Goal: Task Accomplishment & Management: Complete application form

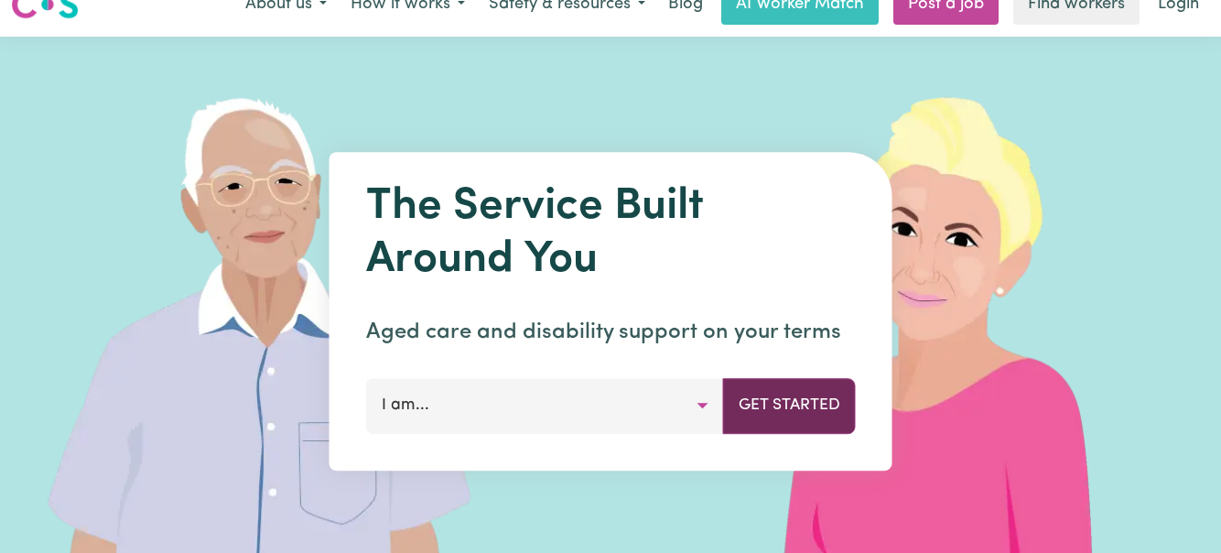
click at [774, 405] on button "Get Started" at bounding box center [789, 405] width 133 height 55
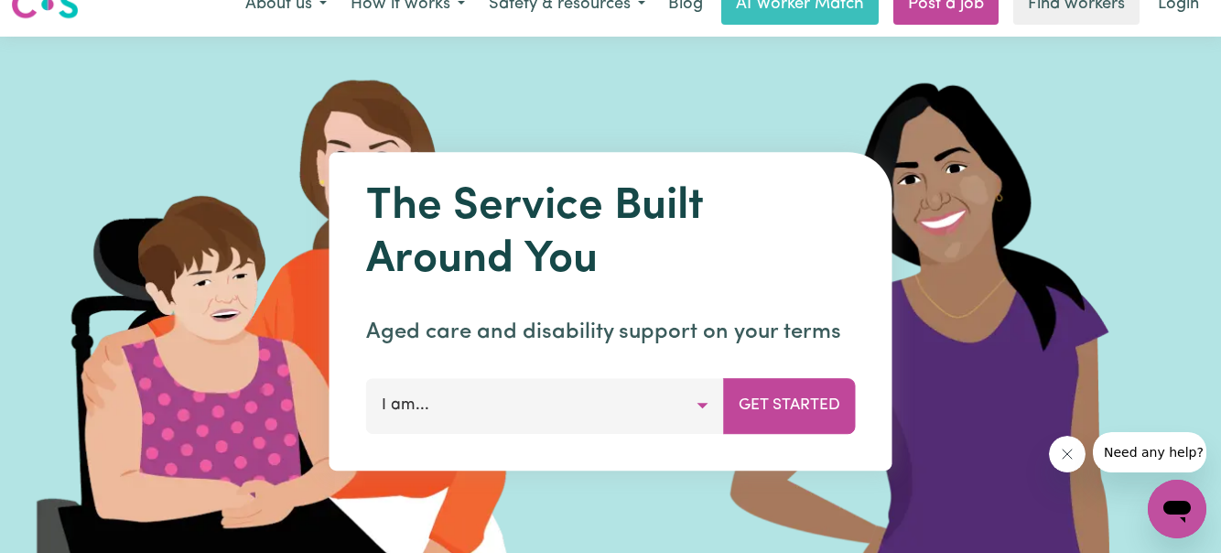
click at [687, 406] on button "I am..." at bounding box center [545, 405] width 358 height 55
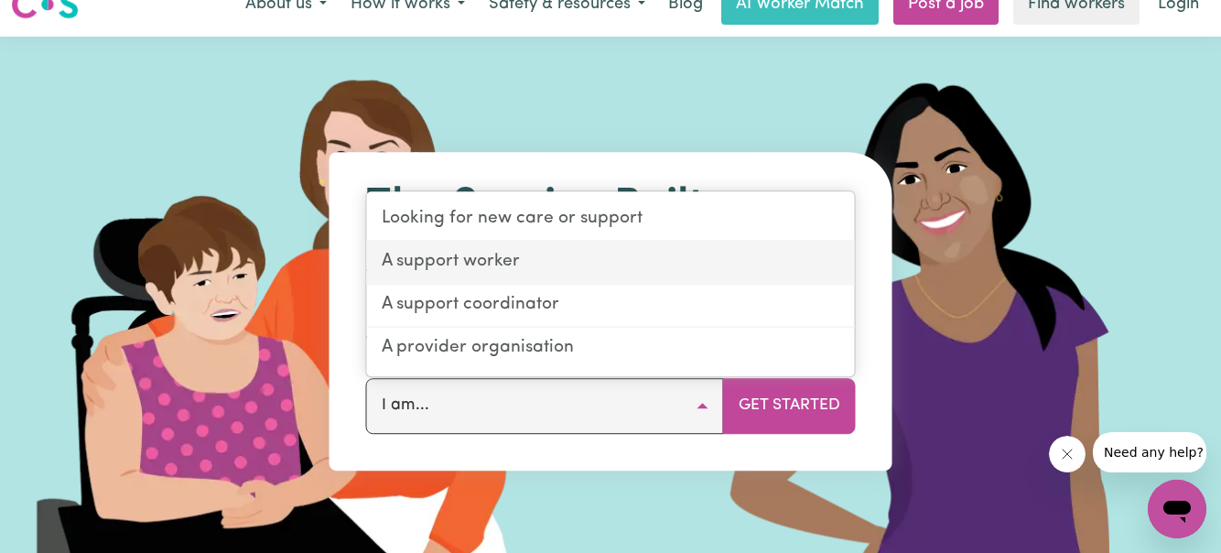
click at [604, 260] on link "A support worker" at bounding box center [611, 263] width 488 height 43
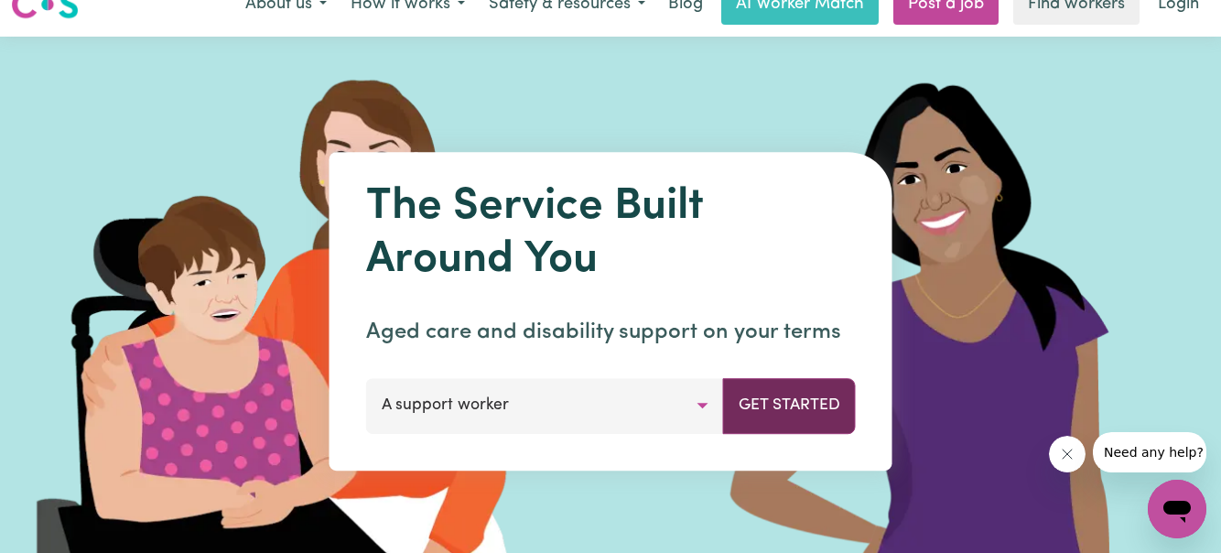
click at [781, 406] on button "Get Started" at bounding box center [789, 405] width 133 height 55
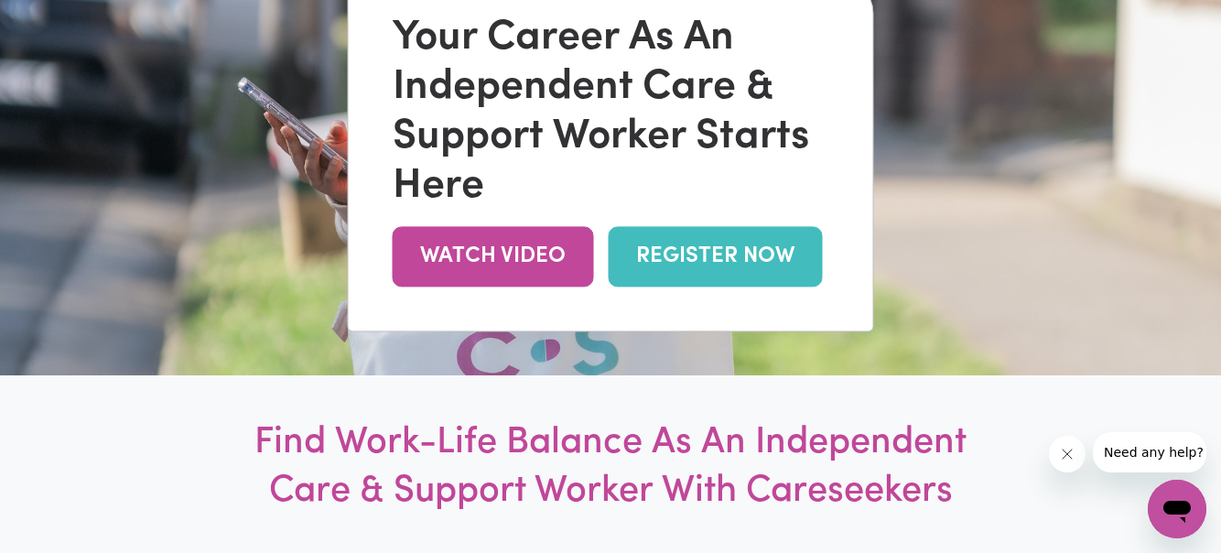
scroll to position [245, 0]
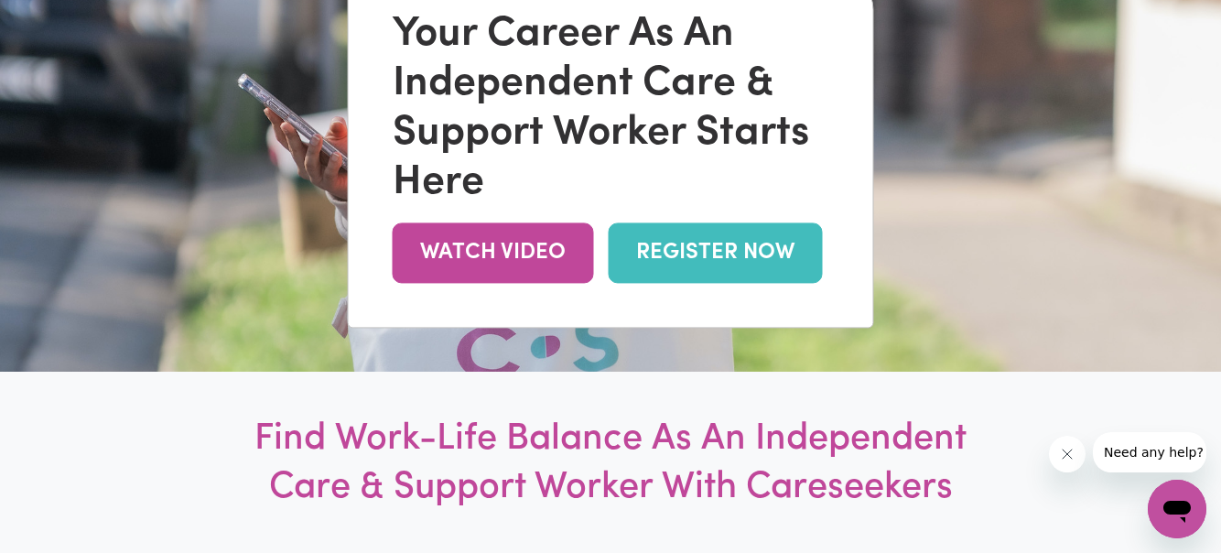
click at [725, 263] on link "REGISTER NOW" at bounding box center [716, 252] width 214 height 59
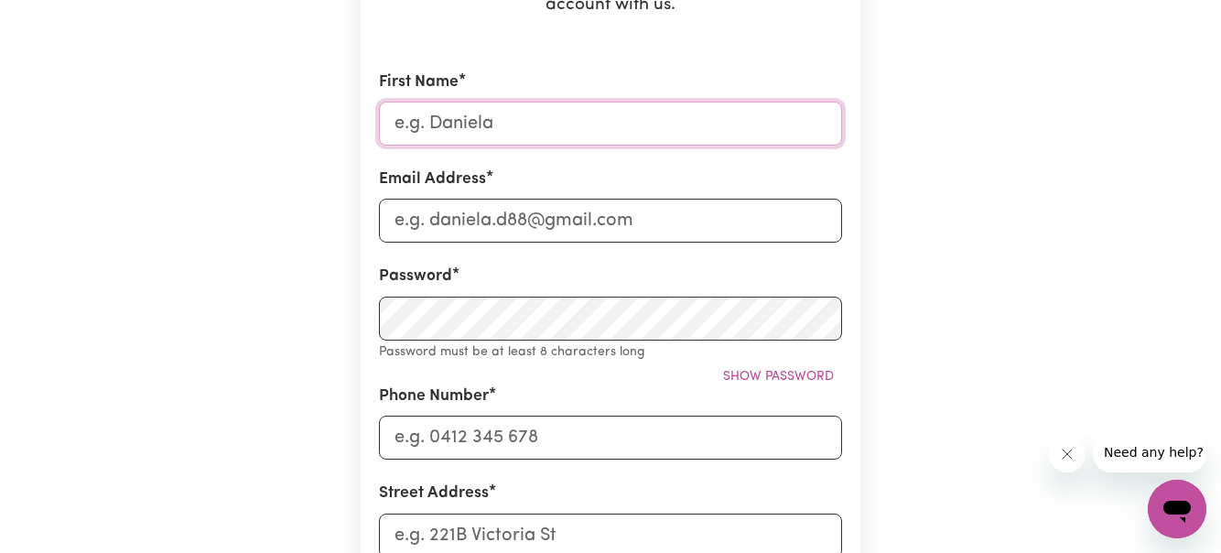
click at [639, 138] on input "First Name" at bounding box center [610, 124] width 463 height 44
click at [639, 138] on input "KK" at bounding box center [610, 124] width 463 height 44
click at [600, 122] on input "KK" at bounding box center [610, 124] width 463 height 44
type input "Keziah"
click at [580, 212] on input "Email Address" at bounding box center [610, 221] width 463 height 44
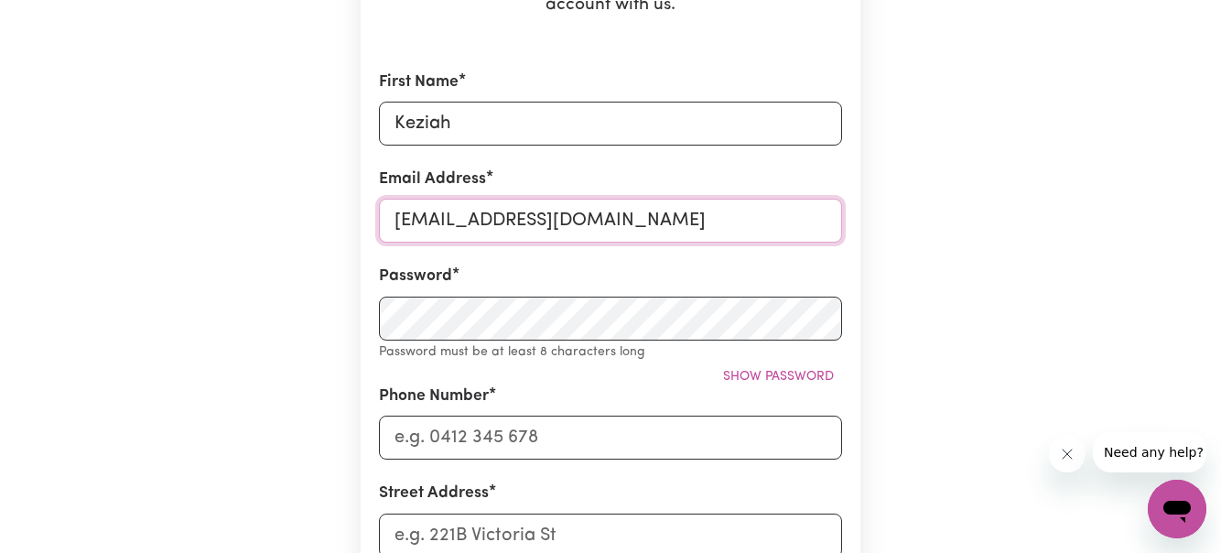
type input "[EMAIL_ADDRESS][DOMAIN_NAME]"
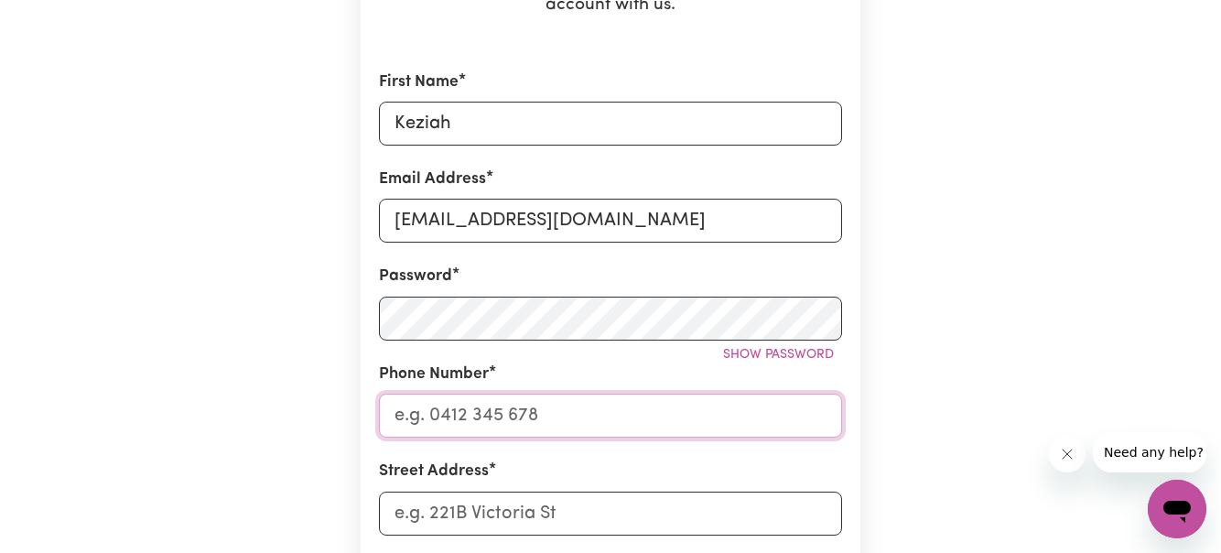
click at [528, 406] on input "Phone Number" at bounding box center [610, 416] width 463 height 44
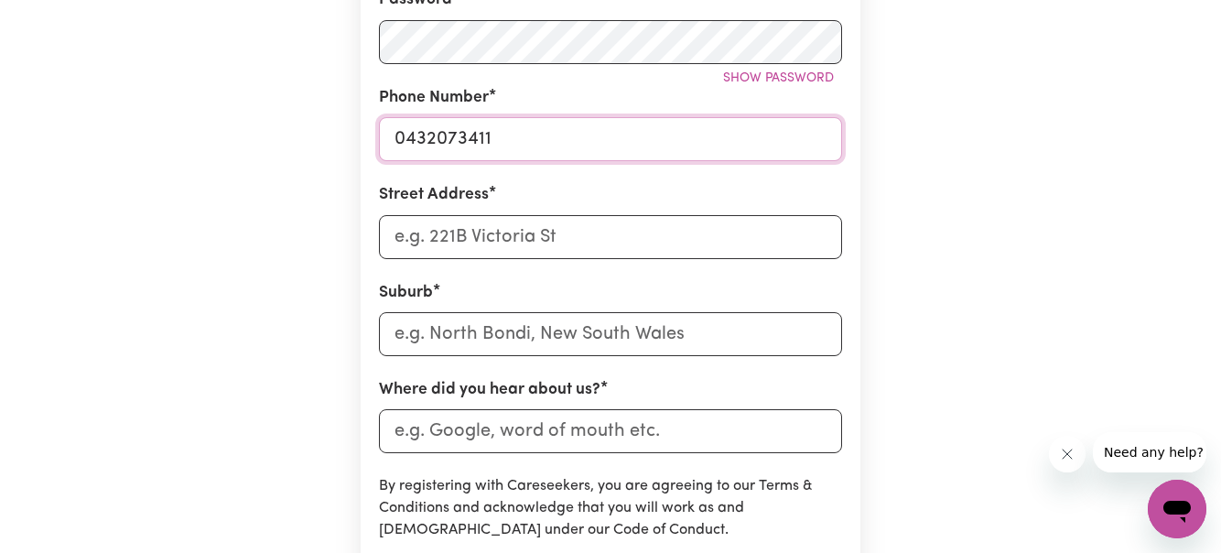
scroll to position [643, 0]
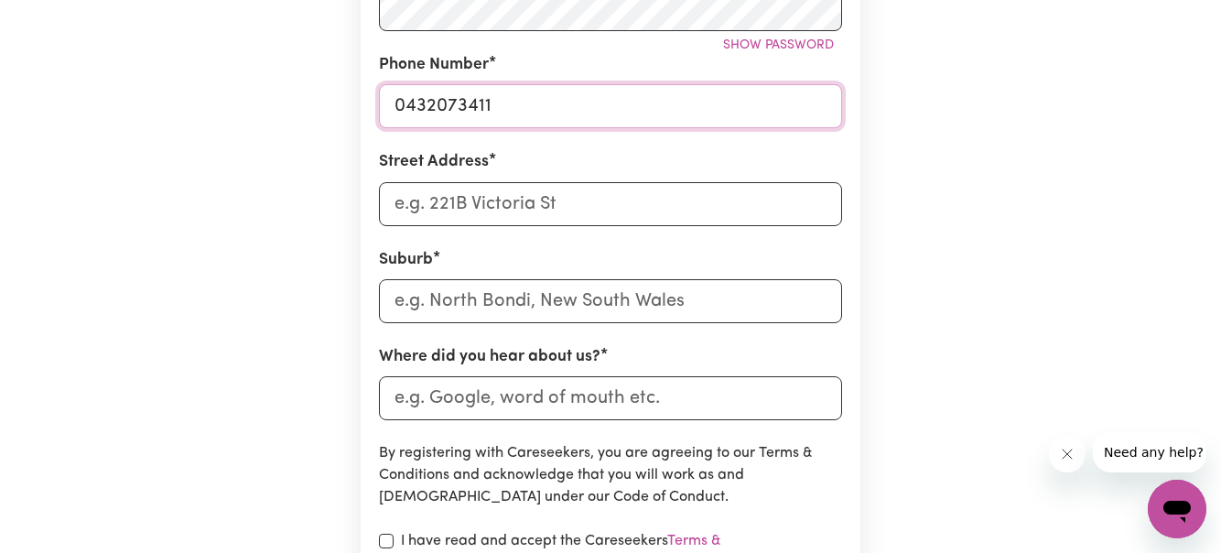
type input "0432073411"
click at [531, 218] on input "Street Address" at bounding box center [610, 204] width 463 height 44
type input "[STREET_ADDRESS]"
click at [527, 294] on input "text" at bounding box center [610, 301] width 463 height 44
type input "Ever"
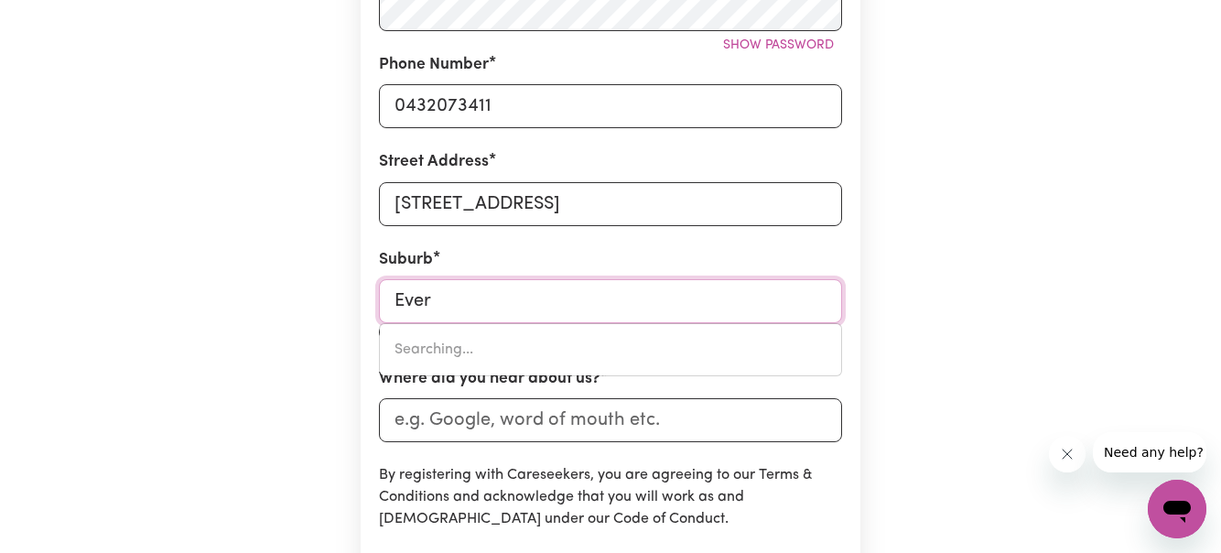
type input "[GEOGRAPHIC_DATA], [GEOGRAPHIC_DATA], 5461"
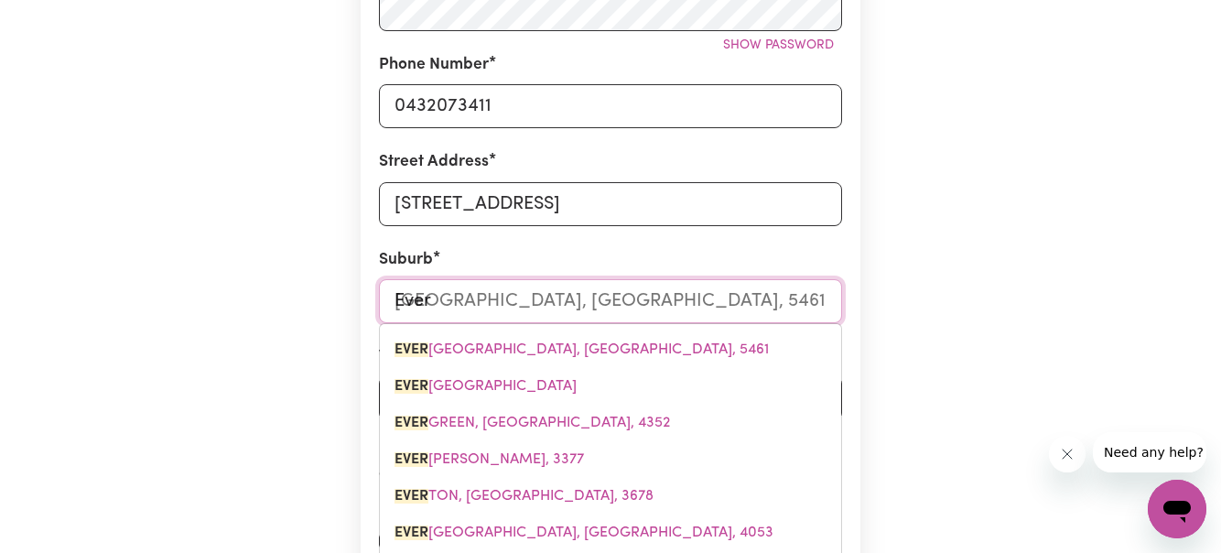
type input "[PERSON_NAME]"
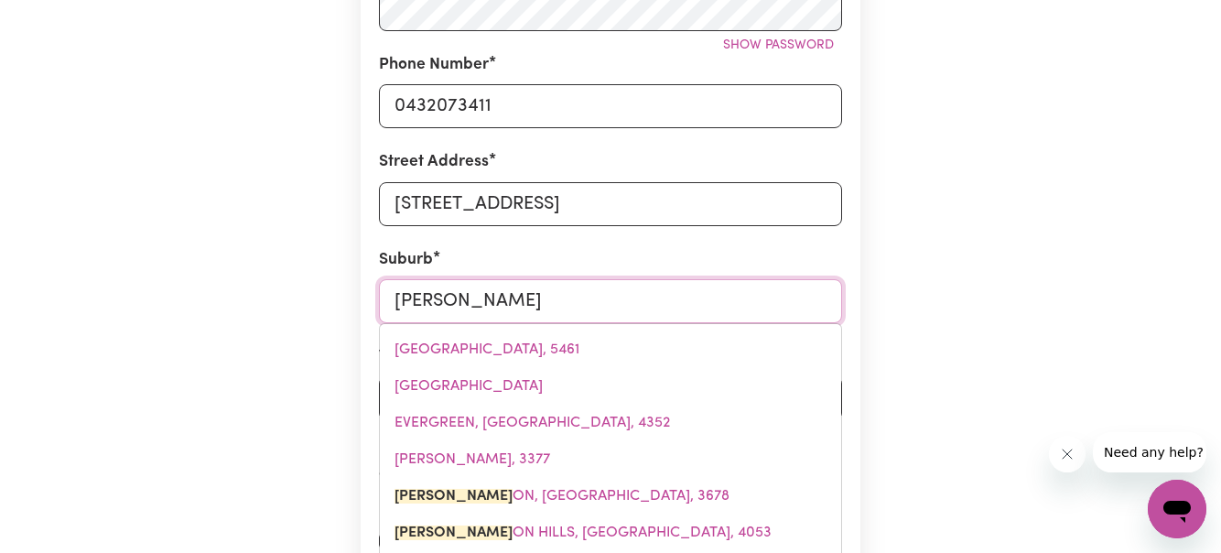
type input "Everto"
type input "EvertoN, [GEOGRAPHIC_DATA], 3678"
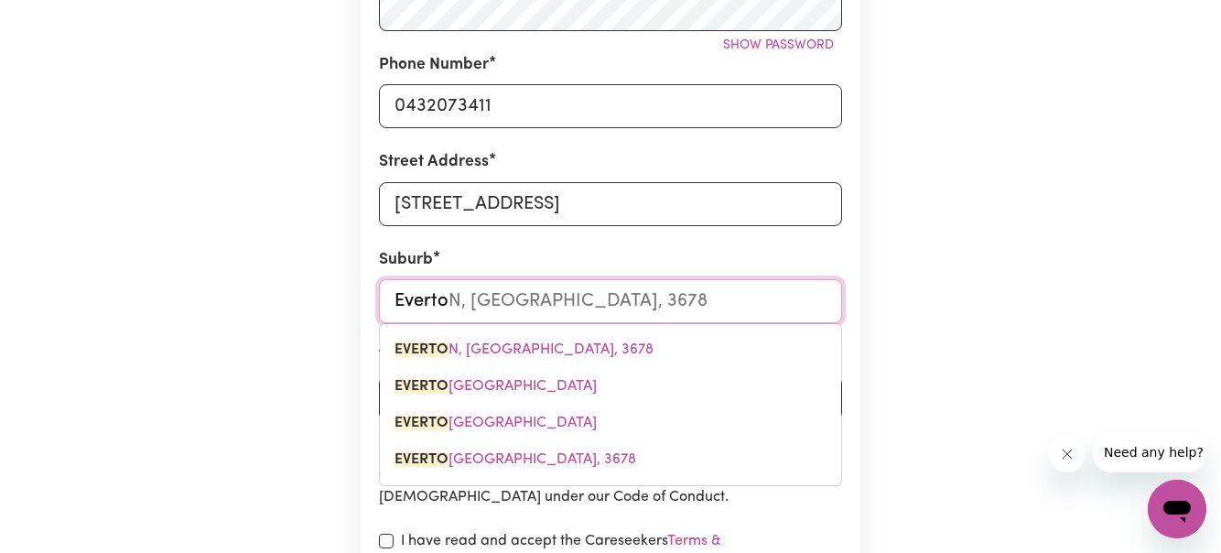
type input "Everton"
type input "[GEOGRAPHIC_DATA], [GEOGRAPHIC_DATA], 3678"
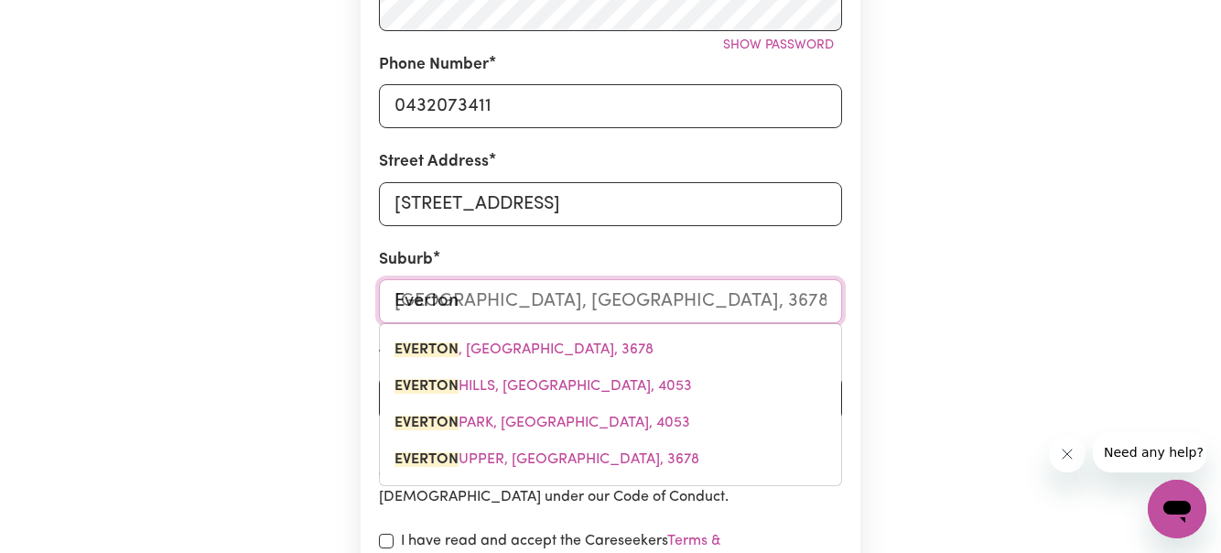
type input "Everton"
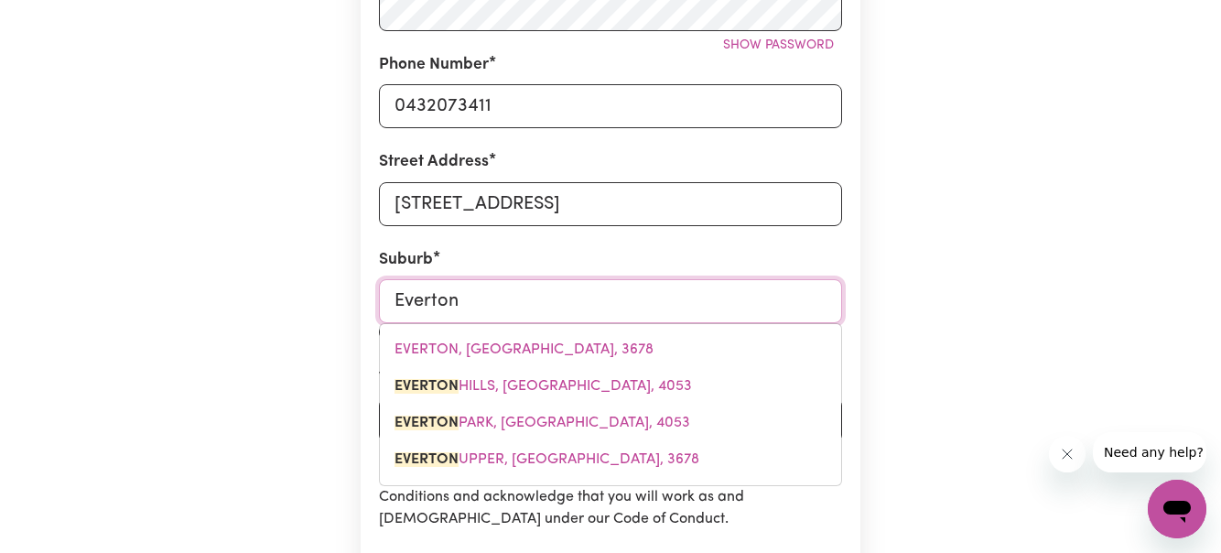
type input "[GEOGRAPHIC_DATA], [GEOGRAPHIC_DATA], 4053"
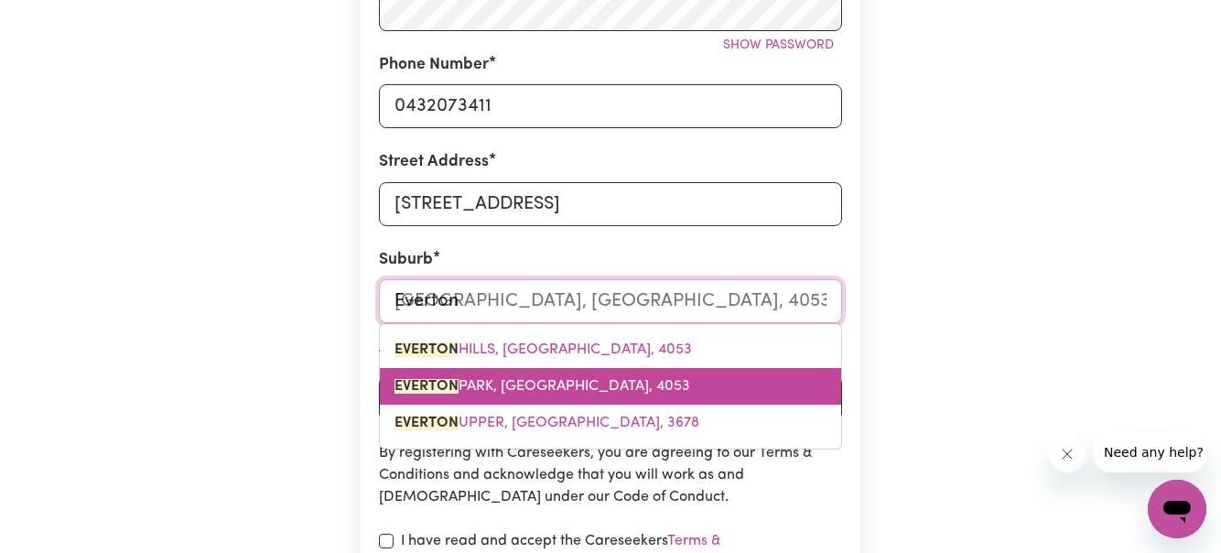
click at [534, 390] on span "[GEOGRAPHIC_DATA], [GEOGRAPHIC_DATA], 4053" at bounding box center [542, 386] width 296 height 15
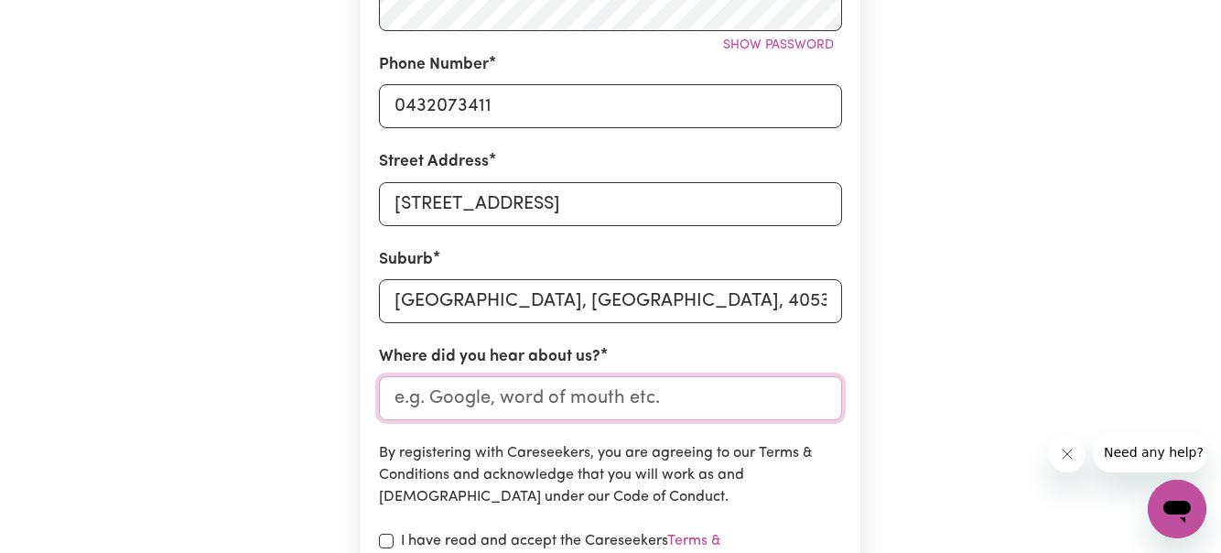
click at [553, 407] on input "Where did you hear about us?" at bounding box center [610, 398] width 463 height 44
type input "i"
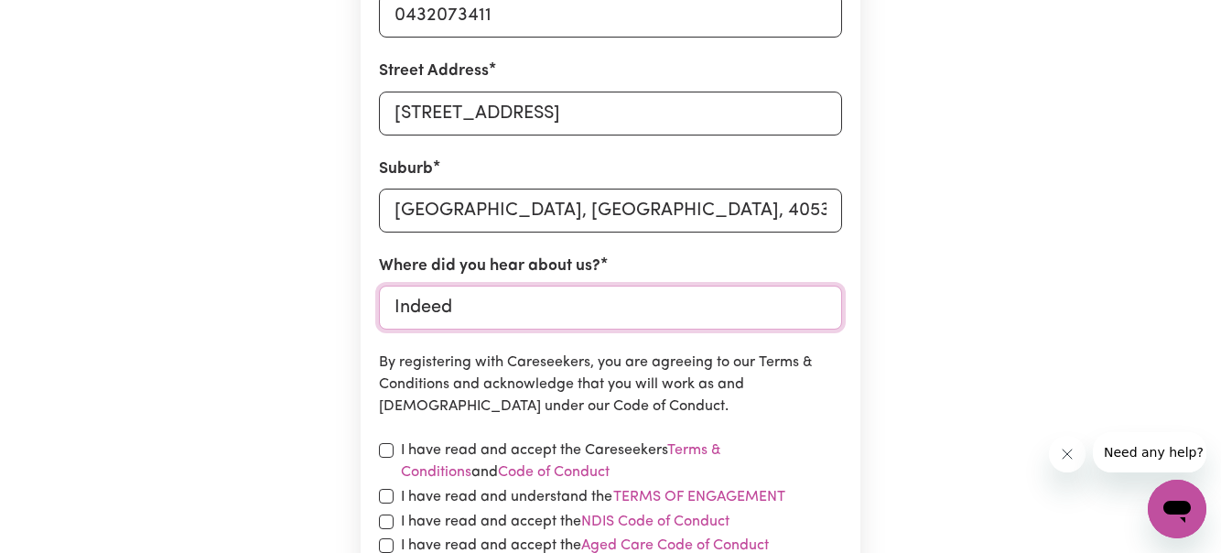
scroll to position [858, 0]
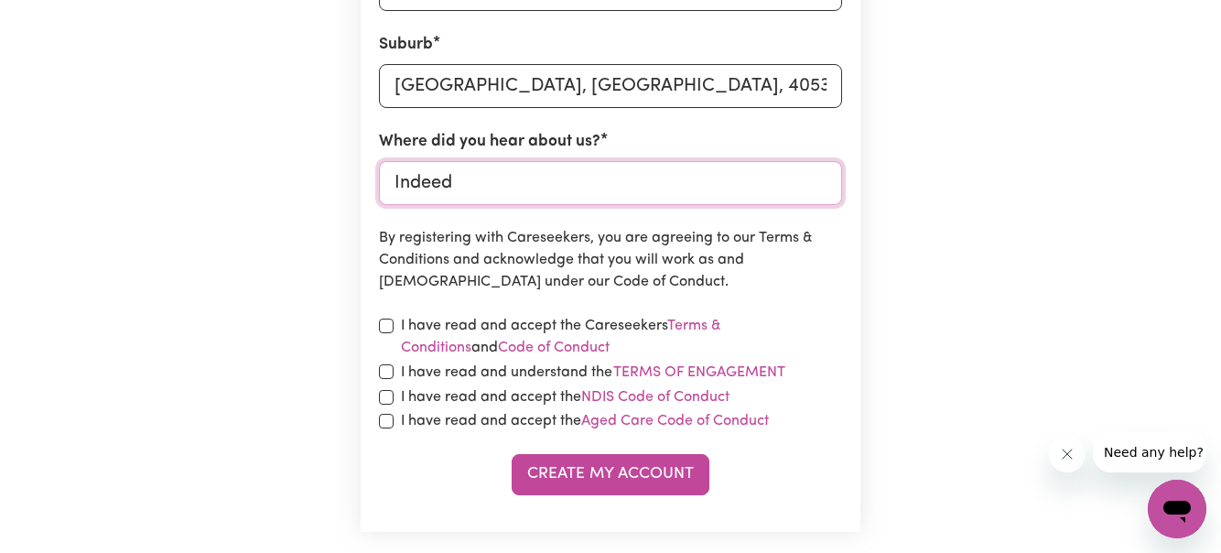
type input "Indeed"
click at [386, 323] on input "checkbox" at bounding box center [386, 325] width 15 height 15
checkbox input "true"
click at [387, 357] on div "I have read and accept the Careseekers Terms & Conditions and Code of Conduct" at bounding box center [610, 337] width 463 height 44
click at [383, 372] on input "checkbox" at bounding box center [386, 371] width 15 height 15
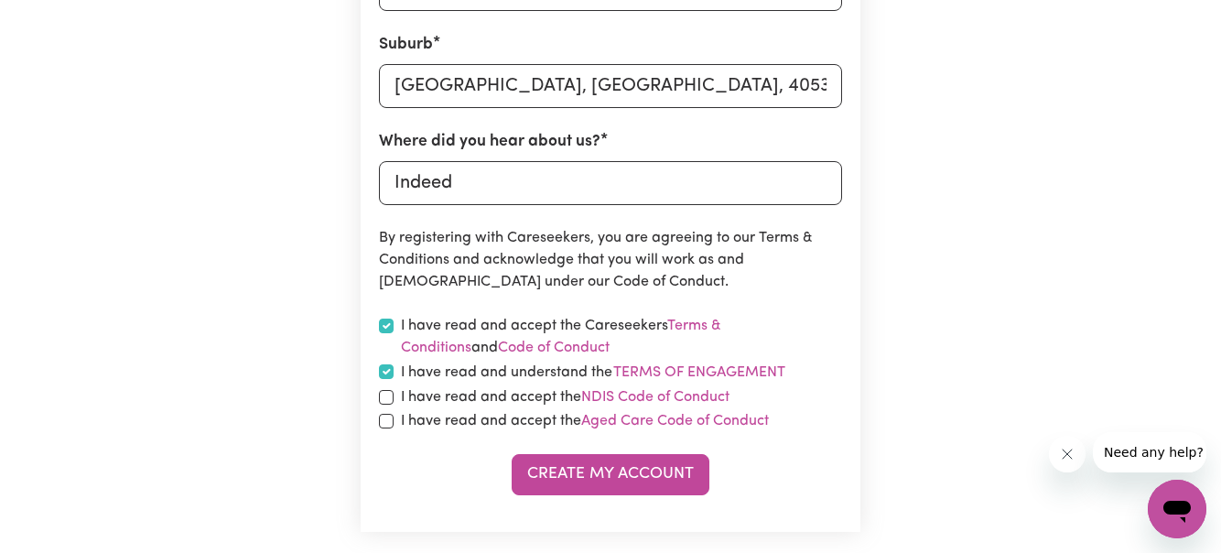
checkbox input "true"
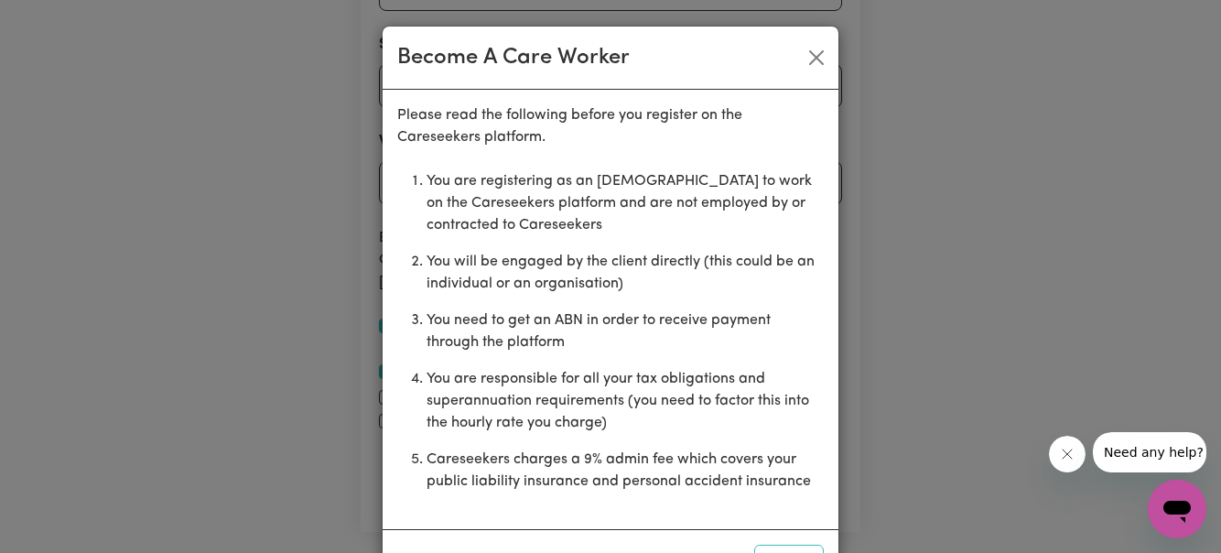
scroll to position [68, 0]
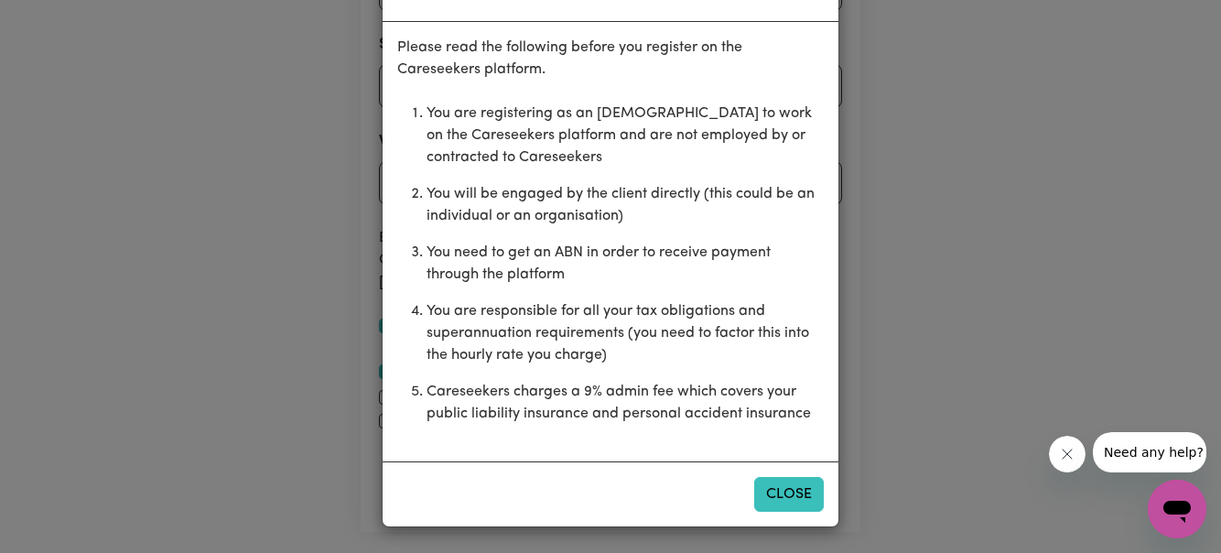
click at [793, 505] on button "Close" at bounding box center [789, 494] width 70 height 35
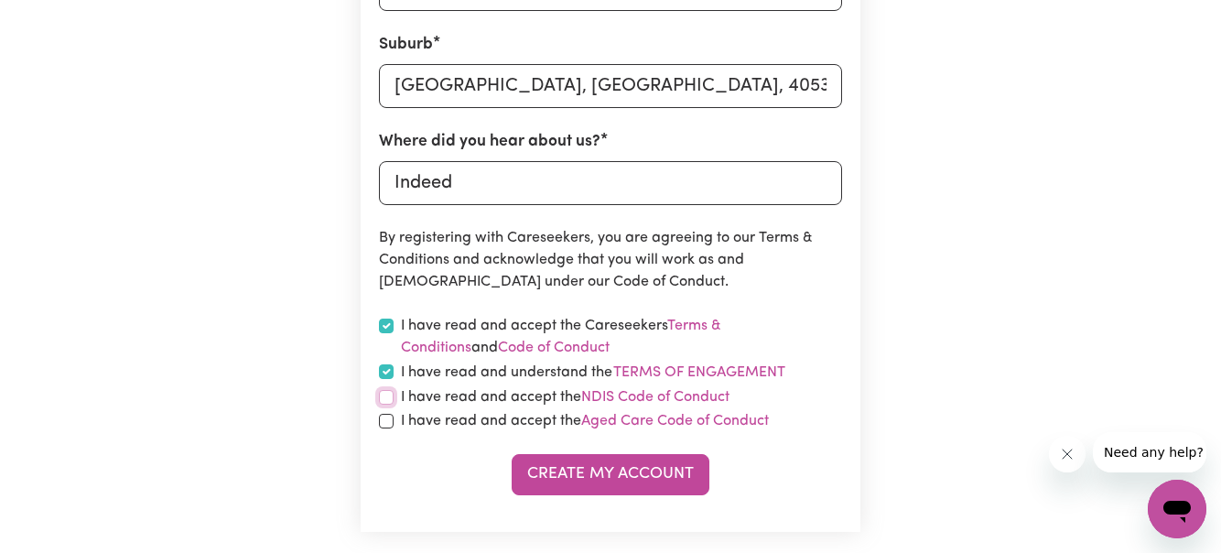
click at [386, 394] on input "checkbox" at bounding box center [386, 397] width 15 height 15
checkbox input "true"
click at [387, 425] on input "checkbox" at bounding box center [386, 421] width 15 height 15
checkbox input "true"
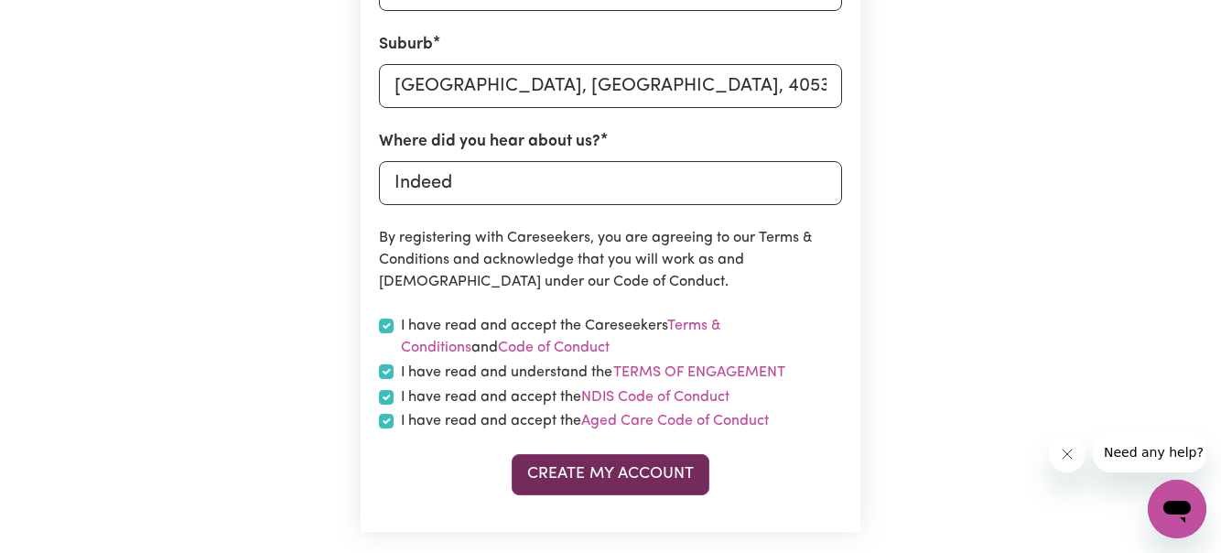
click at [632, 472] on button "Create My Account" at bounding box center [611, 474] width 198 height 40
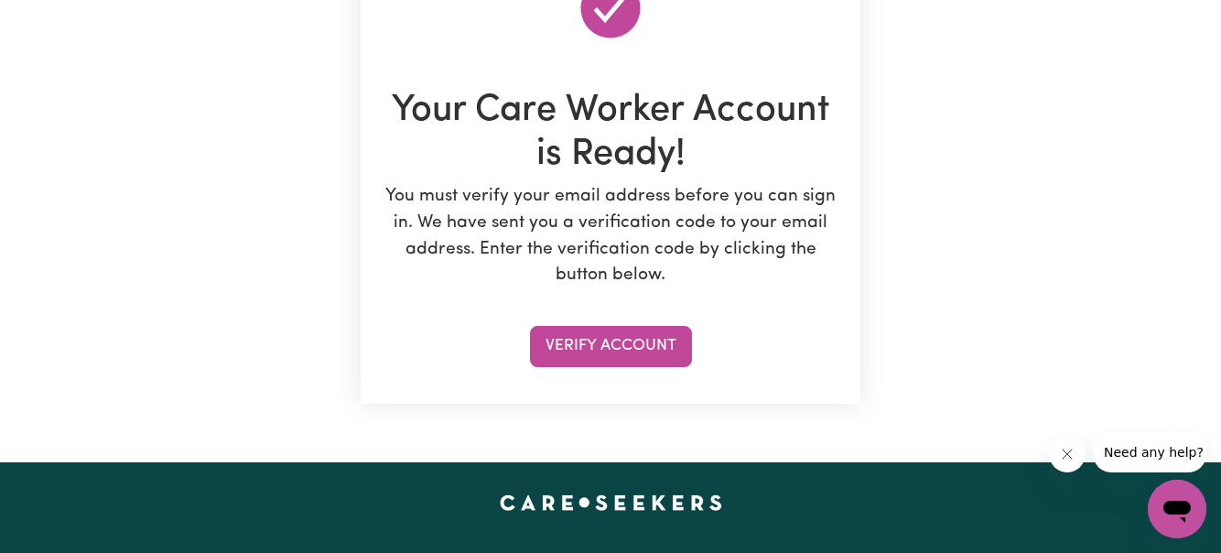
scroll to position [237, 0]
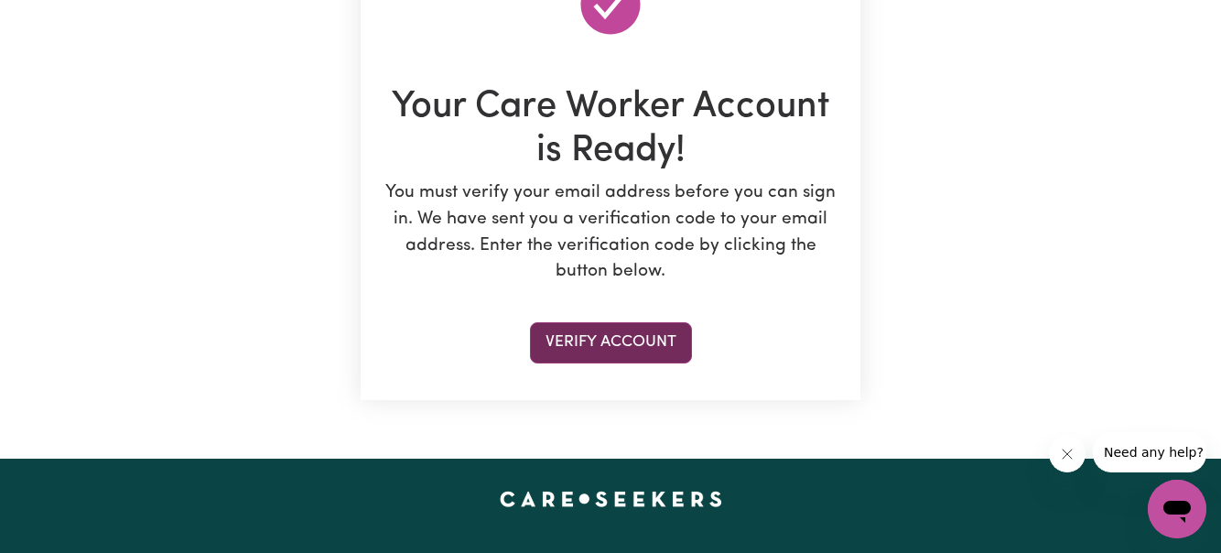
click at [641, 339] on button "Verify Account" at bounding box center [611, 342] width 162 height 40
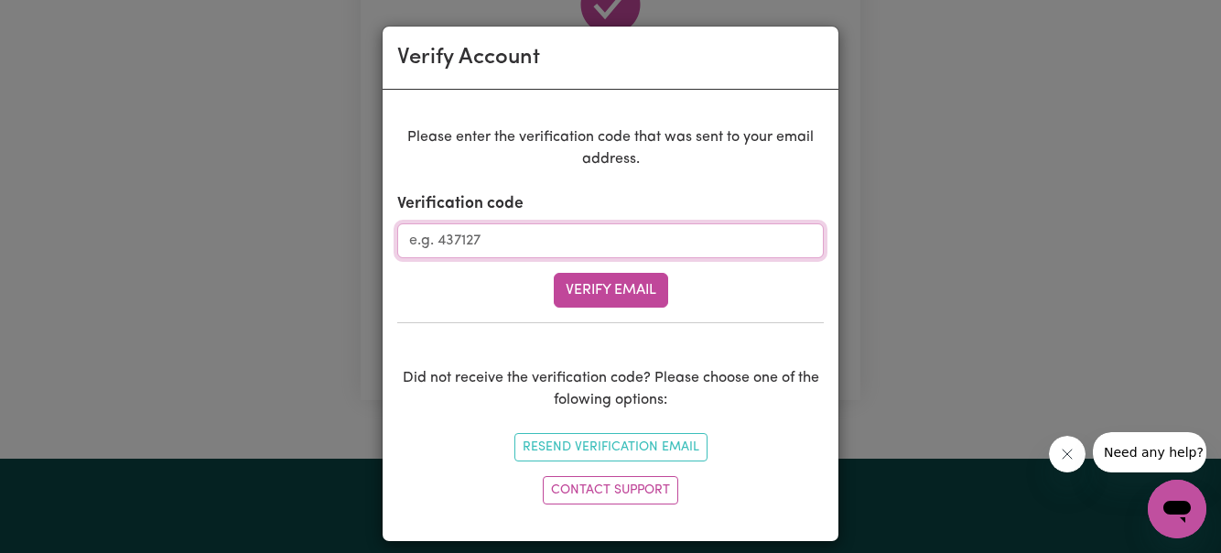
click at [440, 244] on input "Verification code" at bounding box center [610, 240] width 426 height 35
type input "770453"
click at [595, 287] on button "Verify Email" at bounding box center [611, 290] width 114 height 35
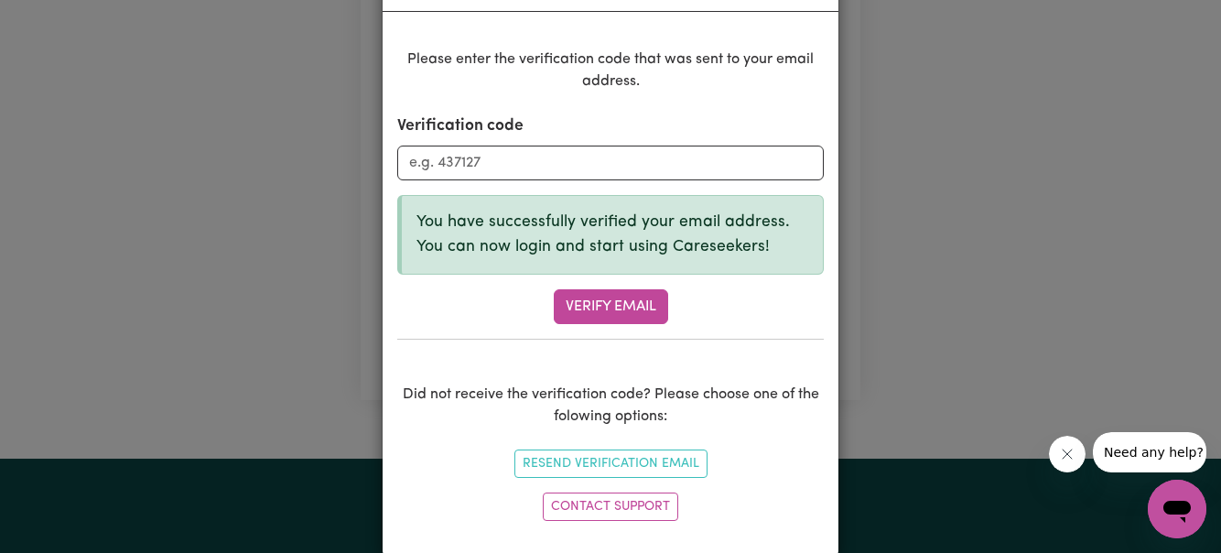
scroll to position [109, 0]
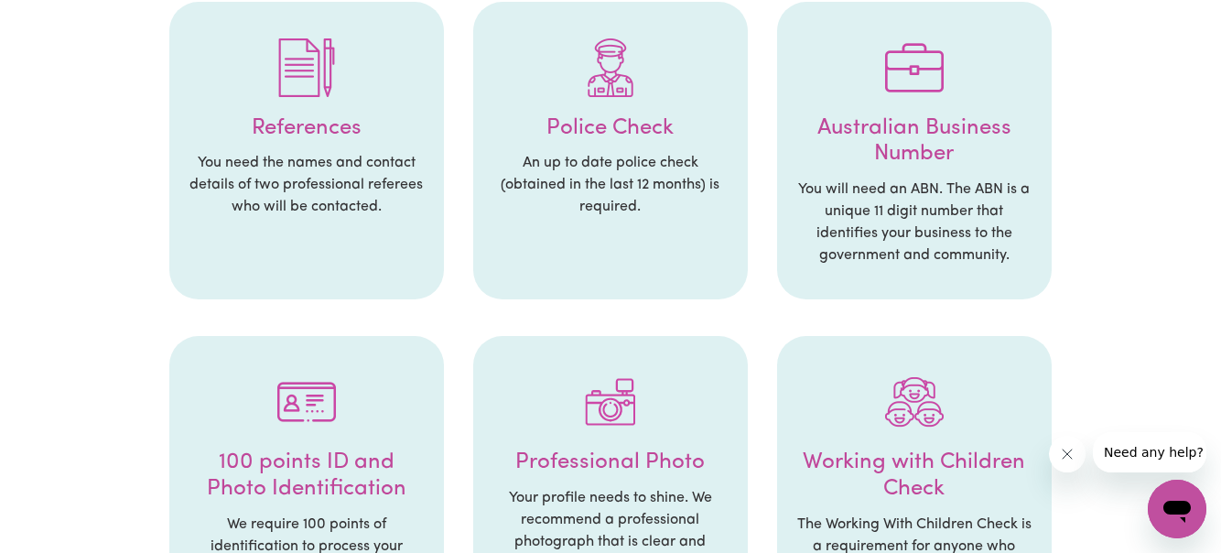
scroll to position [430, 0]
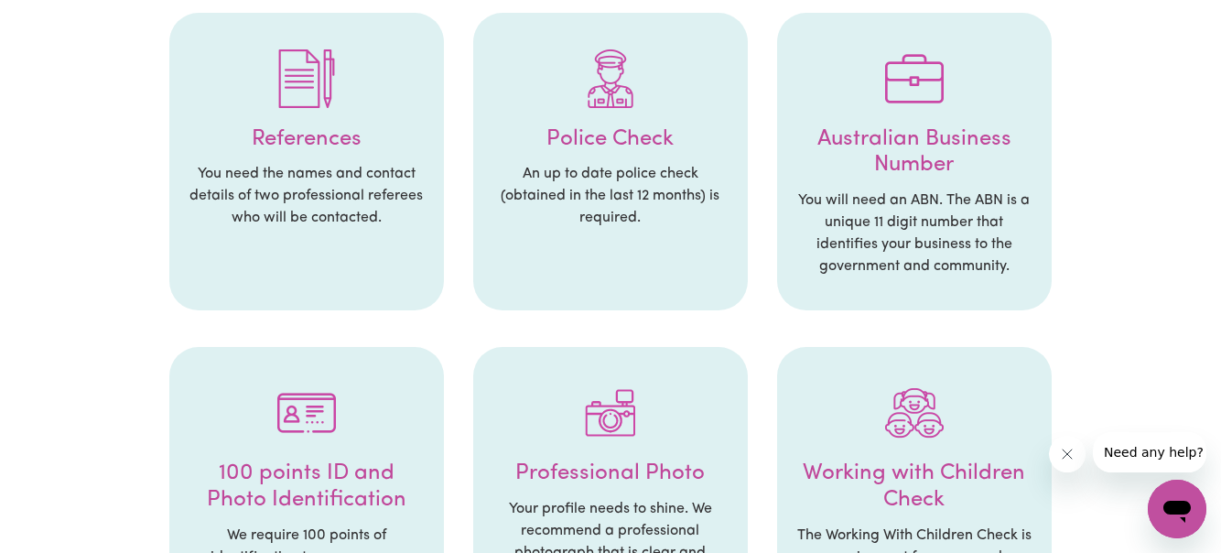
click at [294, 157] on li "References You need the names and contact details of two professional referees …" at bounding box center [306, 162] width 275 height 298
click at [299, 137] on h4 "References" at bounding box center [307, 139] width 238 height 27
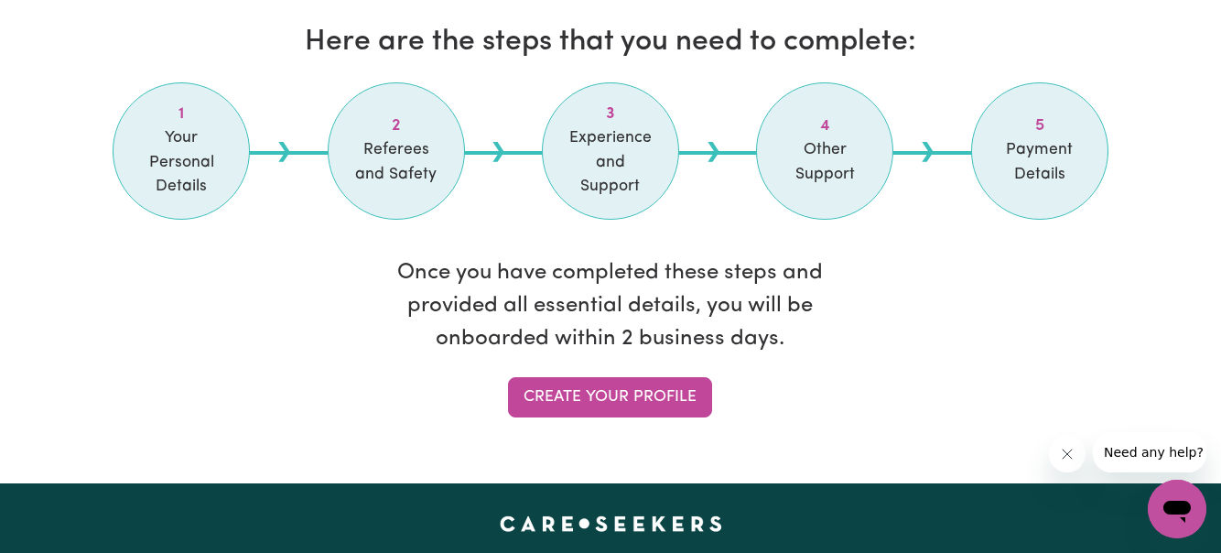
scroll to position [1559, 0]
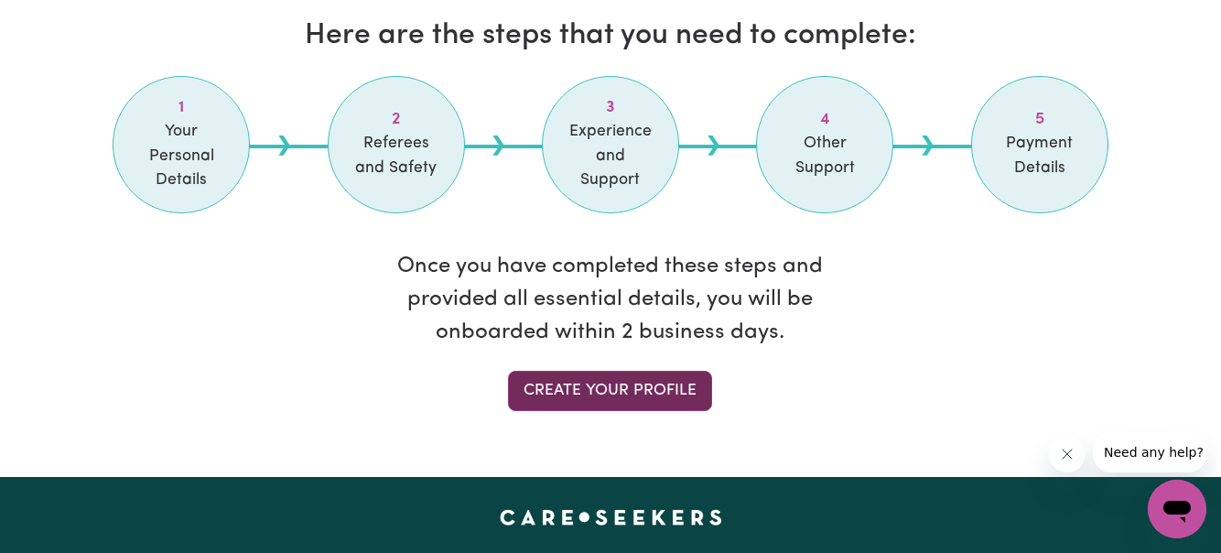
click at [575, 378] on link "Create your profile" at bounding box center [610, 391] width 204 height 40
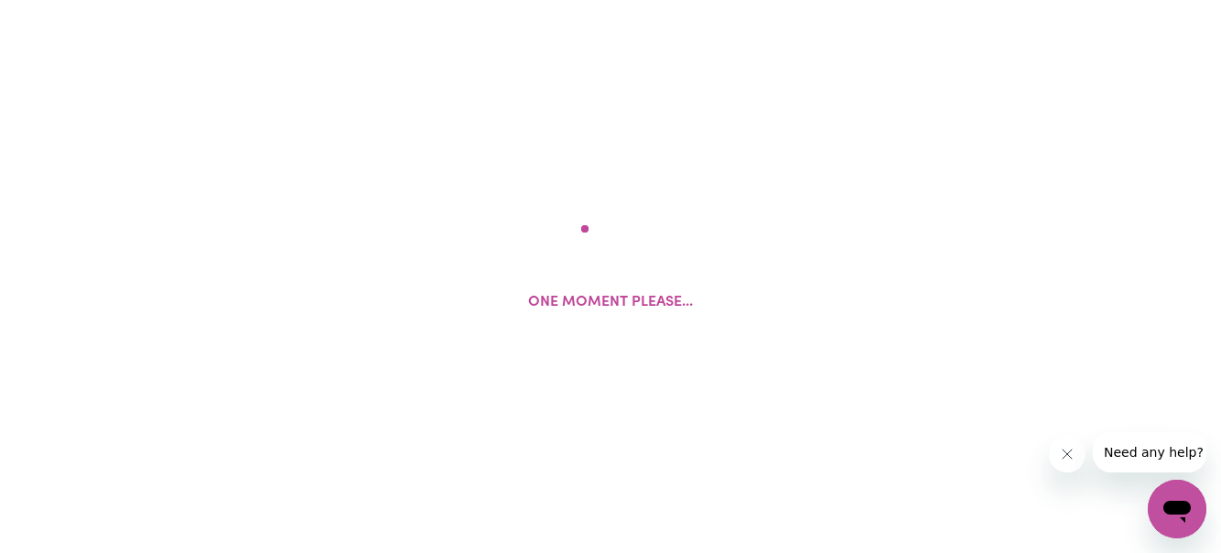
select select "Studying a healthcare related degree or qualification"
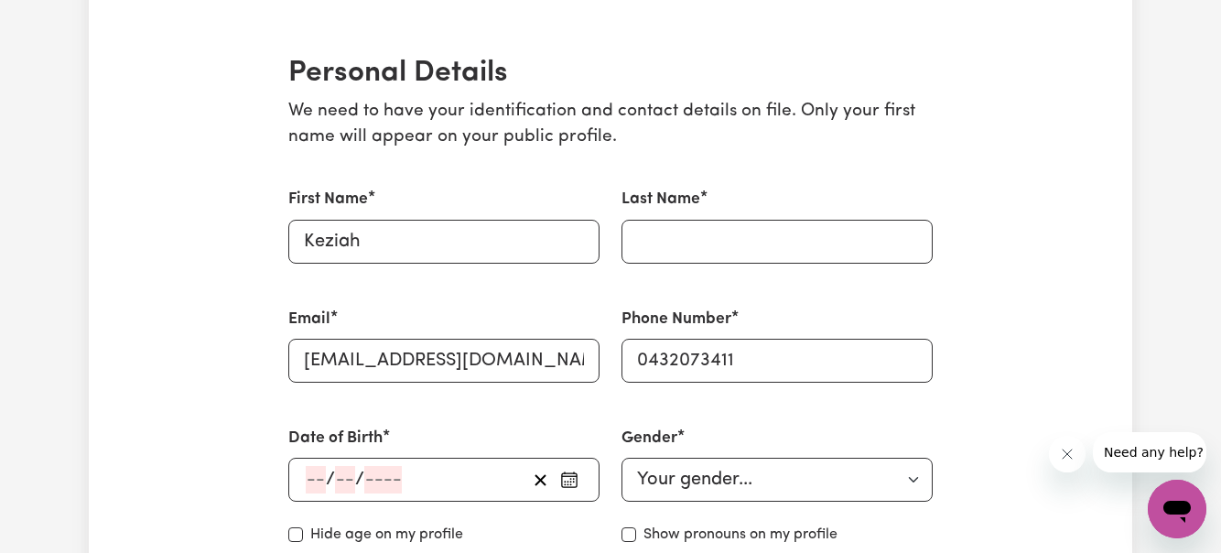
scroll to position [403, 0]
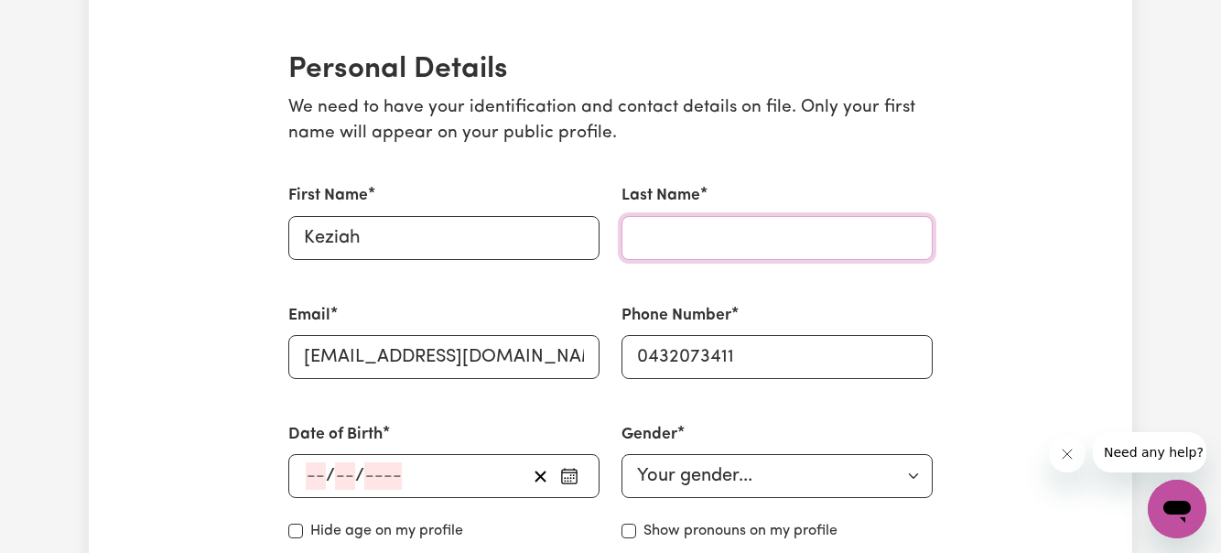
click at [685, 250] on input "Last Name" at bounding box center [776, 238] width 311 height 44
type input "Bermoy"
click at [566, 477] on icon "button" at bounding box center [569, 476] width 18 height 18
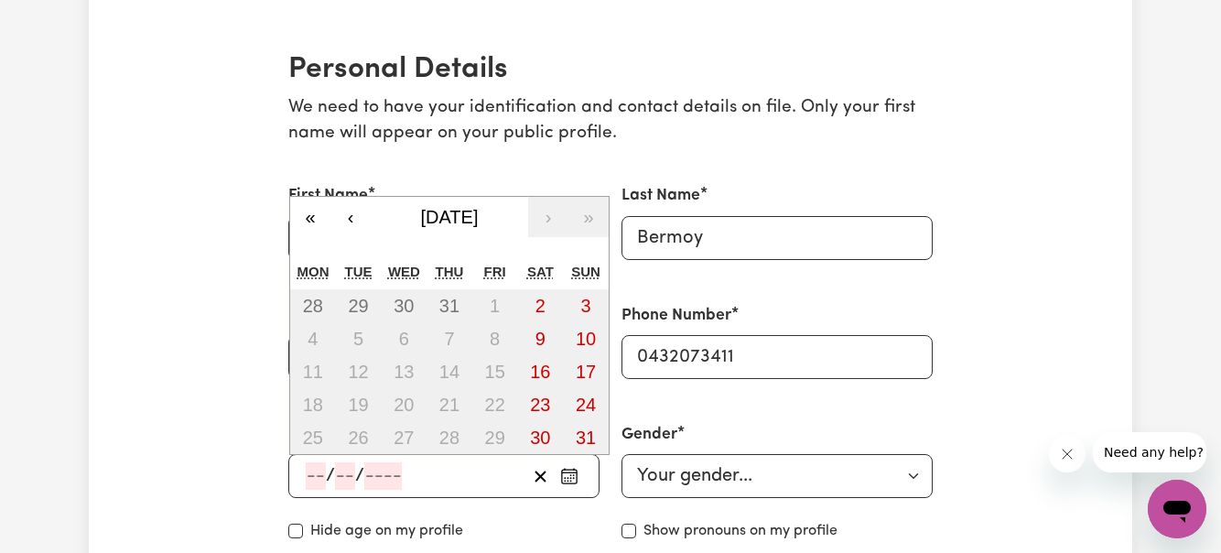
click at [371, 481] on input "number" at bounding box center [383, 475] width 38 height 27
click at [314, 477] on input "number" at bounding box center [316, 475] width 20 height 27
type input "17"
type input "05"
type input "199"
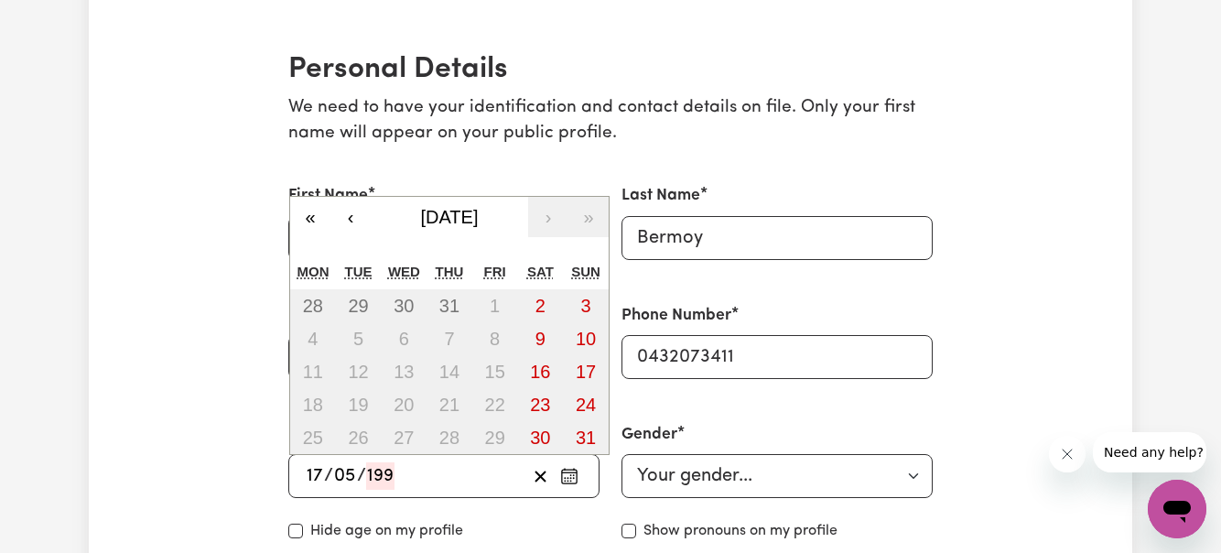
type input "[DATE]"
type input "5"
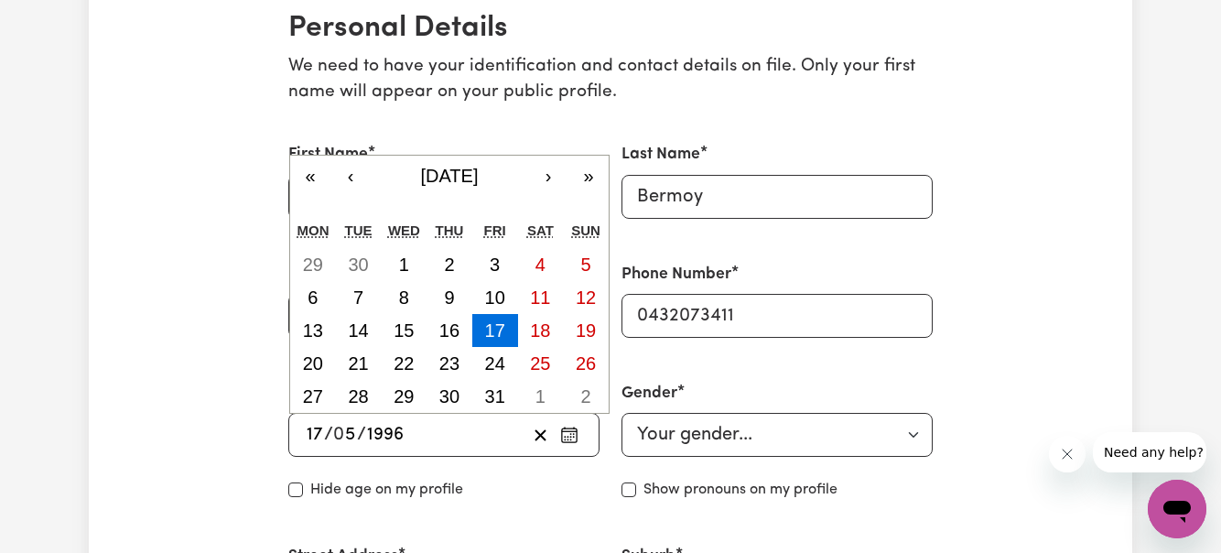
scroll to position [483, 0]
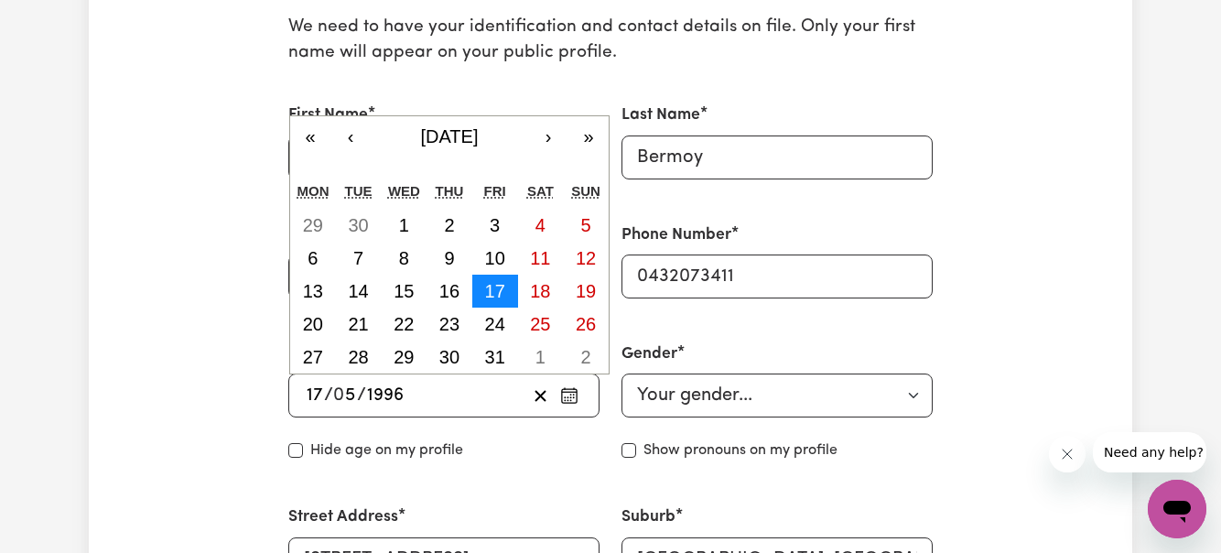
type input "1996"
click at [502, 297] on abbr "17" at bounding box center [495, 291] width 20 height 20
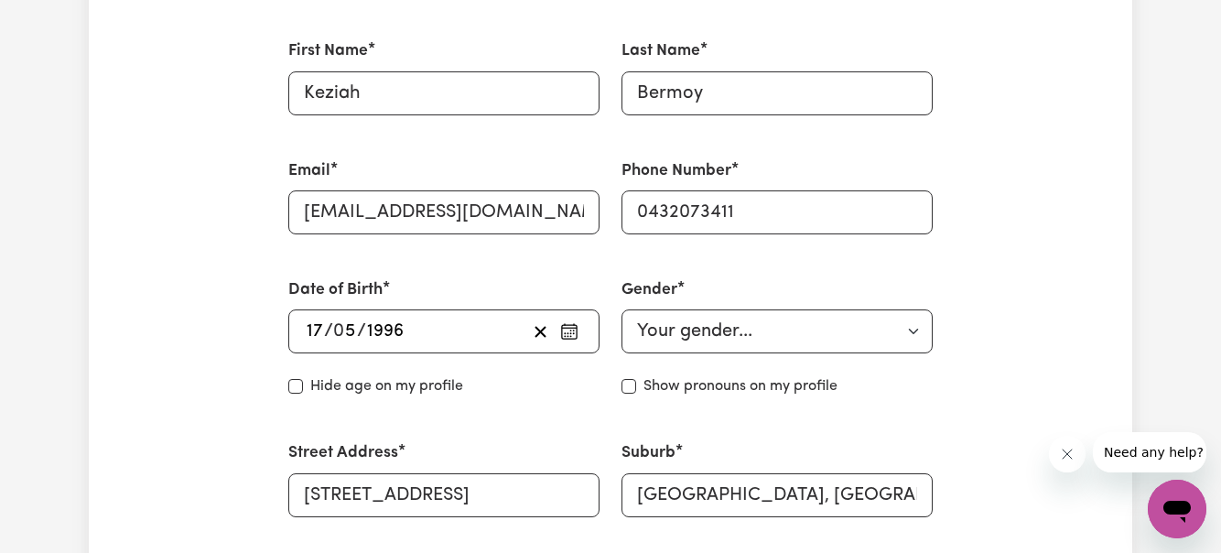
scroll to position [553, 0]
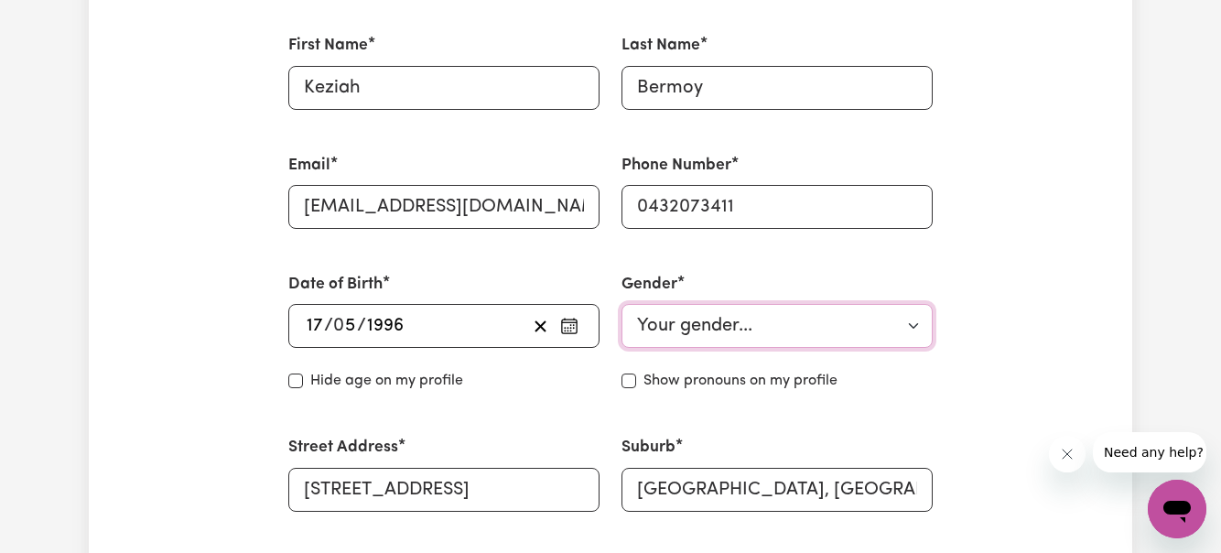
click at [714, 328] on select "Your gender... [DEMOGRAPHIC_DATA] [DEMOGRAPHIC_DATA] [DEMOGRAPHIC_DATA] Other P…" at bounding box center [776, 326] width 311 height 44
select select "[DEMOGRAPHIC_DATA]"
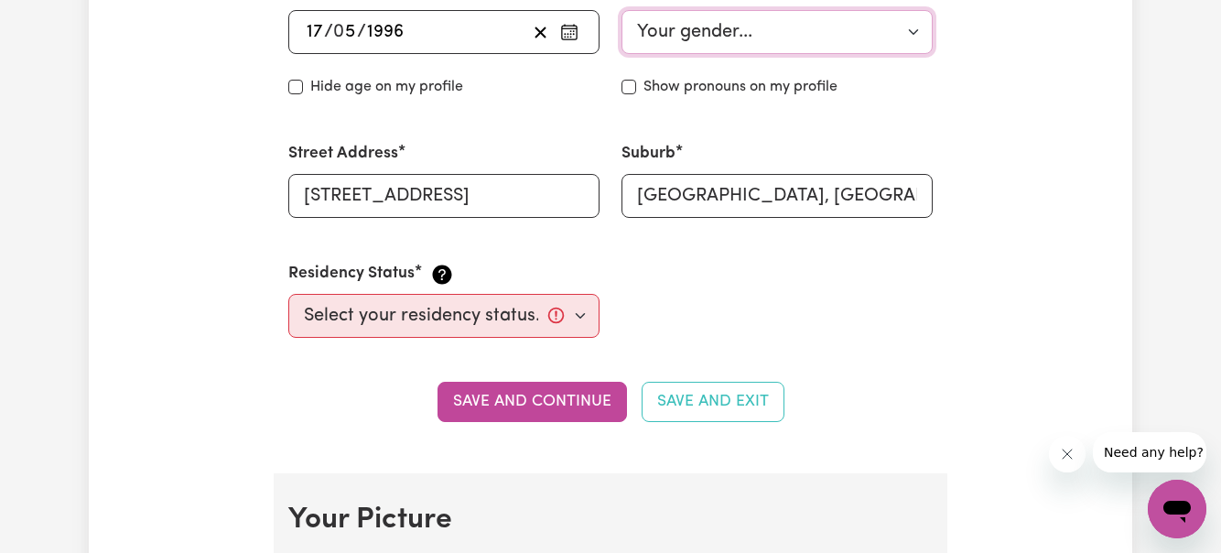
scroll to position [852, 0]
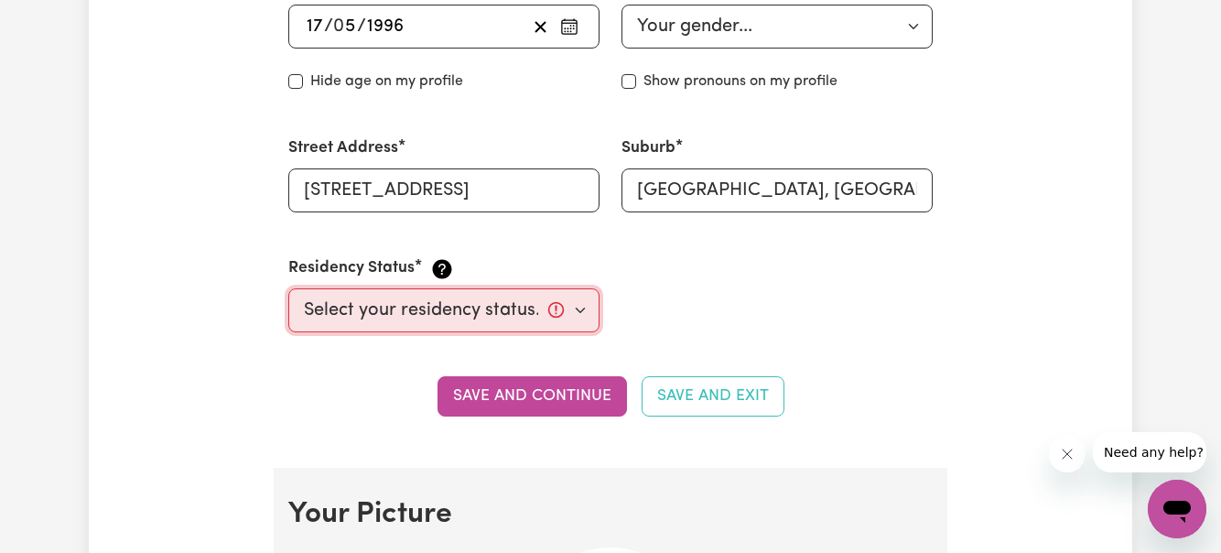
click at [582, 306] on select "Select your residency status... [DEMOGRAPHIC_DATA] citizen Australian PR [DEMOG…" at bounding box center [443, 310] width 311 height 44
select select "[DEMOGRAPHIC_DATA] Work Visa"
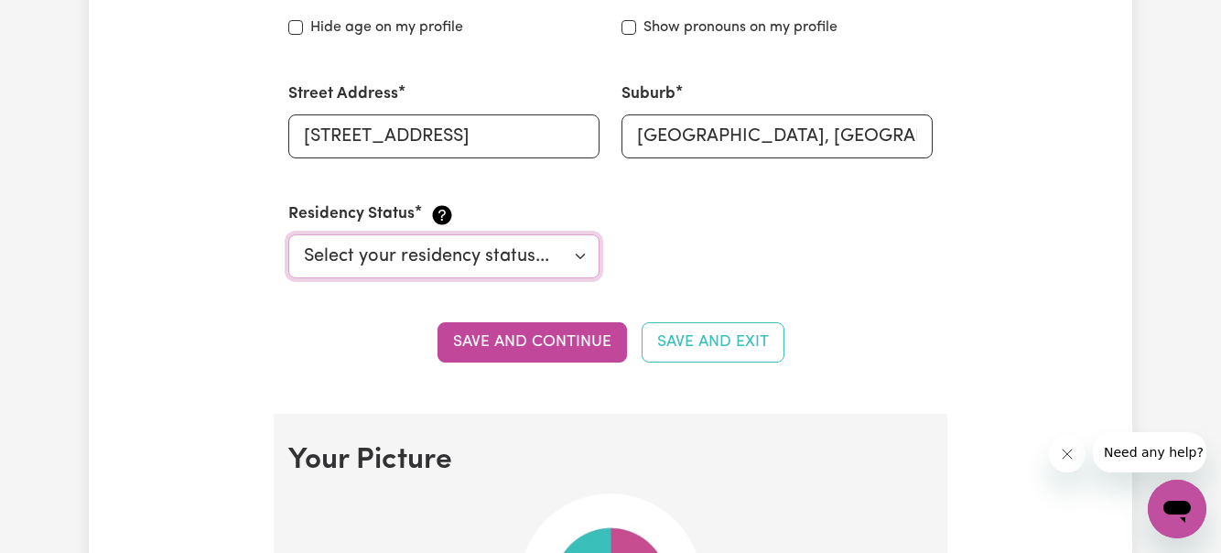
scroll to position [908, 0]
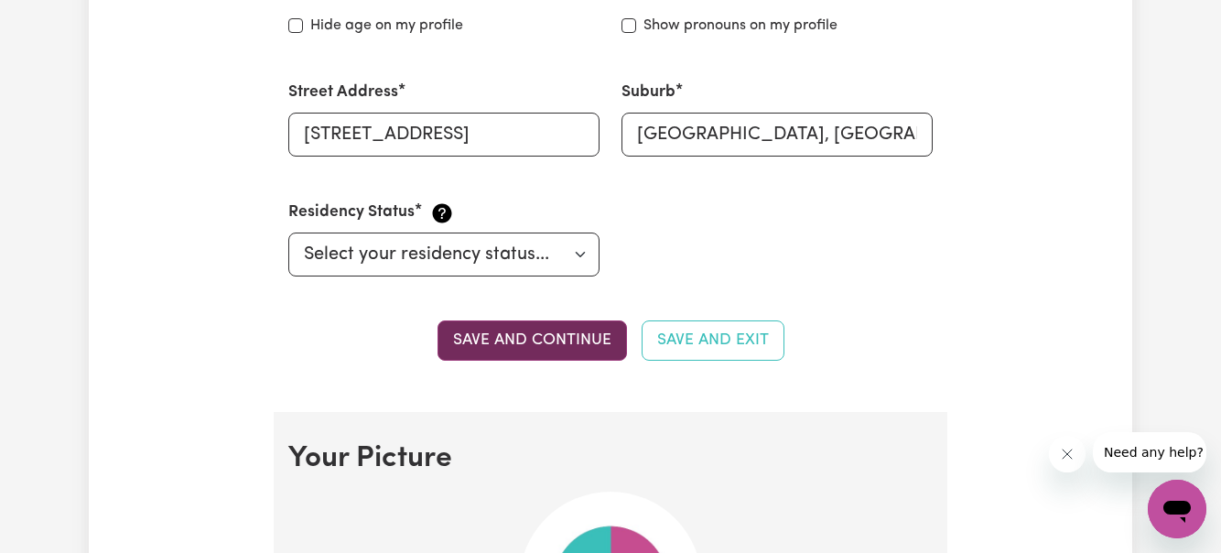
click at [534, 351] on button "Save and continue" at bounding box center [531, 340] width 189 height 40
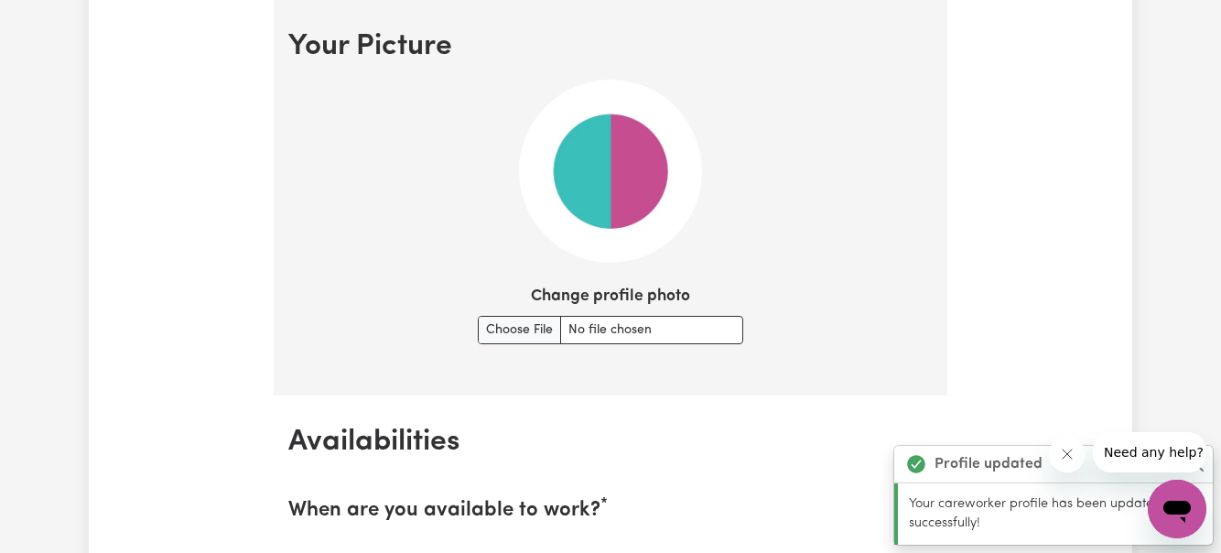
scroll to position [1335, 0]
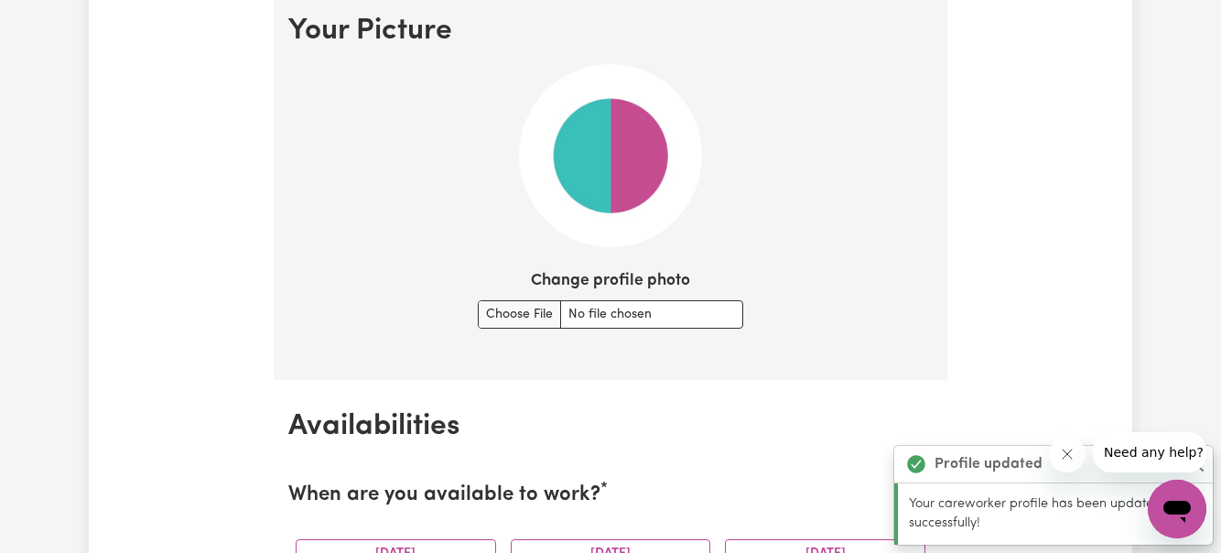
click at [628, 135] on img at bounding box center [610, 155] width 183 height 183
click at [517, 309] on input "Change profile photo" at bounding box center [610, 314] width 265 height 28
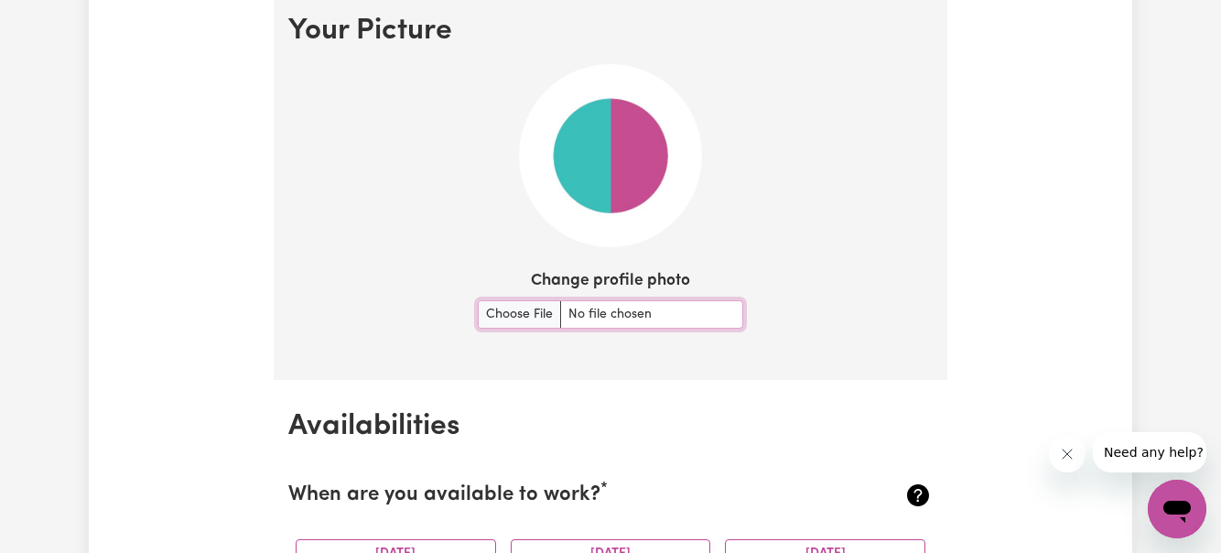
type input "C:\fakepath\20220129_125045.jpg"
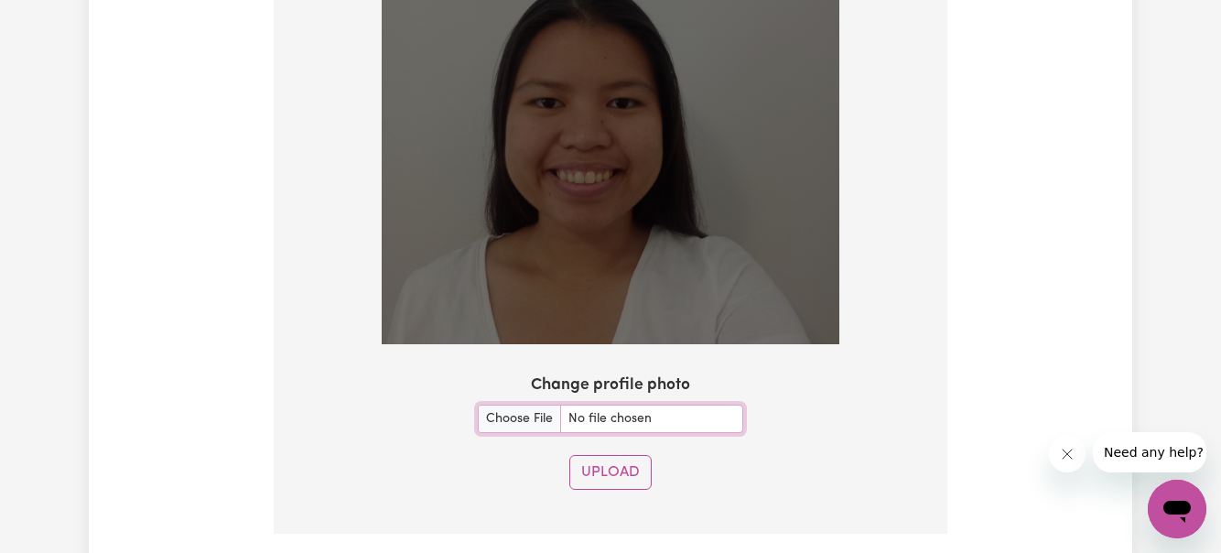
scroll to position [1508, 0]
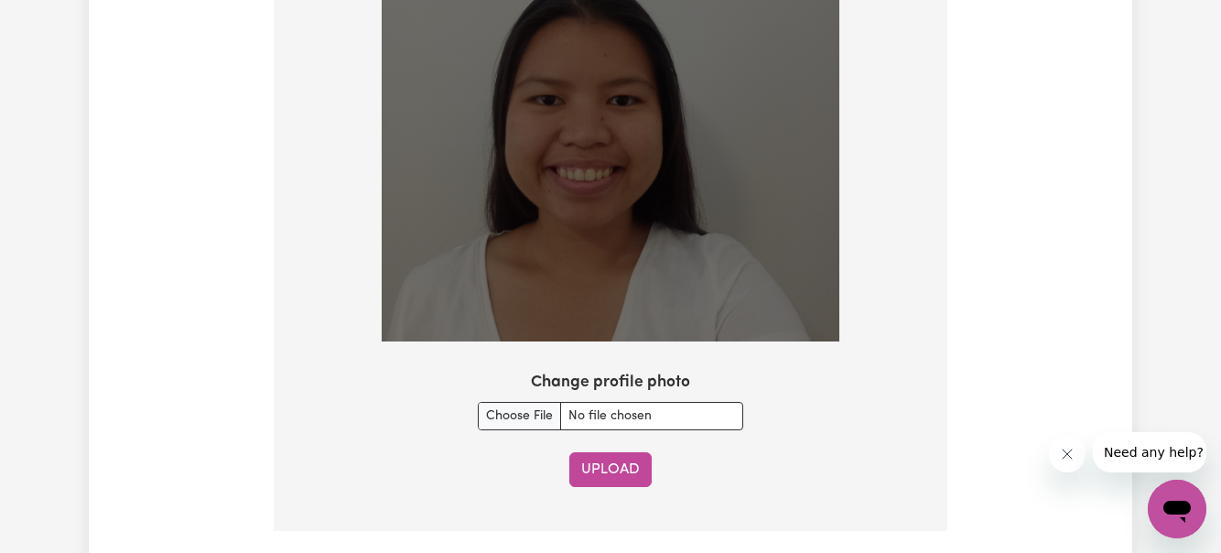
click at [626, 468] on button "Upload" at bounding box center [610, 469] width 82 height 35
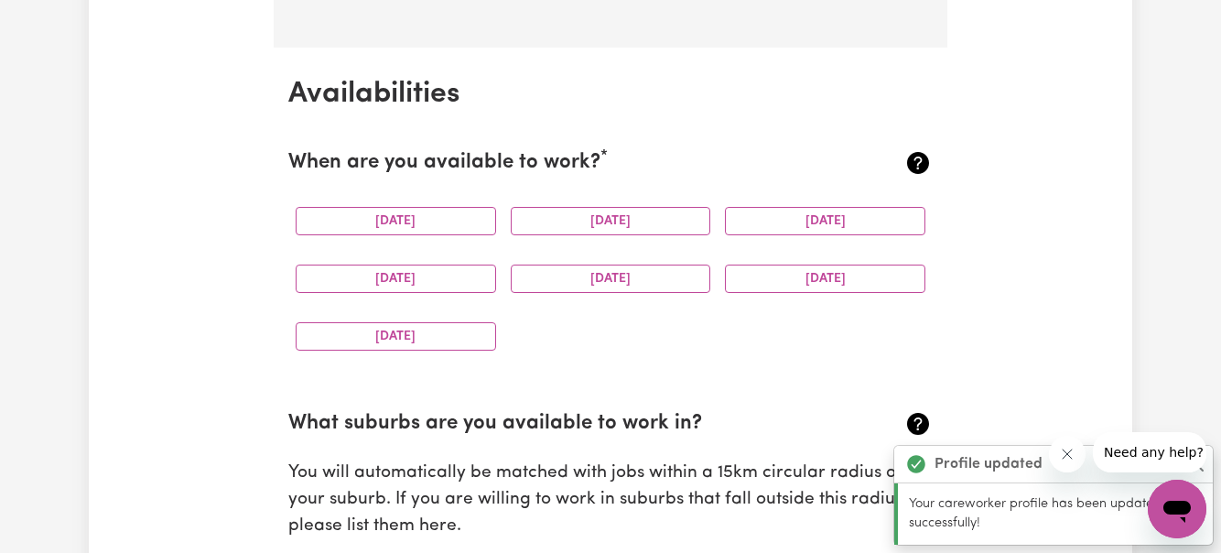
scroll to position [1668, 0]
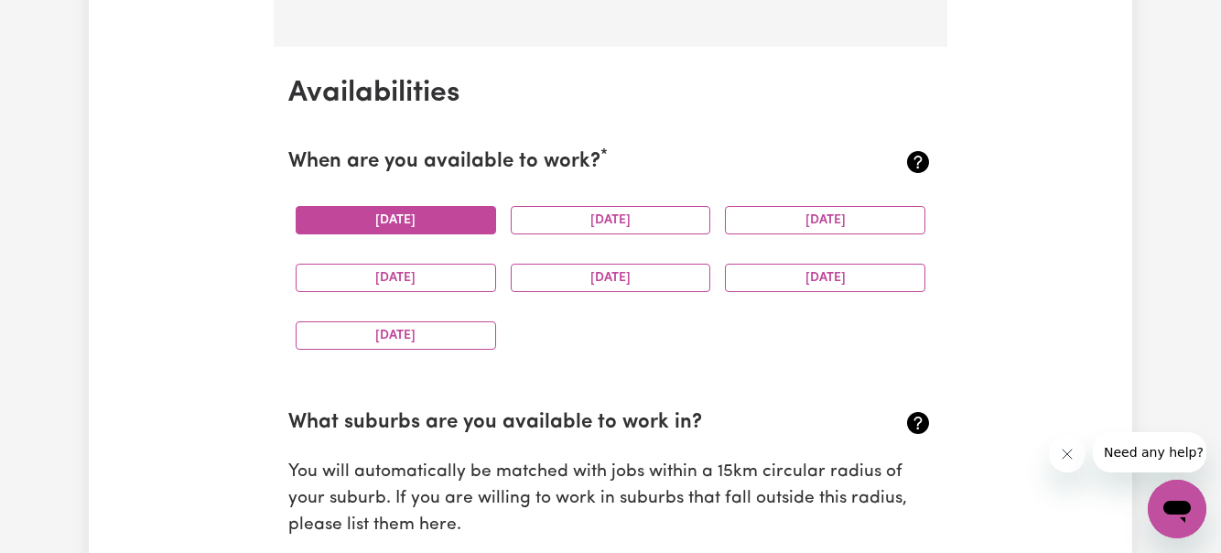
click at [397, 219] on button "[DATE]" at bounding box center [396, 220] width 200 height 28
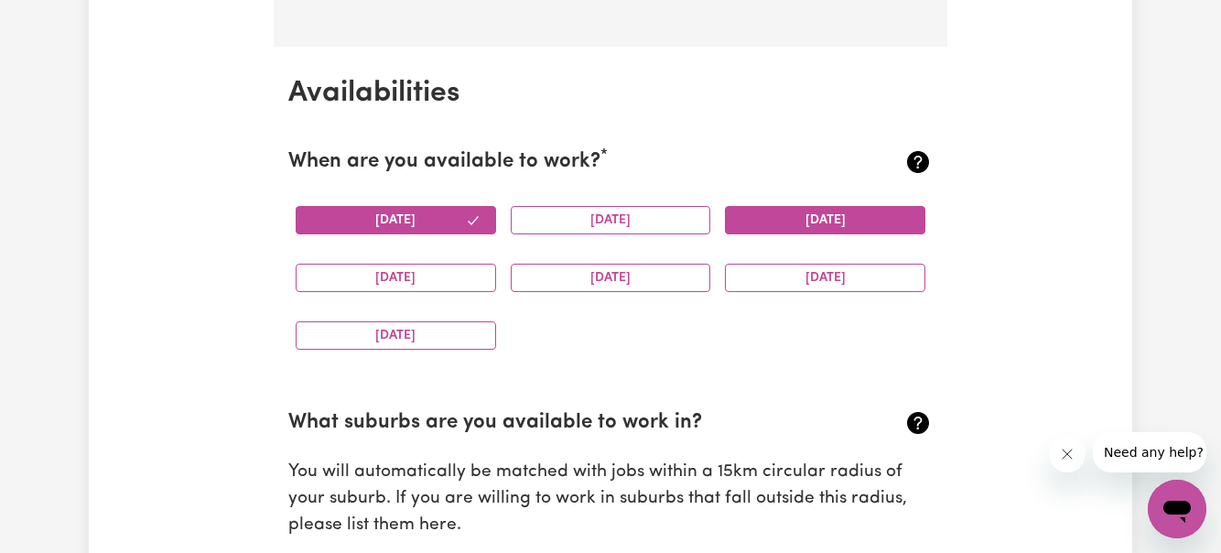
click at [851, 217] on button "[DATE]" at bounding box center [825, 220] width 200 height 28
click at [439, 285] on button "[DATE]" at bounding box center [396, 278] width 200 height 28
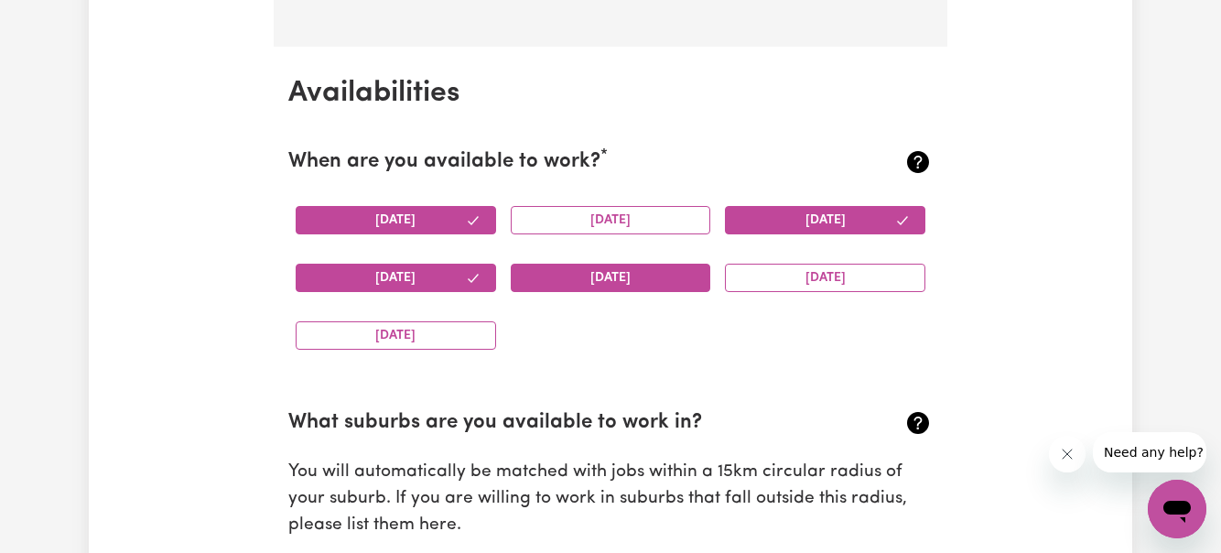
click at [619, 266] on button "[DATE]" at bounding box center [611, 278] width 200 height 28
click at [825, 278] on button "[DATE]" at bounding box center [825, 278] width 200 height 28
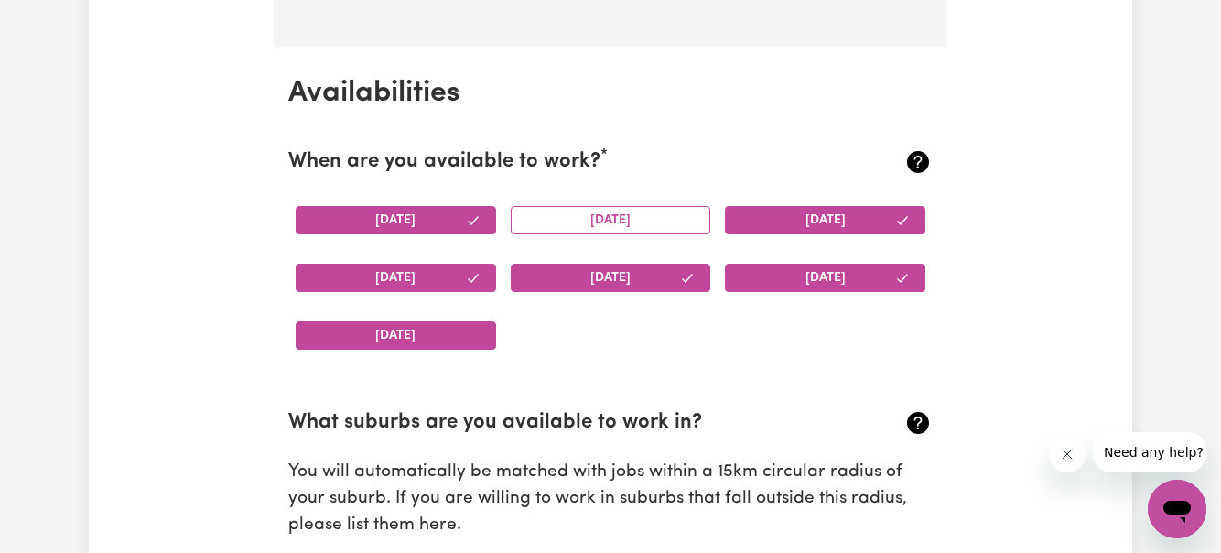
click at [431, 333] on button "[DATE]" at bounding box center [396, 335] width 200 height 28
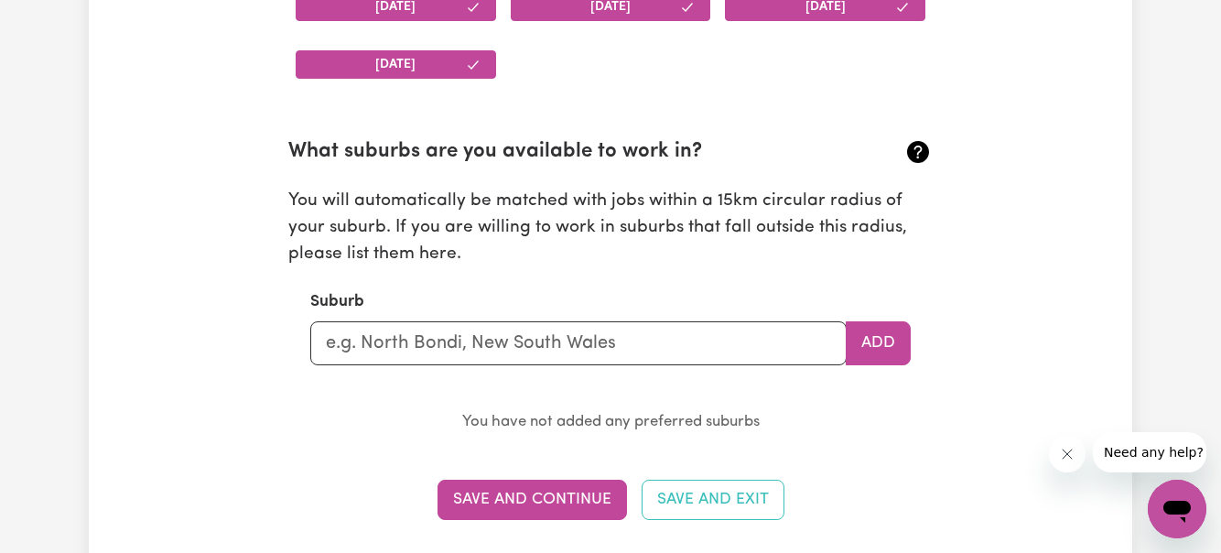
scroll to position [1941, 0]
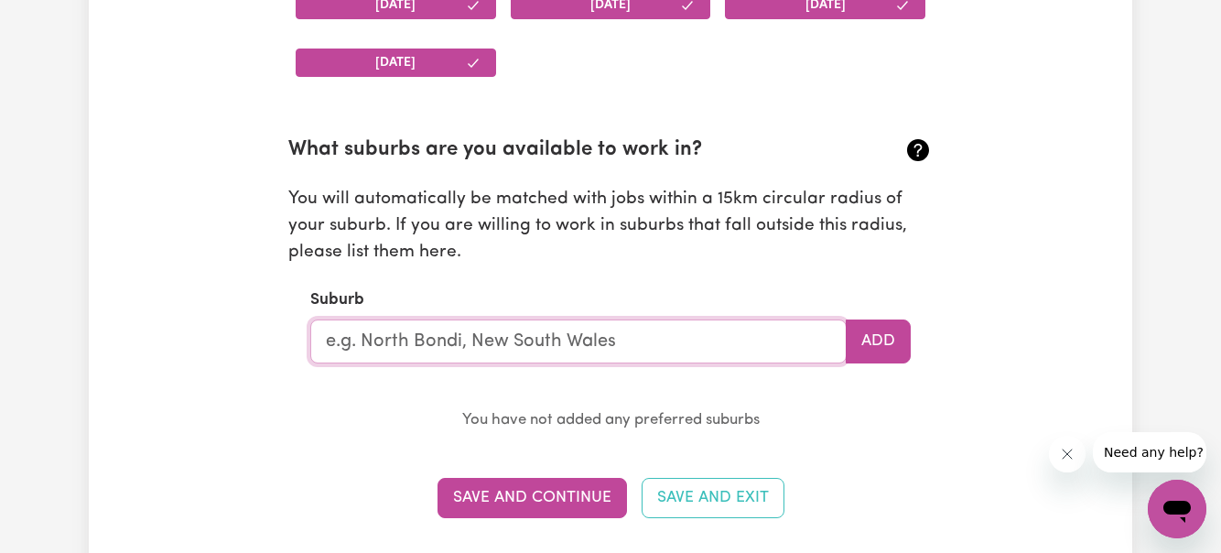
click at [435, 350] on input "text" at bounding box center [578, 341] width 536 height 44
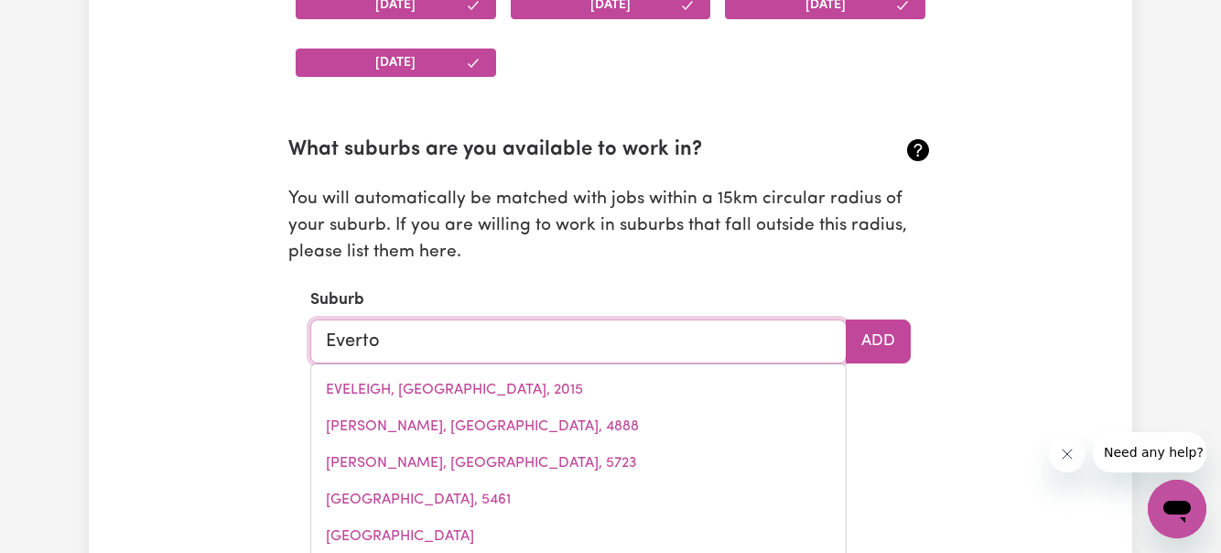
type input "Everton"
type input "[GEOGRAPHIC_DATA], [GEOGRAPHIC_DATA], 3678"
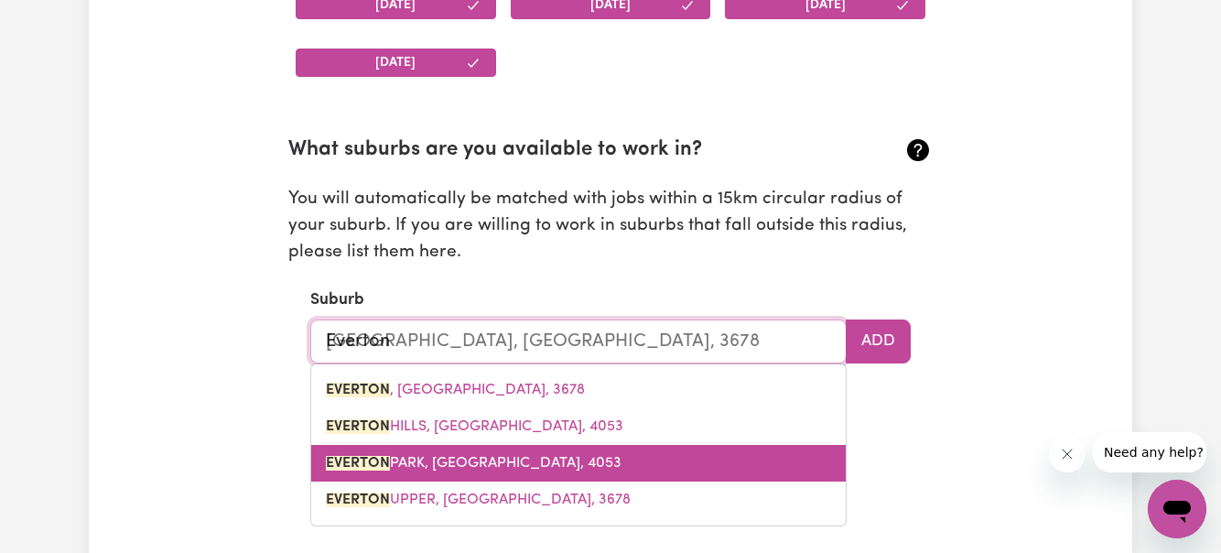
click at [473, 471] on link "[GEOGRAPHIC_DATA], [GEOGRAPHIC_DATA], 4053" at bounding box center [578, 463] width 534 height 37
type input "[GEOGRAPHIC_DATA], [GEOGRAPHIC_DATA], 4053"
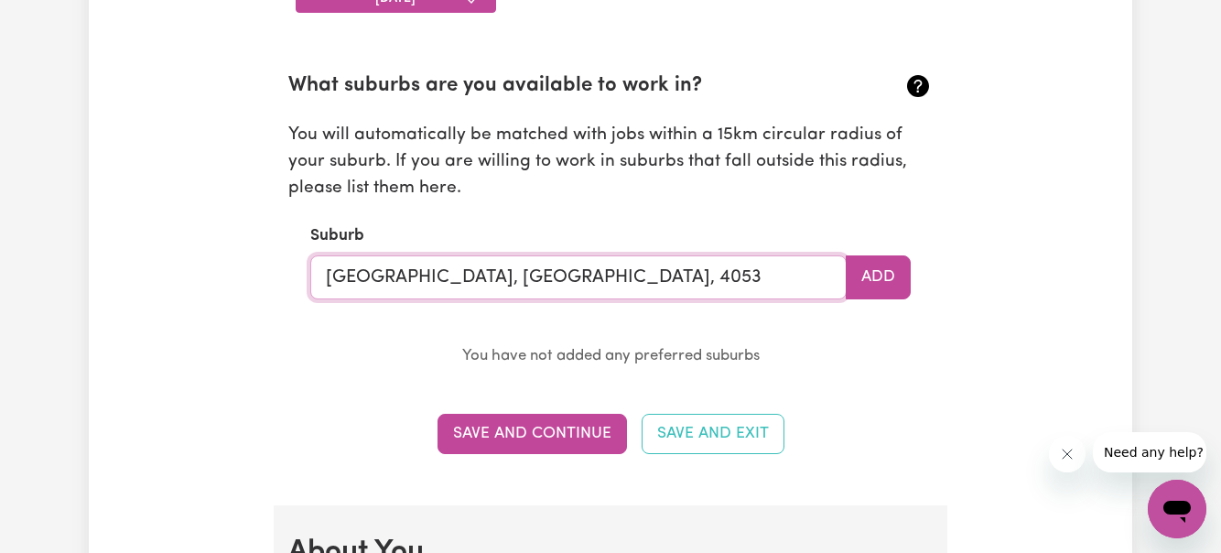
scroll to position [2023, 0]
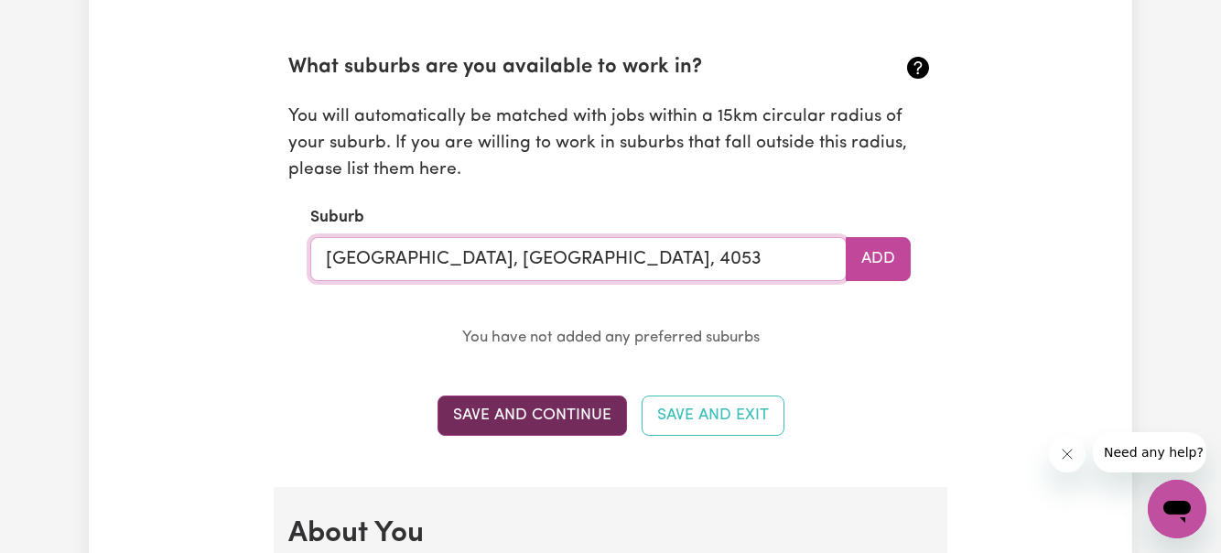
type input "[GEOGRAPHIC_DATA], [GEOGRAPHIC_DATA], 4053"
click at [521, 421] on button "Save and Continue" at bounding box center [531, 415] width 189 height 40
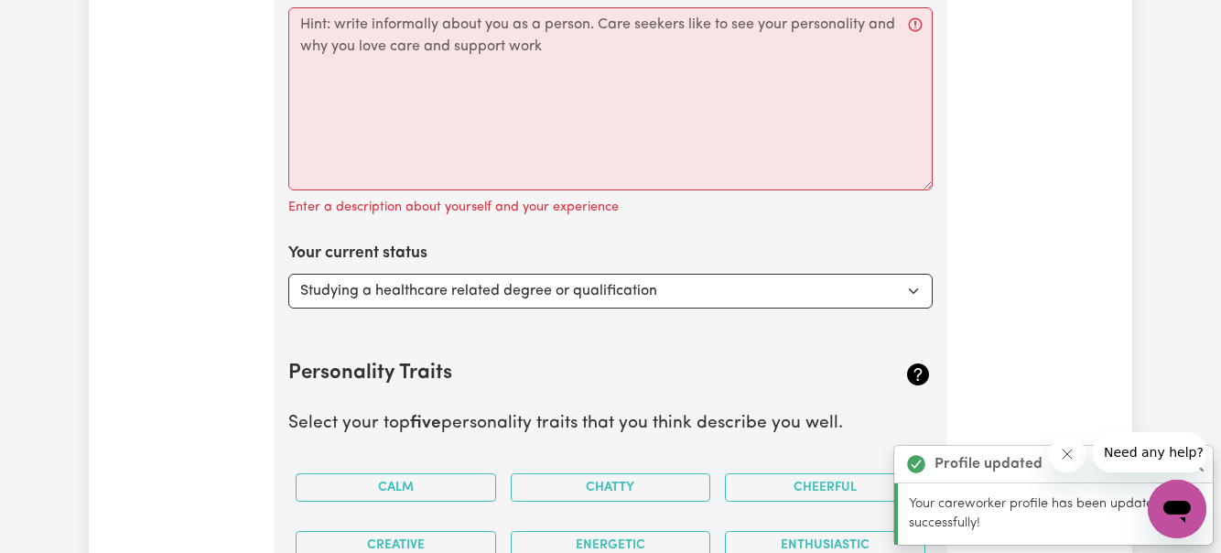
scroll to position [2627, 0]
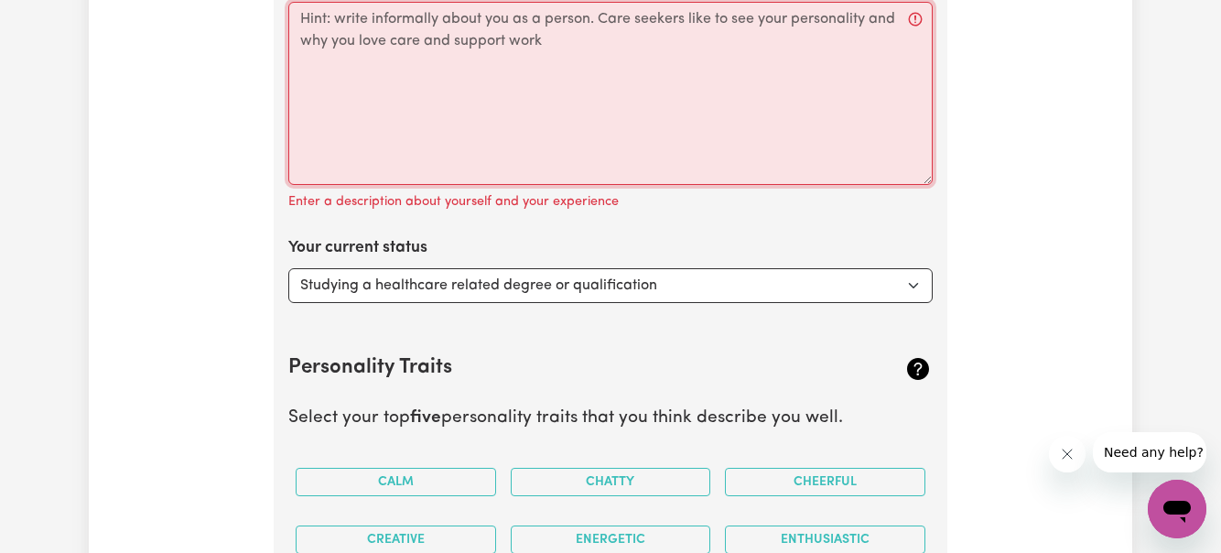
click at [371, 56] on textarea "Tell your potential clients why you have decided to work as a care or support w…" at bounding box center [610, 93] width 644 height 183
paste textarea "I'm a simple, passionate, easy-going individual. I have experience in the disab…"
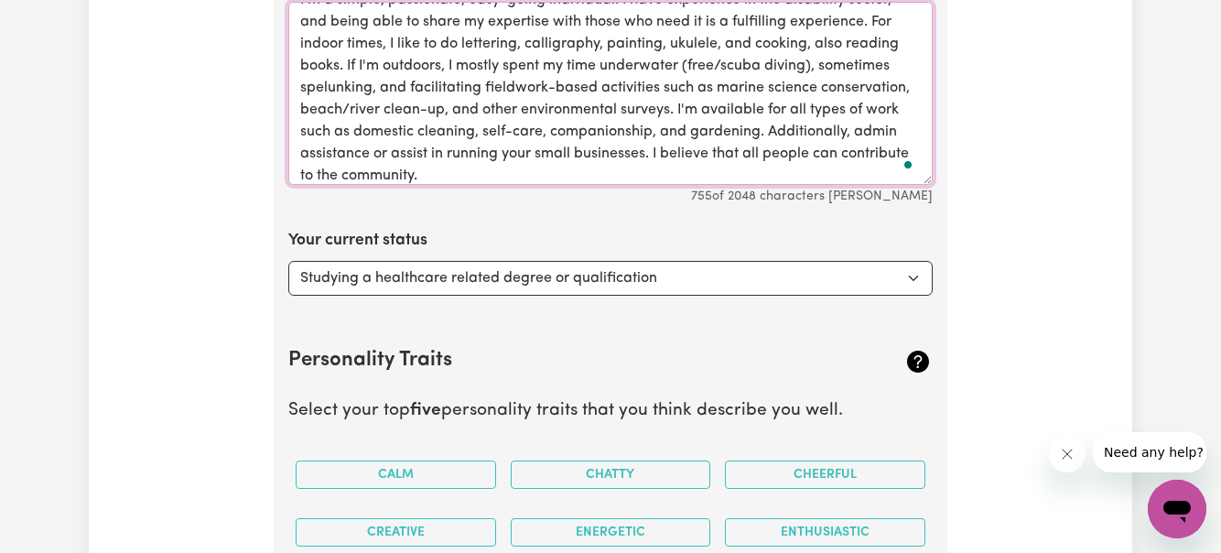
scroll to position [0, 0]
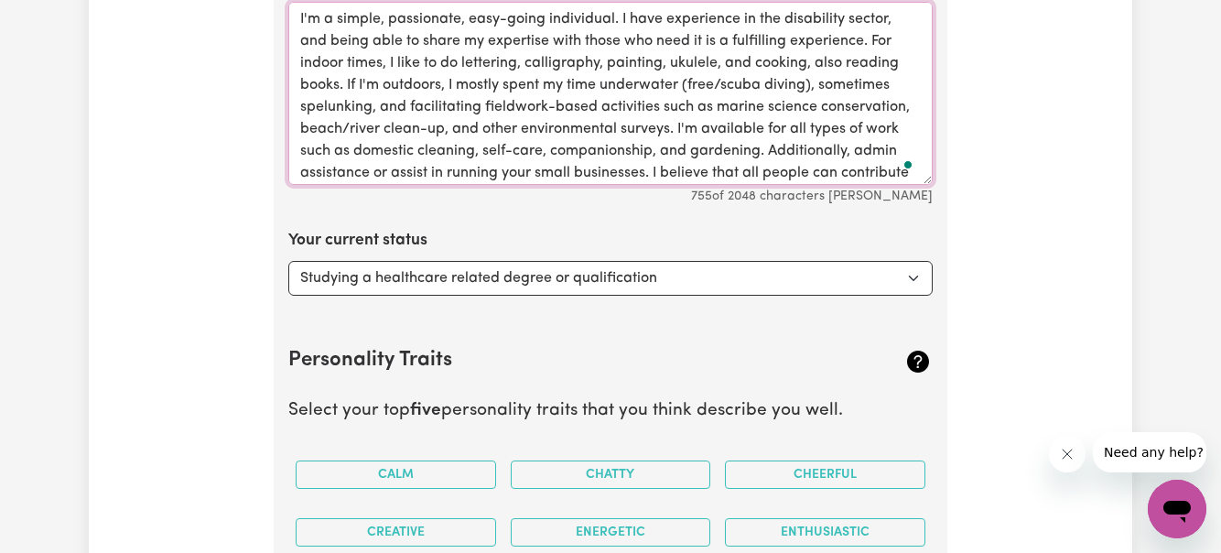
type textarea "I'm a simple, passionate, easy-going individual. I have experience in the disab…"
click at [592, 284] on select "Select... Studying a healthcare related degree or qualification Studying a non-…" at bounding box center [610, 278] width 644 height 35
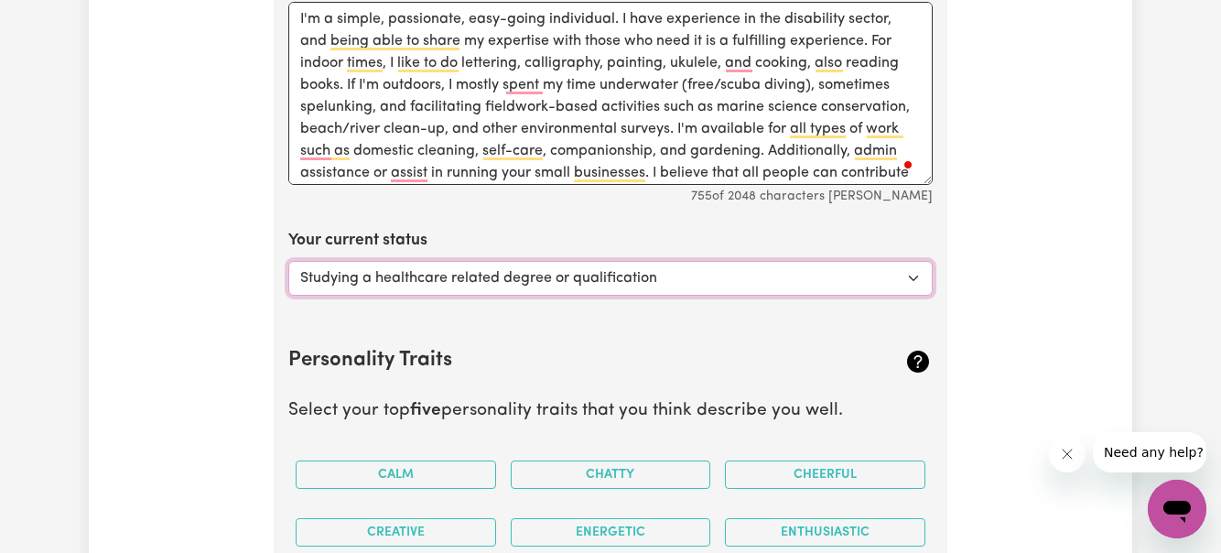
select select "Looking for extra work to fill my week and/or weekends"
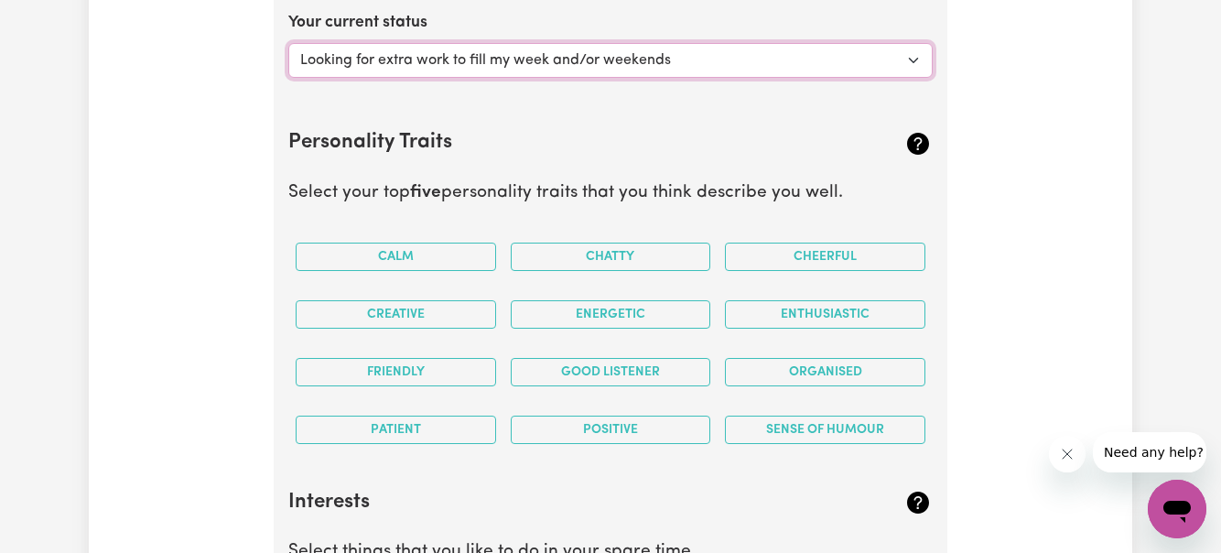
scroll to position [2843, 0]
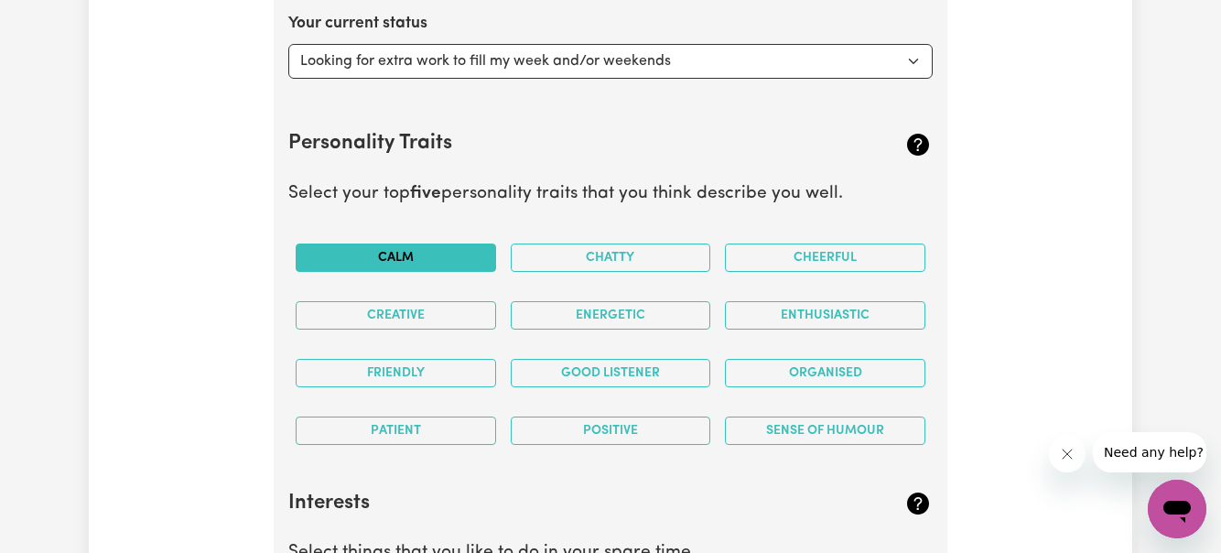
click at [413, 253] on button "Calm" at bounding box center [396, 257] width 200 height 28
click at [409, 302] on button "Creative" at bounding box center [396, 315] width 200 height 28
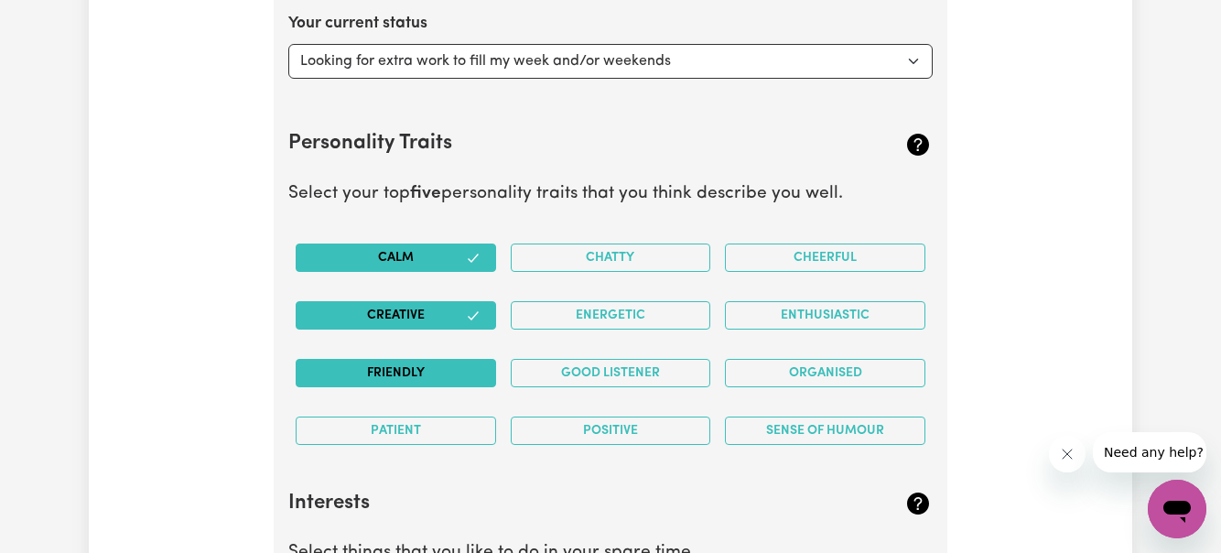
click at [407, 372] on button "Friendly" at bounding box center [396, 373] width 200 height 28
click at [415, 421] on button "Patient" at bounding box center [396, 430] width 200 height 28
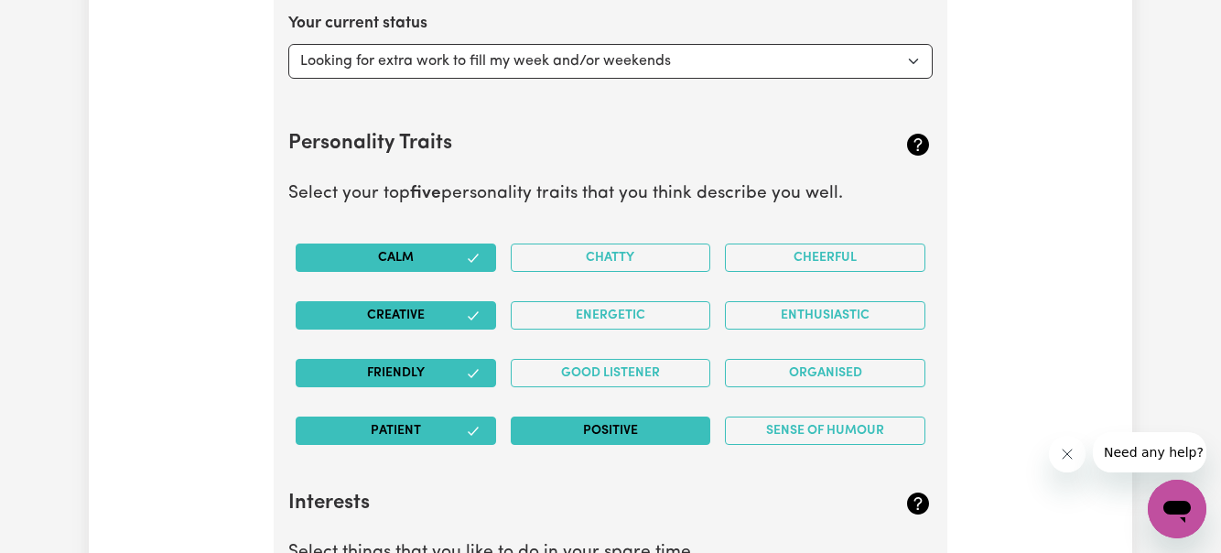
click at [568, 426] on button "Positive" at bounding box center [611, 430] width 200 height 28
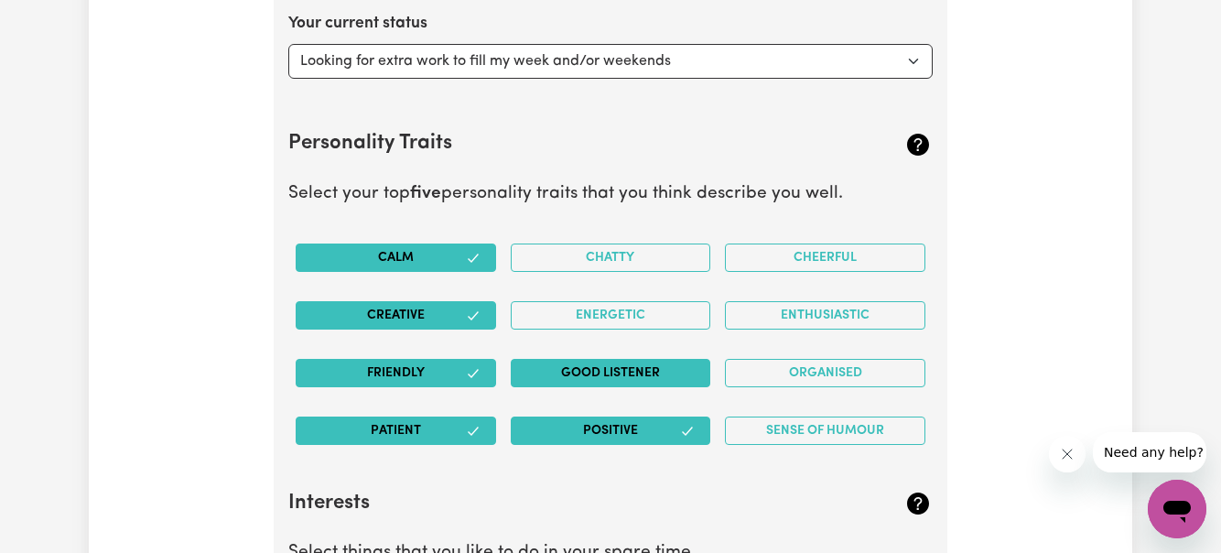
click at [576, 376] on button "Good Listener" at bounding box center [611, 373] width 200 height 28
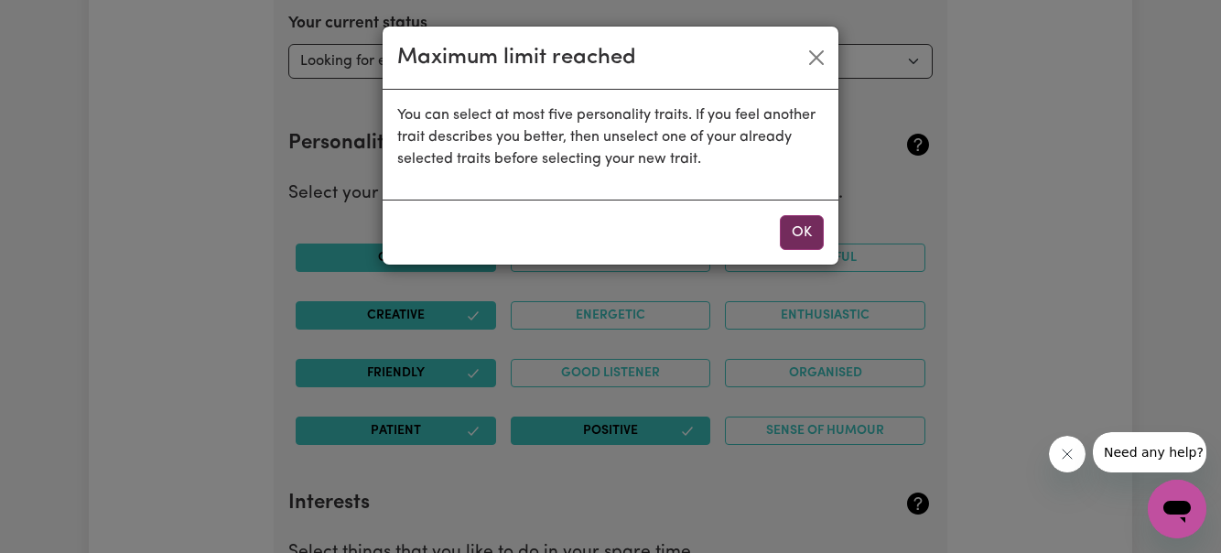
click at [794, 228] on button "OK" at bounding box center [802, 232] width 44 height 35
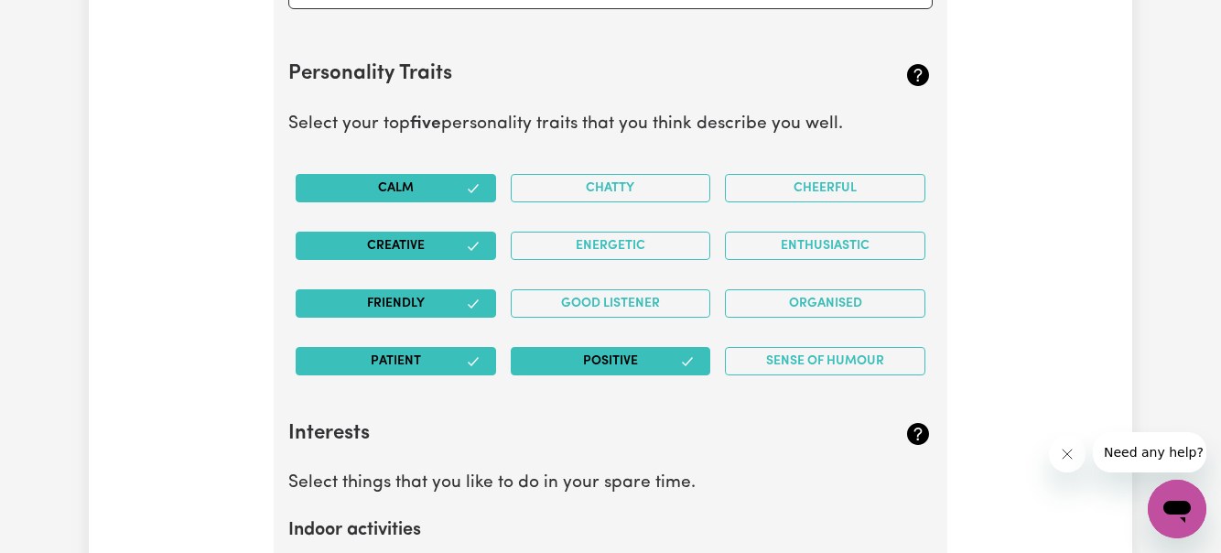
scroll to position [2898, 0]
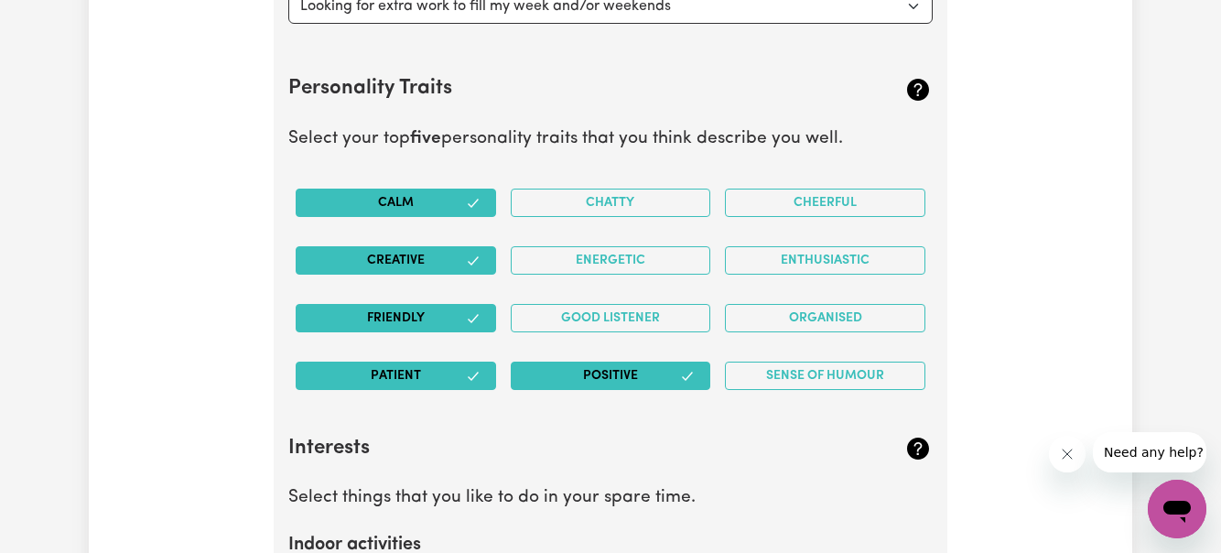
click at [432, 269] on button "Creative" at bounding box center [396, 260] width 200 height 28
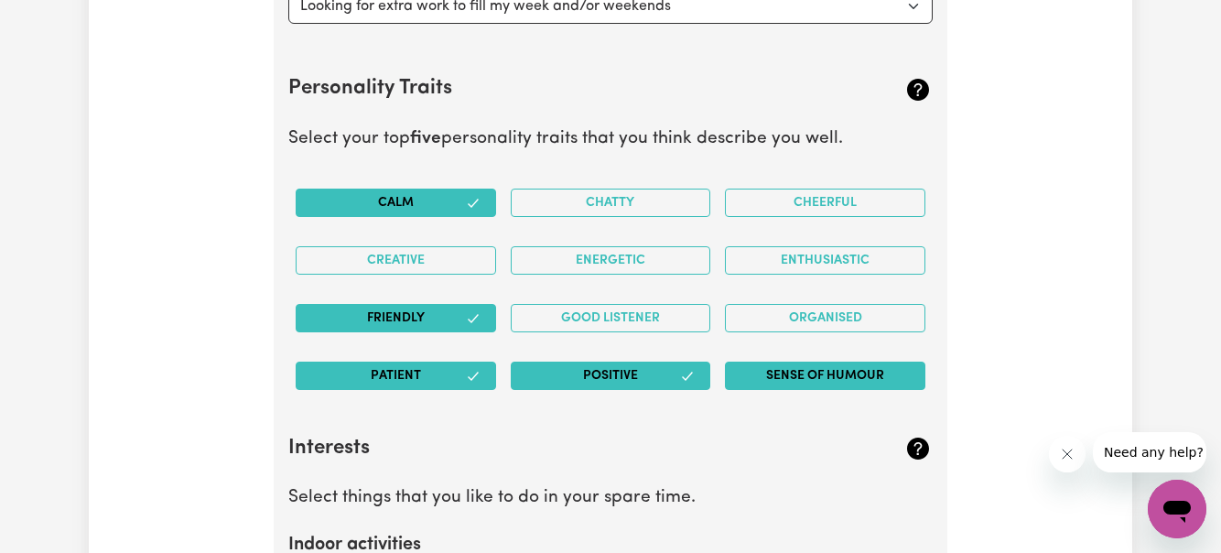
click at [798, 378] on button "Sense of Humour" at bounding box center [825, 375] width 200 height 28
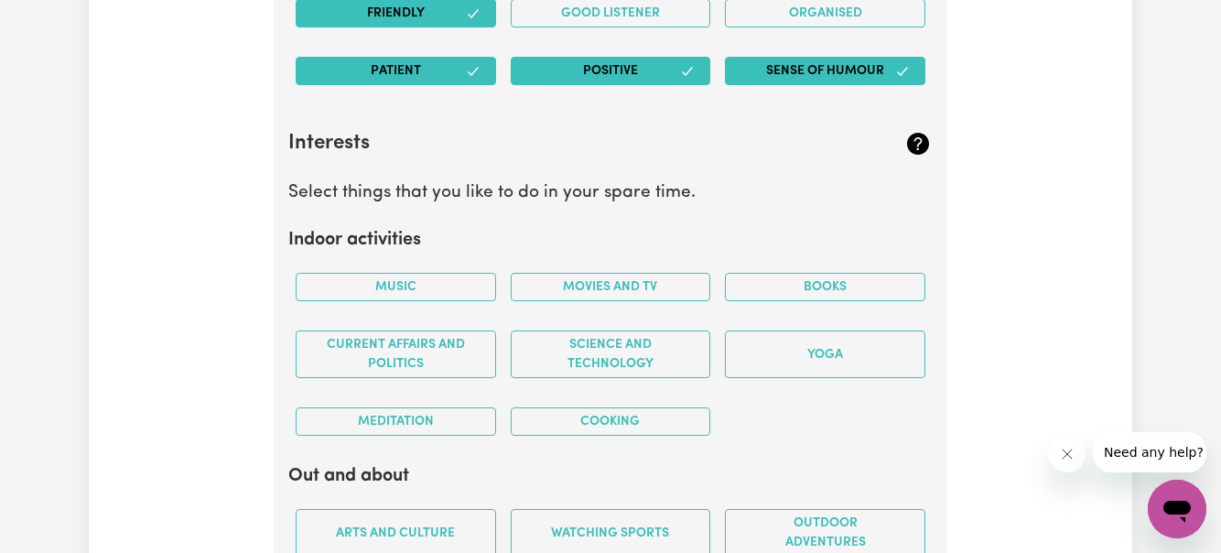
scroll to position [3213, 0]
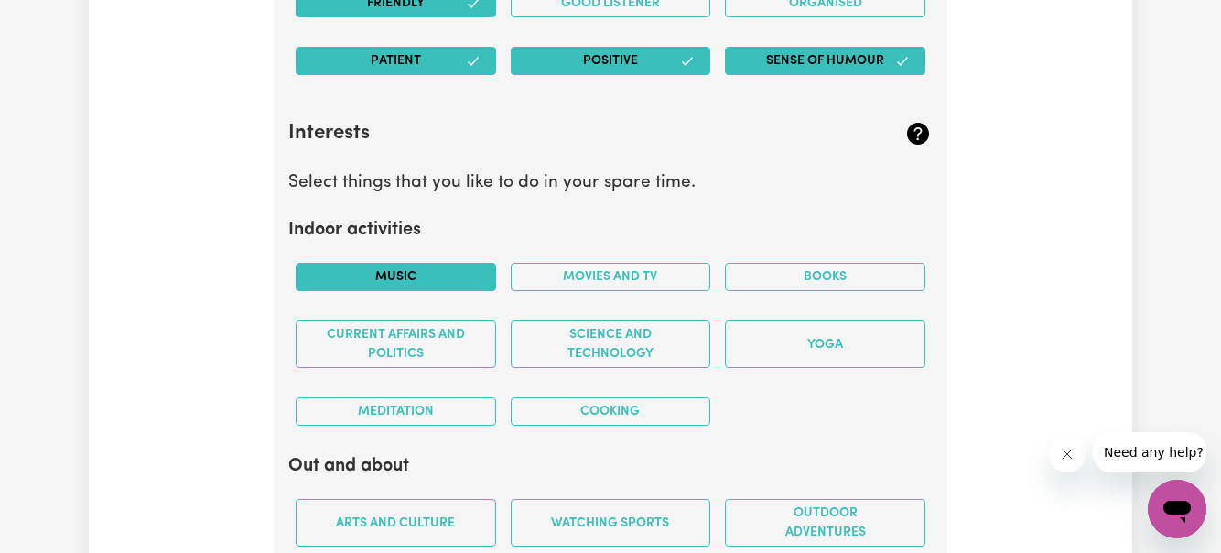
click at [434, 277] on button "Music" at bounding box center [396, 277] width 200 height 28
click at [825, 285] on button "Books" at bounding box center [825, 277] width 200 height 28
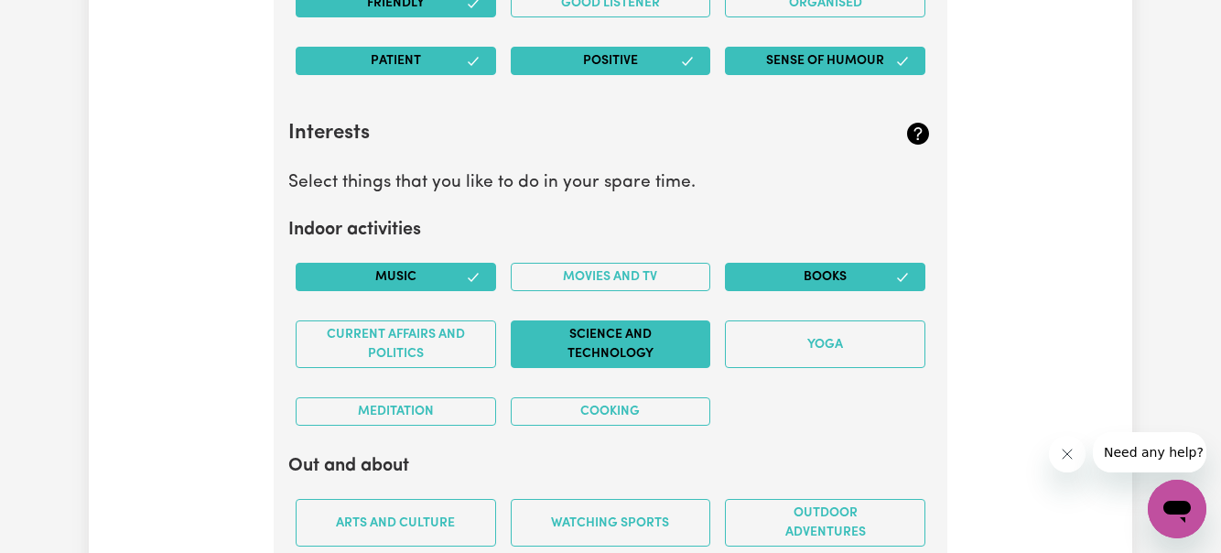
click at [636, 350] on button "Science and Technology" at bounding box center [611, 344] width 200 height 48
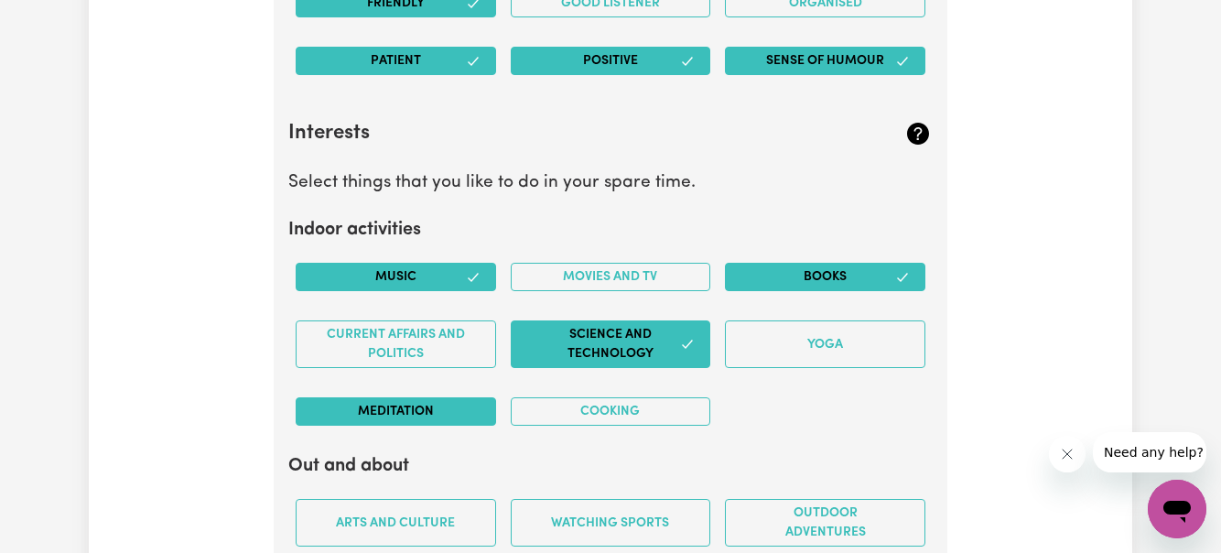
click at [447, 419] on button "Meditation" at bounding box center [396, 411] width 200 height 28
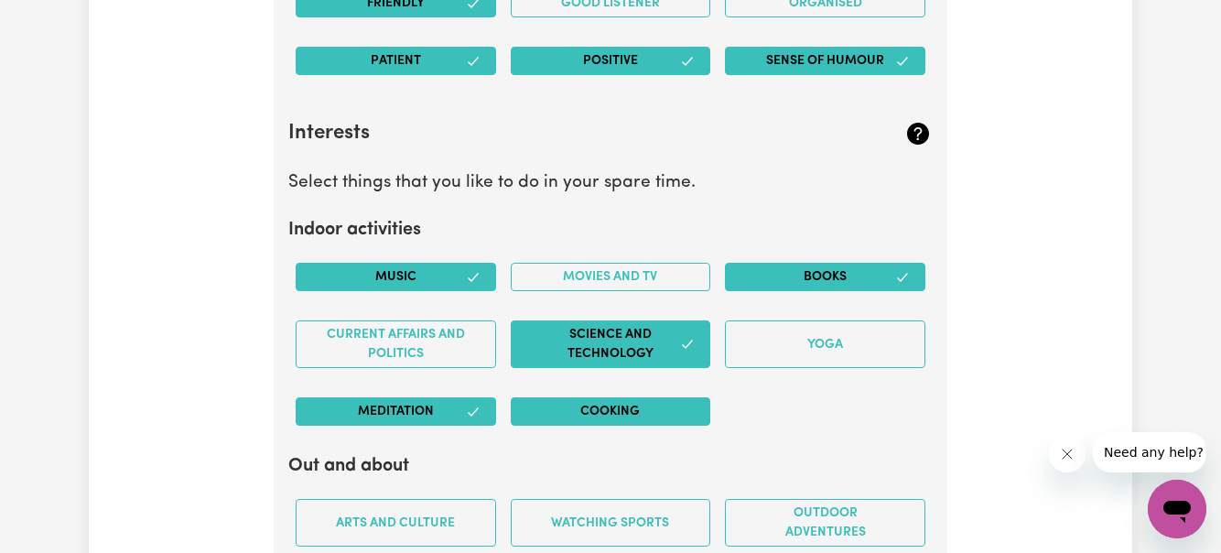
click at [675, 402] on button "Cooking" at bounding box center [611, 411] width 200 height 28
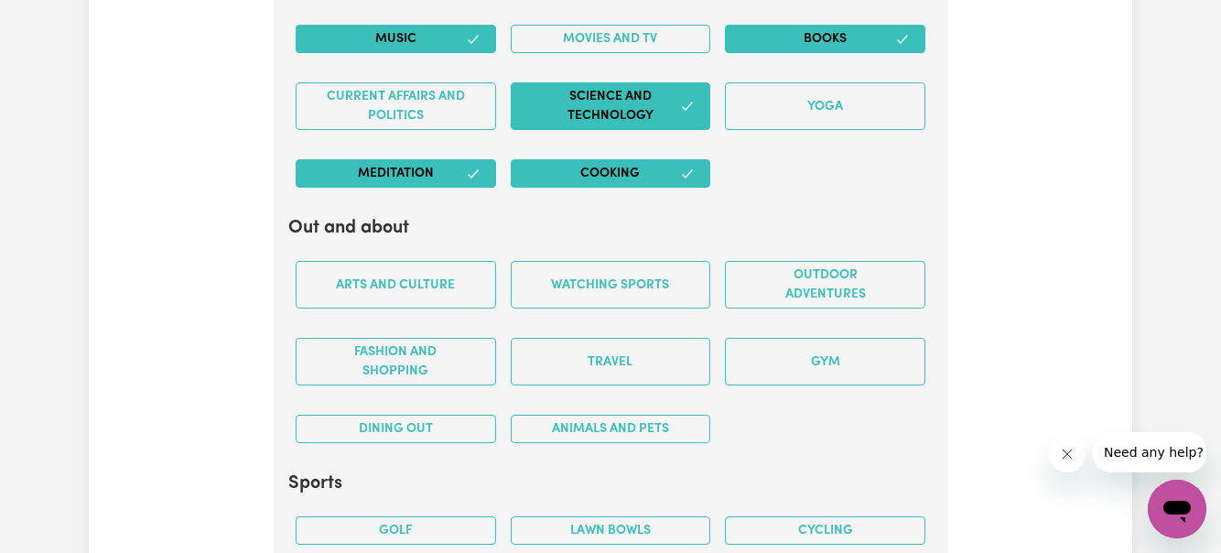
scroll to position [3452, 0]
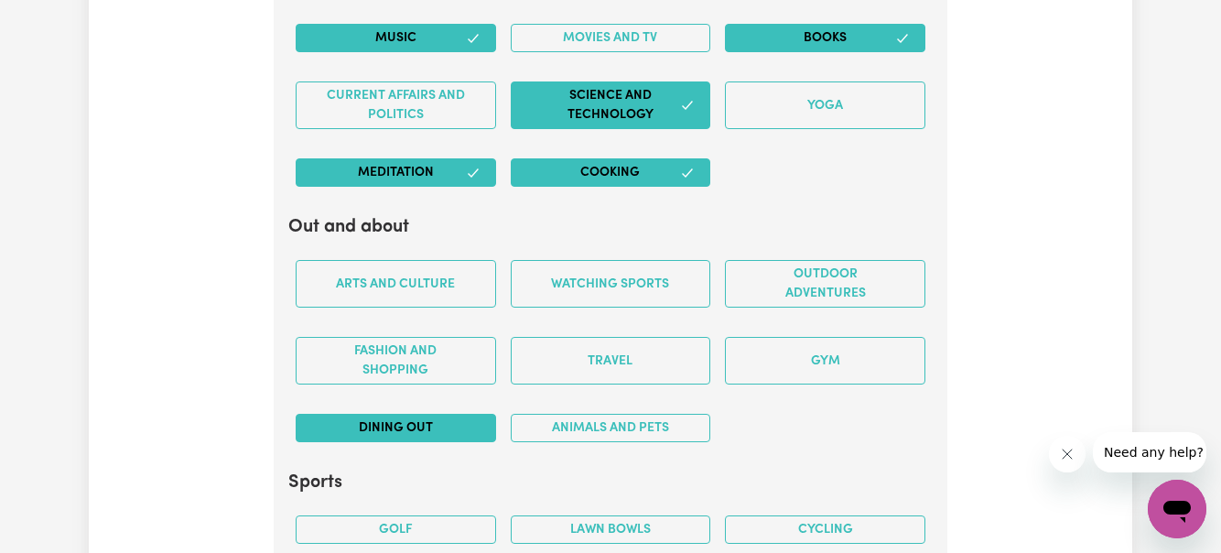
click at [420, 428] on button "Dining out" at bounding box center [396, 428] width 200 height 28
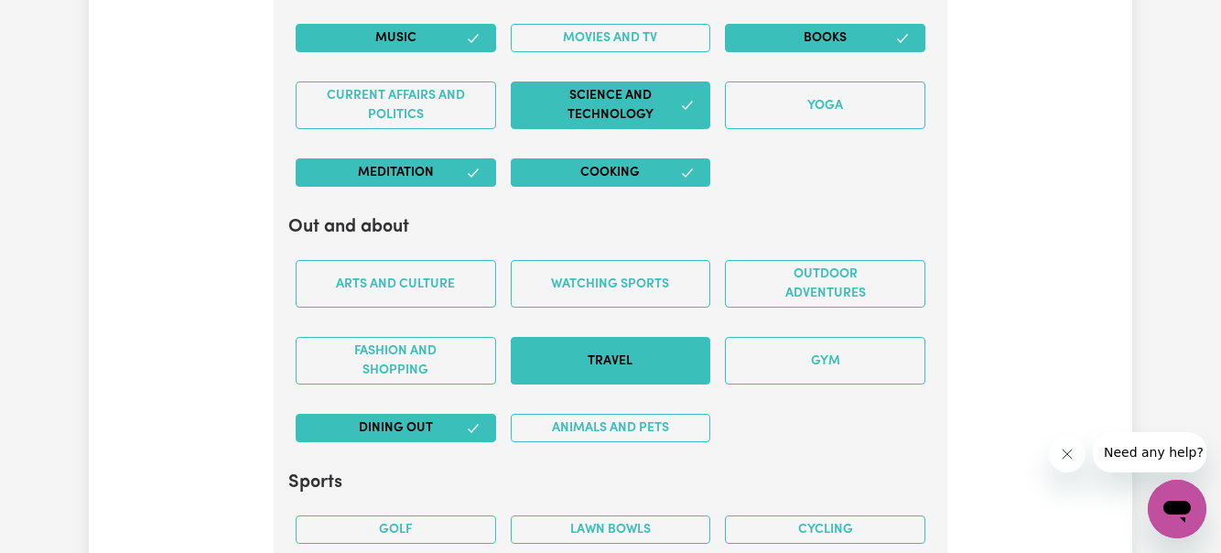
click at [616, 348] on button "Travel" at bounding box center [611, 361] width 200 height 48
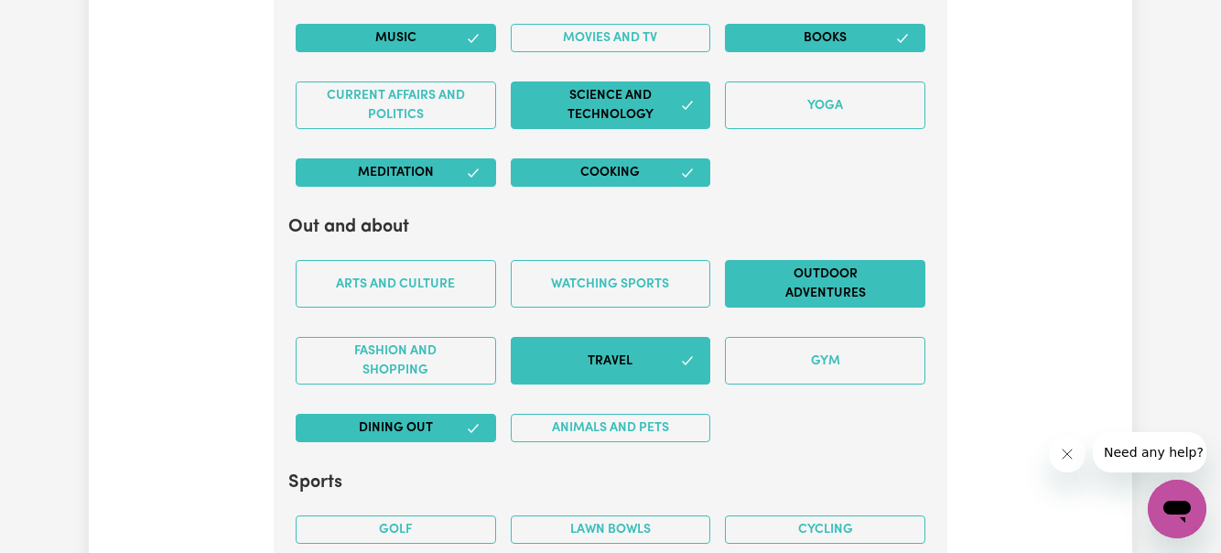
click at [793, 288] on button "Outdoor adventures" at bounding box center [825, 284] width 200 height 48
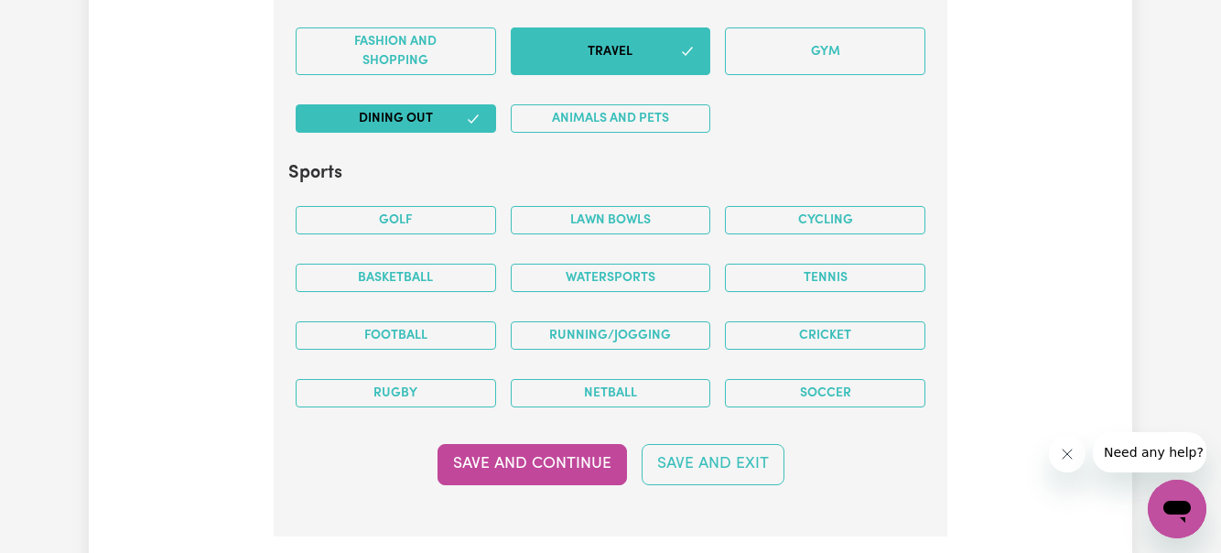
scroll to position [3764, 0]
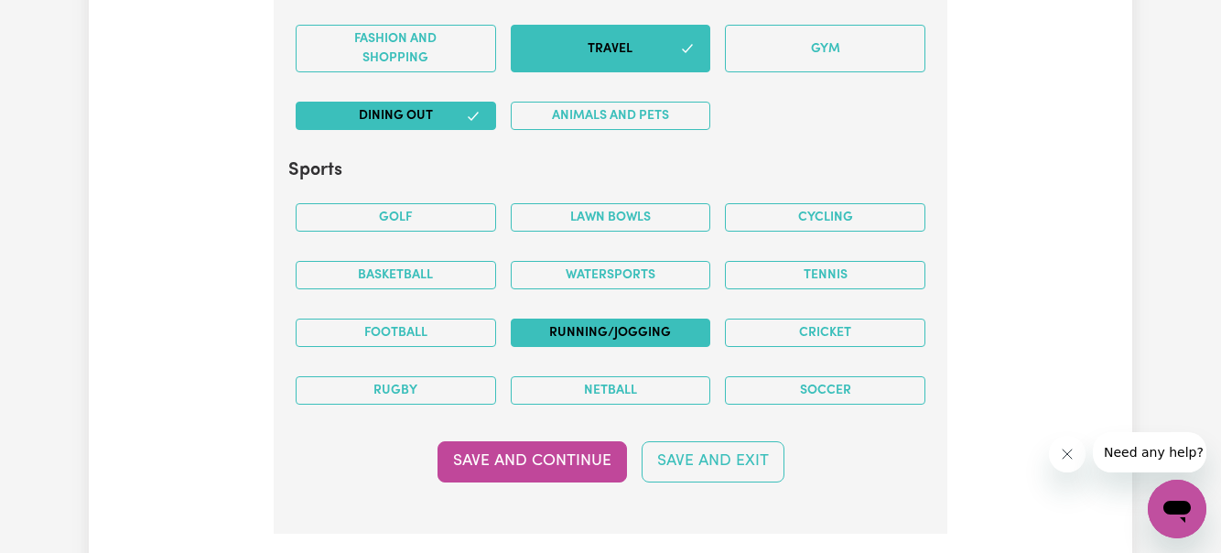
click at [603, 329] on button "Running/Jogging" at bounding box center [611, 332] width 200 height 28
click at [599, 273] on button "Watersports" at bounding box center [611, 275] width 200 height 28
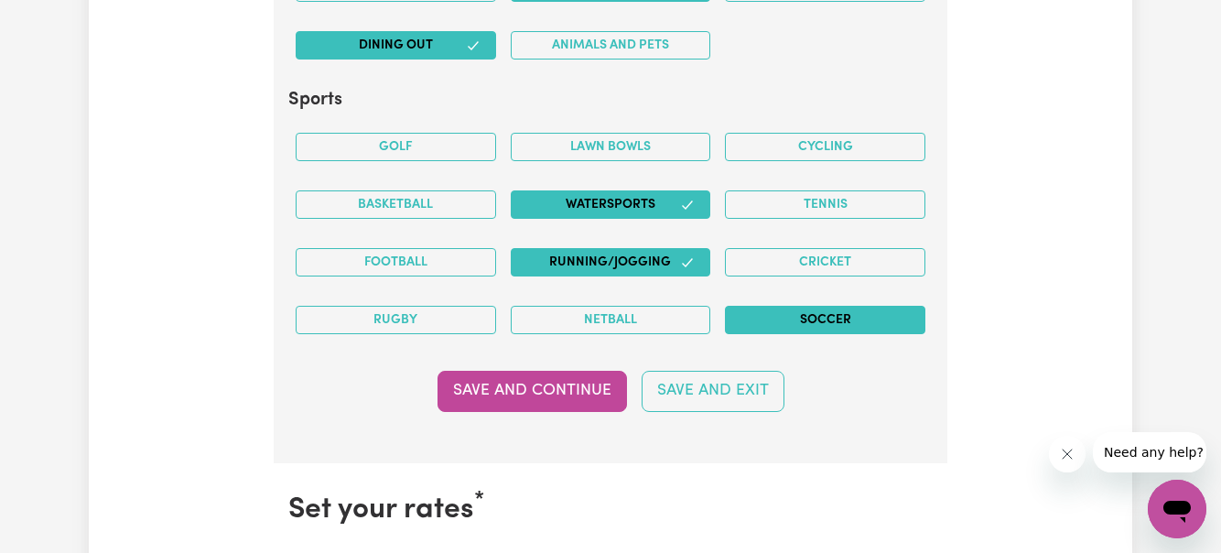
scroll to position [3836, 0]
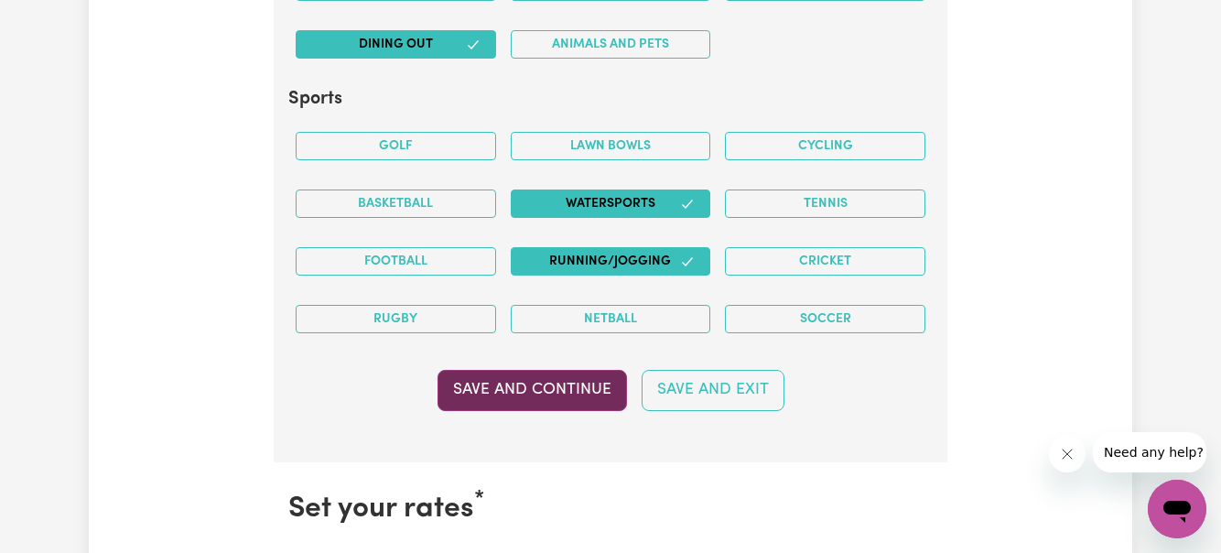
click at [499, 395] on button "Save and Continue" at bounding box center [531, 390] width 189 height 40
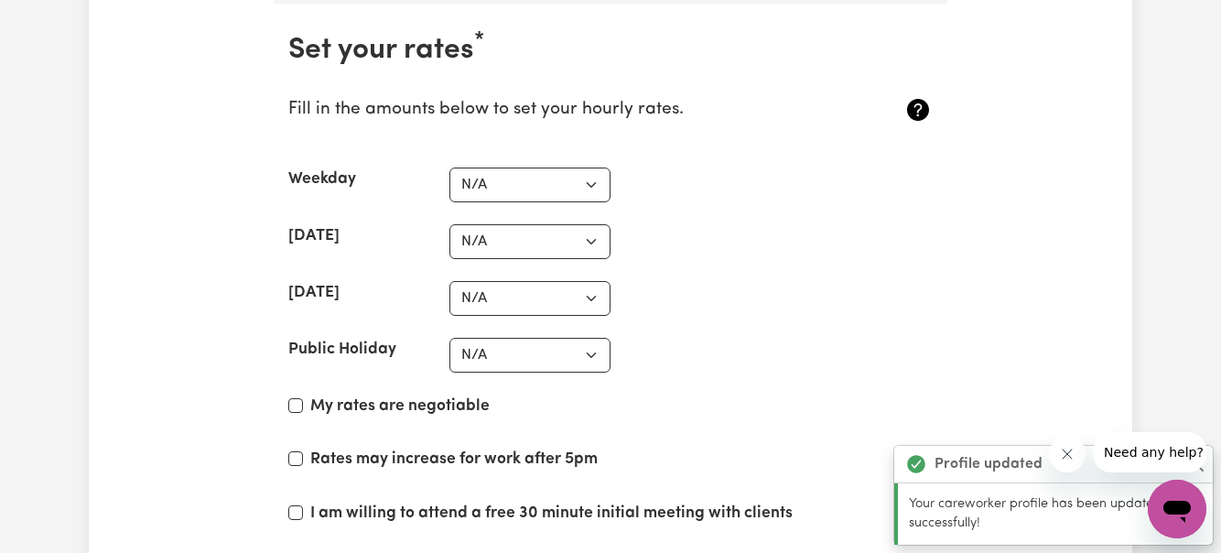
scroll to position [4298, 0]
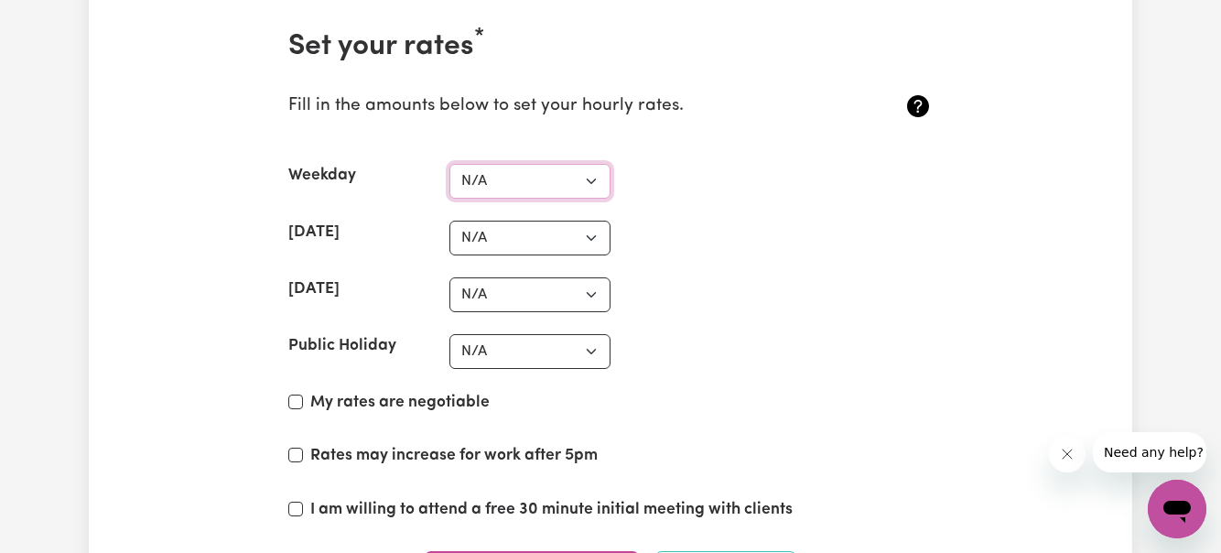
click at [587, 183] on select "N/A $37 $38 $39 $40 $41 $42 $43 $44 $45 $46 $47 $48 $49 $50 $51 $52 $53 $54 $55…" at bounding box center [529, 181] width 161 height 35
select select "55"
click at [536, 243] on select "N/A $37 $38 $39 $40 $41 $42 $43 $44 $45 $46 $47 $48 $49 $50 $51 $52 $53 $54 $55…" at bounding box center [529, 238] width 161 height 35
select select "65"
click at [518, 297] on select "N/A $37 $38 $39 $40 $41 $42 $43 $44 $45 $46 $47 $48 $49 $50 $51 $52 $53 $54 $55…" at bounding box center [529, 294] width 161 height 35
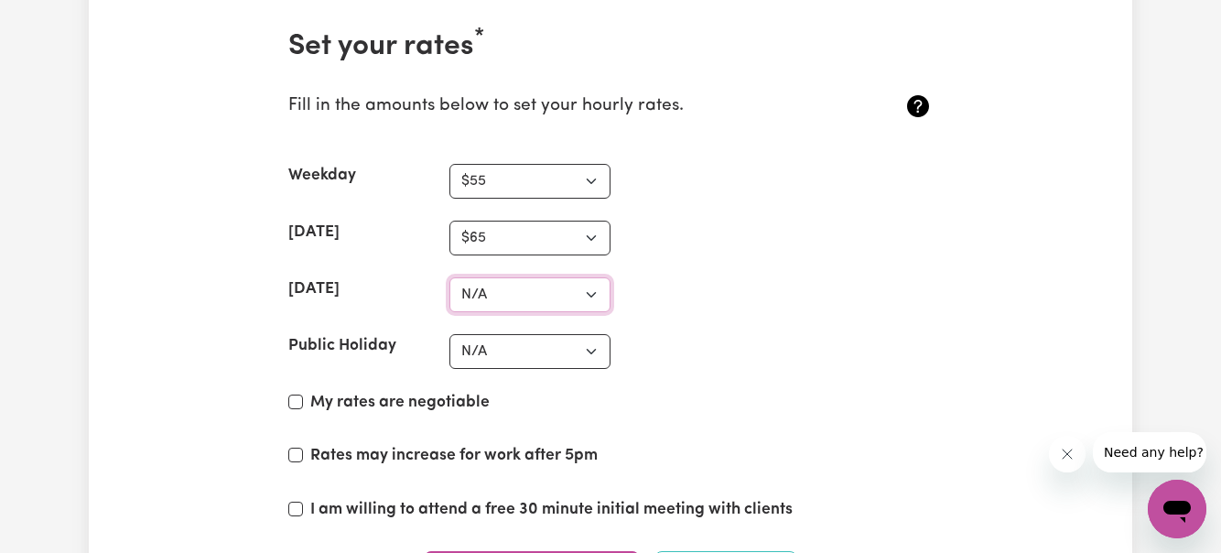
select select "90"
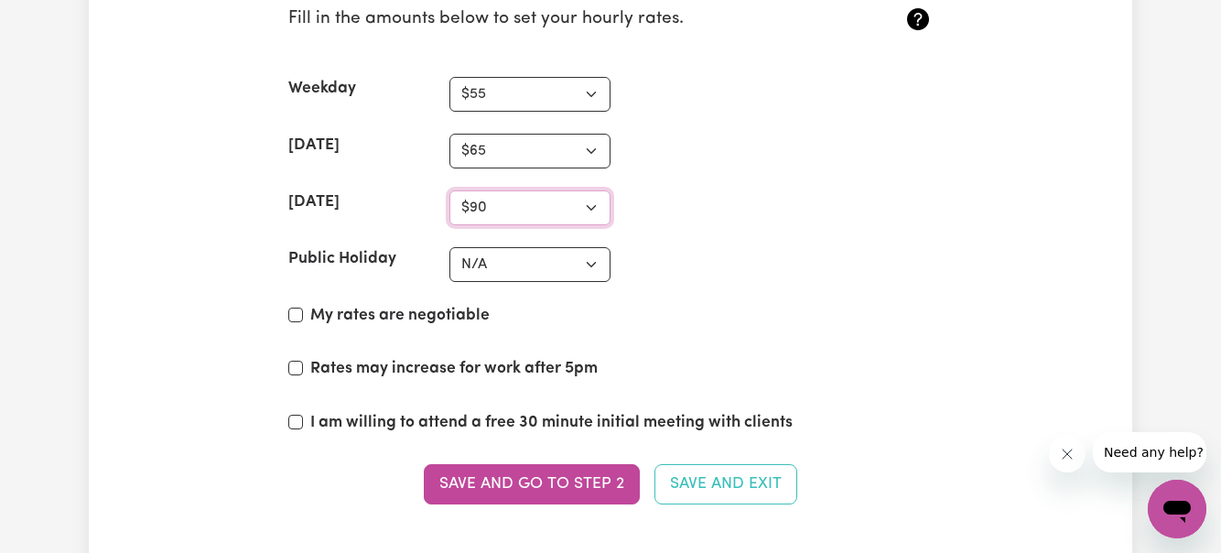
scroll to position [4388, 0]
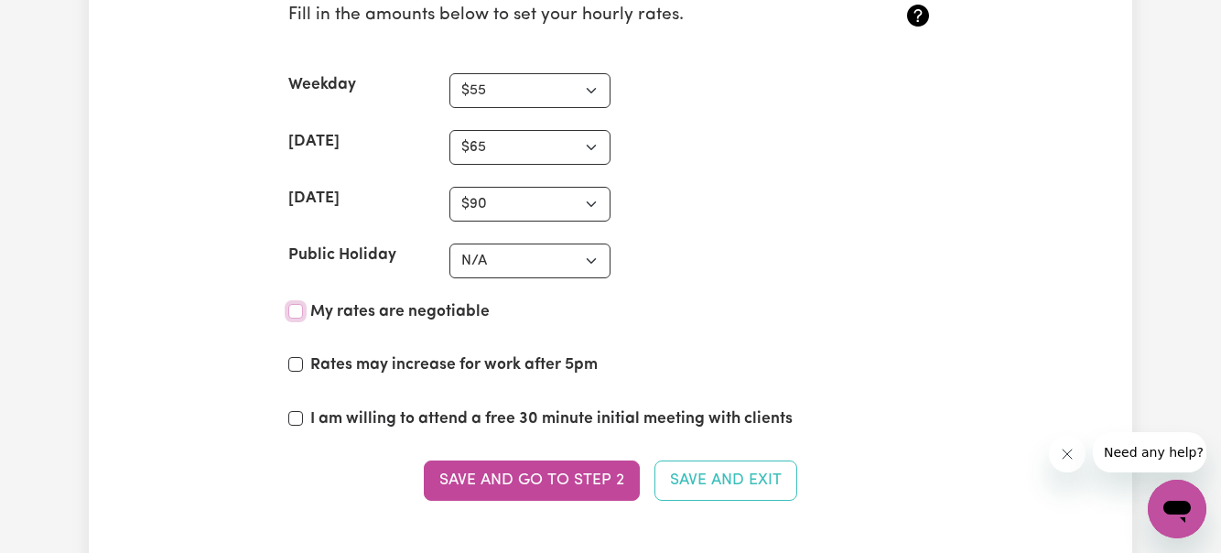
click at [290, 307] on input "My rates are negotiable" at bounding box center [295, 311] width 15 height 15
checkbox input "true"
click at [299, 368] on input "Rates may increase for work after 5pm" at bounding box center [295, 364] width 15 height 15
checkbox input "true"
click at [293, 419] on input "I am willing to attend a free 30 minute initial meeting with clients" at bounding box center [295, 418] width 15 height 15
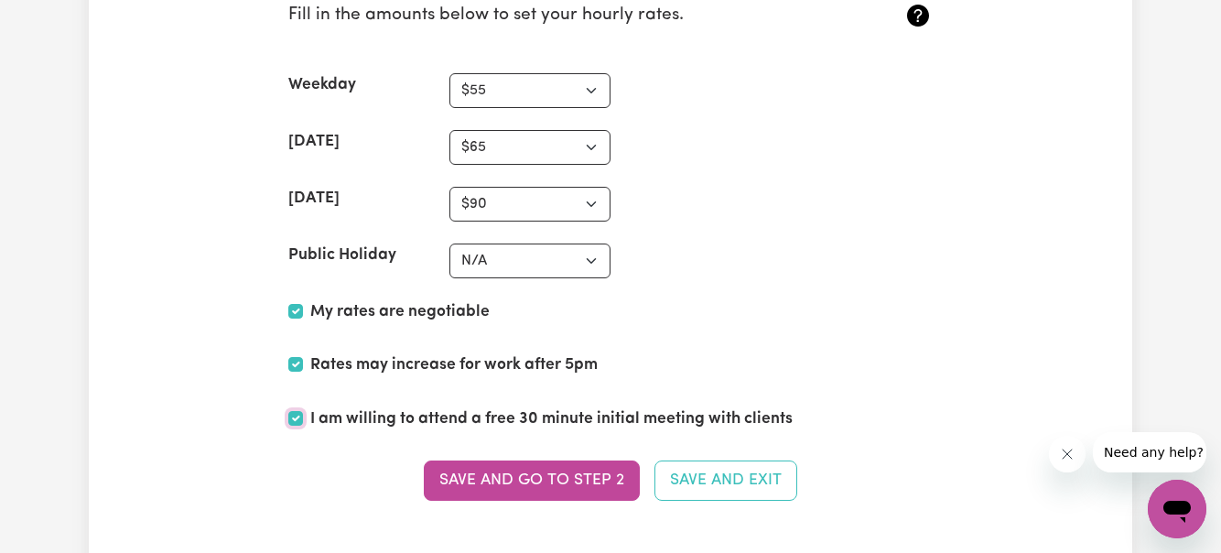
checkbox input "true"
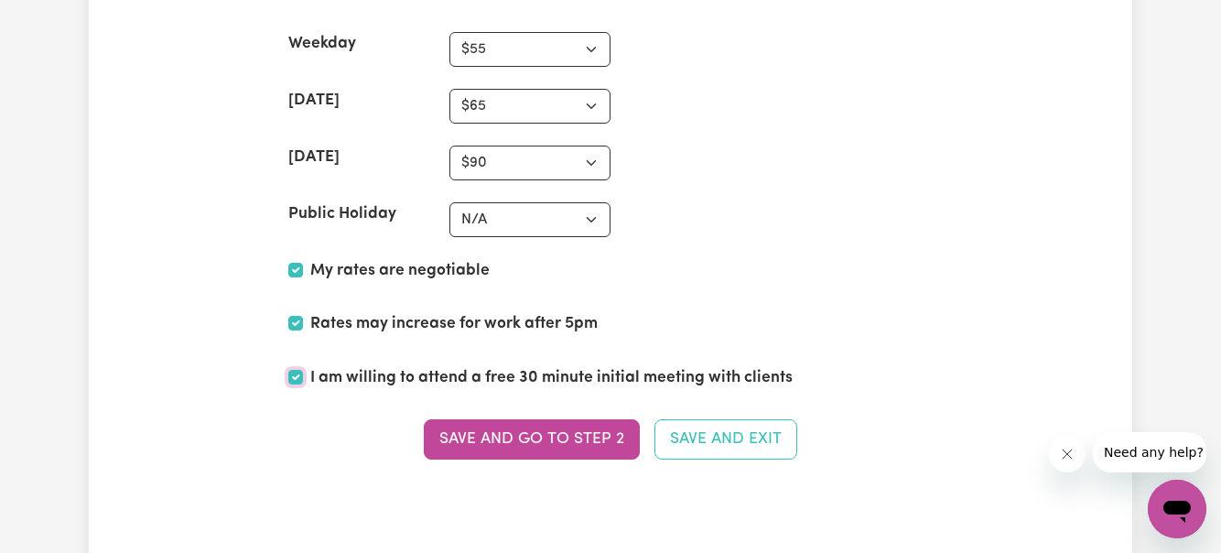
scroll to position [4436, 0]
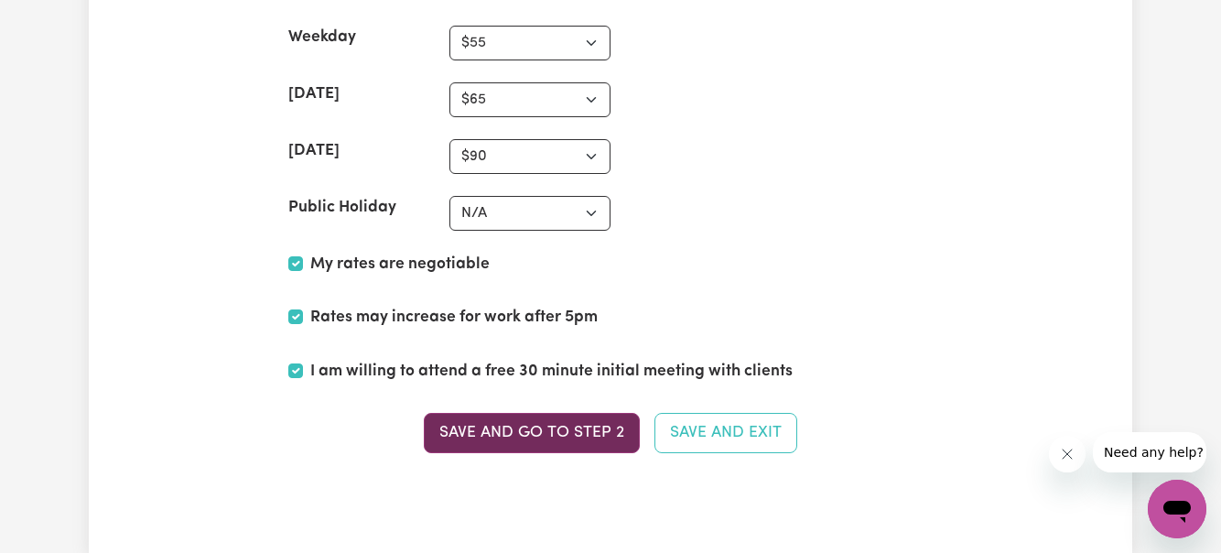
click at [523, 433] on button "Save and go to Step 2" at bounding box center [532, 433] width 216 height 40
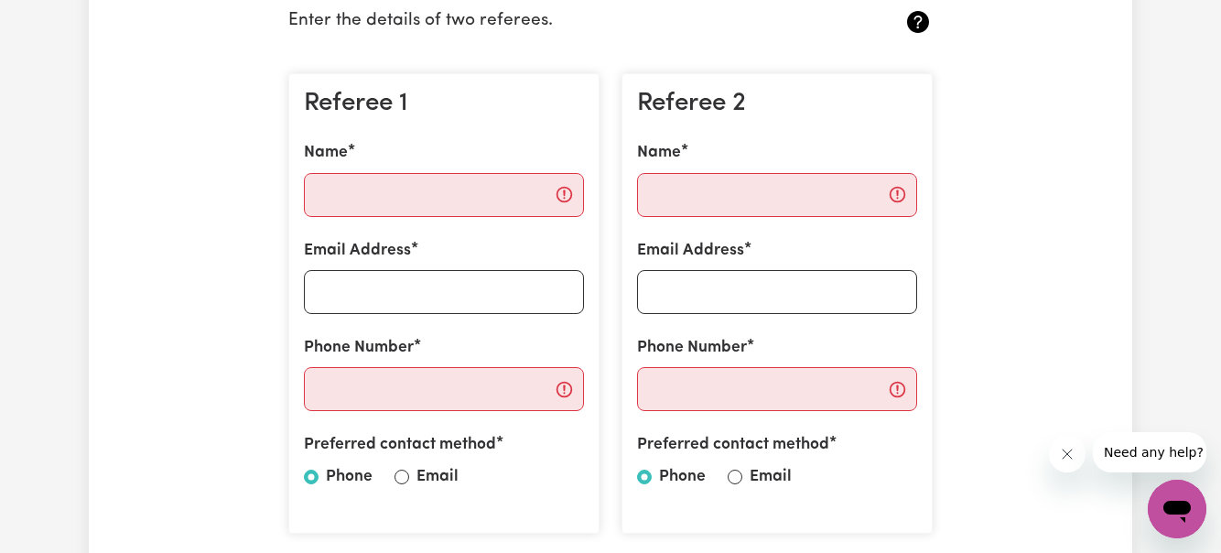
scroll to position [489, 0]
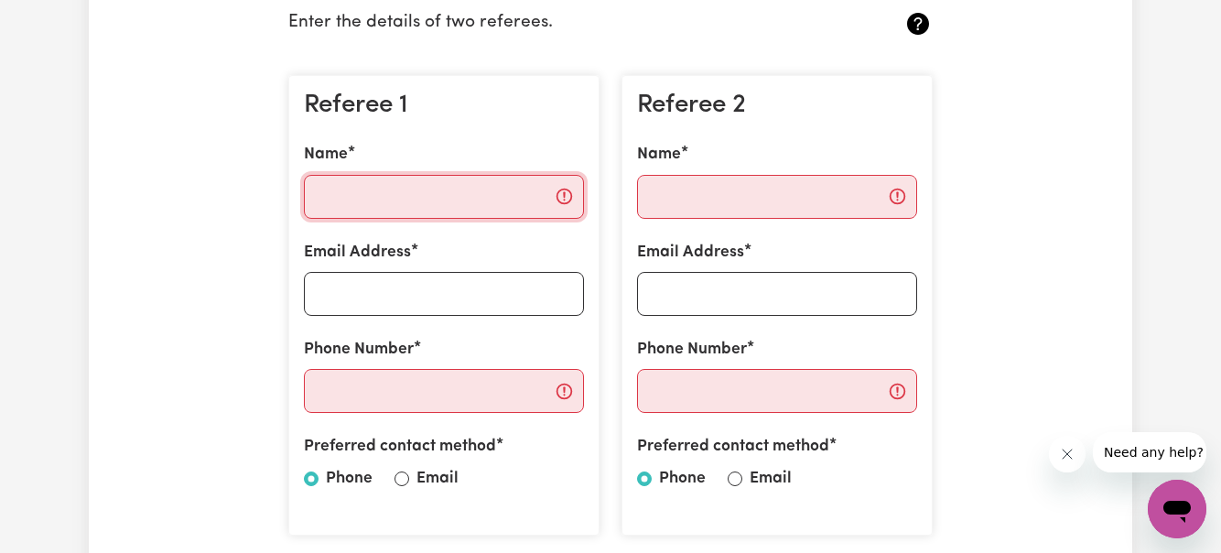
click at [440, 206] on input "Name" at bounding box center [444, 197] width 280 height 44
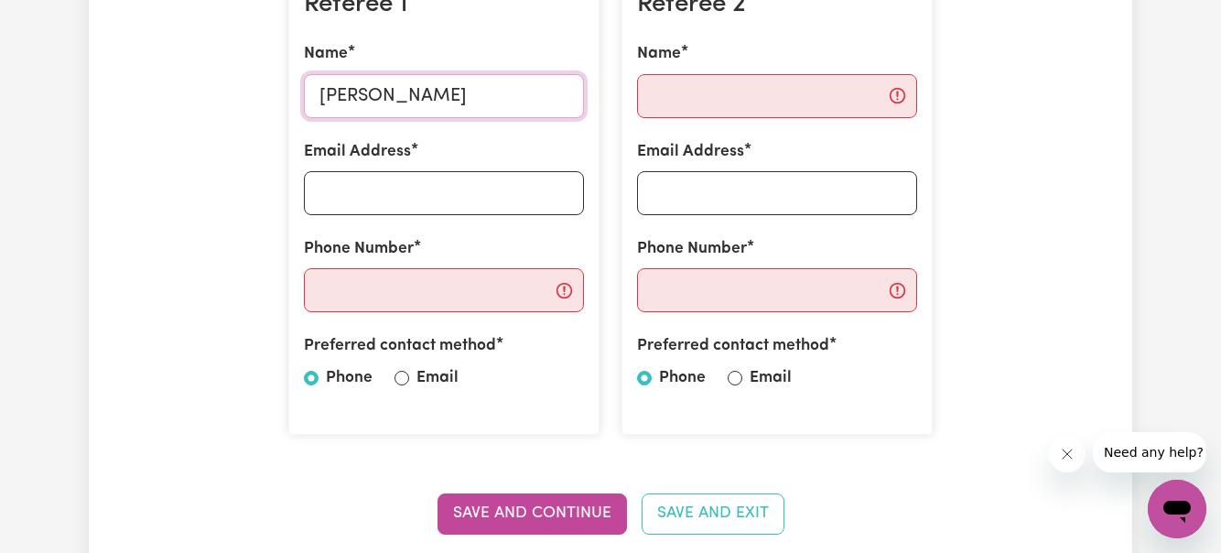
scroll to position [596, 0]
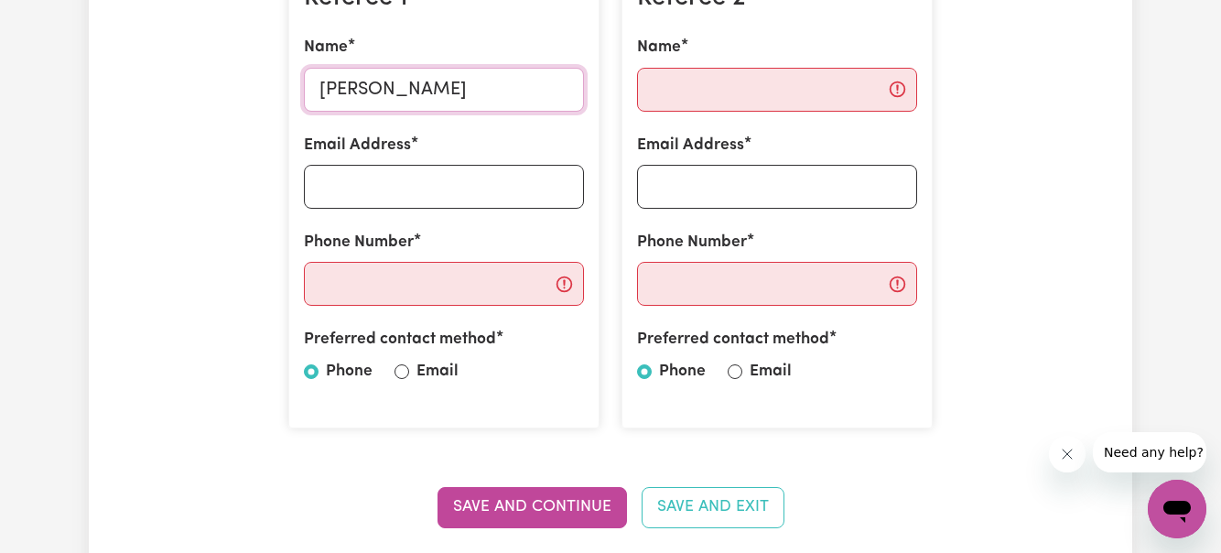
type input "[PERSON_NAME]"
click at [406, 372] on input "Email" at bounding box center [401, 371] width 15 height 15
radio input "true"
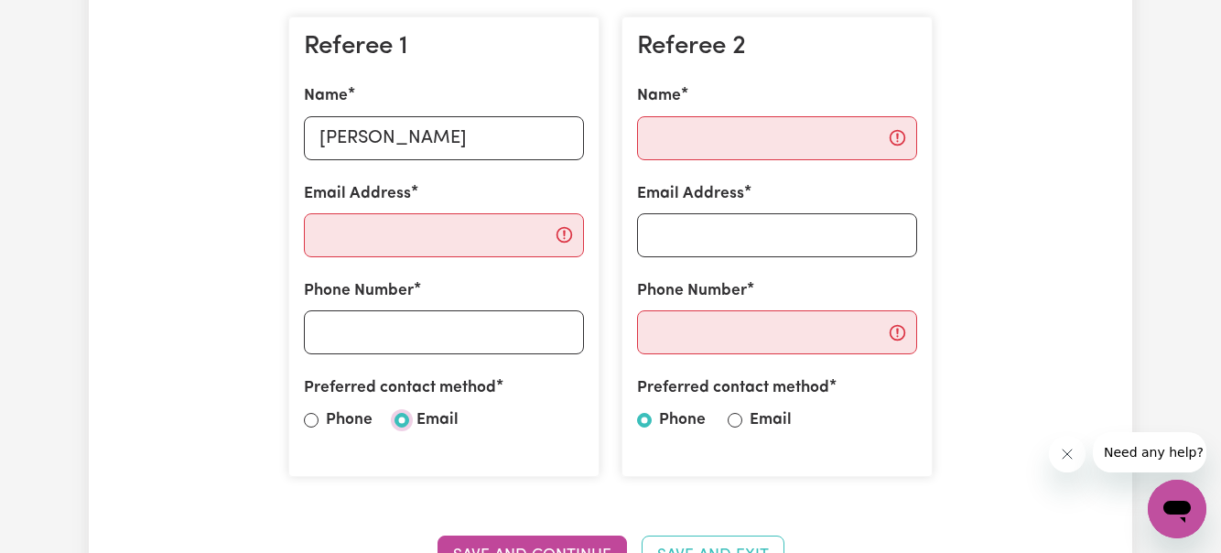
scroll to position [548, 0]
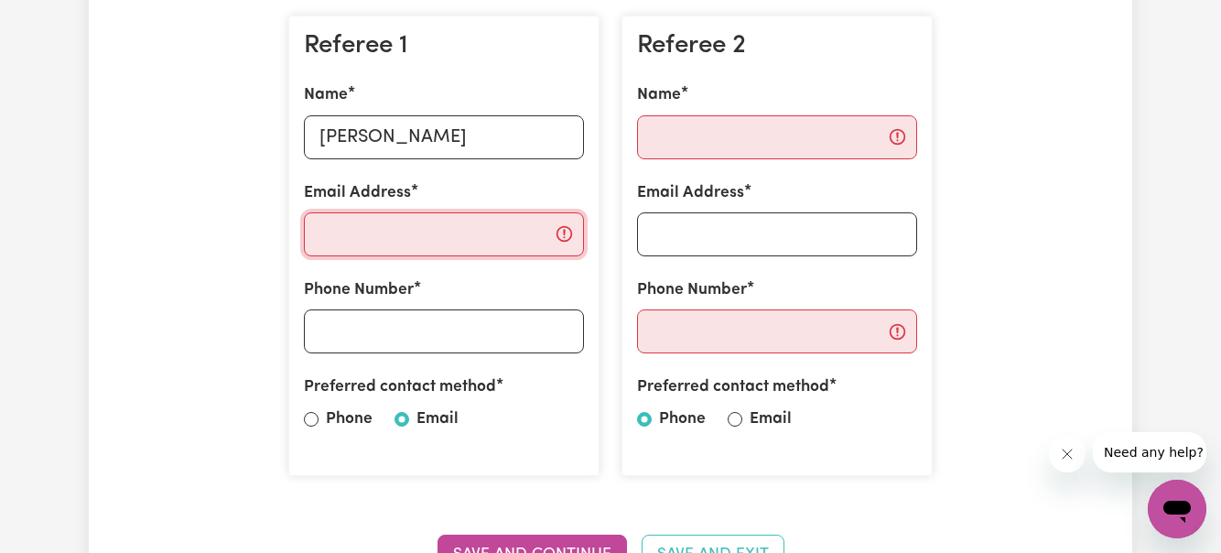
click at [459, 232] on input "Email Address" at bounding box center [444, 234] width 280 height 44
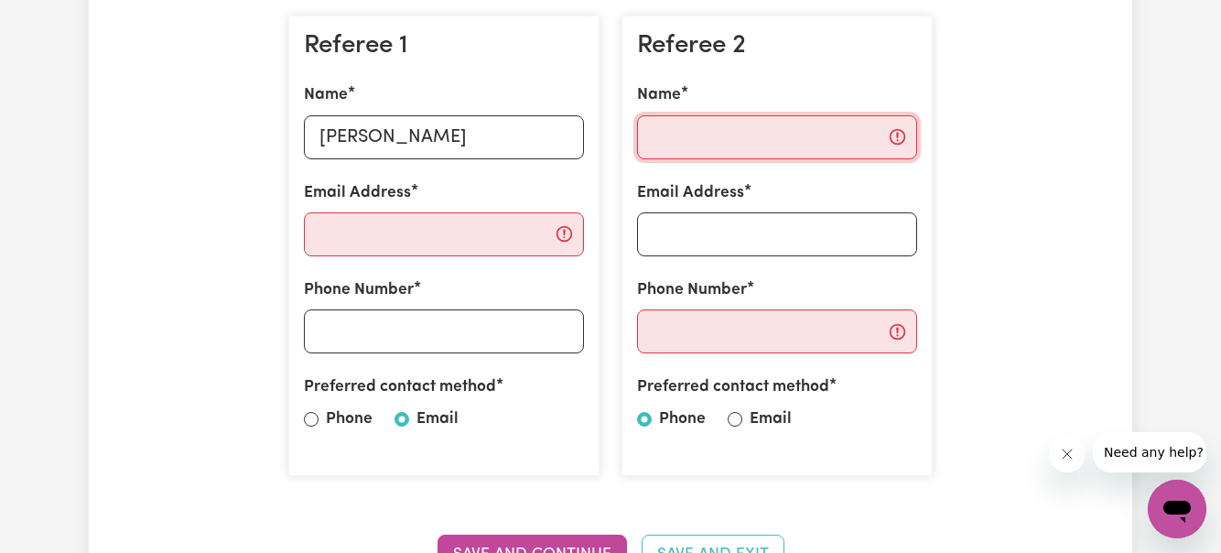
click at [747, 138] on input "Name" at bounding box center [777, 137] width 280 height 44
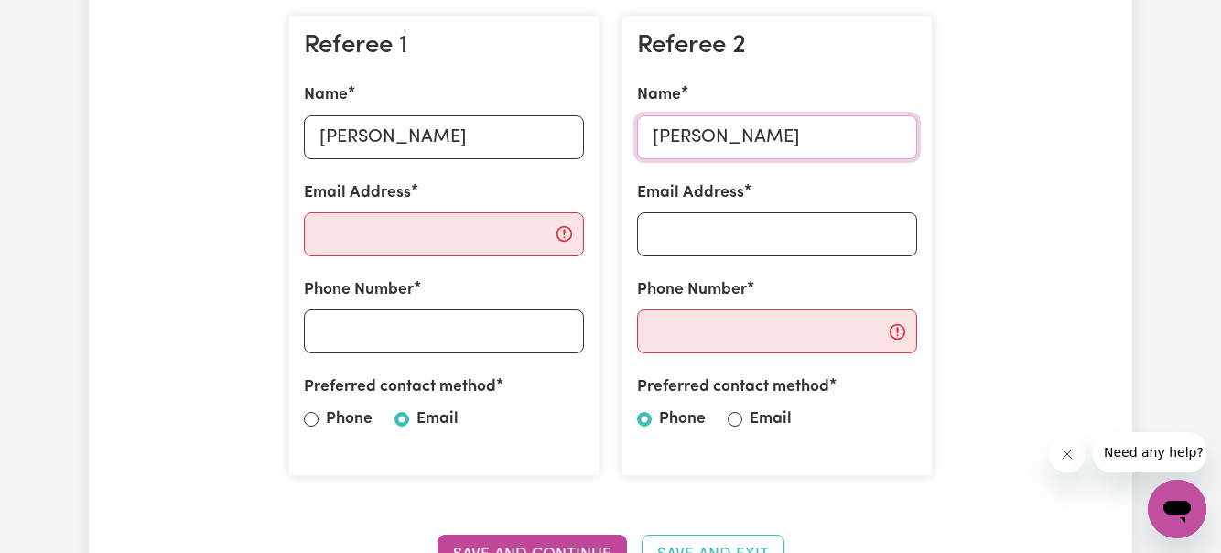
type input "[PERSON_NAME]"
click at [735, 417] on input "Email" at bounding box center [735, 419] width 15 height 15
radio input "true"
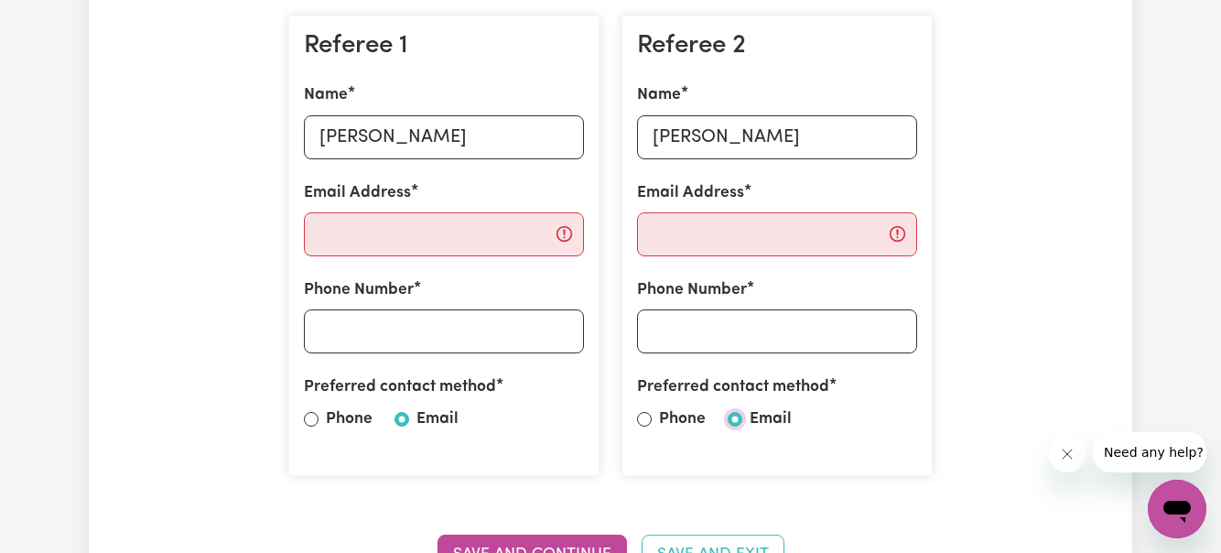
scroll to position [577, 0]
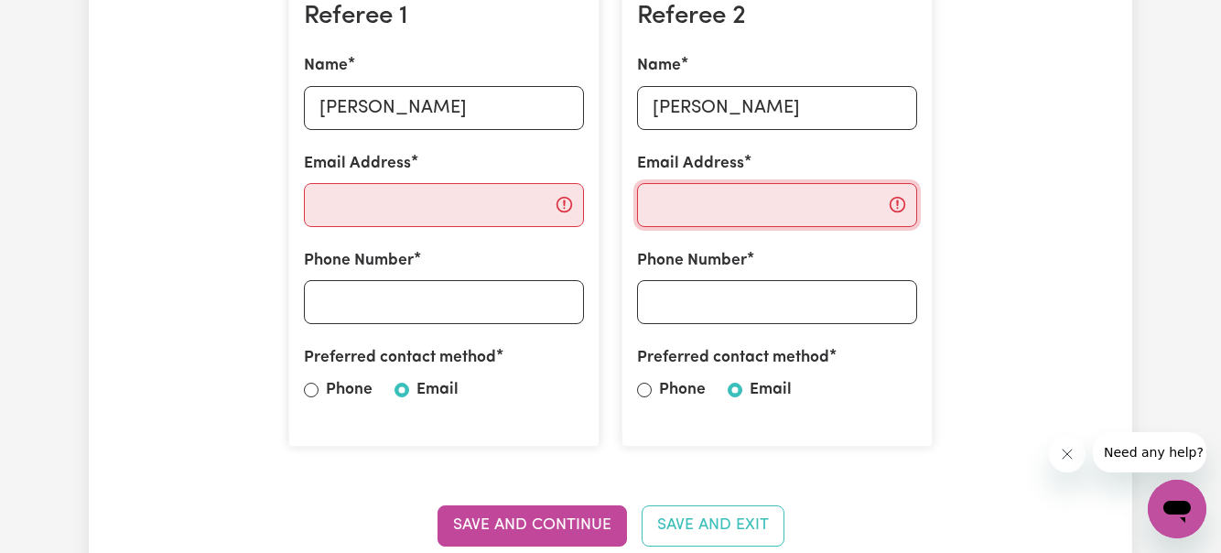
click at [735, 213] on input "Email Address" at bounding box center [777, 205] width 280 height 44
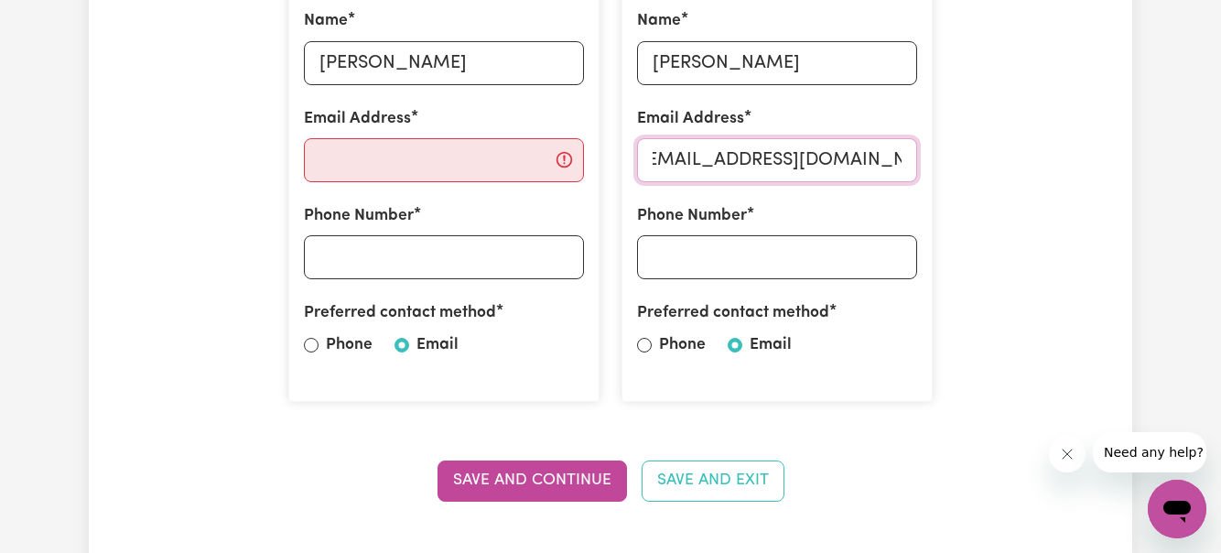
scroll to position [638, 0]
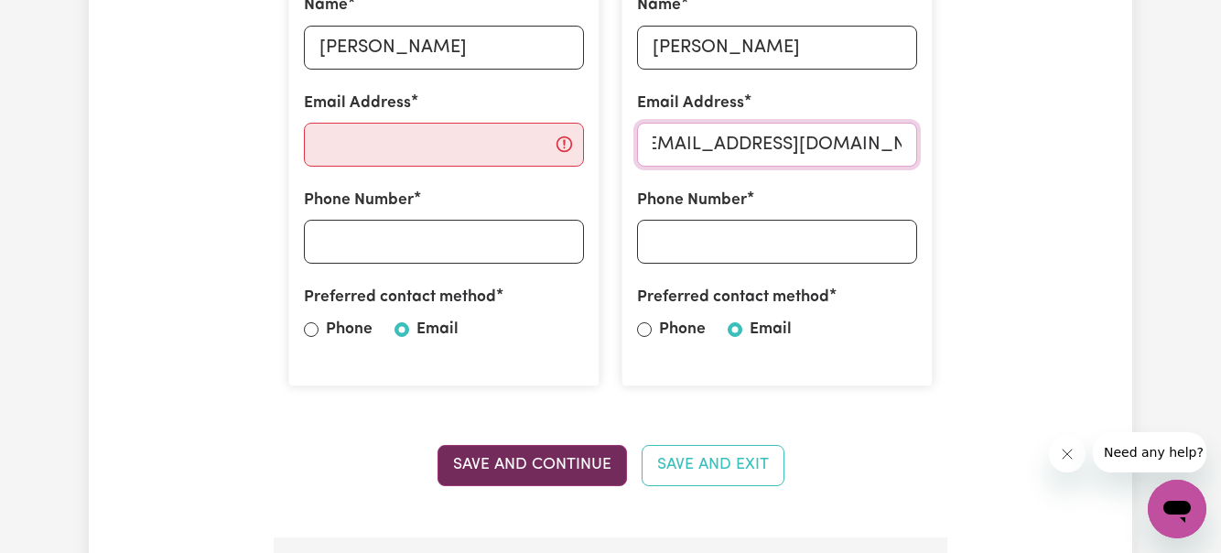
type input "[EMAIL_ADDRESS][DOMAIN_NAME]"
click at [575, 467] on button "Save and Continue" at bounding box center [531, 465] width 189 height 40
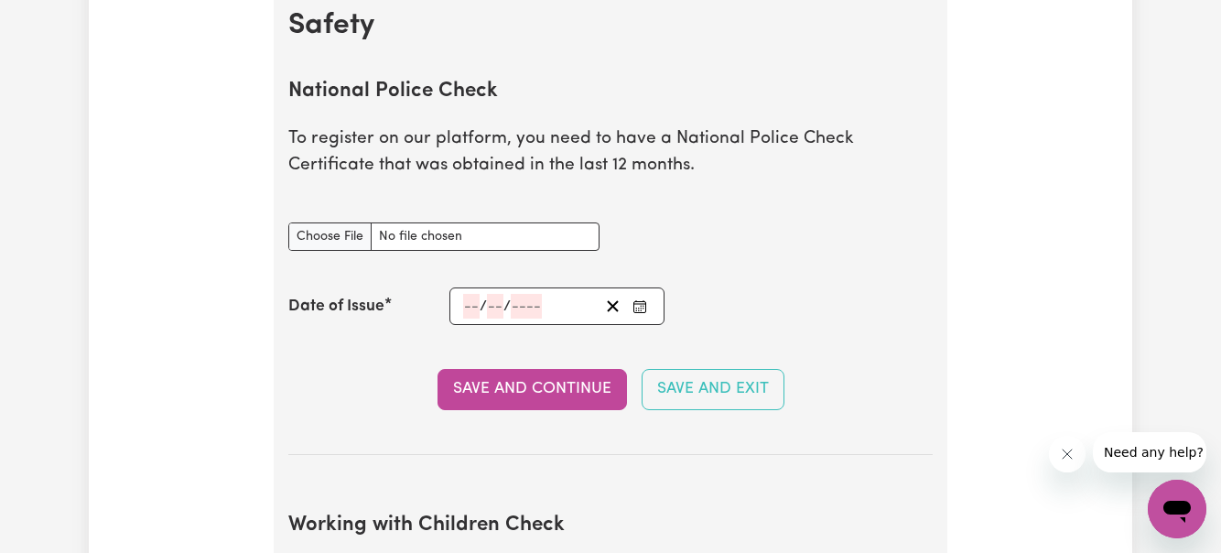
scroll to position [1182, 0]
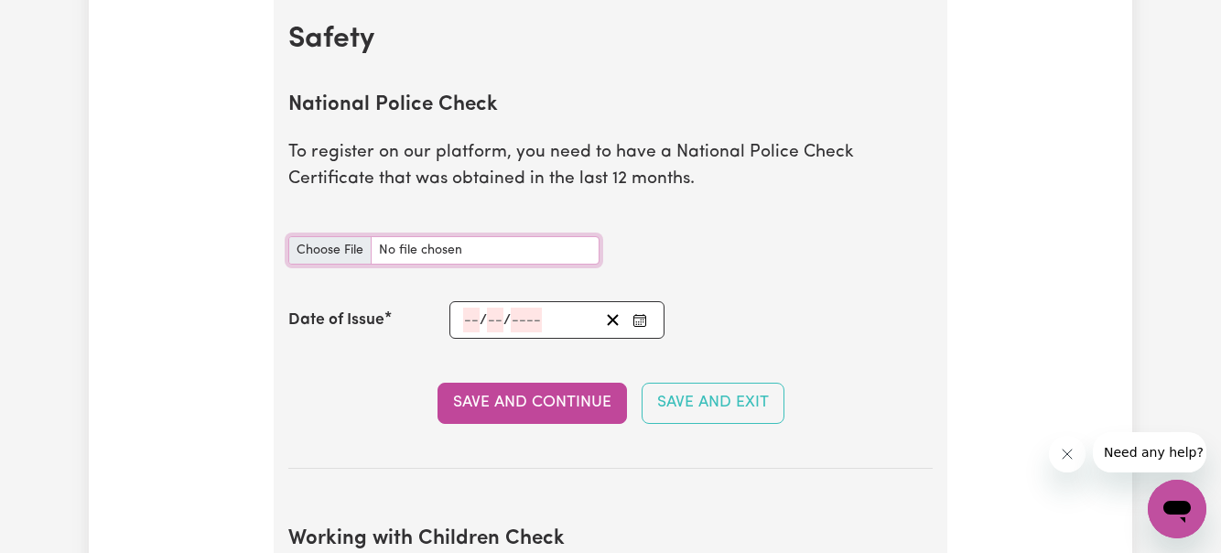
click at [319, 260] on input "National Police Check document" at bounding box center [443, 250] width 311 height 28
type input "C:\fakepath\Police_Check-9807384-1686628046-Criminal_History_Certificate-Keziah…"
click at [643, 318] on circle "Enter the Date of Issue of your National Police Check" at bounding box center [643, 319] width 2 height 2
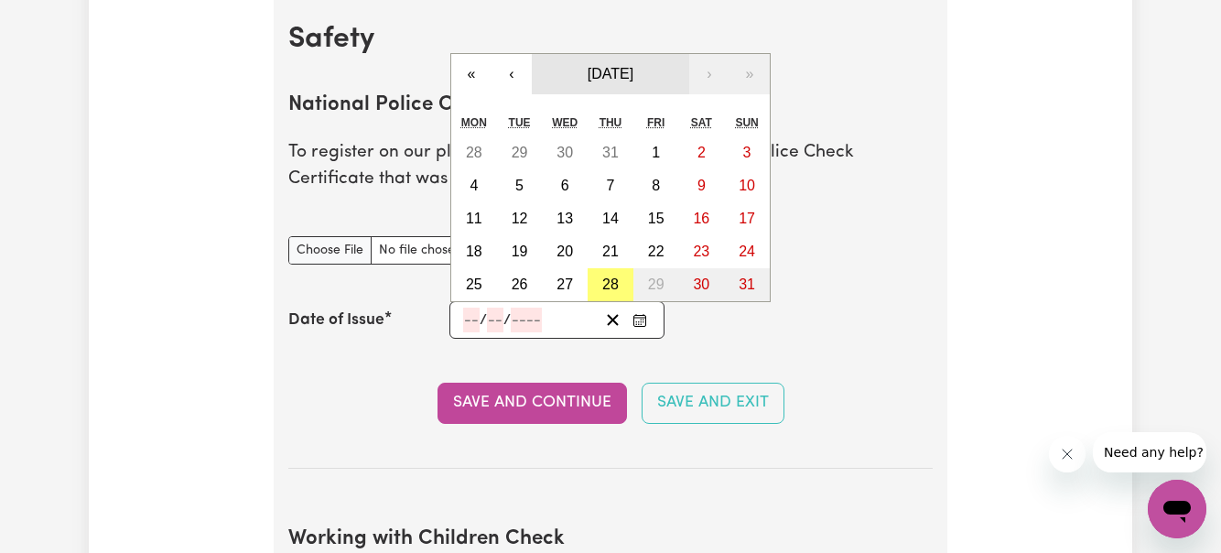
click at [633, 78] on span "[DATE]" at bounding box center [611, 74] width 46 height 16
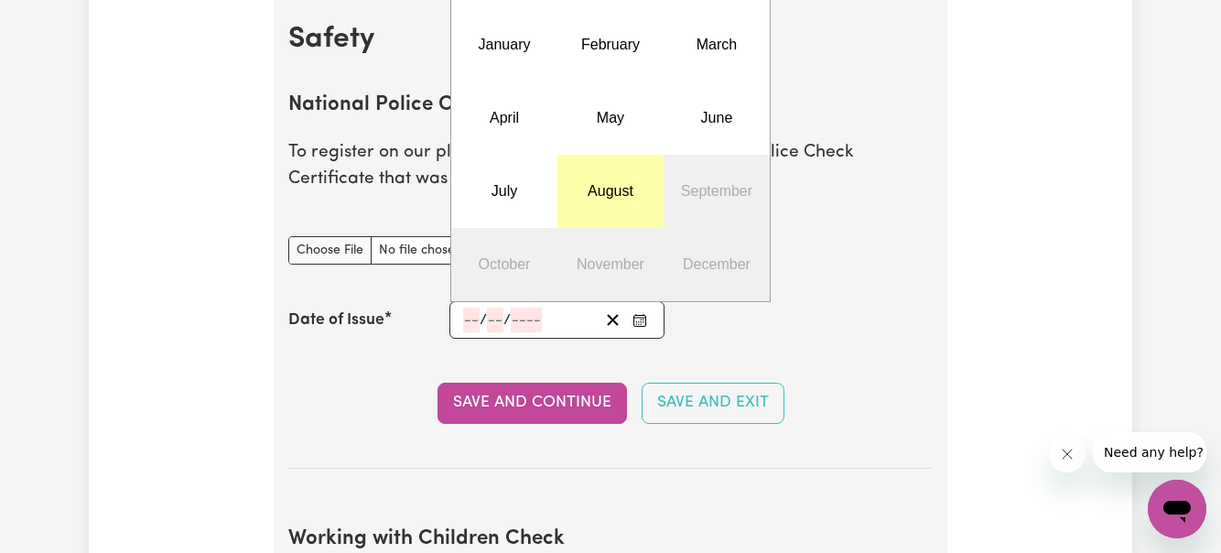
scroll to position [1222, 0]
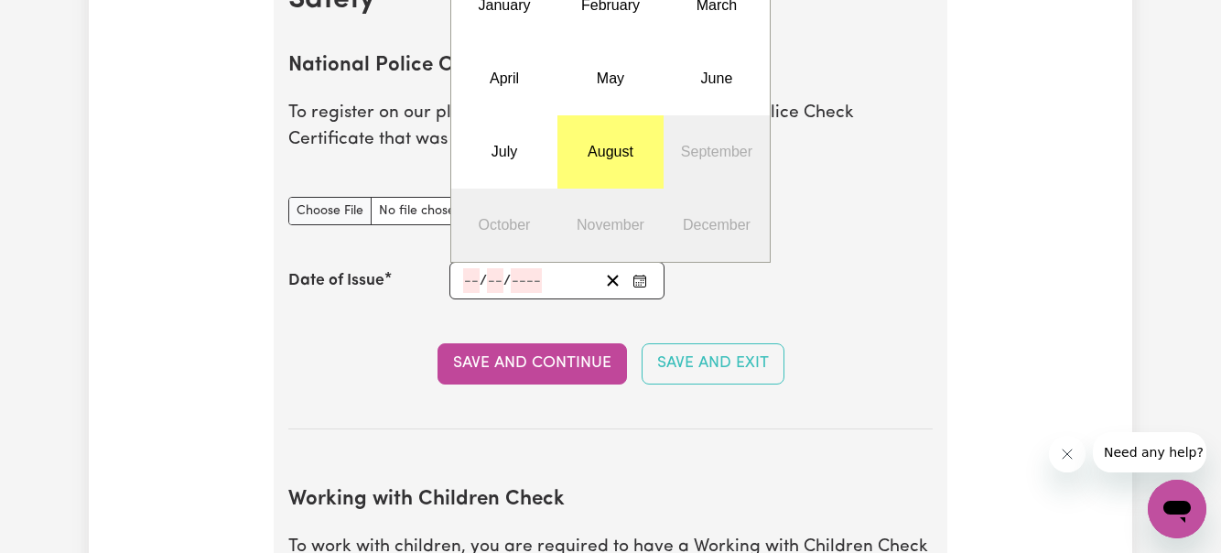
click at [472, 277] on input "number" at bounding box center [471, 280] width 16 height 25
type input "13"
type input "06"
type input "0002-06-13"
type input "6"
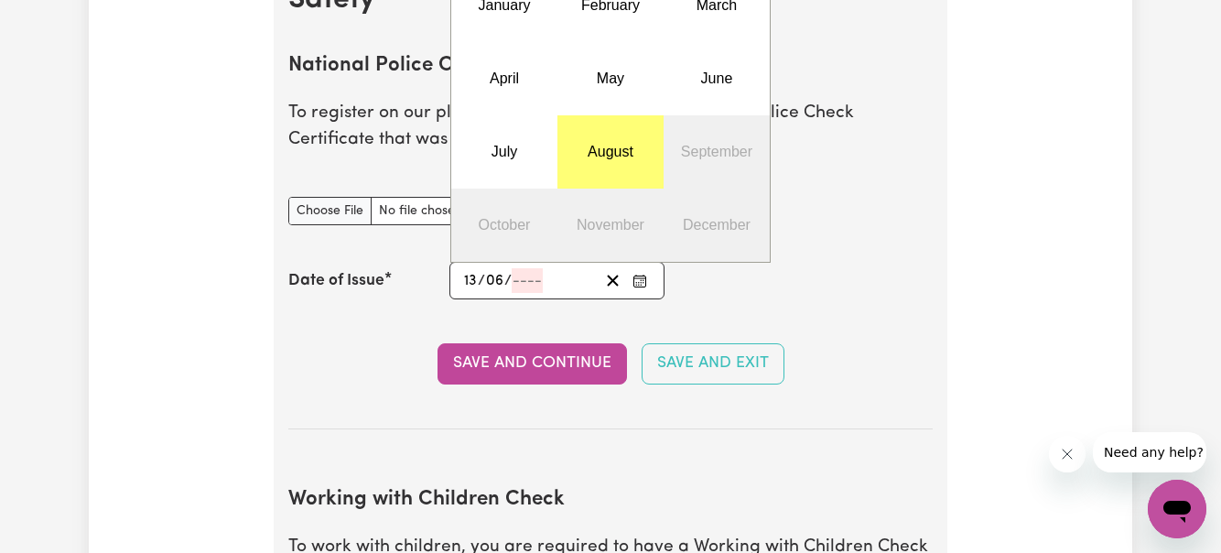
type input "2"
type input "0029-06-13"
type input "29"
type input "0002-06-13"
type input "2"
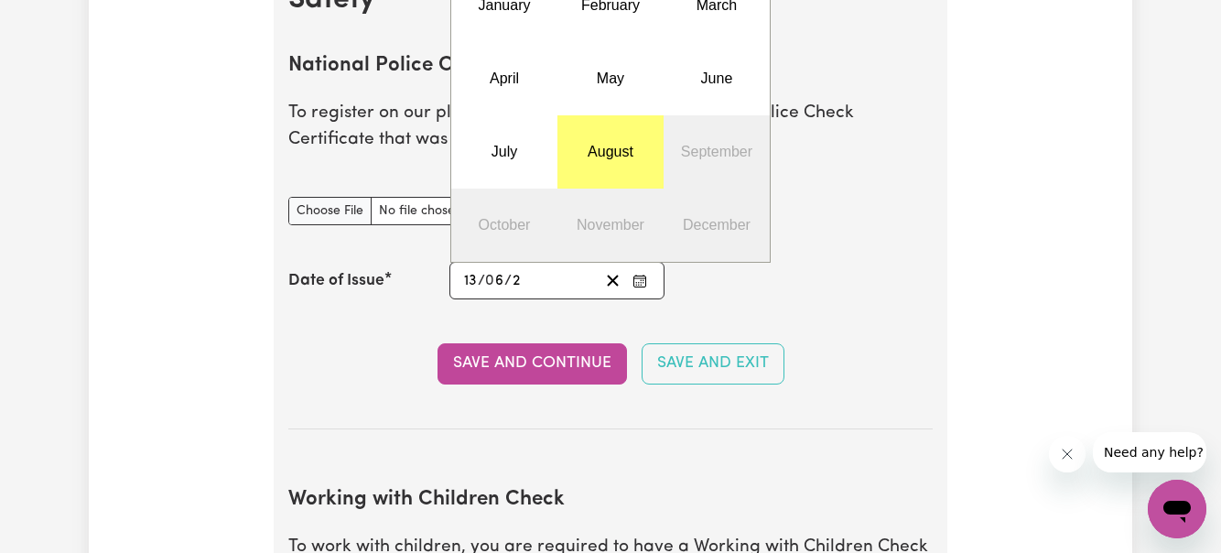
type input "0020-06-13"
type input "20"
type input "0202-06-13"
type input "202"
type input "[DATE]"
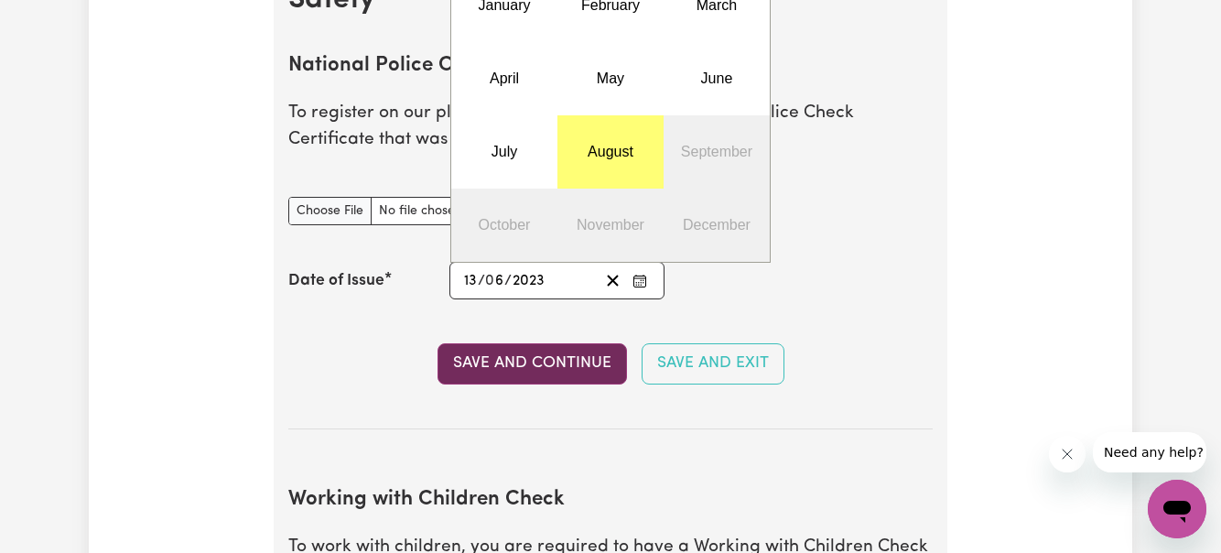
type input "2023"
click at [574, 366] on button "Save and Continue" at bounding box center [531, 363] width 189 height 40
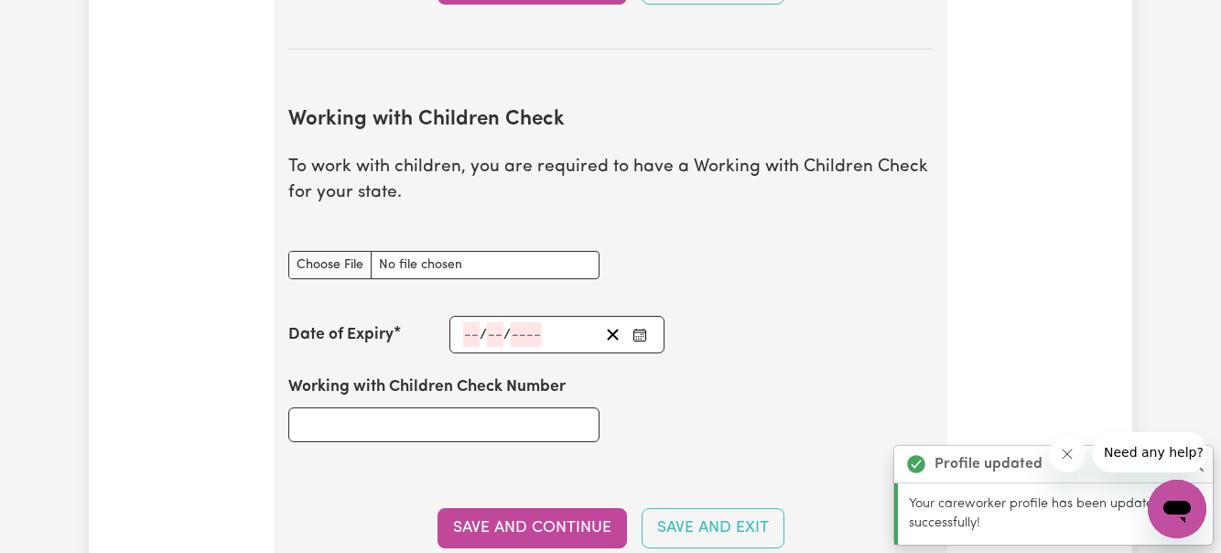
scroll to position [1706, 0]
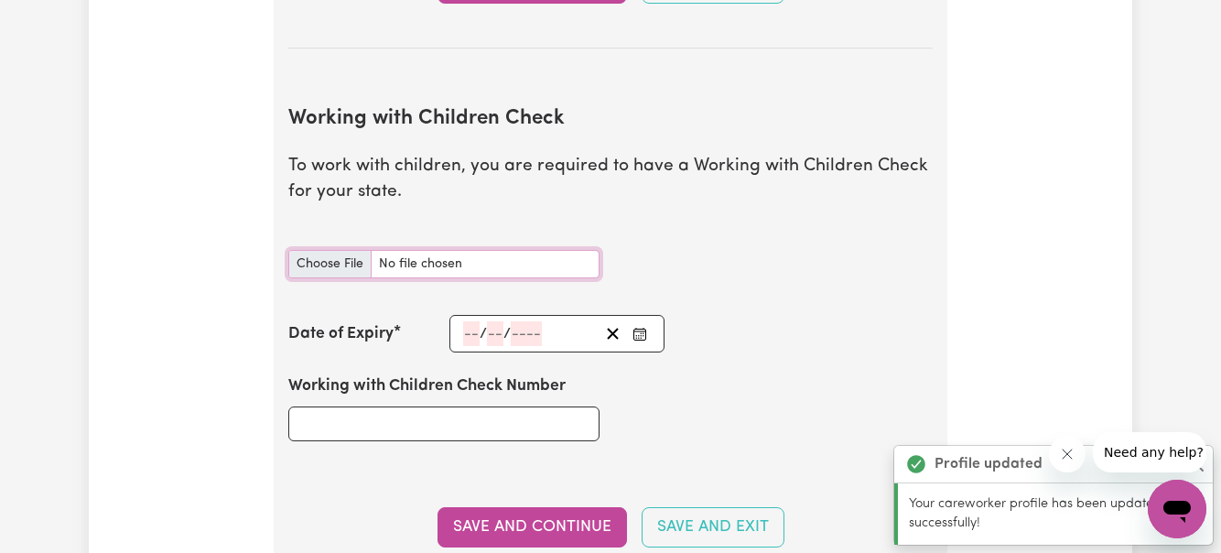
click at [327, 267] on input "Working with Children Check document" at bounding box center [443, 264] width 311 height 28
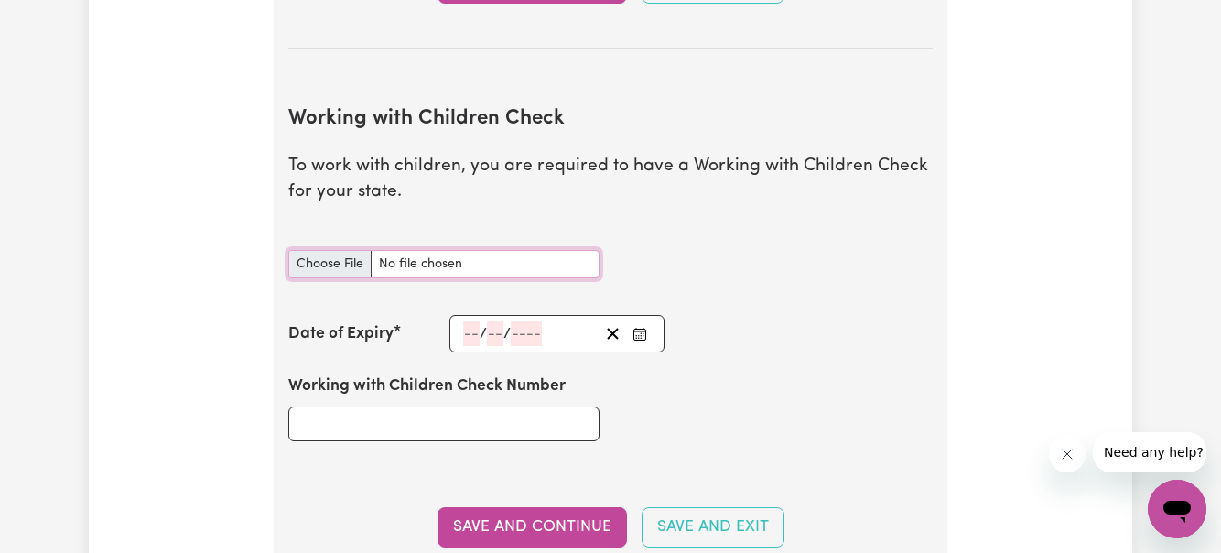
type input "C:\fakepath\Blue Card updated.jpg"
click at [473, 327] on input "number" at bounding box center [471, 333] width 16 height 25
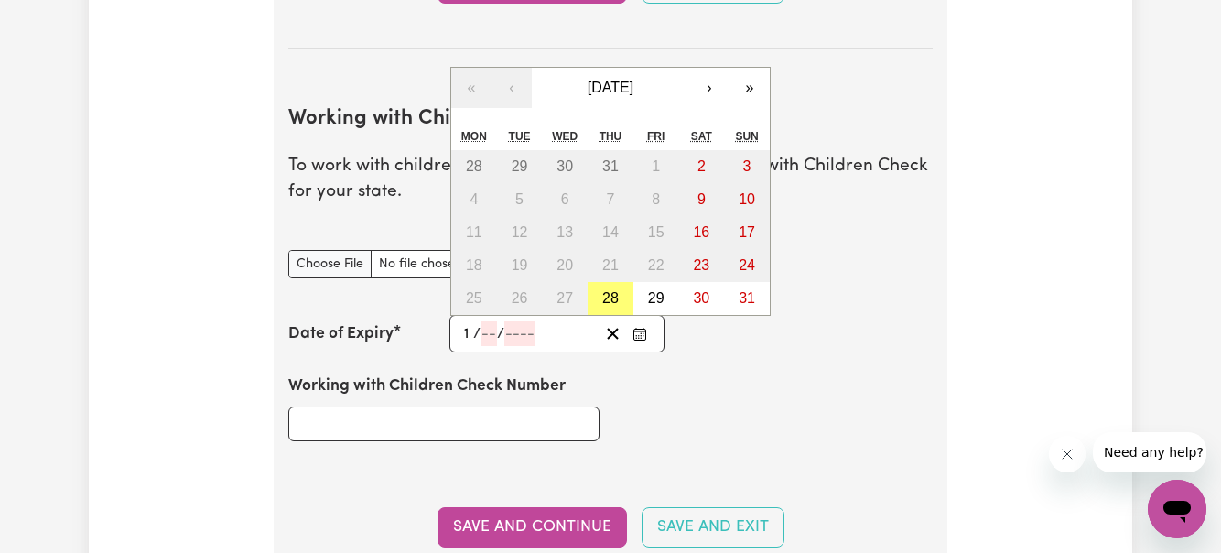
type input "19"
type input "02"
type input "202"
type input "[DATE]"
type input "2"
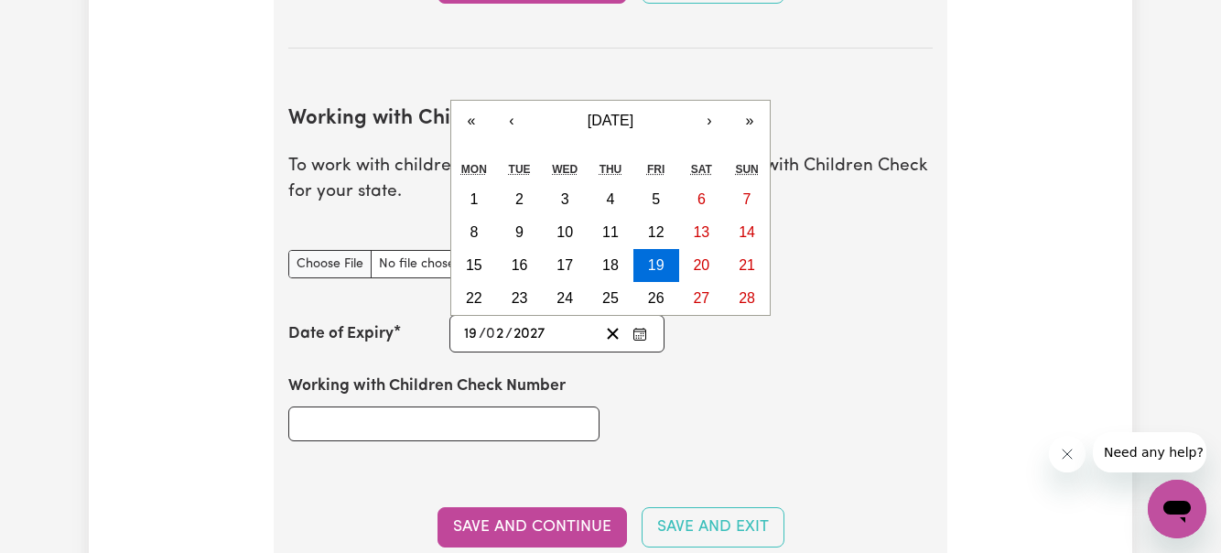
type input "2027"
click at [713, 398] on div "Working with Children Check Number" at bounding box center [610, 407] width 666 height 110
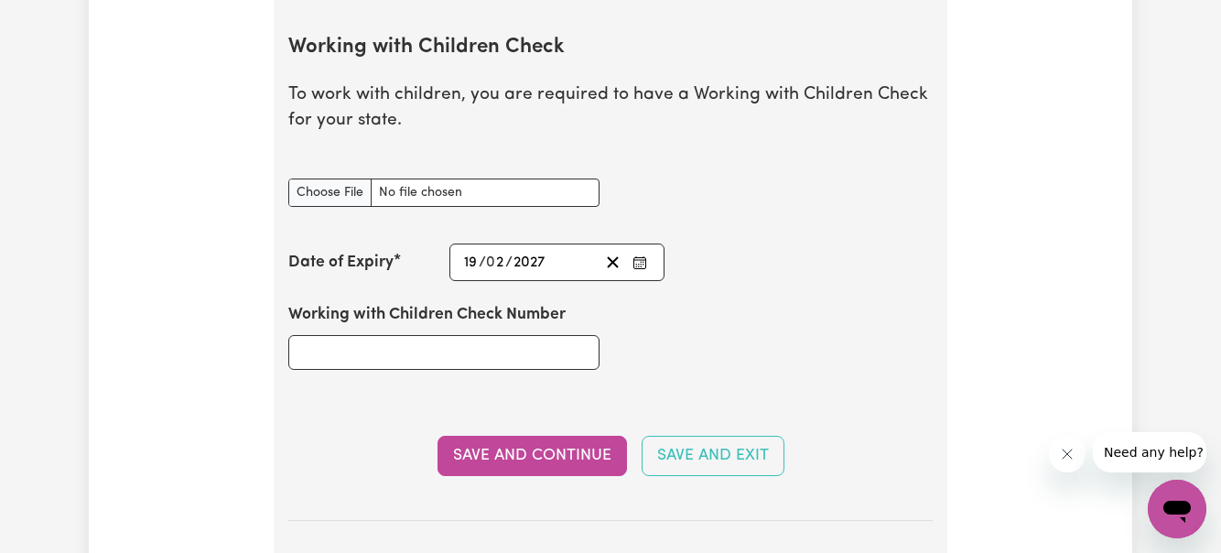
scroll to position [1779, 0]
click at [396, 343] on input "Working with Children Check Number" at bounding box center [443, 350] width 311 height 35
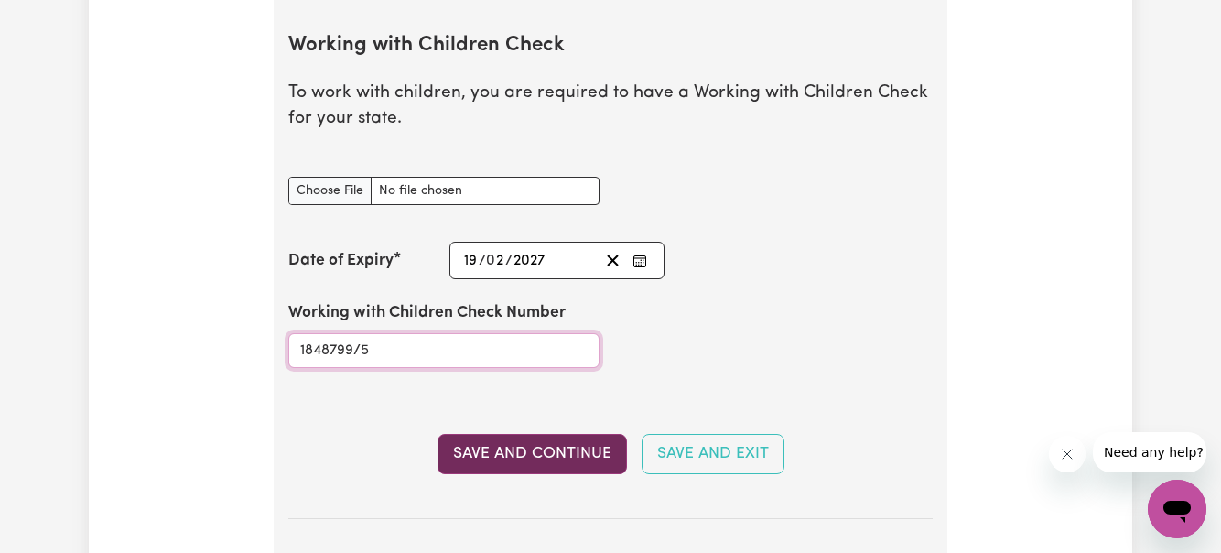
type input "1848799/5"
click at [562, 457] on button "Save and Continue" at bounding box center [531, 454] width 189 height 40
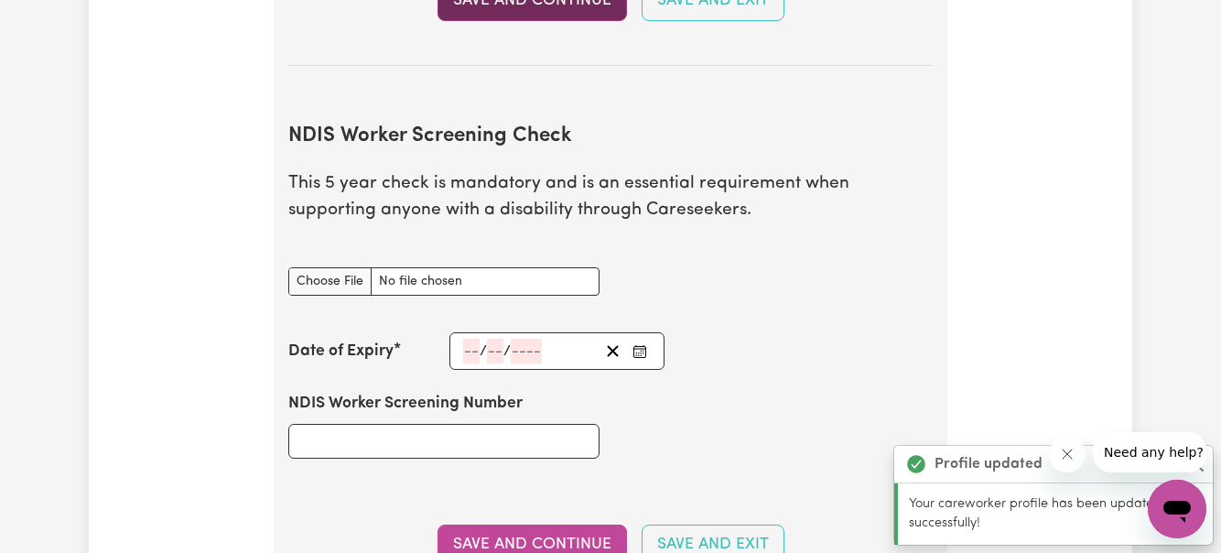
scroll to position [2336, 0]
click at [322, 282] on input "NDIS Worker Screening Check document" at bounding box center [443, 280] width 311 height 28
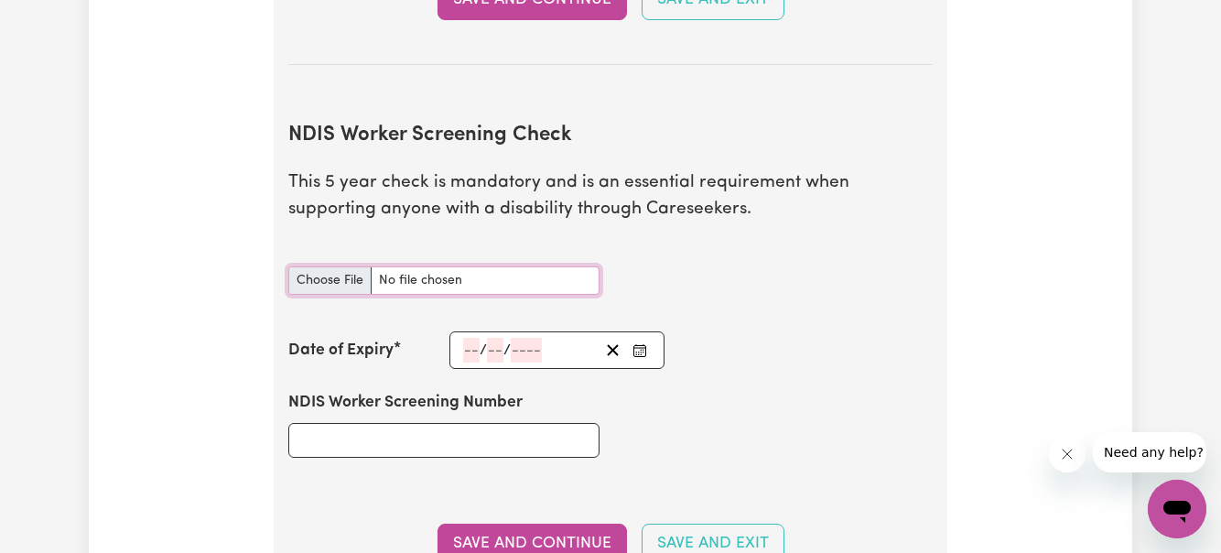
type input "C:\fakepath\NDIS Worker Screening.jpg"
click at [473, 349] on input "number" at bounding box center [471, 350] width 16 height 25
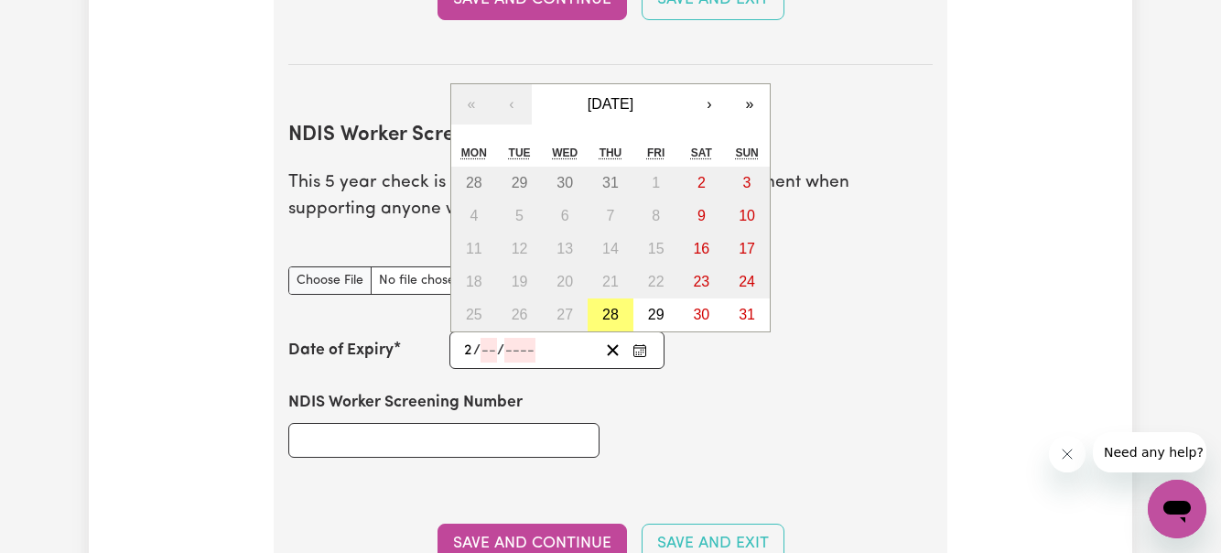
type input "22"
type input "08"
type input "202"
type input "[DATE]"
type input "8"
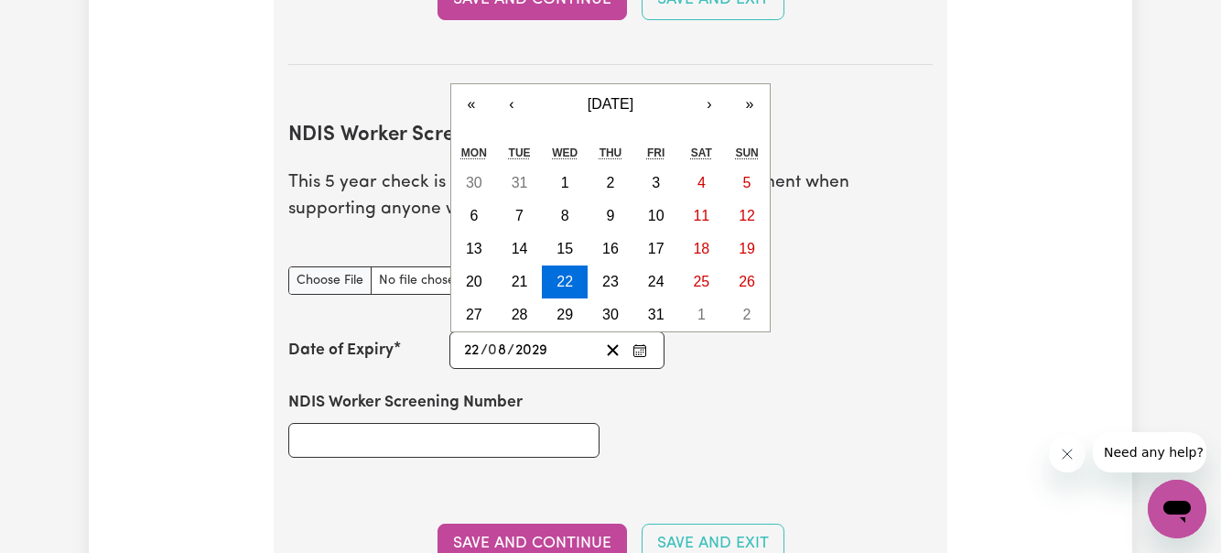
type input "2029"
click at [340, 441] on input "NDIS Worker Screening Number" at bounding box center [443, 440] width 311 height 35
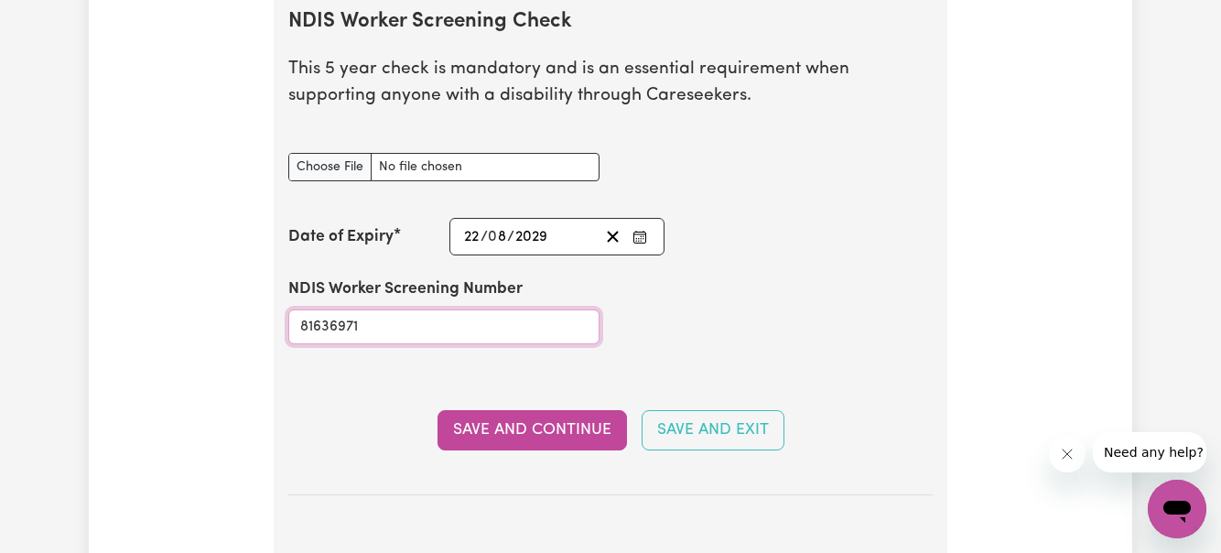
scroll to position [2522, 0]
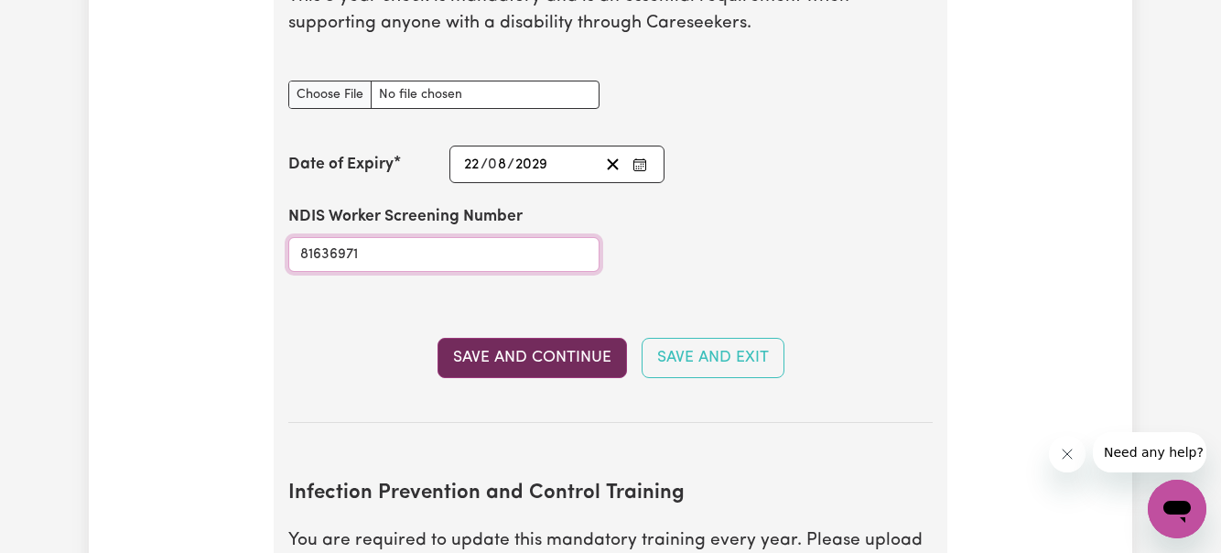
type input "81636971"
click at [514, 360] on button "Save and Continue" at bounding box center [531, 358] width 189 height 40
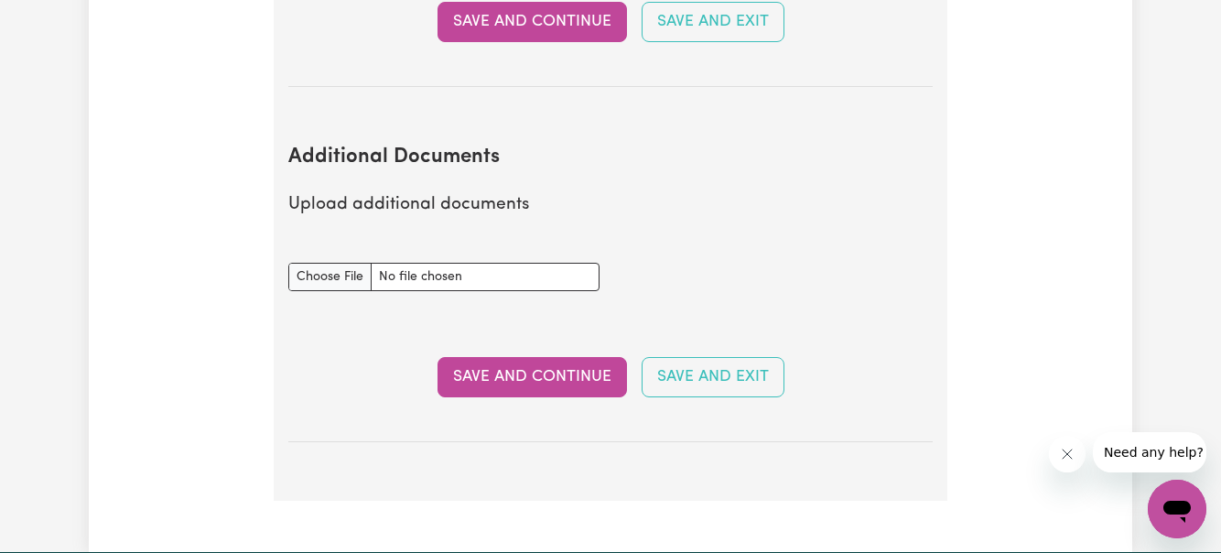
scroll to position [3424, 0]
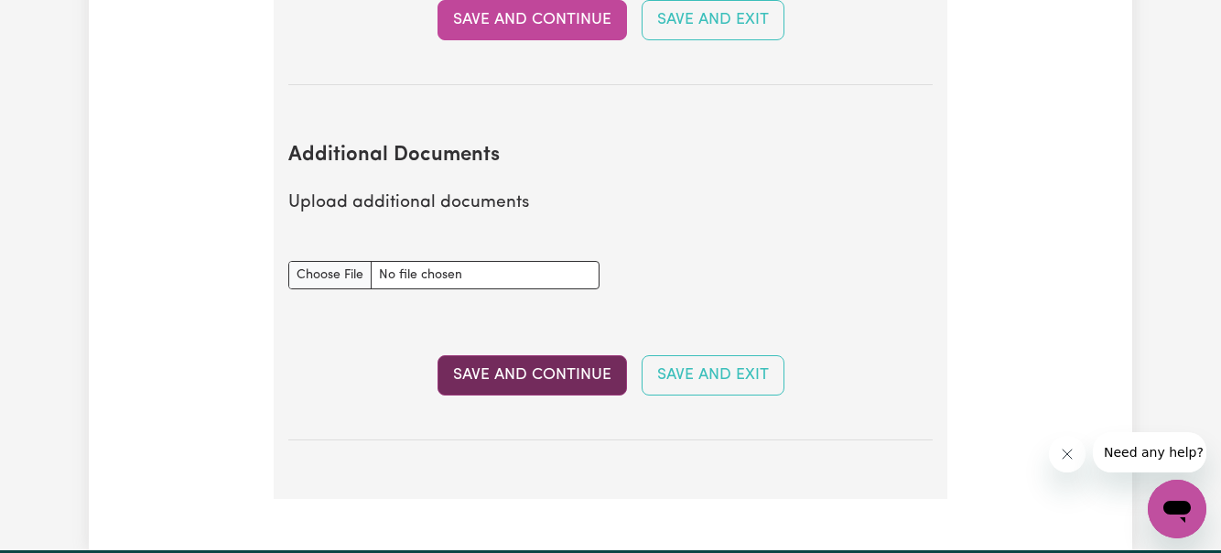
click at [527, 377] on button "Save and Continue" at bounding box center [531, 375] width 189 height 40
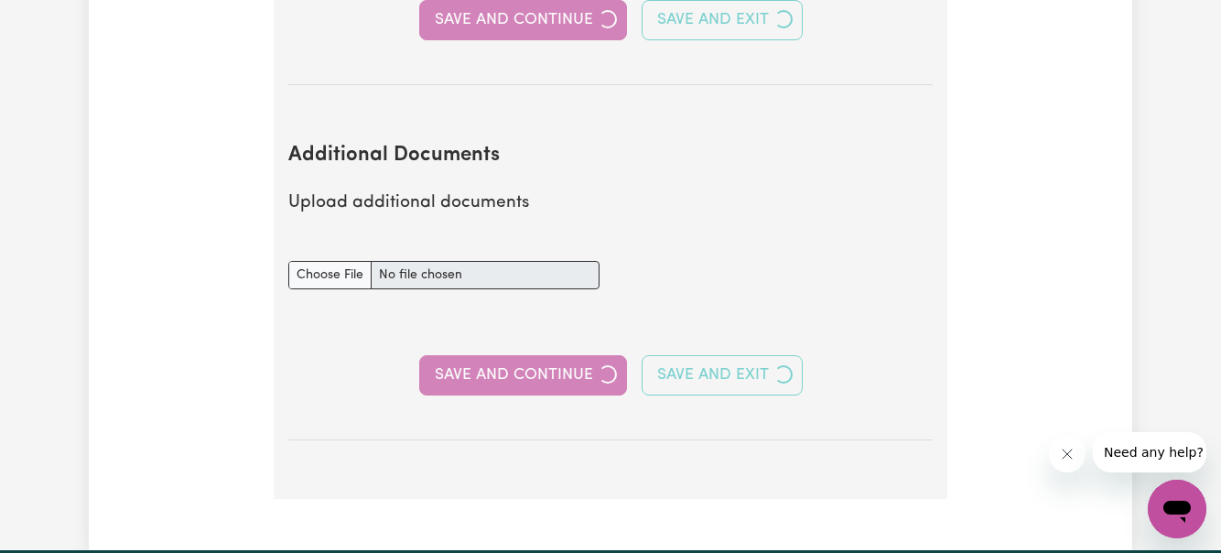
select select "Certificate III (Individual Support)"
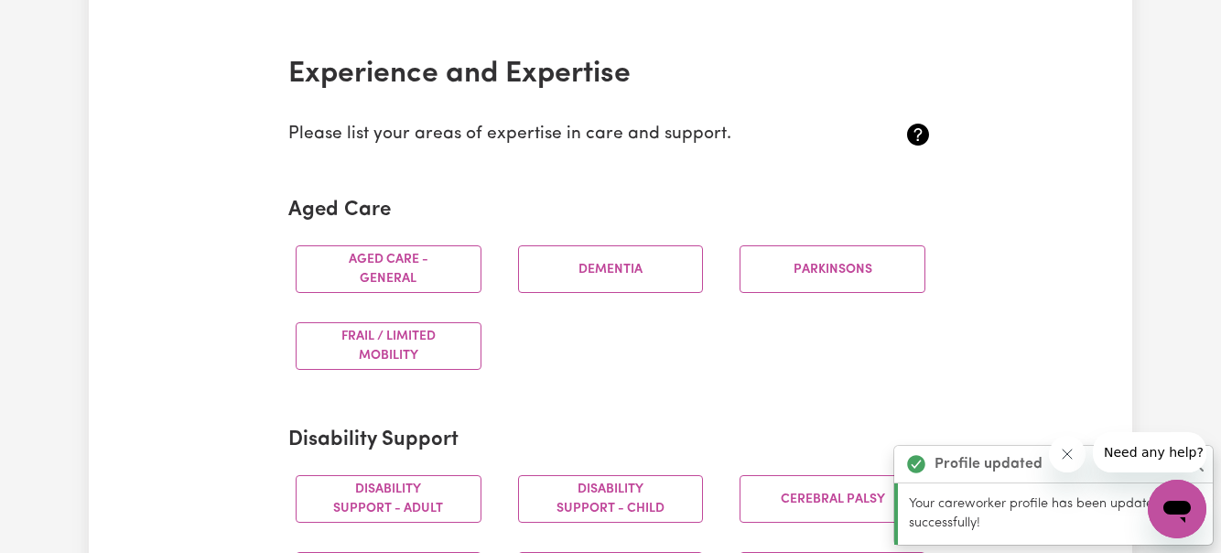
scroll to position [396, 0]
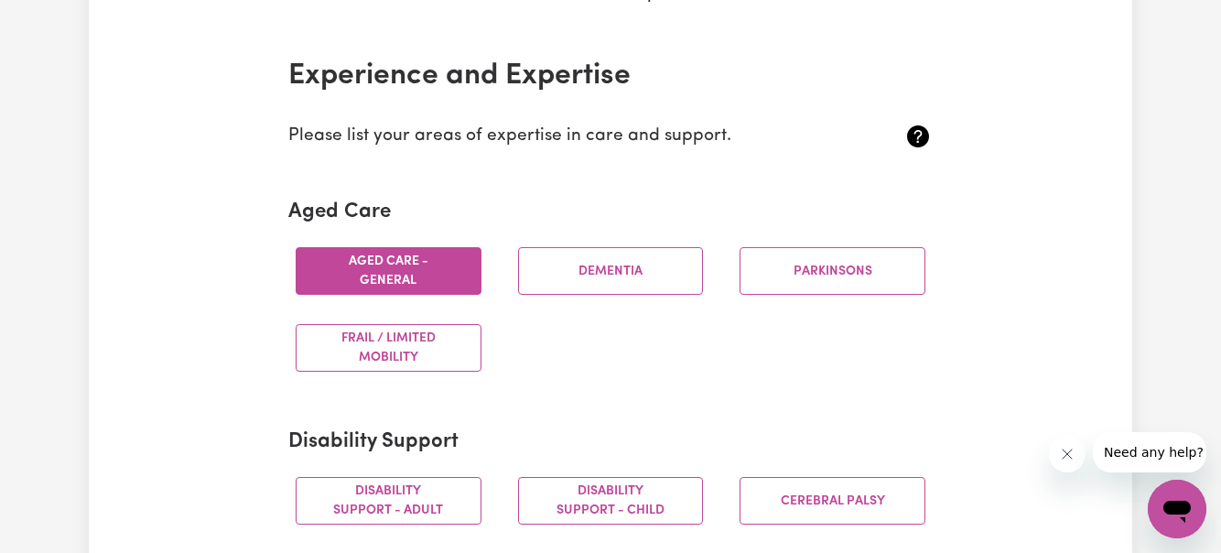
click at [409, 270] on button "Aged care - General" at bounding box center [389, 271] width 186 height 48
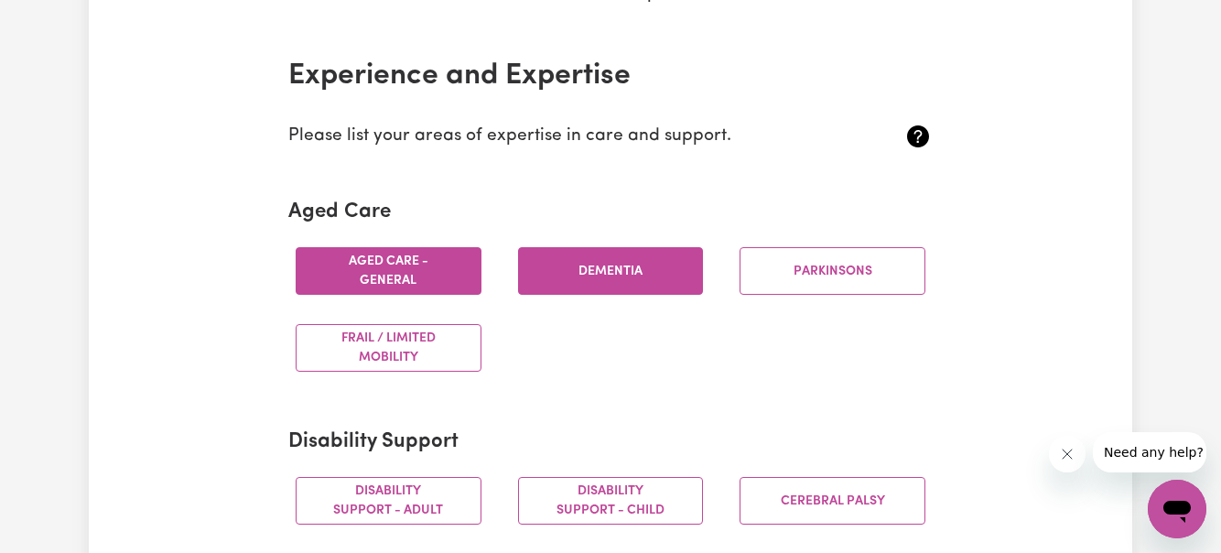
click at [595, 266] on button "Dementia" at bounding box center [611, 271] width 186 height 48
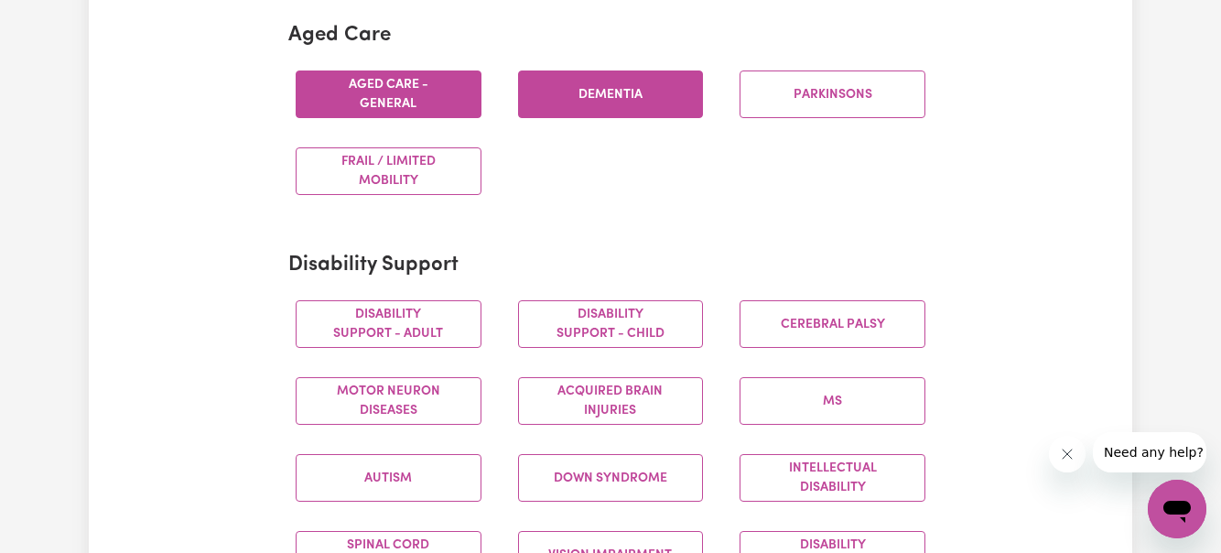
scroll to position [576, 0]
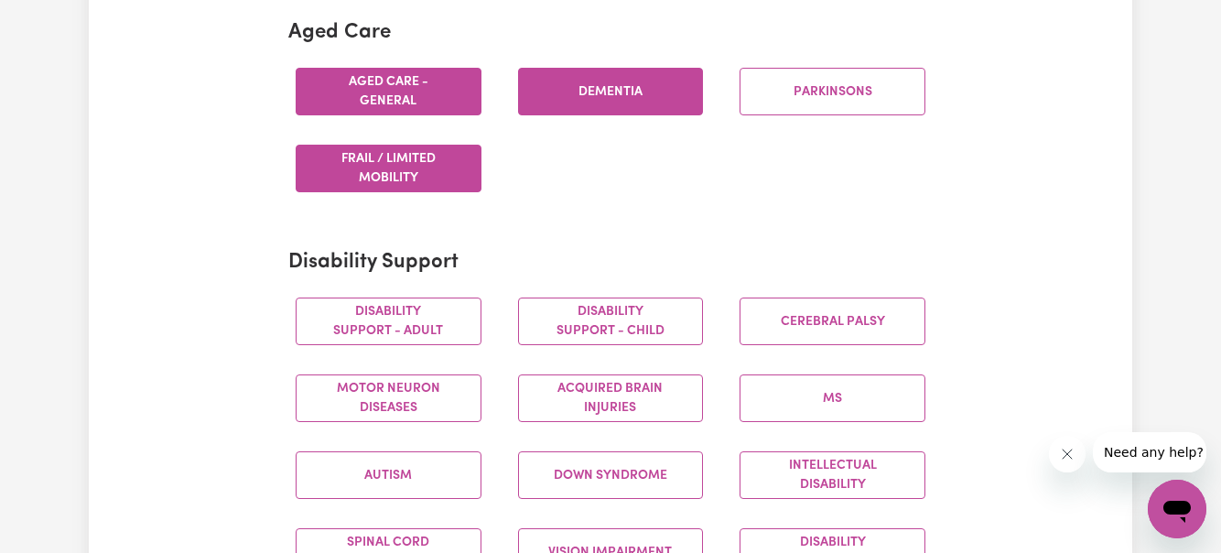
click at [412, 170] on button "Frail / limited mobility" at bounding box center [389, 169] width 186 height 48
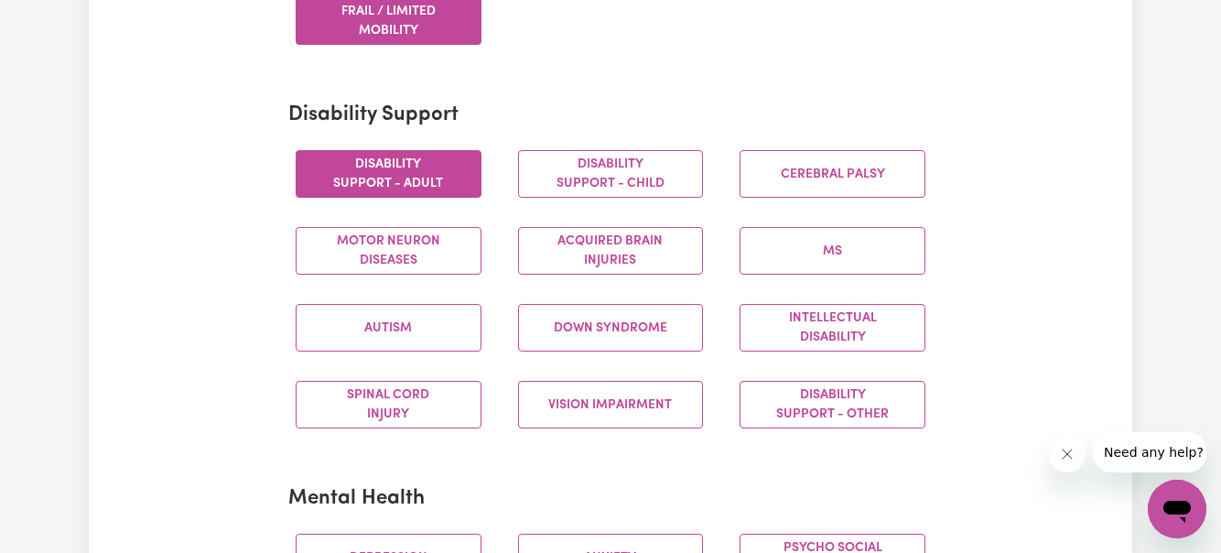
scroll to position [725, 0]
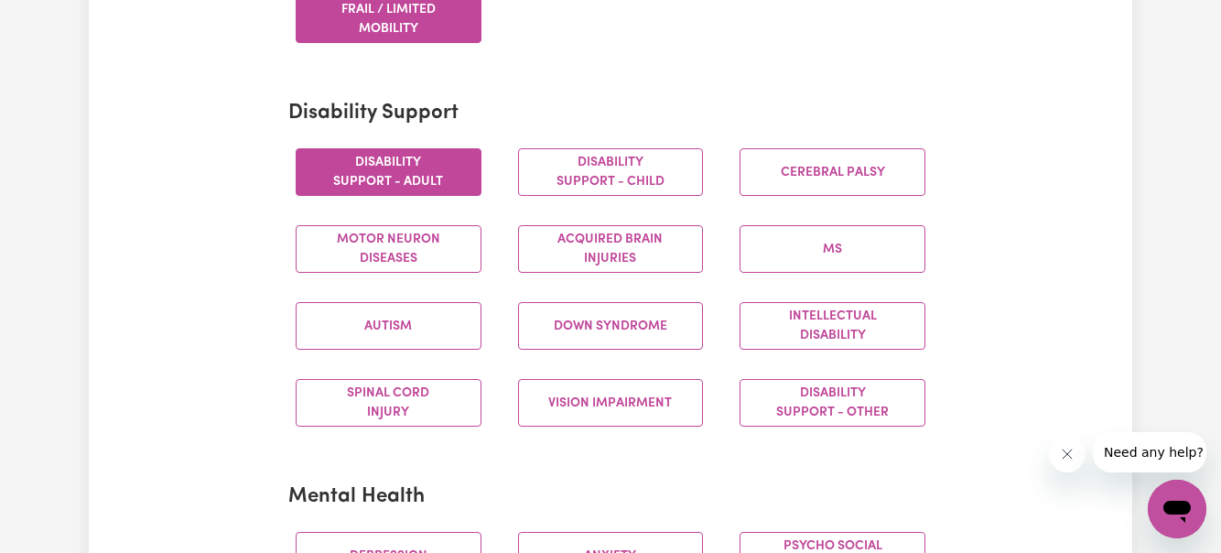
click at [422, 171] on button "Disability support - Adult" at bounding box center [389, 172] width 186 height 48
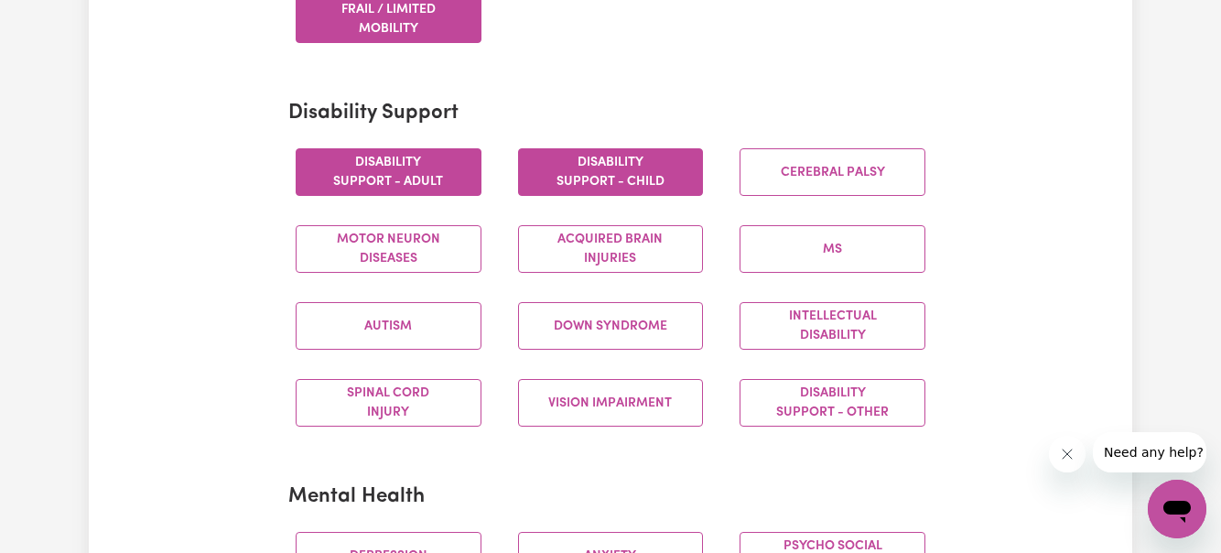
click at [600, 174] on button "Disability support - Child" at bounding box center [611, 172] width 186 height 48
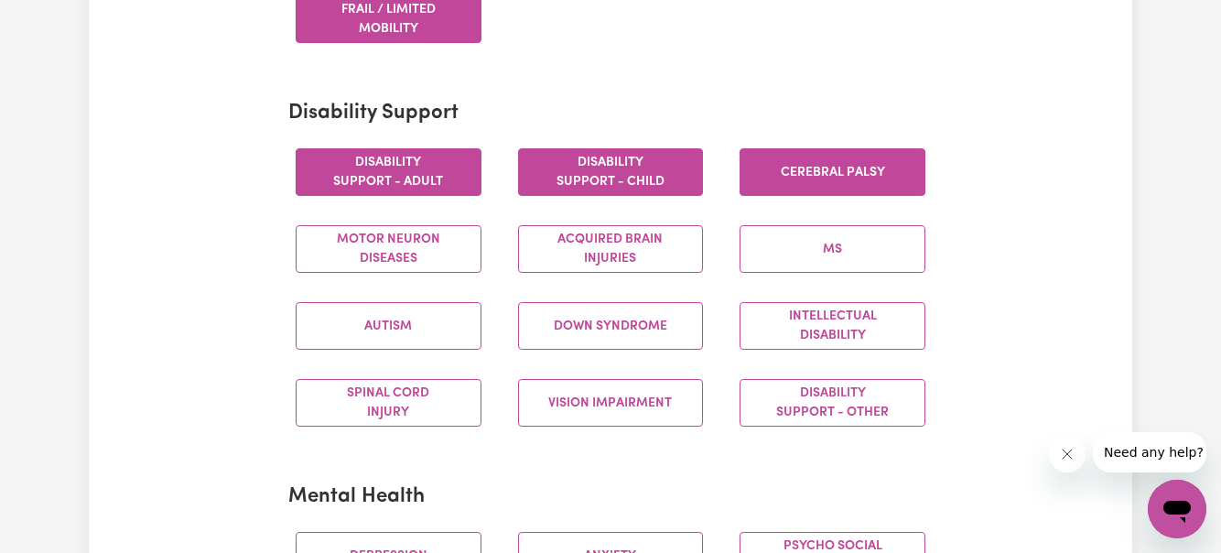
click at [825, 167] on button "Cerebral Palsy" at bounding box center [832, 172] width 186 height 48
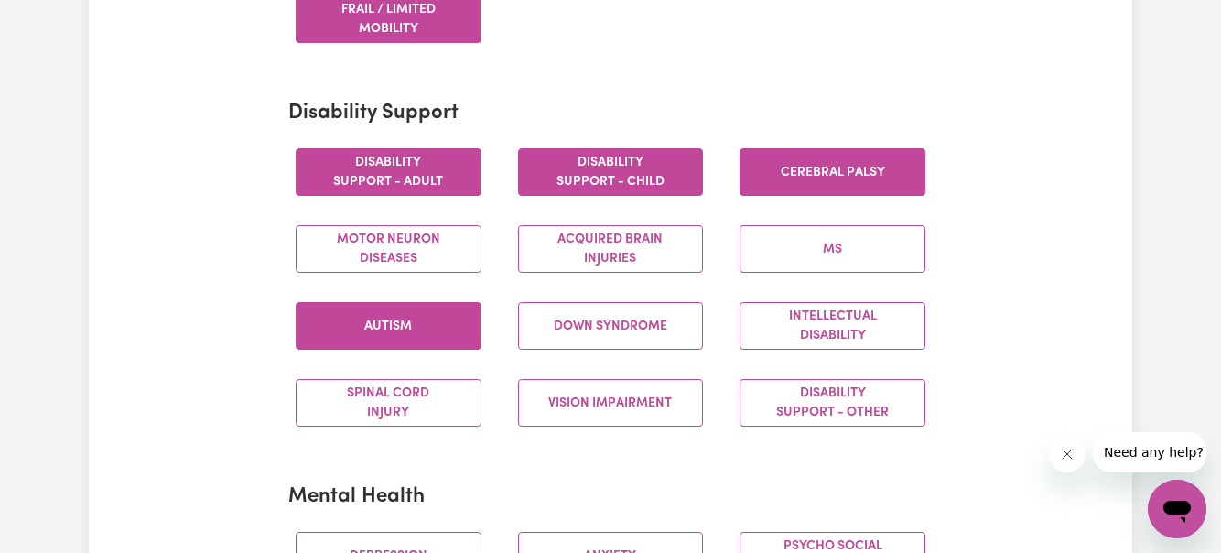
click at [413, 317] on button "Autism" at bounding box center [389, 326] width 186 height 48
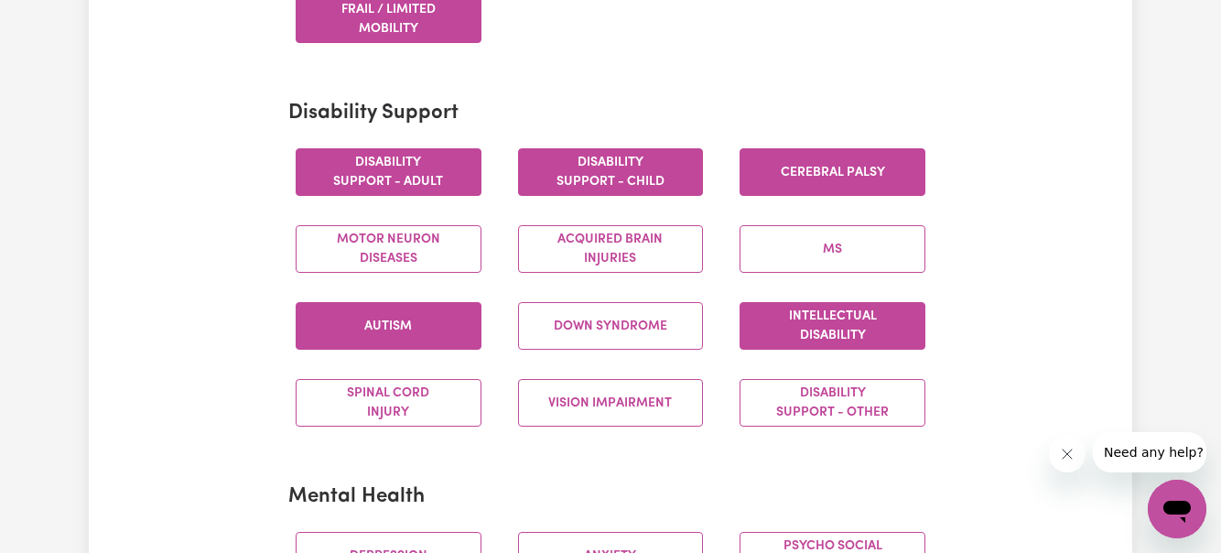
click at [860, 315] on button "Intellectual Disability" at bounding box center [832, 326] width 186 height 48
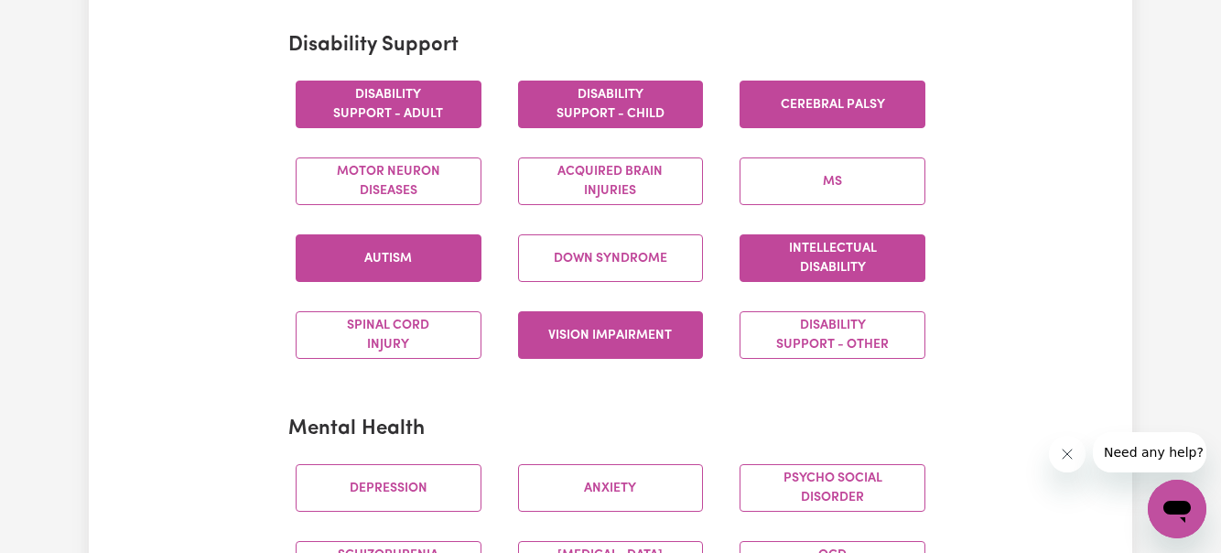
scroll to position [794, 0]
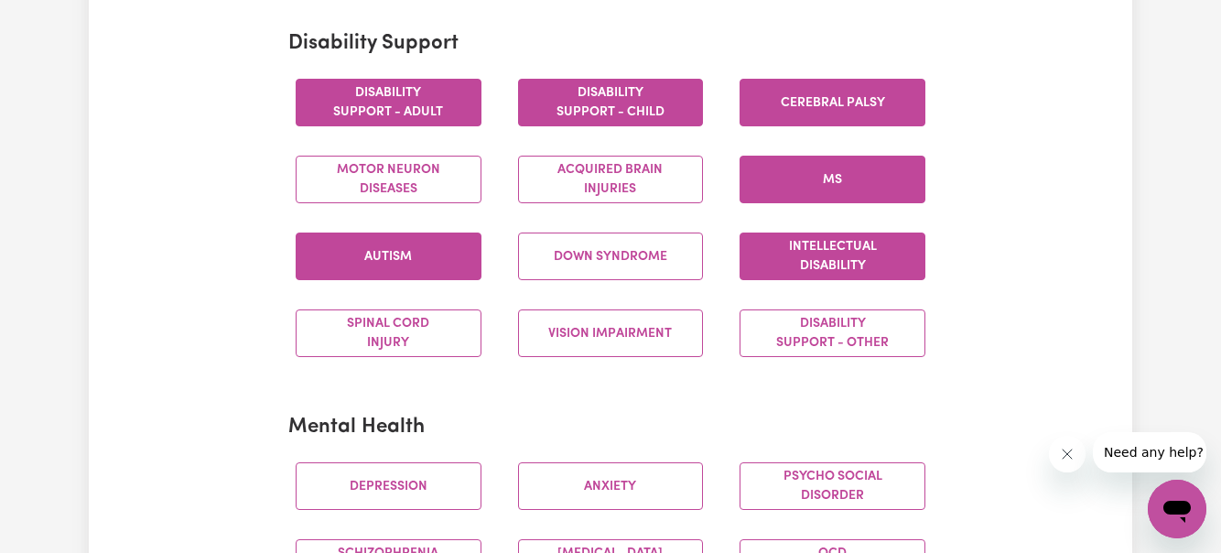
click at [839, 179] on button "MS" at bounding box center [832, 180] width 186 height 48
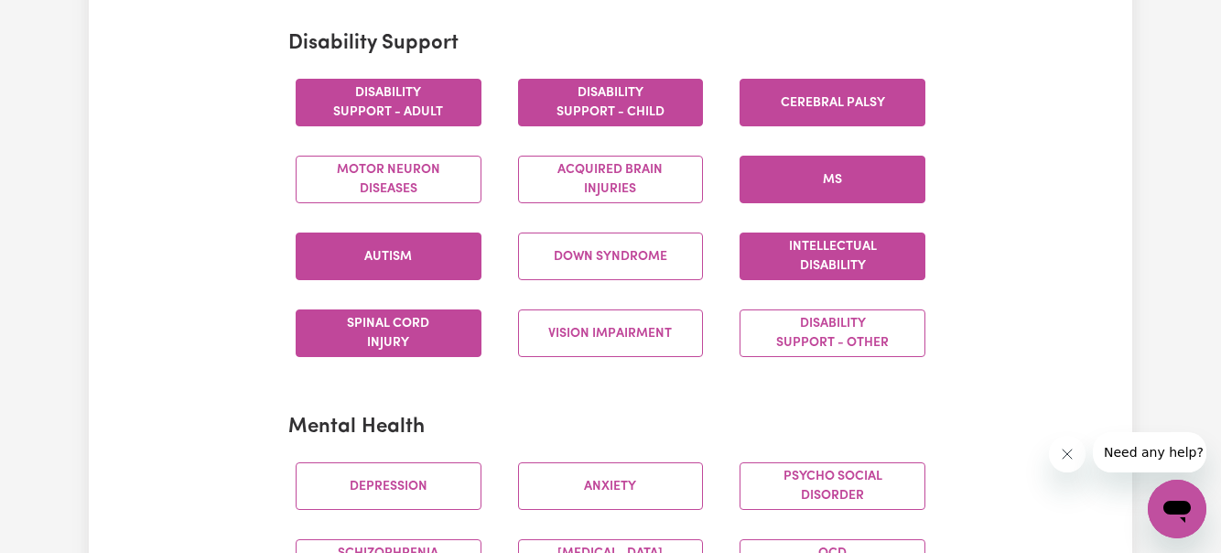
click at [389, 340] on button "Spinal cord injury" at bounding box center [389, 333] width 186 height 48
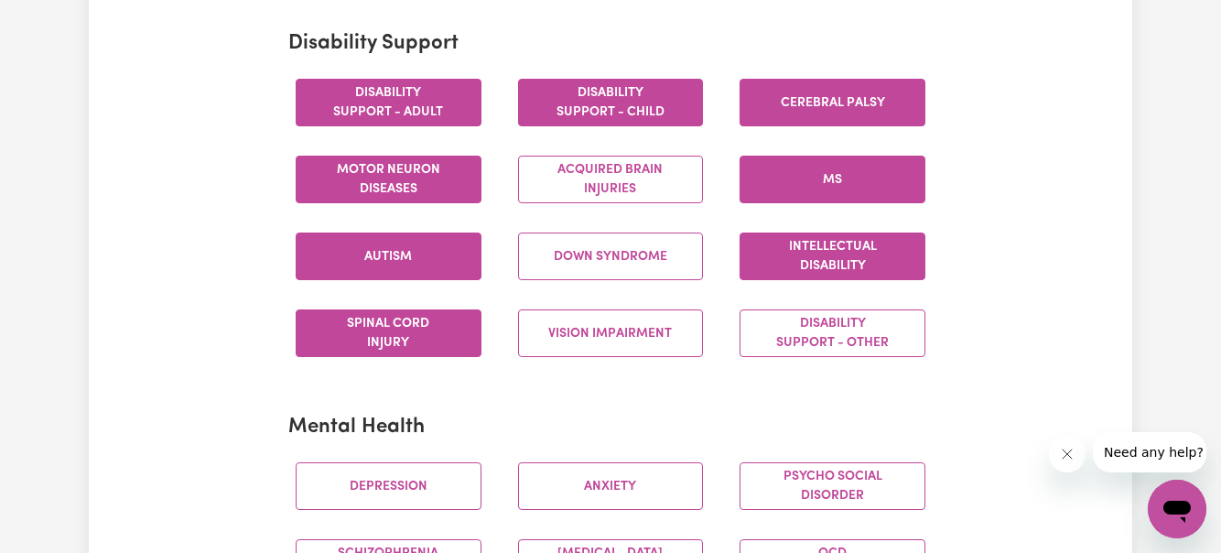
click at [390, 167] on button "Motor Neuron Diseases" at bounding box center [389, 180] width 186 height 48
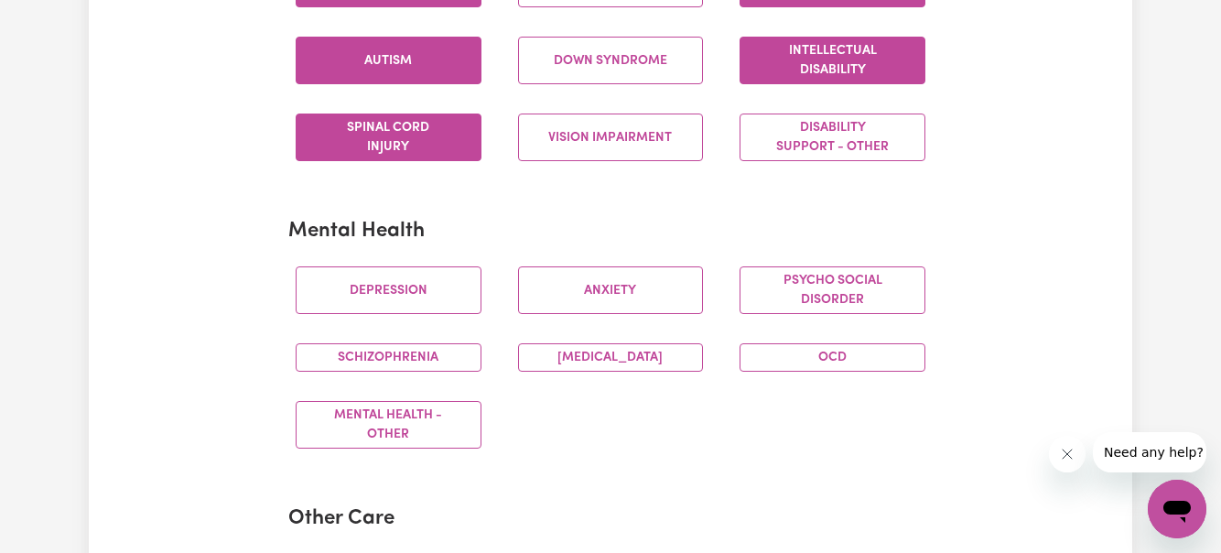
scroll to position [1016, 0]
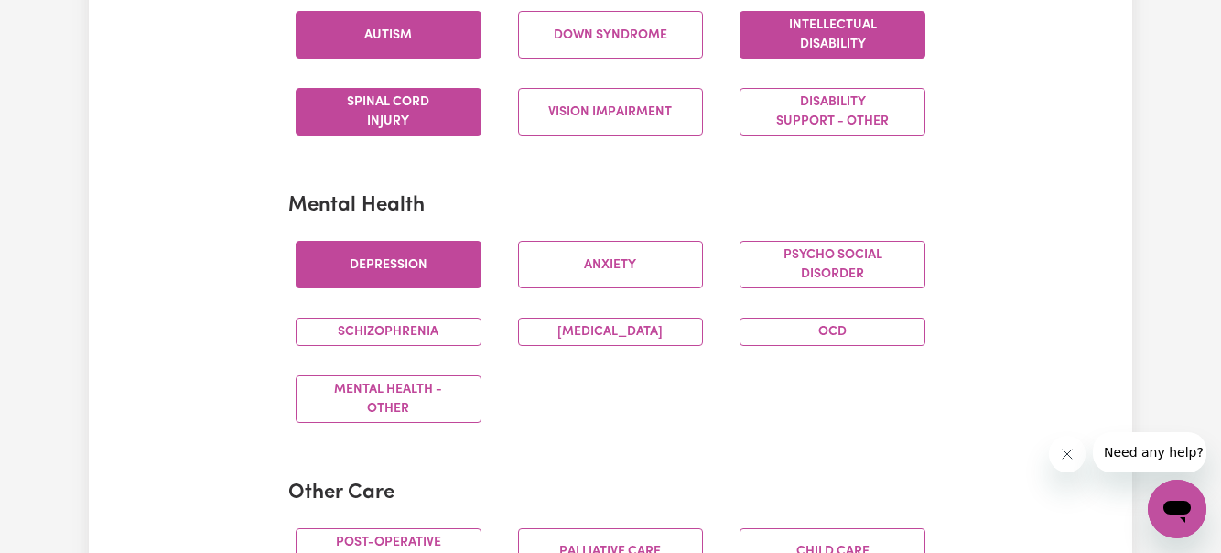
click at [364, 273] on button "Depression" at bounding box center [389, 265] width 186 height 48
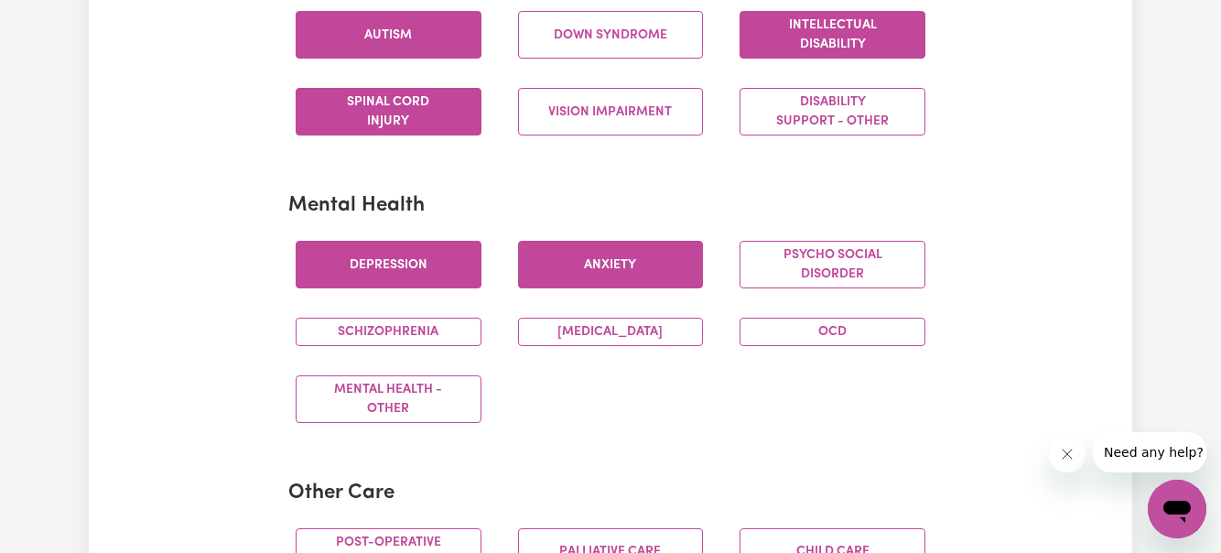
click at [627, 262] on button "Anxiety" at bounding box center [611, 265] width 186 height 48
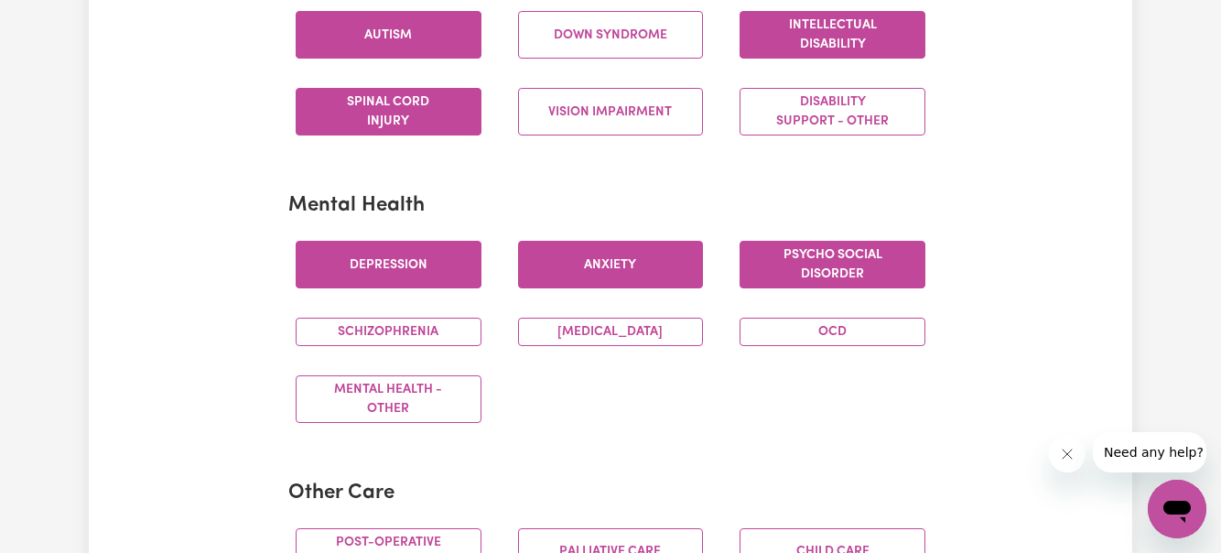
click at [820, 258] on button "Psycho social disorder" at bounding box center [832, 265] width 186 height 48
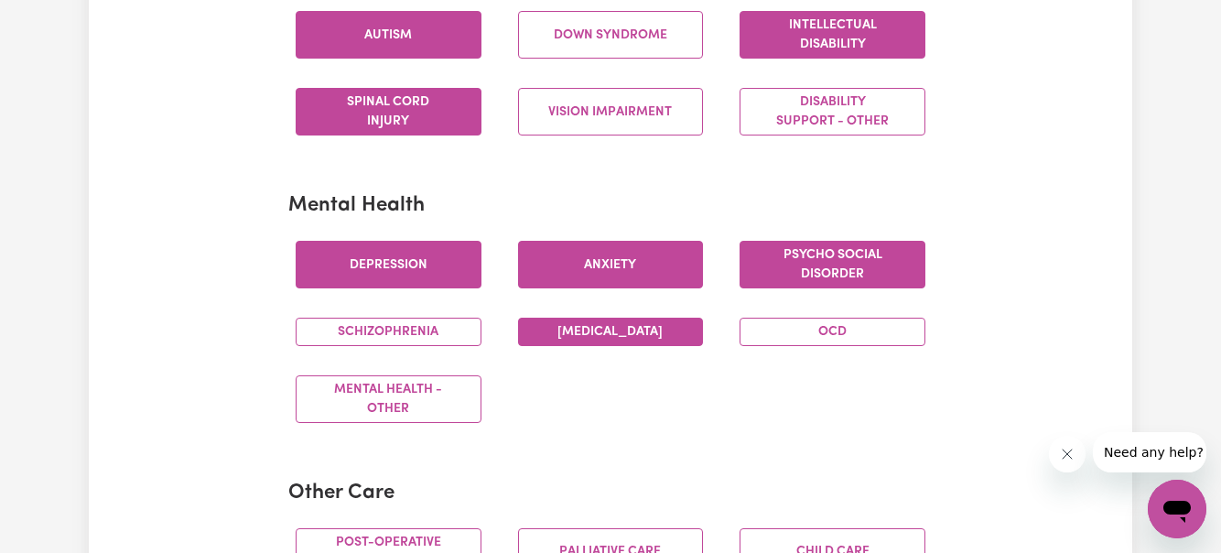
click at [619, 336] on button "[MEDICAL_DATA]" at bounding box center [611, 332] width 186 height 28
click at [383, 343] on button "Schizophrenia" at bounding box center [389, 332] width 186 height 28
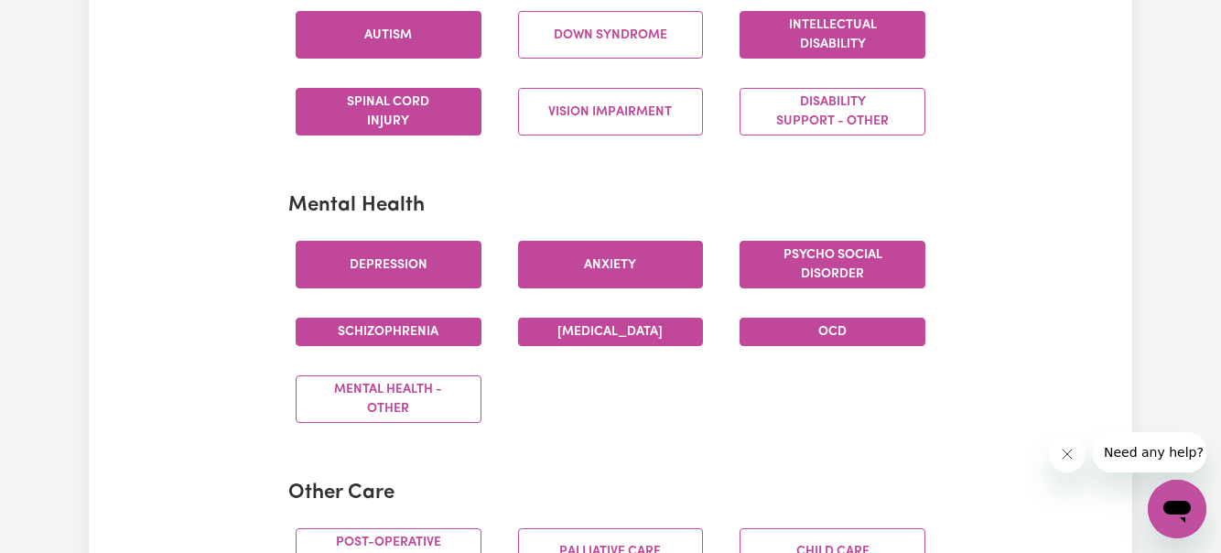
click at [839, 328] on button "OCD" at bounding box center [832, 332] width 186 height 28
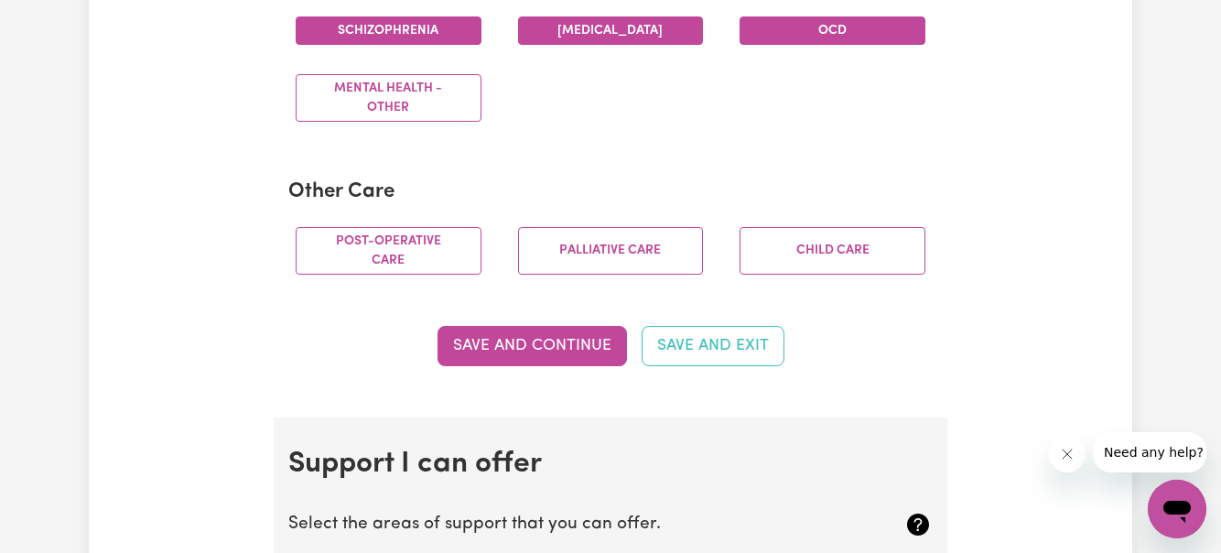
scroll to position [1319, 0]
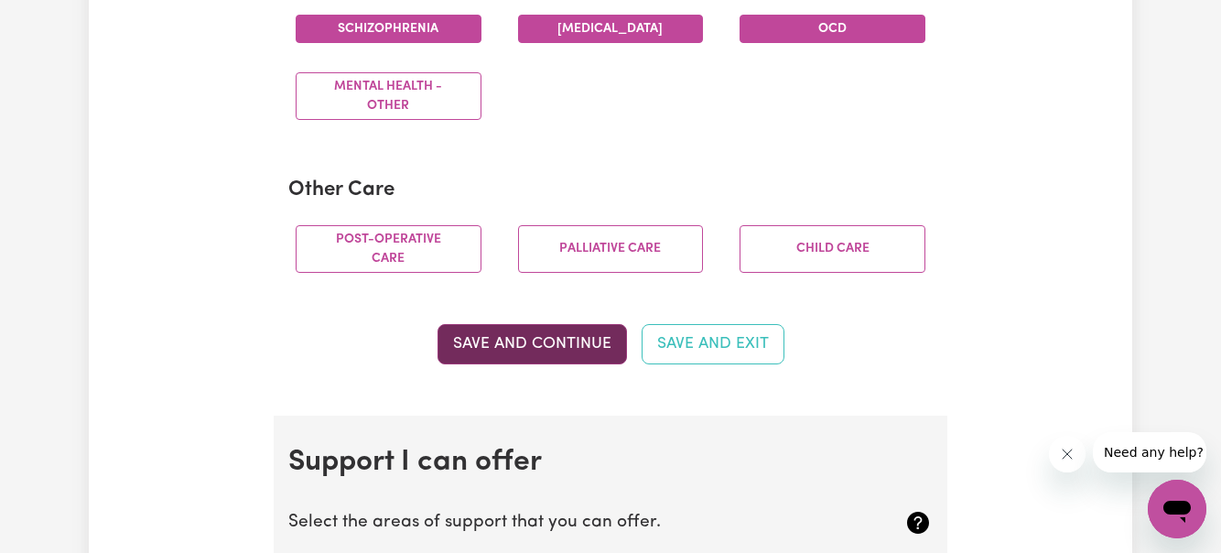
click at [518, 337] on button "Save and Continue" at bounding box center [531, 344] width 189 height 40
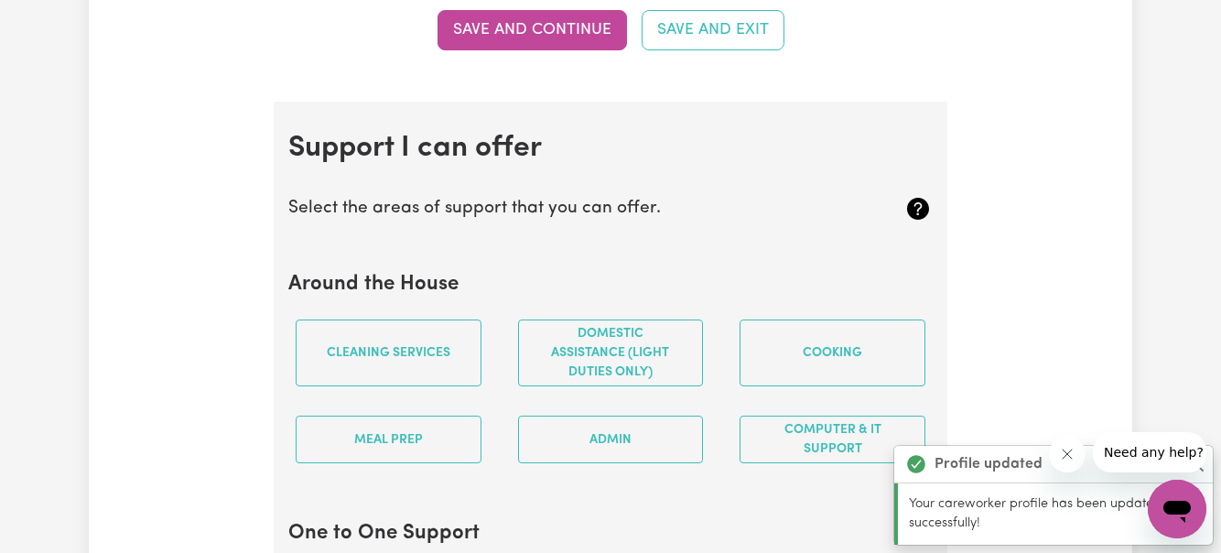
scroll to position [1734, 0]
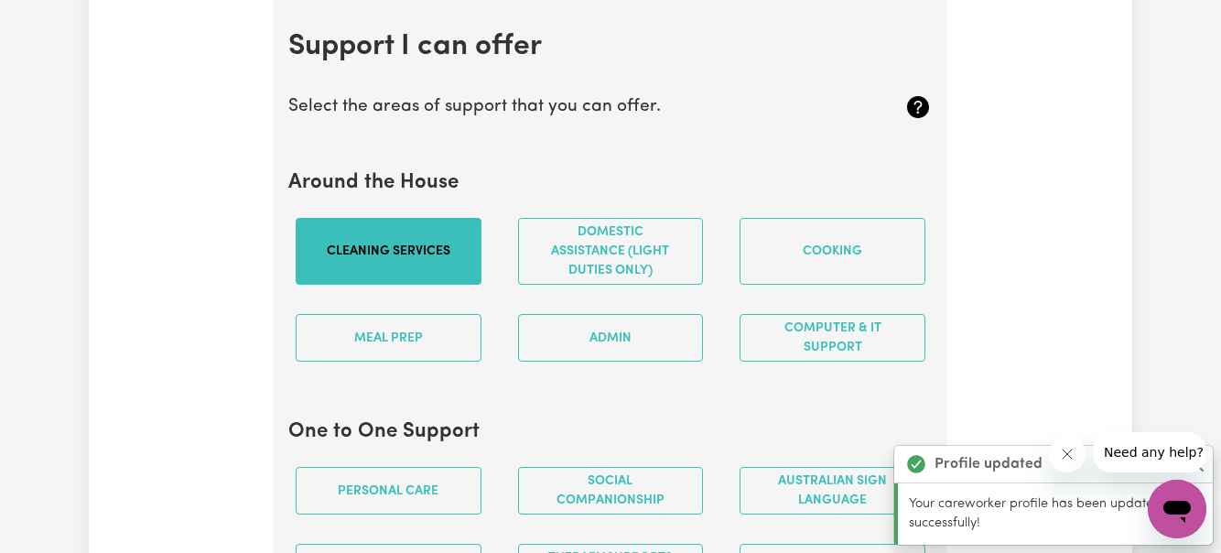
click at [388, 245] on button "Cleaning services" at bounding box center [389, 251] width 186 height 67
click at [414, 232] on button "Cleaning services" at bounding box center [389, 251] width 186 height 67
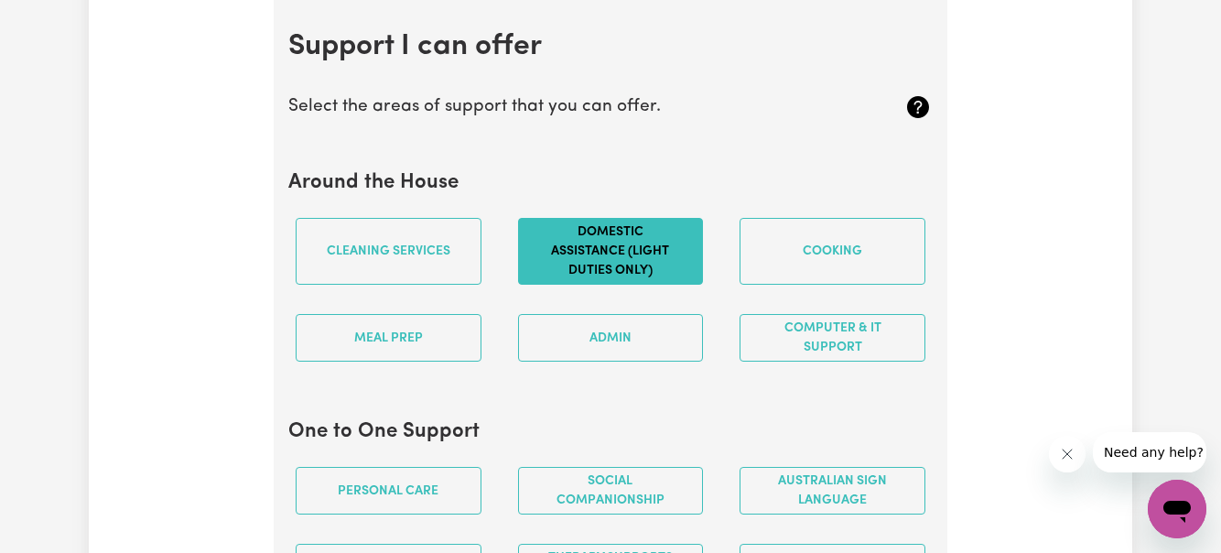
click at [599, 236] on button "Domestic assistance (light duties only)" at bounding box center [611, 251] width 186 height 67
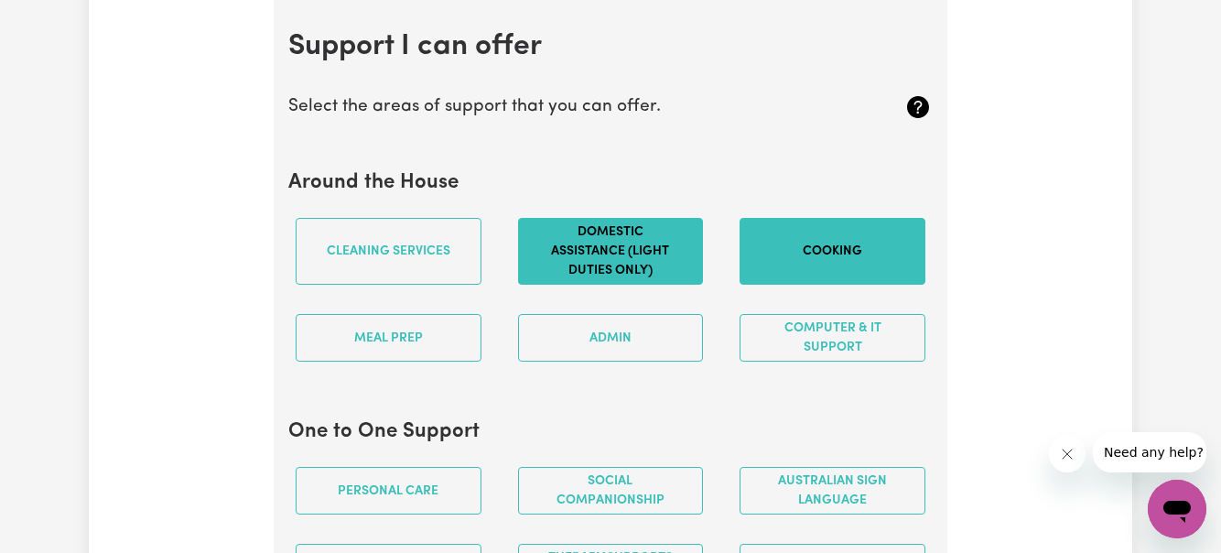
click at [808, 254] on button "Cooking" at bounding box center [832, 251] width 186 height 67
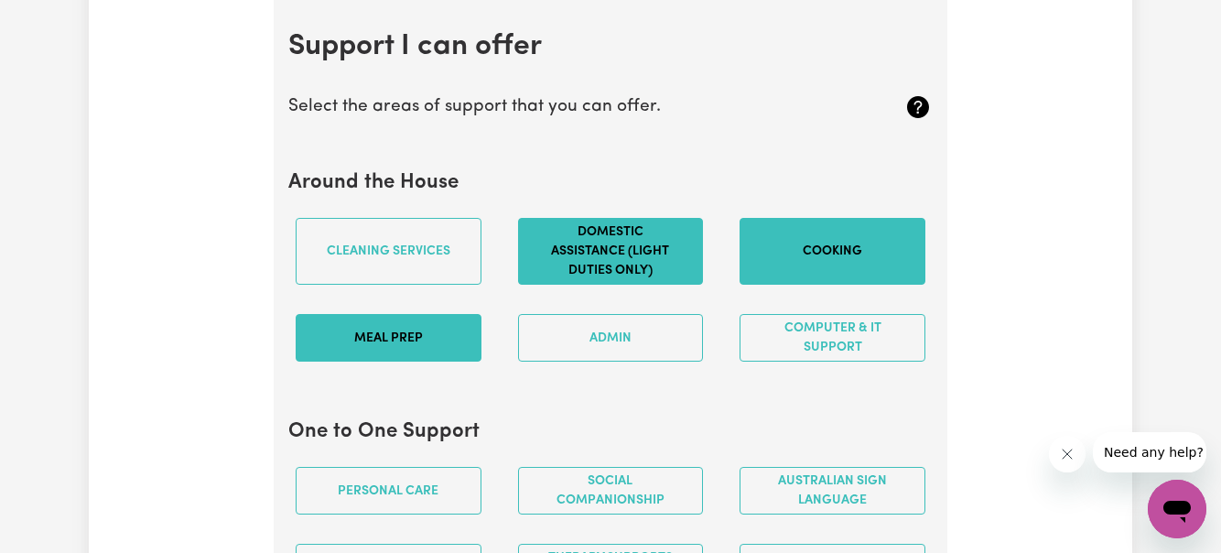
click at [409, 330] on button "Meal prep" at bounding box center [389, 338] width 186 height 48
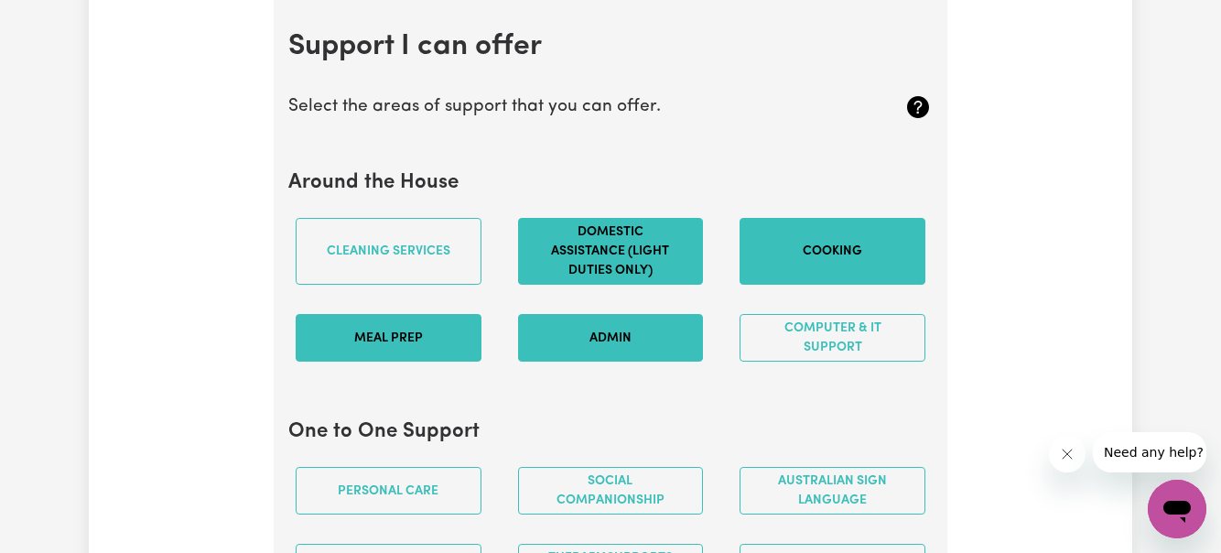
click at [657, 341] on button "Admin" at bounding box center [611, 338] width 186 height 48
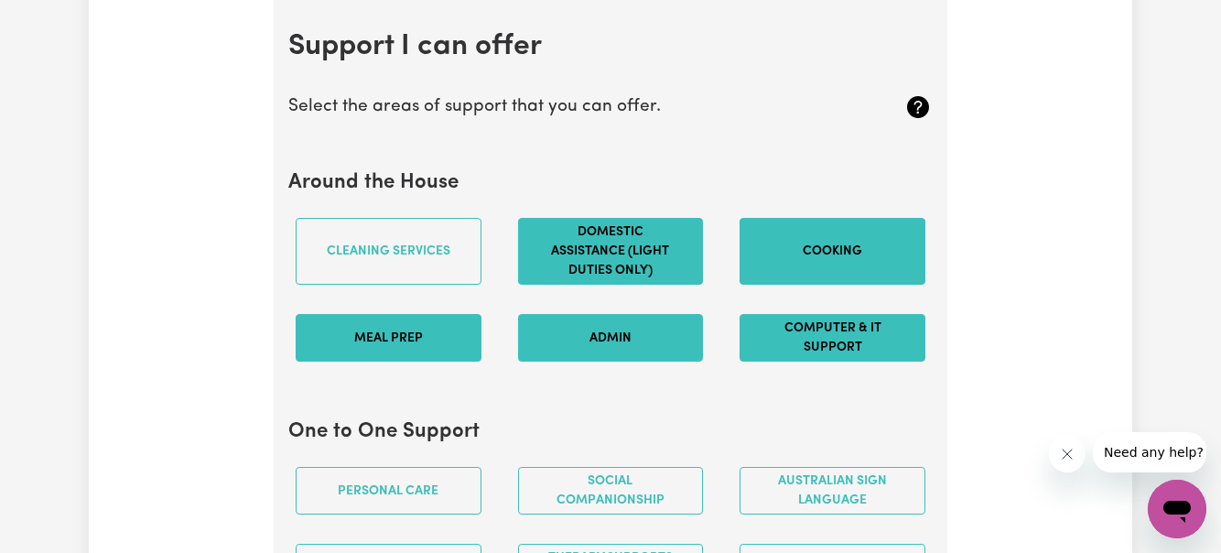
click at [836, 333] on button "Computer & IT Support" at bounding box center [832, 338] width 186 height 48
click at [827, 329] on button "Computer & IT Support" at bounding box center [832, 338] width 186 height 48
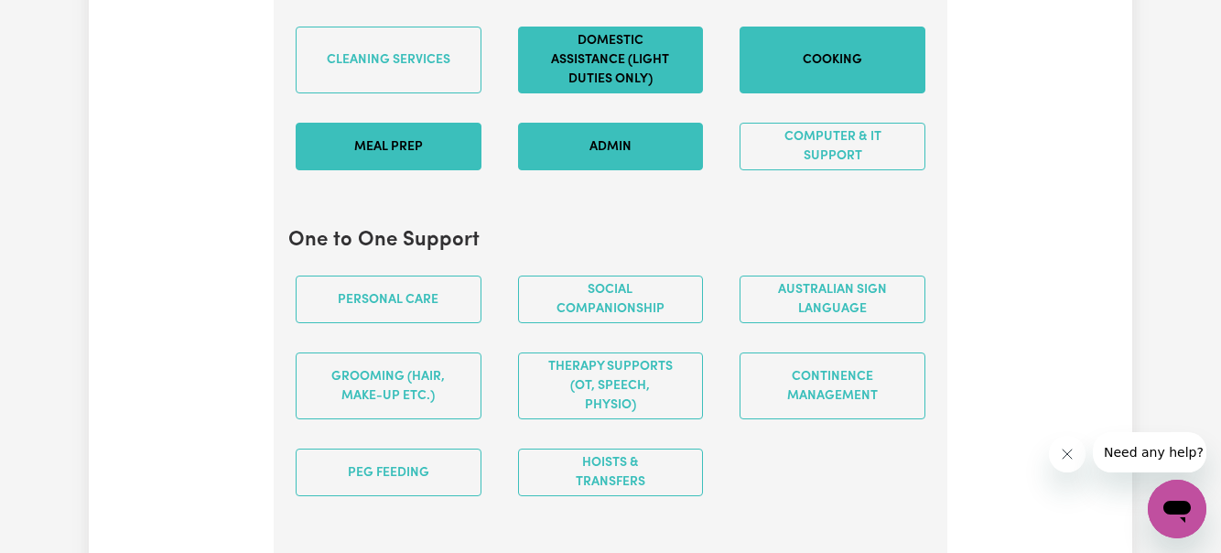
scroll to position [1930, 0]
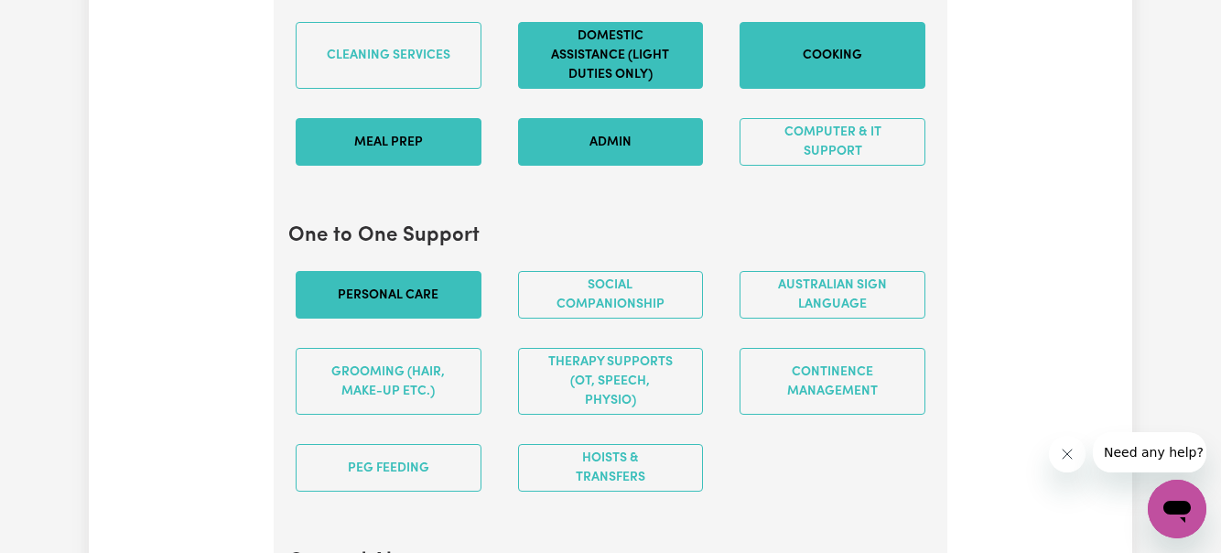
click at [386, 281] on button "Personal care" at bounding box center [389, 295] width 186 height 48
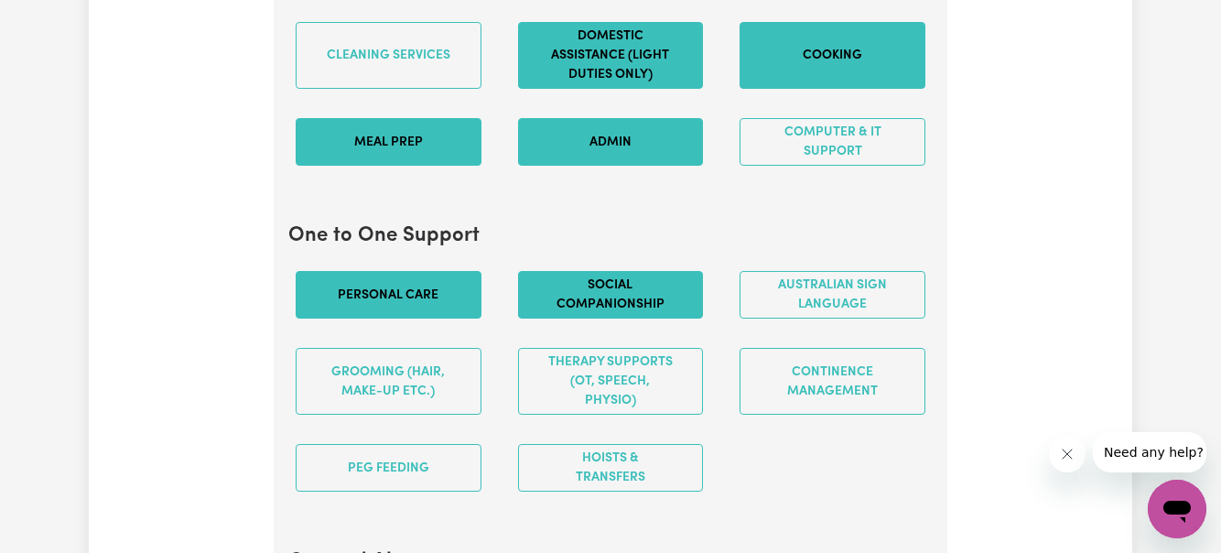
click at [605, 302] on button "Social companionship" at bounding box center [611, 295] width 186 height 48
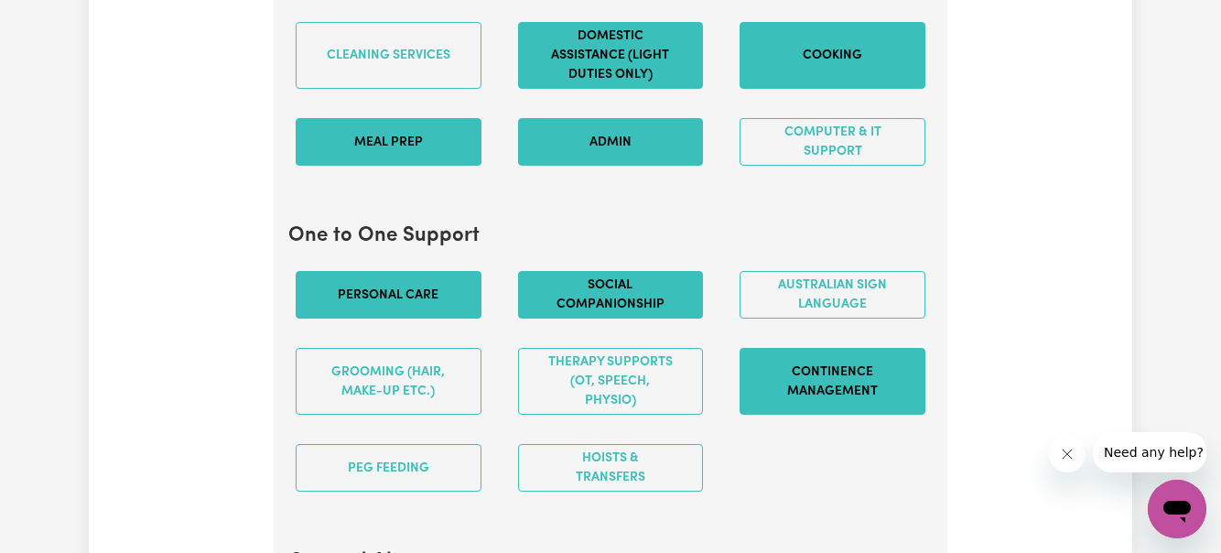
click at [796, 391] on button "Continence management" at bounding box center [832, 381] width 186 height 67
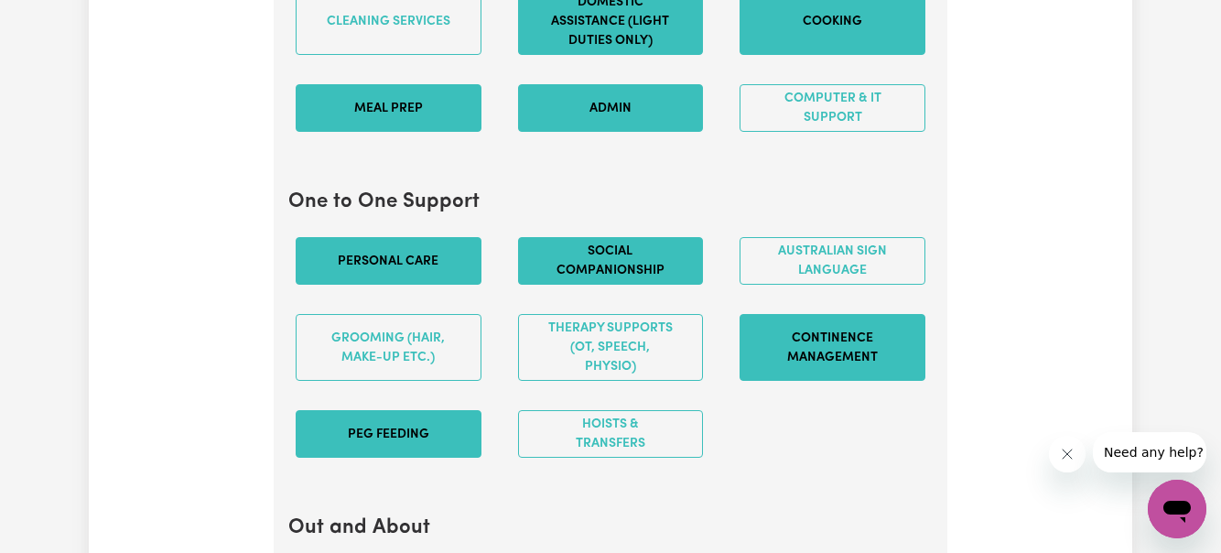
scroll to position [1971, 0]
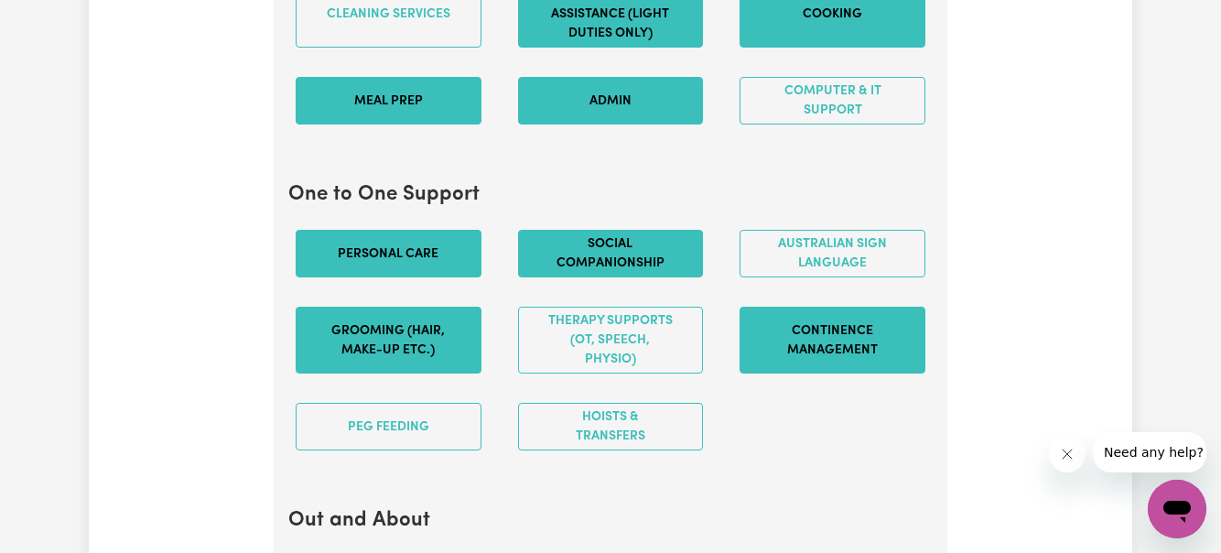
click at [410, 343] on button "Grooming (hair, make-up etc.)" at bounding box center [389, 340] width 186 height 67
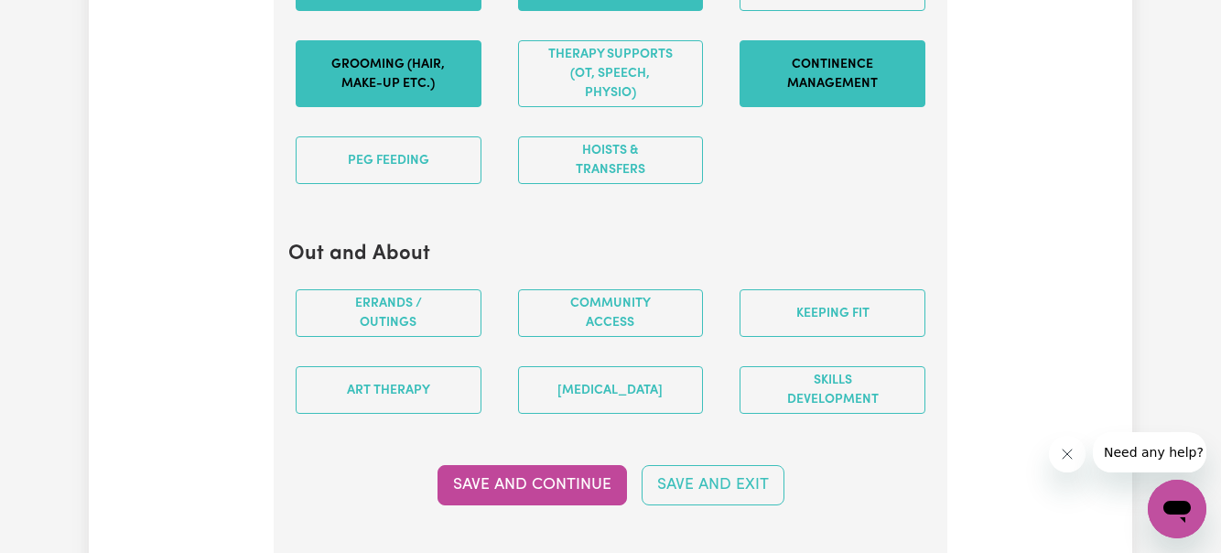
scroll to position [2265, 0]
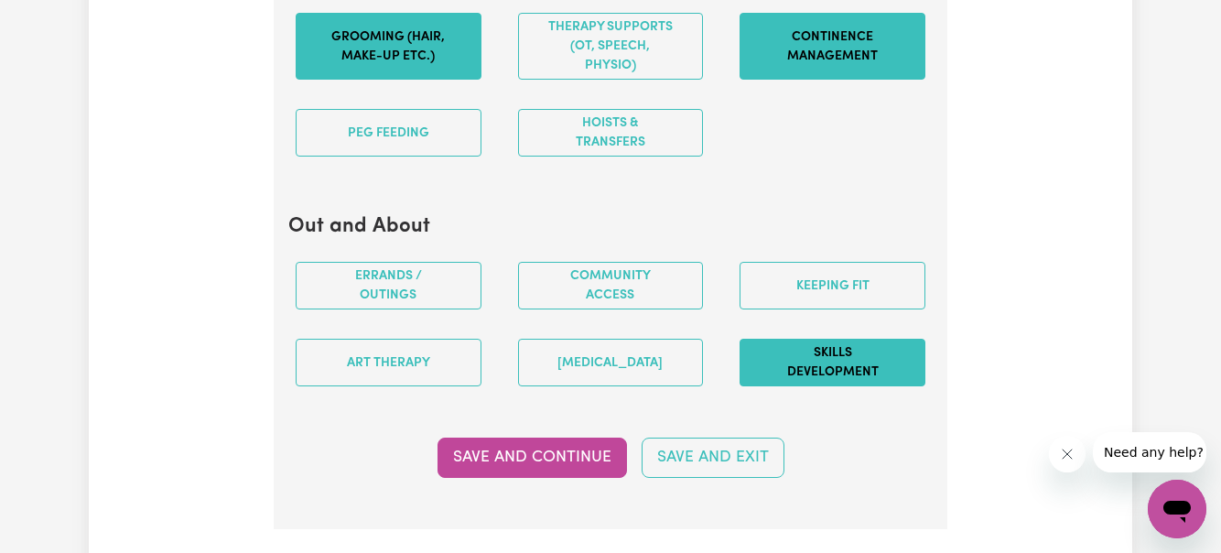
click at [841, 363] on button "Skills Development" at bounding box center [832, 363] width 186 height 48
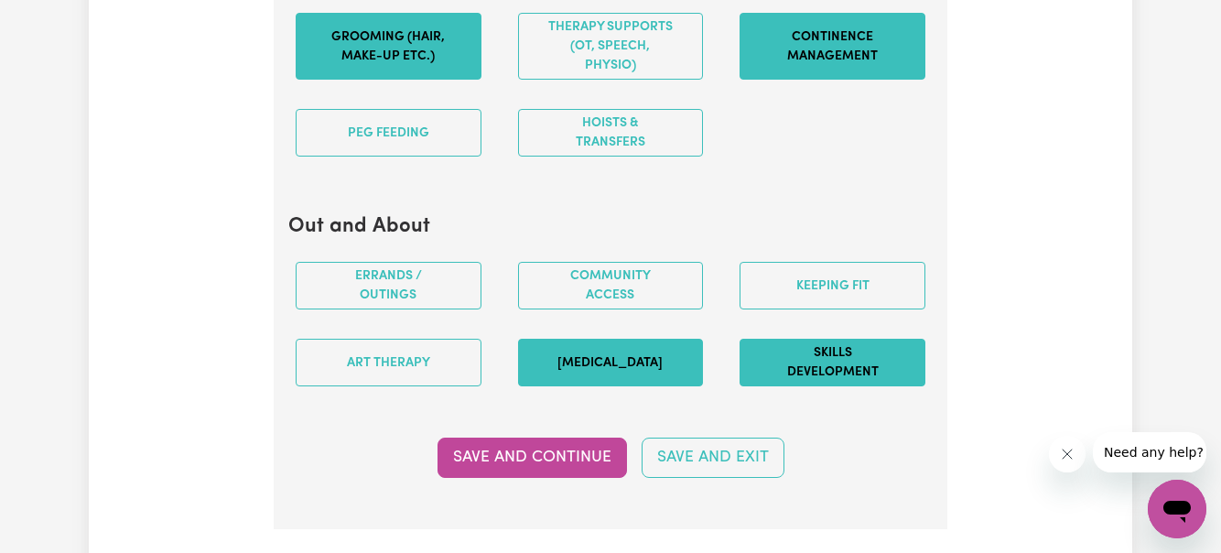
click at [575, 362] on button "[MEDICAL_DATA]" at bounding box center [611, 363] width 186 height 48
click at [606, 366] on button "[MEDICAL_DATA]" at bounding box center [611, 363] width 186 height 48
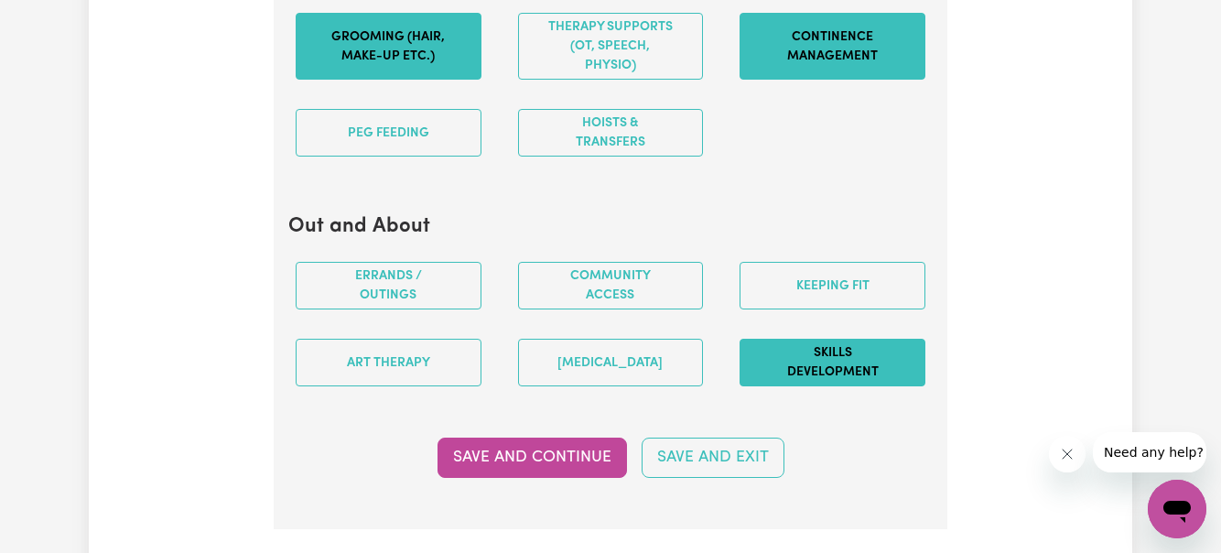
click at [844, 362] on button "Skills Development" at bounding box center [832, 363] width 186 height 48
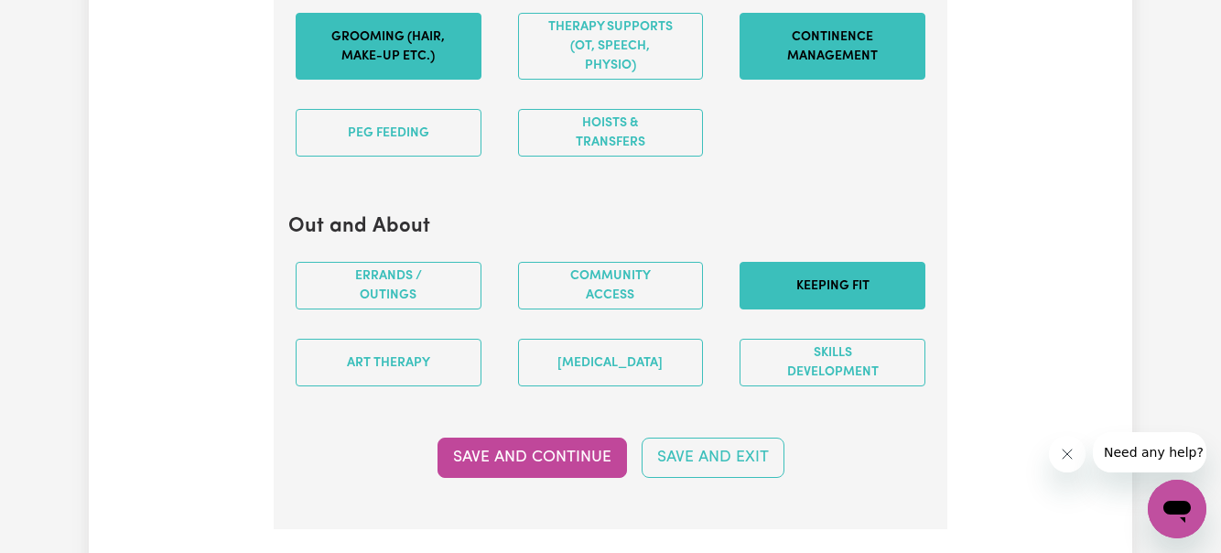
click at [869, 268] on button "Keeping fit" at bounding box center [832, 286] width 186 height 48
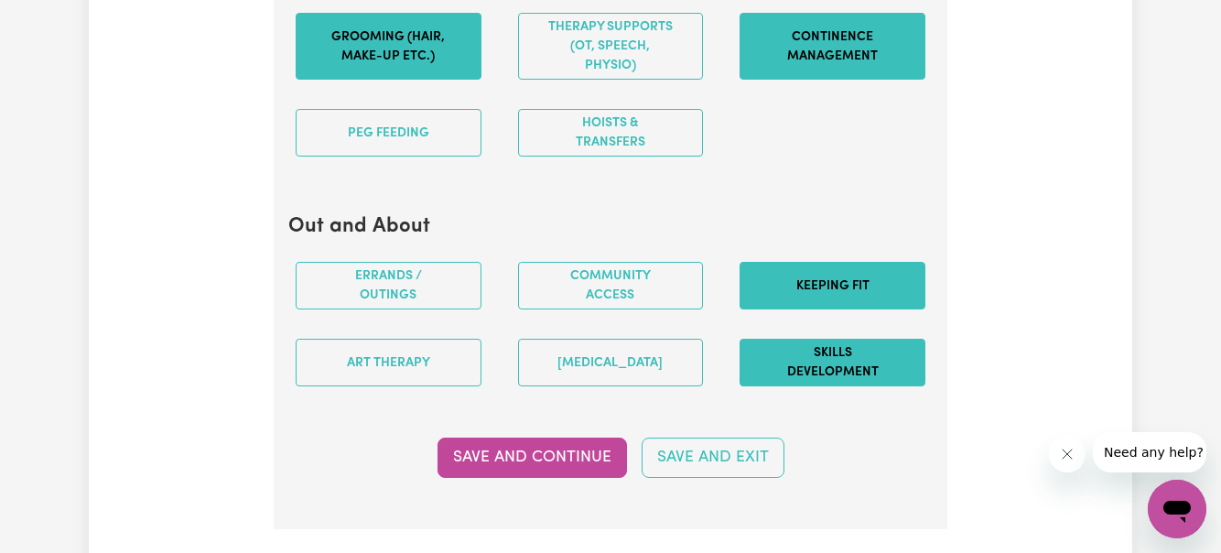
click at [864, 361] on button "Skills Development" at bounding box center [832, 363] width 186 height 48
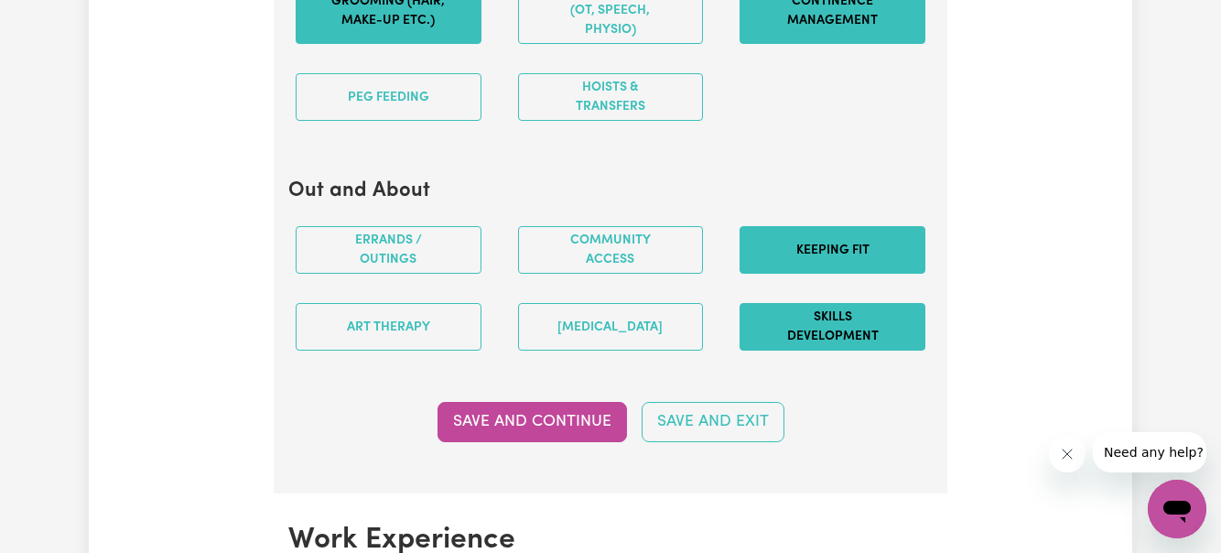
scroll to position [2372, 0]
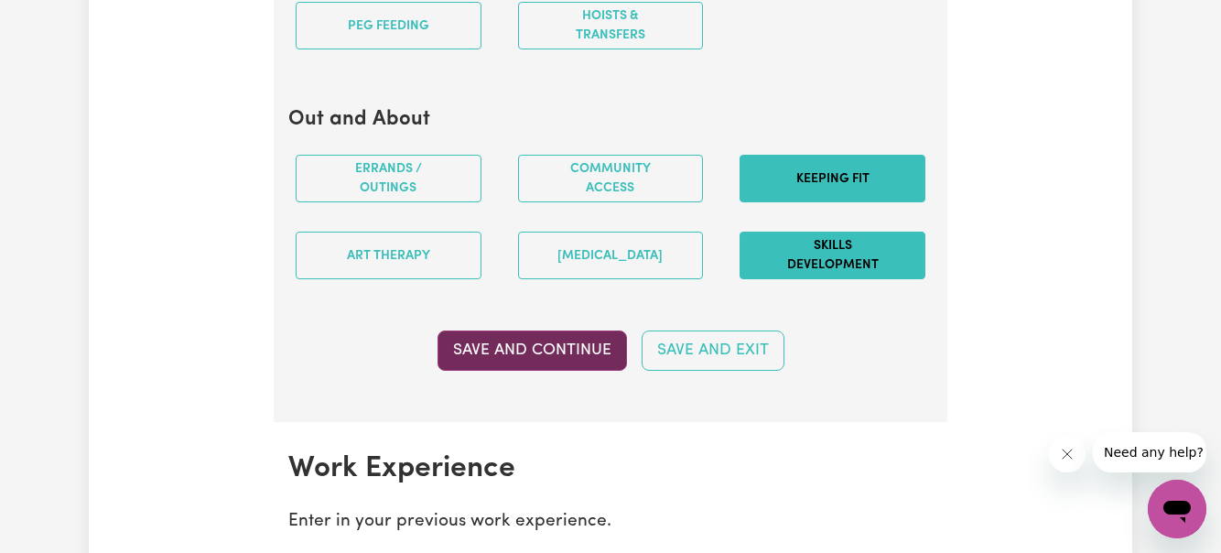
click at [522, 346] on button "Save and Continue" at bounding box center [531, 350] width 189 height 40
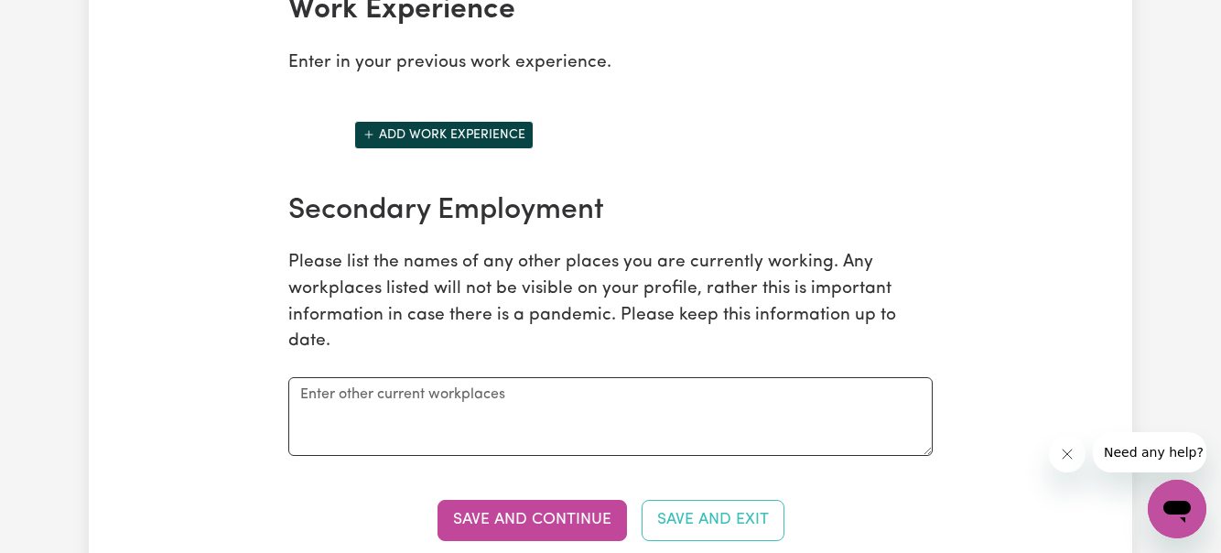
scroll to position [2814, 0]
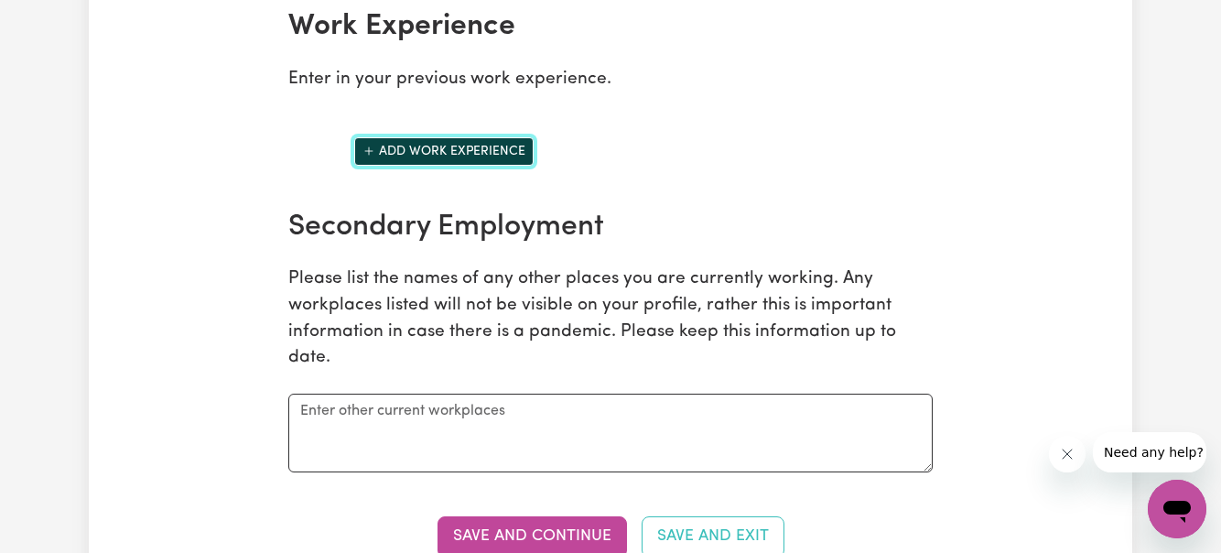
click at [446, 146] on button "Add work experience" at bounding box center [443, 151] width 179 height 28
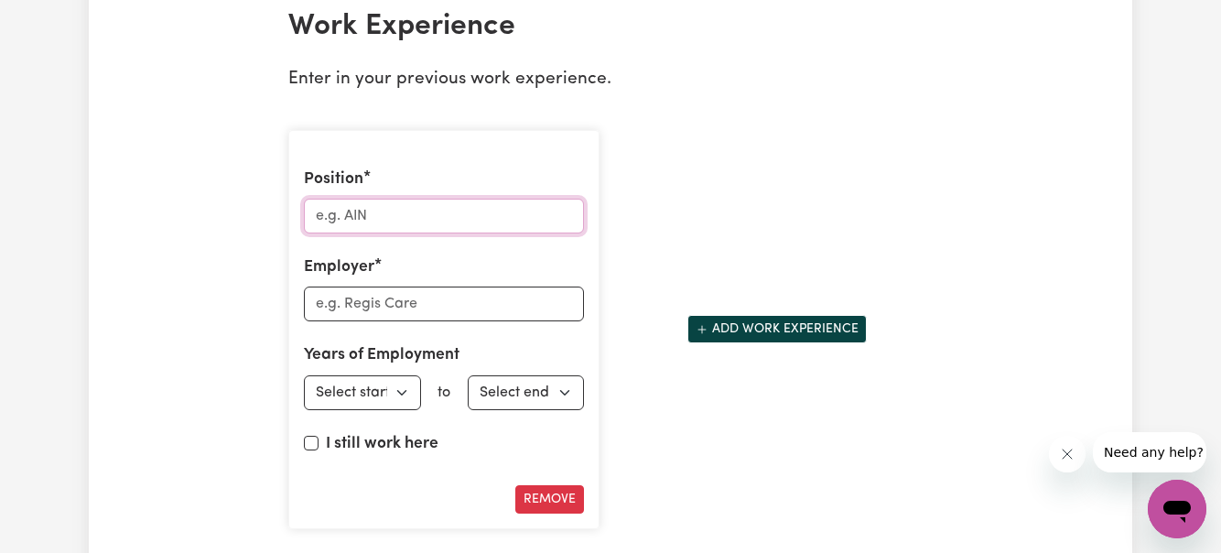
click at [418, 224] on input "Position" at bounding box center [444, 216] width 280 height 35
click at [379, 209] on input "Personal Carer" at bounding box center [444, 216] width 280 height 35
click at [441, 214] on input "Personal Carer" at bounding box center [444, 216] width 280 height 35
type input "P"
type input "Community Support Worker"
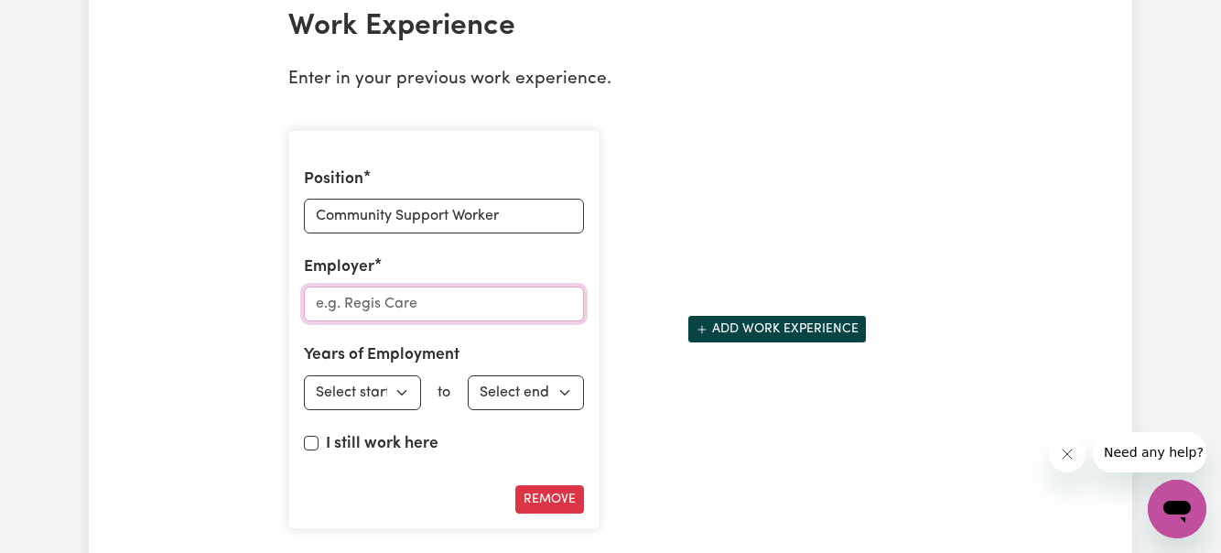
click at [391, 302] on input "Employer" at bounding box center [444, 303] width 280 height 35
type input "Self-employed Contractor"
click at [389, 389] on select "Select start year [DATE] 1952 1953 1954 1955 1956 1957 1958 1959 1960 1961 1962…" at bounding box center [362, 392] width 117 height 35
select select "2020"
click at [533, 387] on select "Select end year [DATE] 1952 1953 1954 1955 1956 1957 1958 1959 1960 1961 1962 1…" at bounding box center [526, 392] width 117 height 35
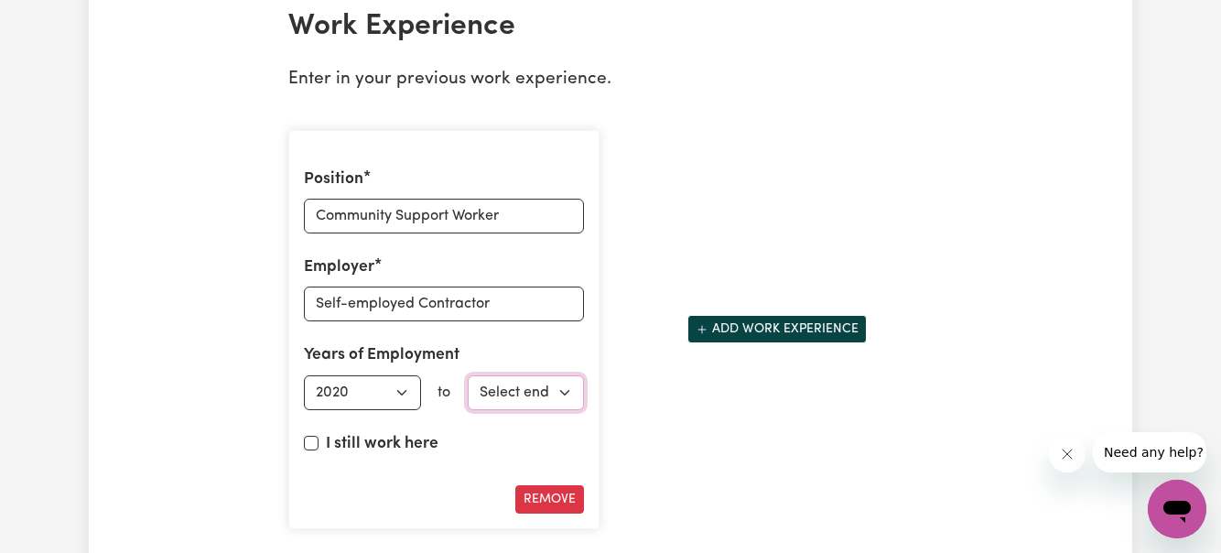
scroll to position [2854, 0]
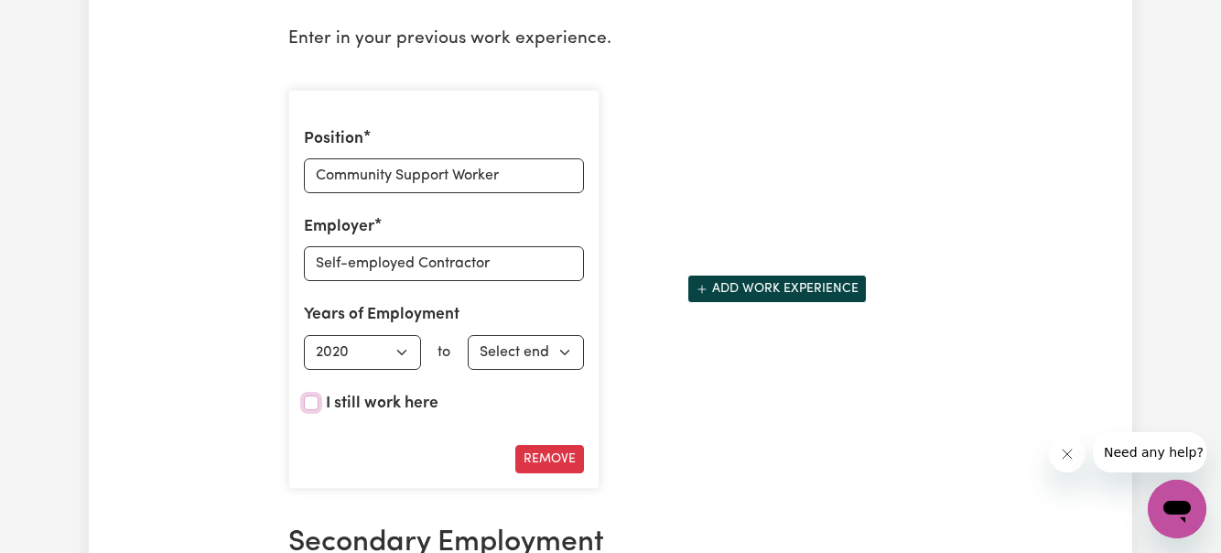
click at [307, 396] on input "I still work here" at bounding box center [311, 402] width 15 height 15
checkbox input "true"
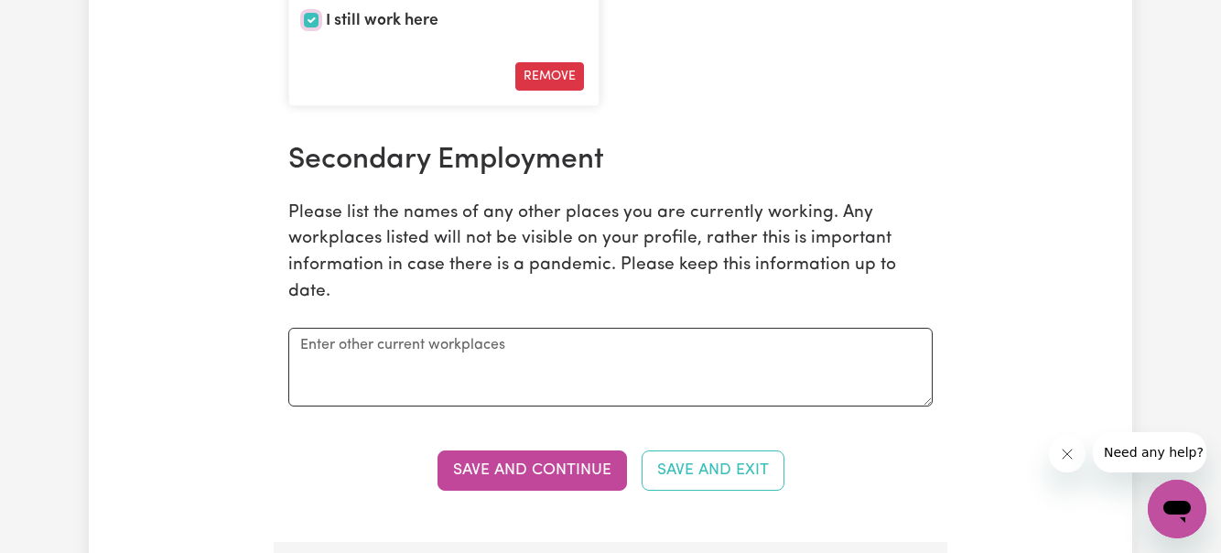
scroll to position [3238, 0]
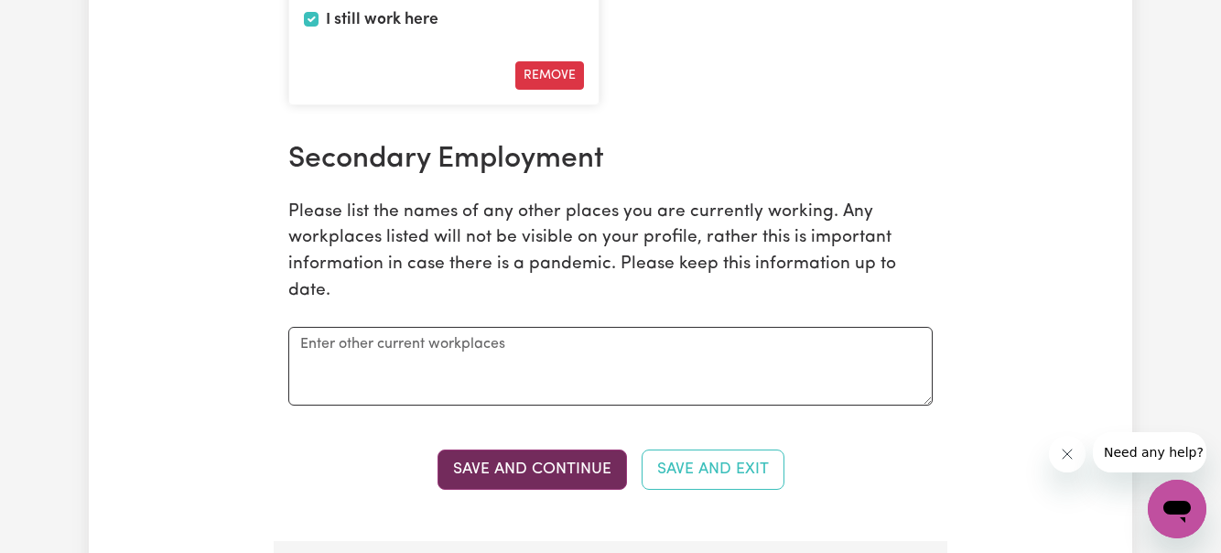
click at [518, 471] on button "Save and Continue" at bounding box center [531, 469] width 189 height 40
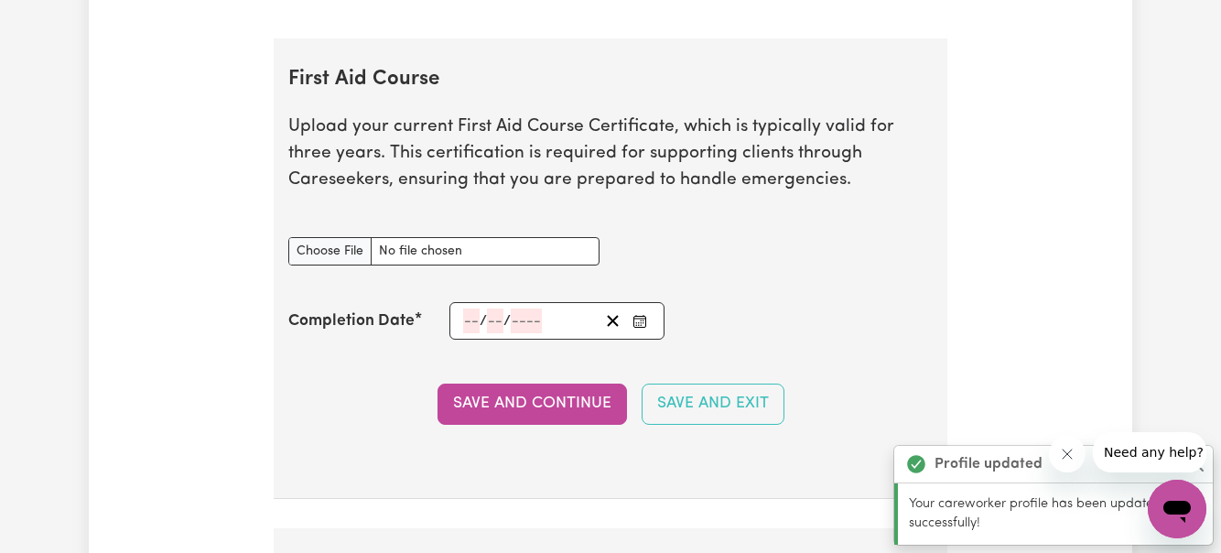
scroll to position [3731, 0]
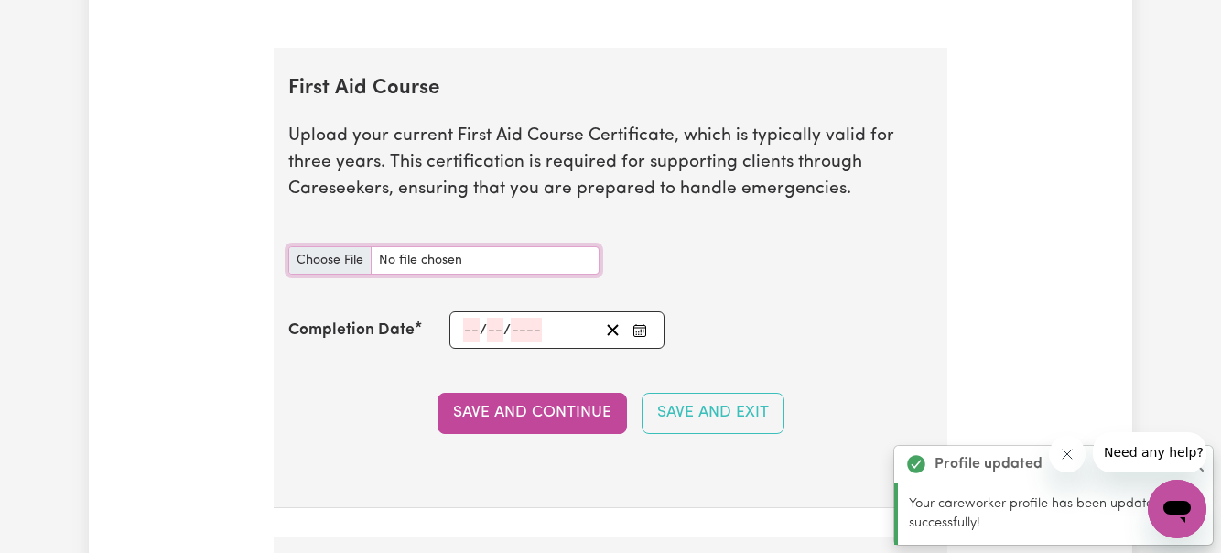
click at [333, 264] on input "First Aid Course document" at bounding box center [443, 260] width 311 height 28
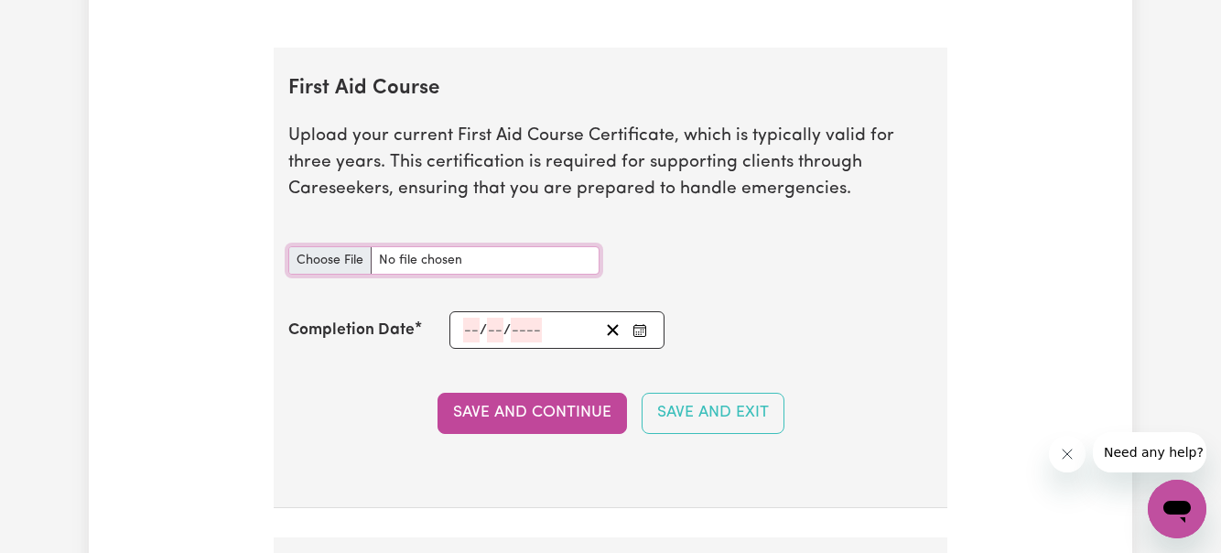
type input "C:\fakepath\FirstAid_CPR_2025.pdf"
click at [472, 329] on input "number" at bounding box center [471, 330] width 16 height 25
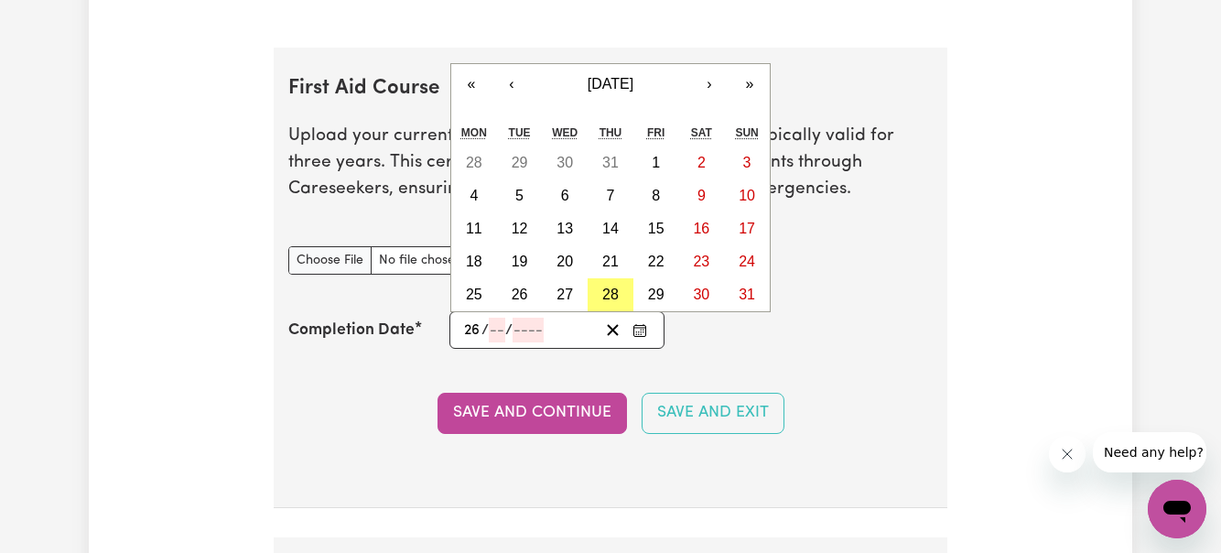
type input "26"
type input "07"
type input "202"
type input "[DATE]"
type input "7"
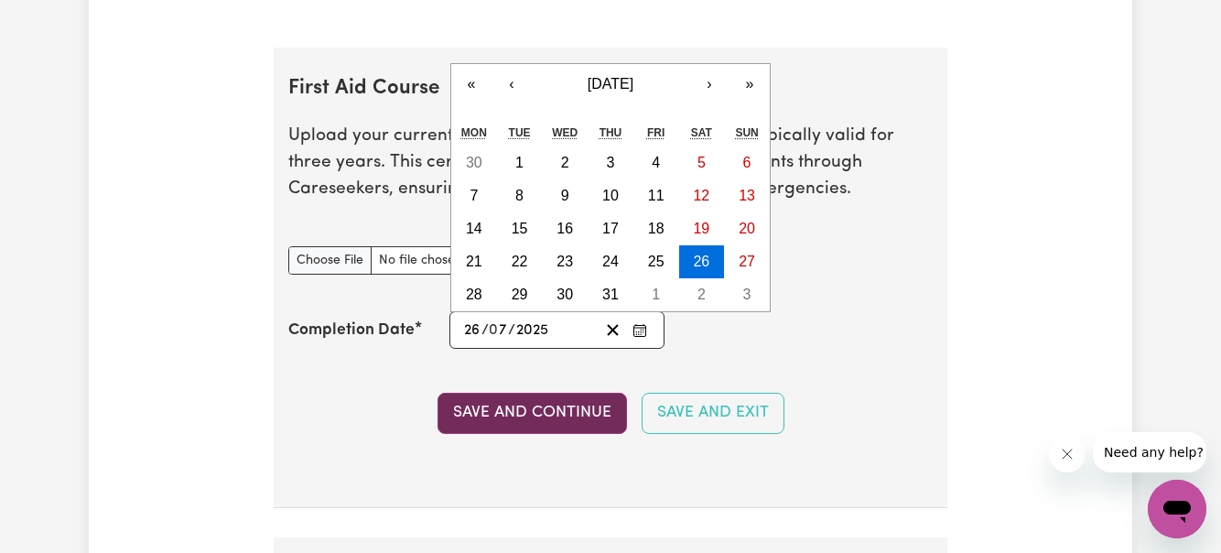
type input "2025"
click at [495, 415] on button "Save and Continue" at bounding box center [531, 413] width 189 height 40
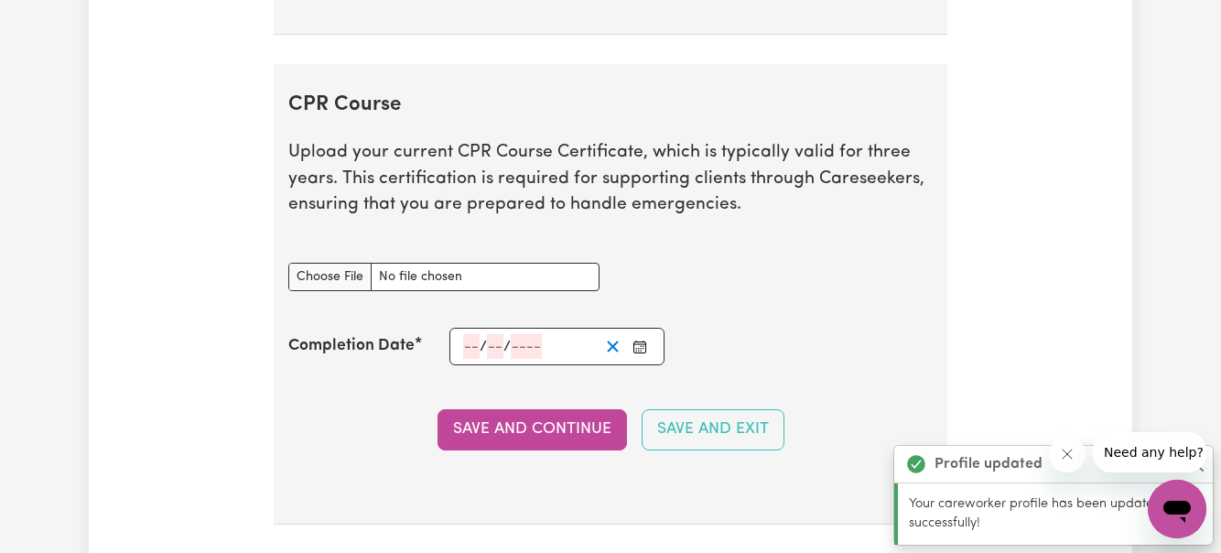
scroll to position [4312, 0]
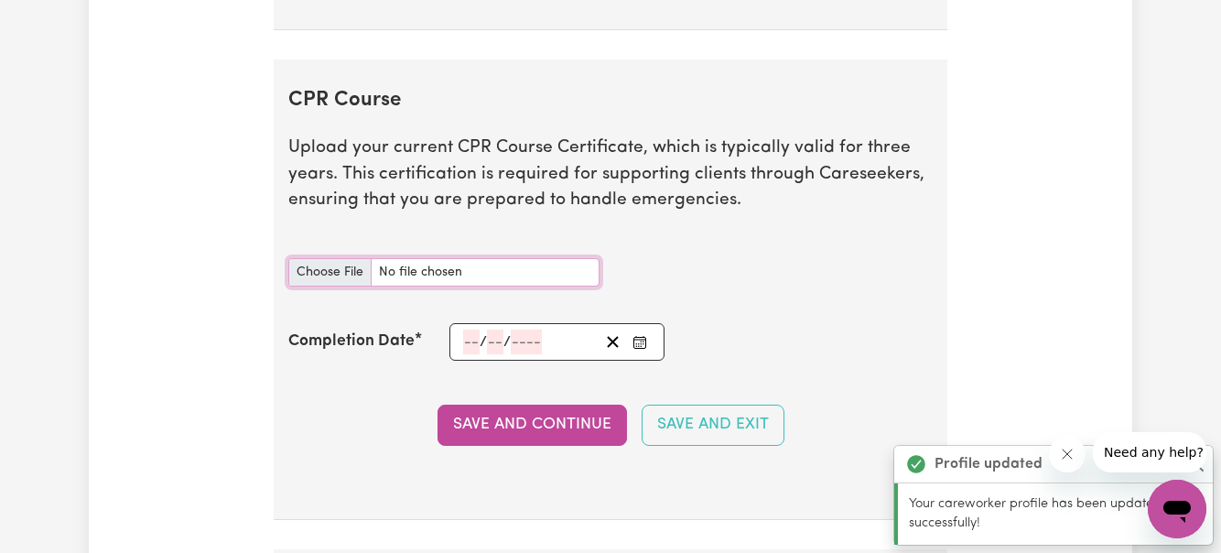
click at [340, 279] on input "CPR Course document" at bounding box center [443, 272] width 311 height 28
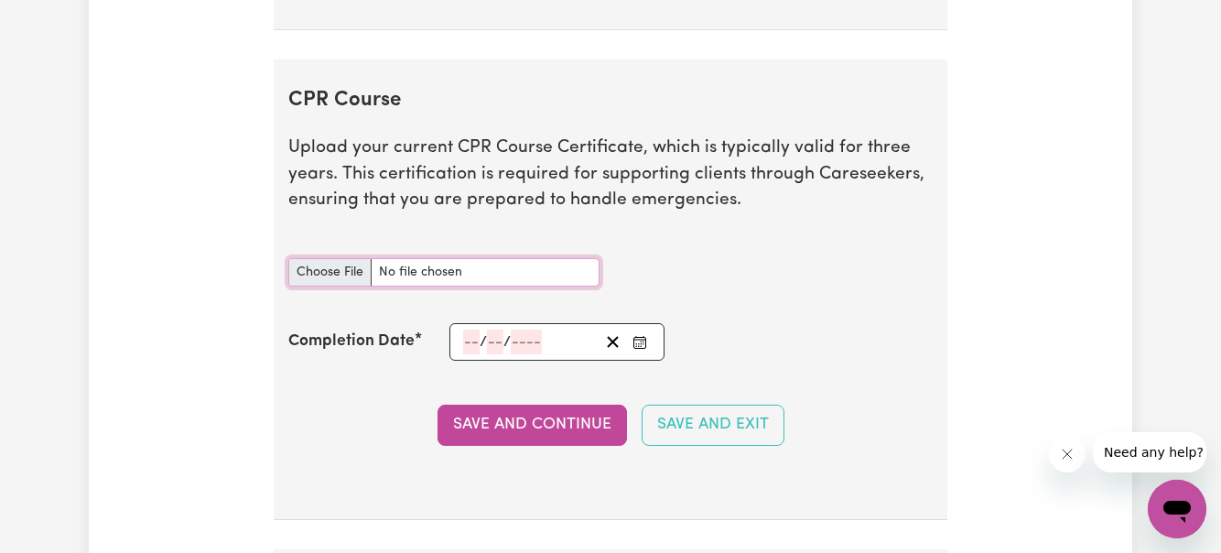
type input "C:\fakepath\FirstAid_CPR_2025.pdf"
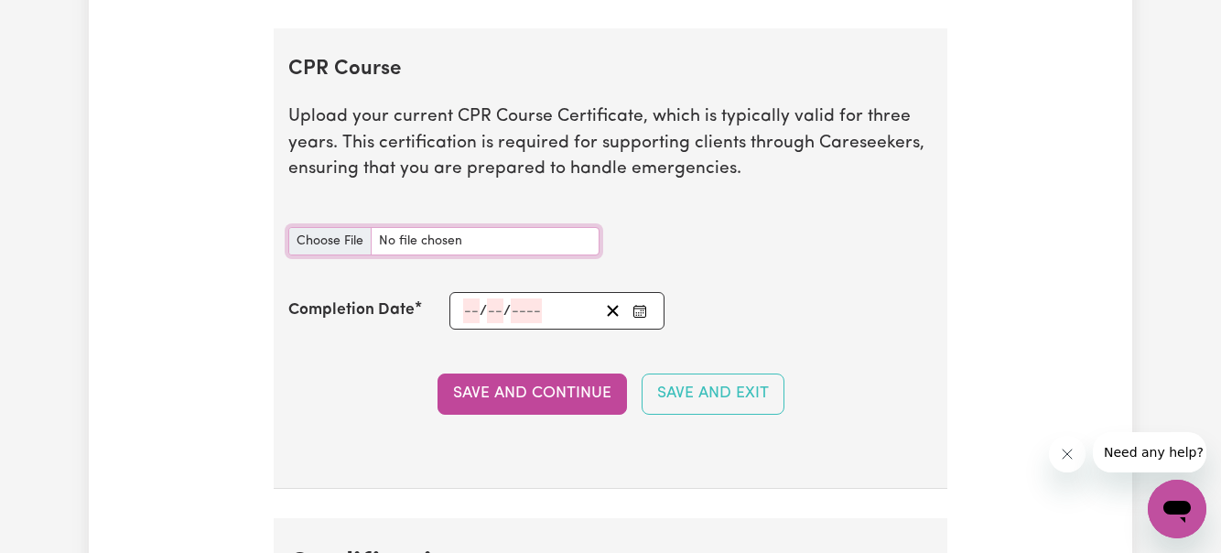
scroll to position [4394, 0]
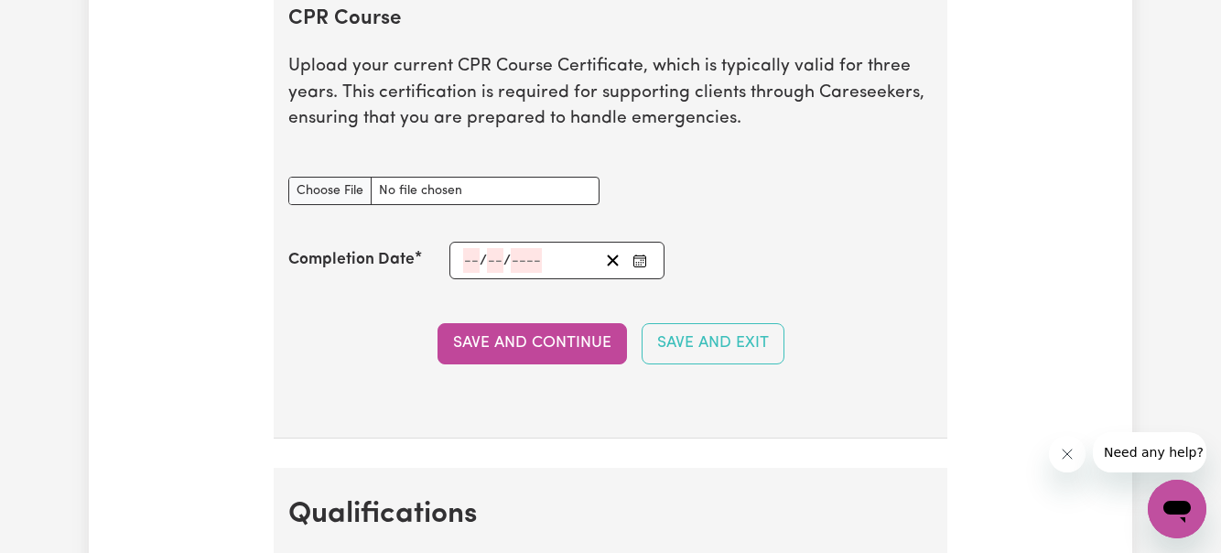
click at [472, 261] on input "number" at bounding box center [471, 260] width 16 height 25
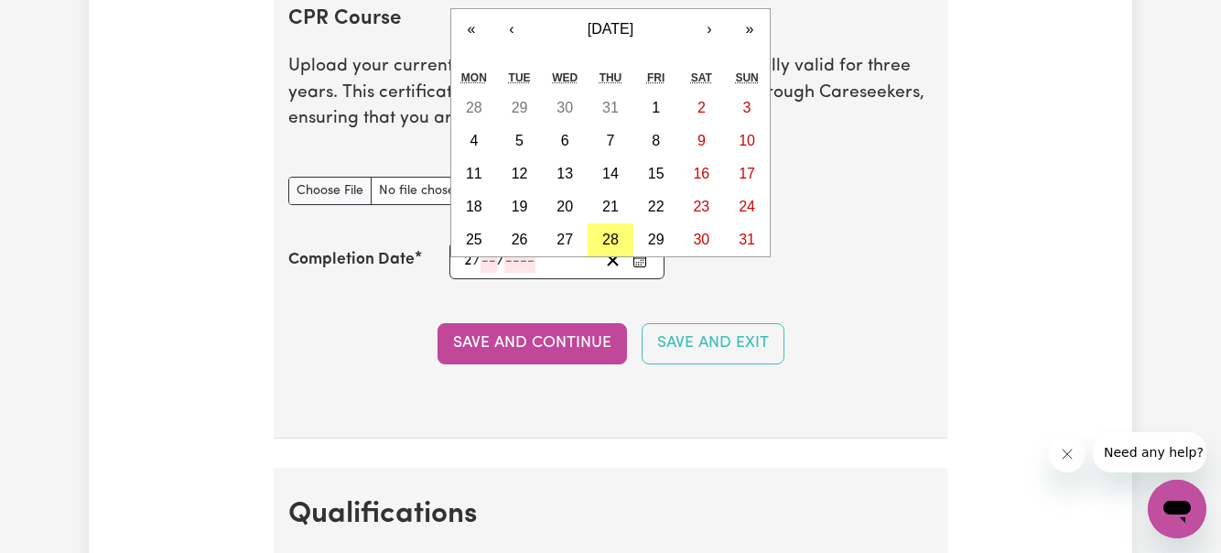
type input "26"
type input "07"
type input "202"
type input "[DATE]"
type input "7"
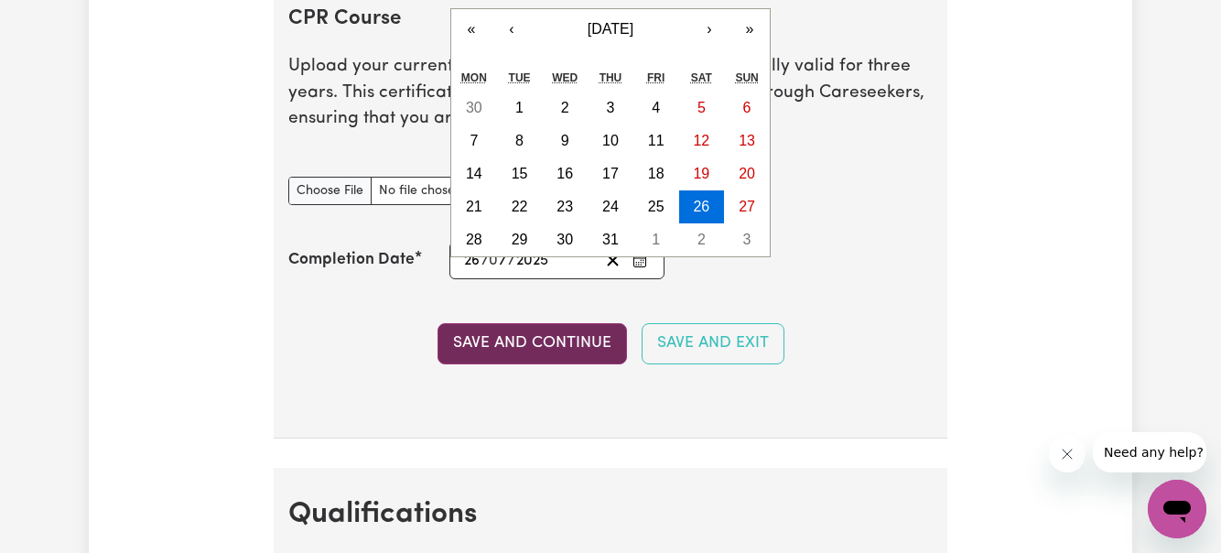
type input "2025"
click at [475, 349] on button "Save and Continue" at bounding box center [531, 343] width 189 height 40
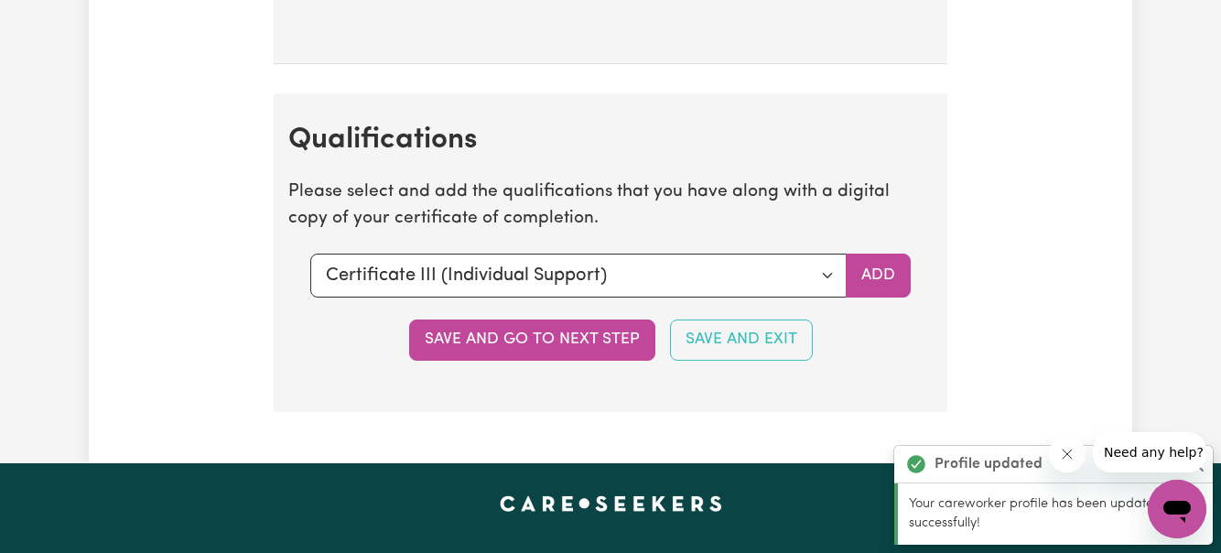
scroll to position [4890, 0]
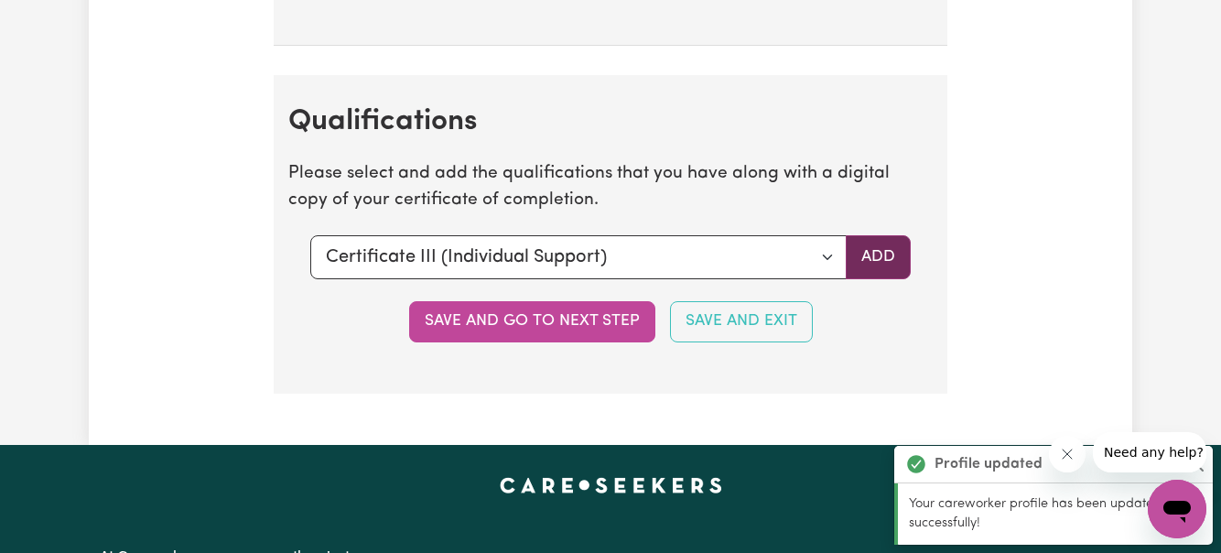
click at [881, 254] on button "Add" at bounding box center [878, 257] width 65 height 44
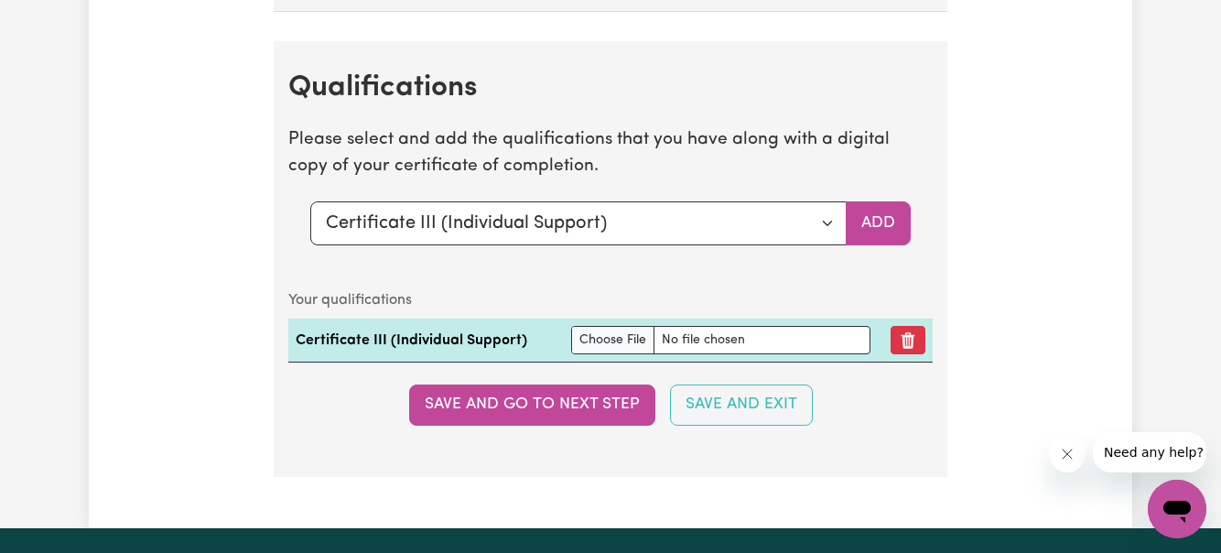
scroll to position [4934, 0]
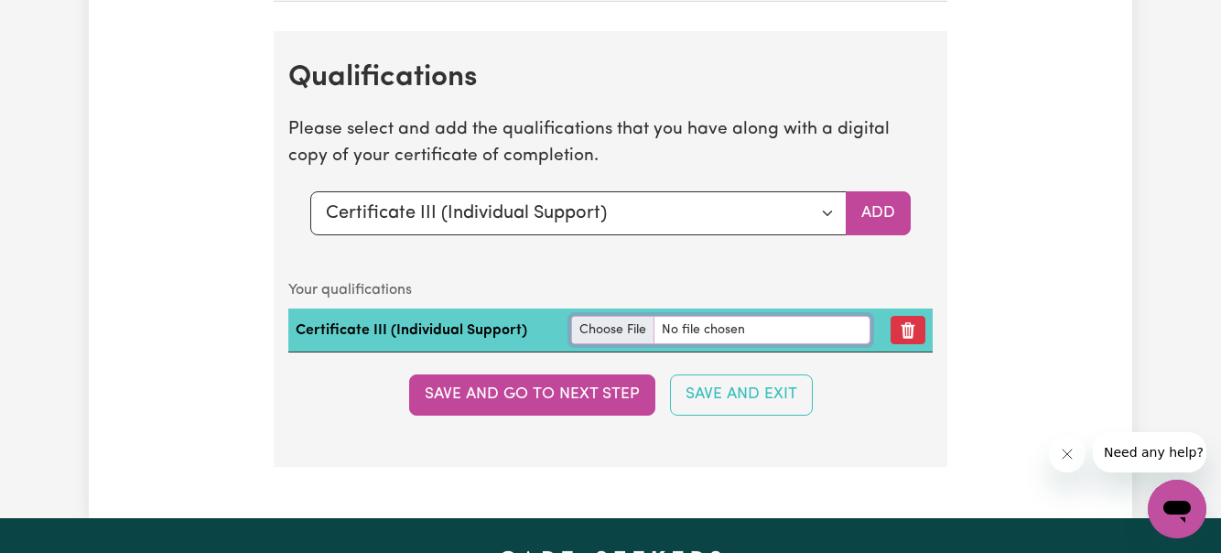
click at [595, 327] on input "file" at bounding box center [720, 330] width 298 height 28
type input "C:\fakepath\Individual Support Certificate.jpg"
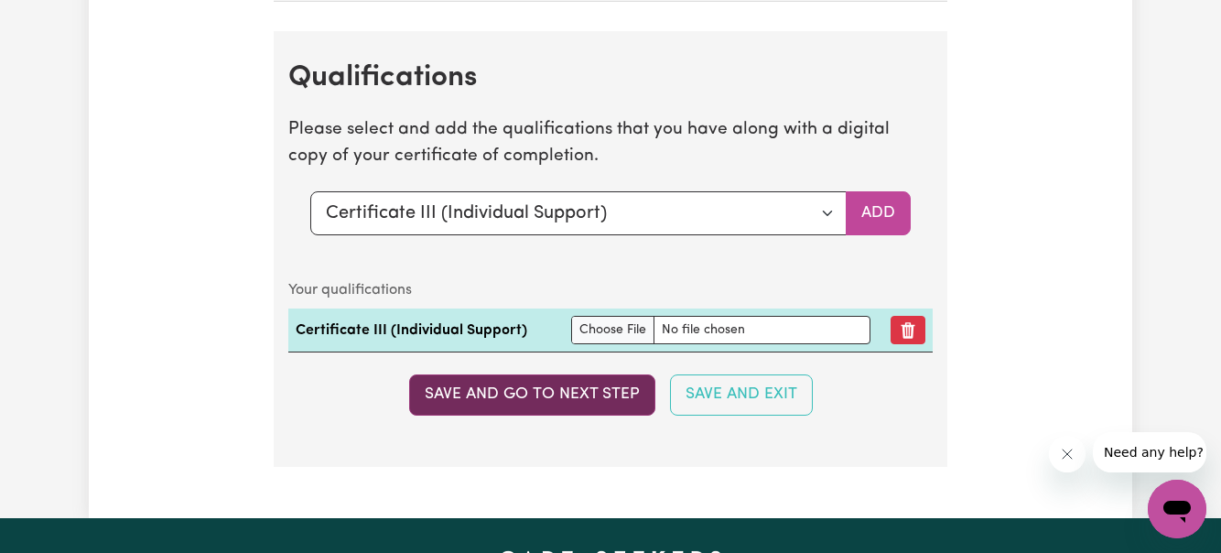
click at [527, 402] on button "Save and go to next step" at bounding box center [532, 394] width 246 height 40
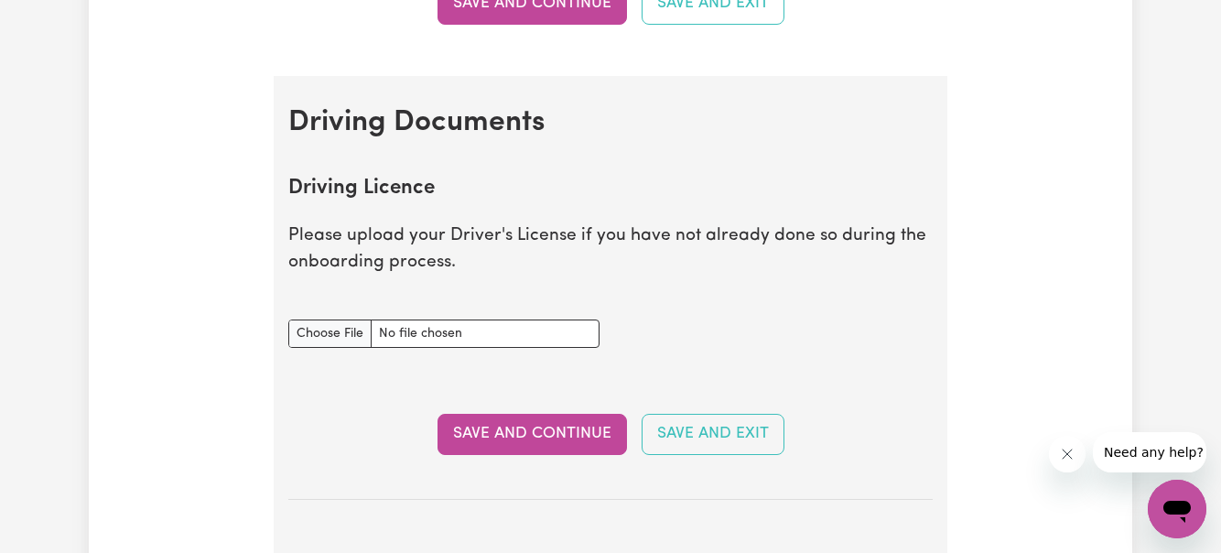
scroll to position [694, 0]
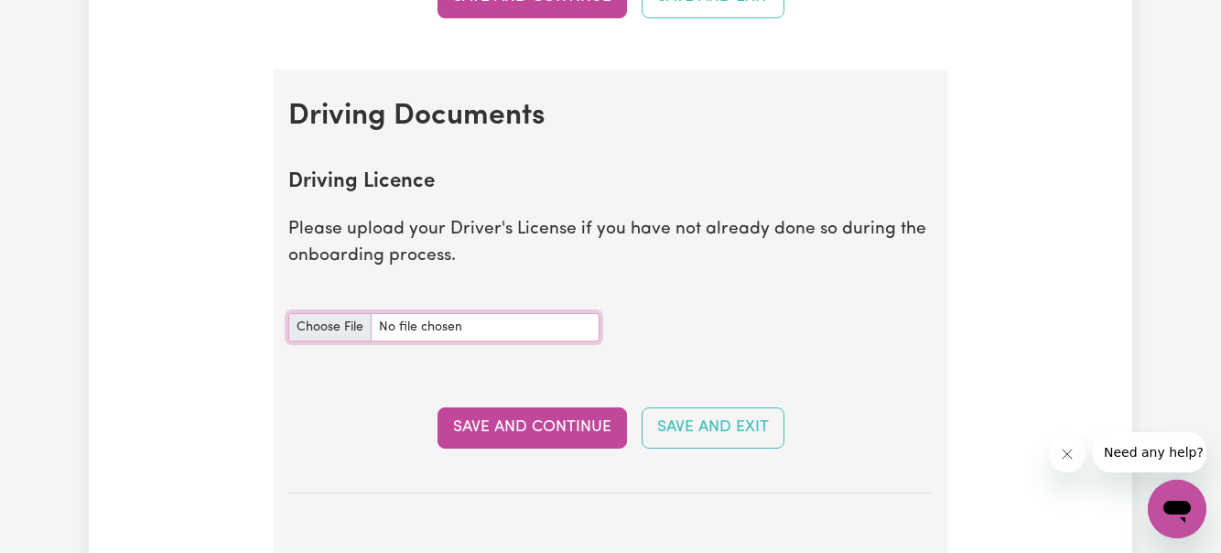
click at [340, 331] on input "Driving Licence document" at bounding box center [443, 327] width 311 height 28
type input "C:\fakepath\Driverse License P.jpg"
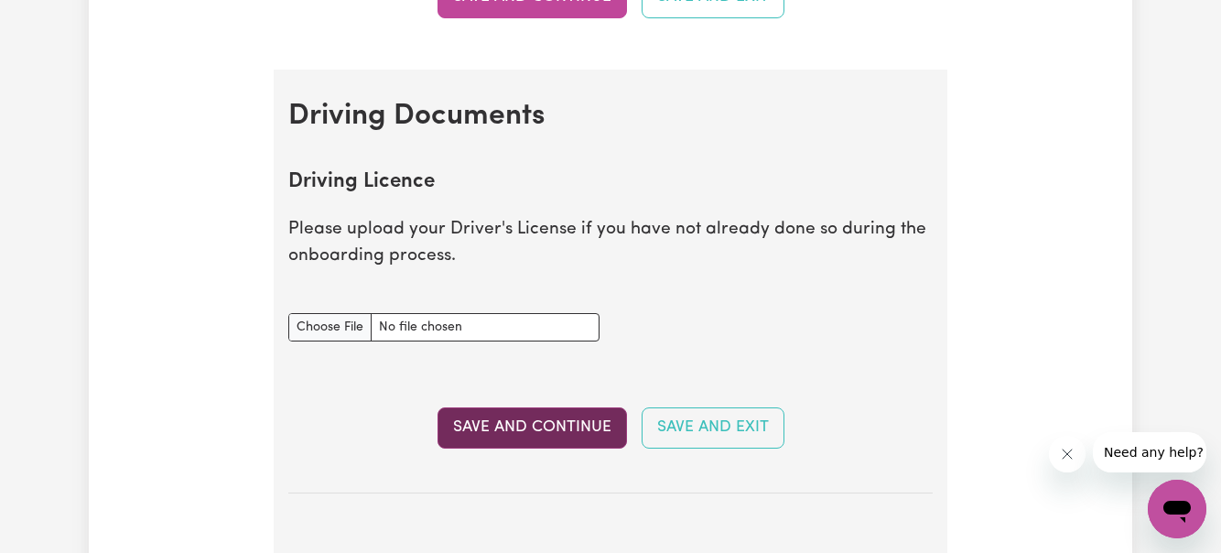
click at [567, 422] on button "Save and Continue" at bounding box center [531, 427] width 189 height 40
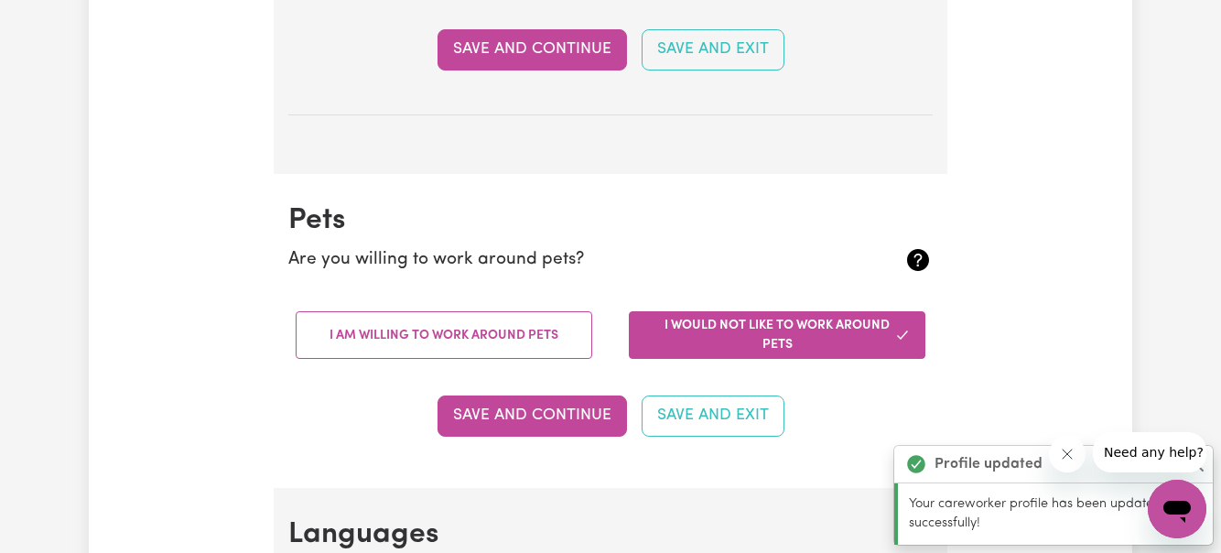
scroll to position [1531, 0]
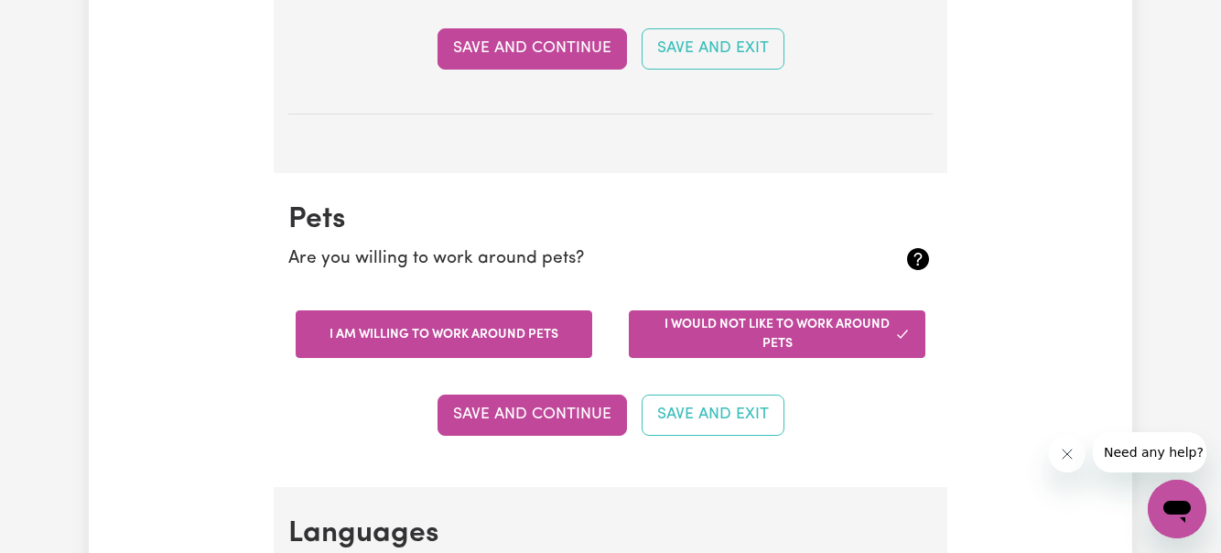
click at [455, 325] on button "I am willing to work around pets" at bounding box center [444, 334] width 297 height 48
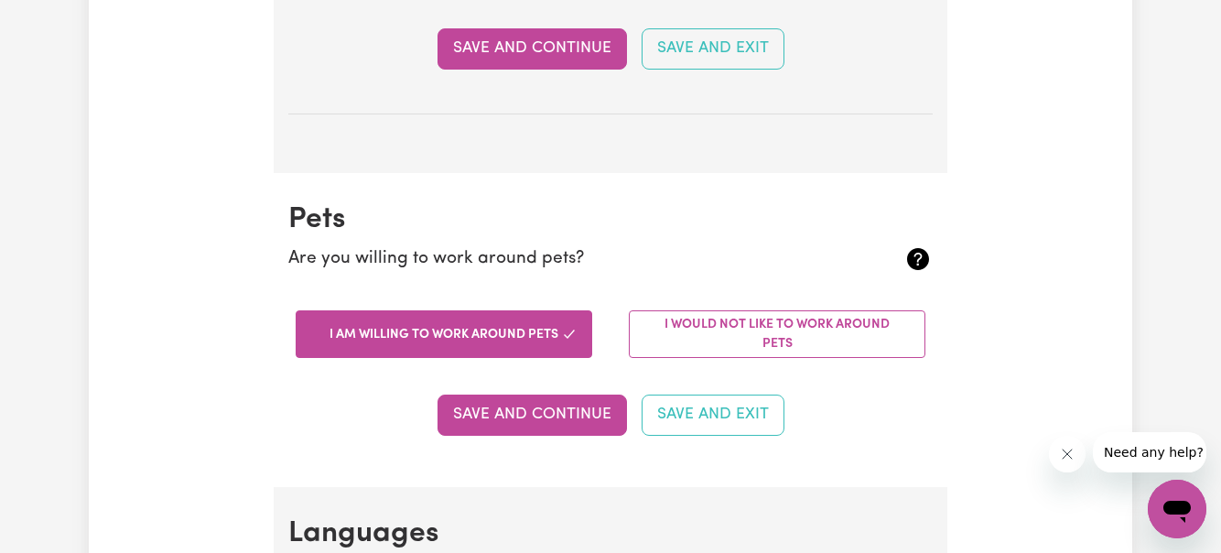
scroll to position [1559, 0]
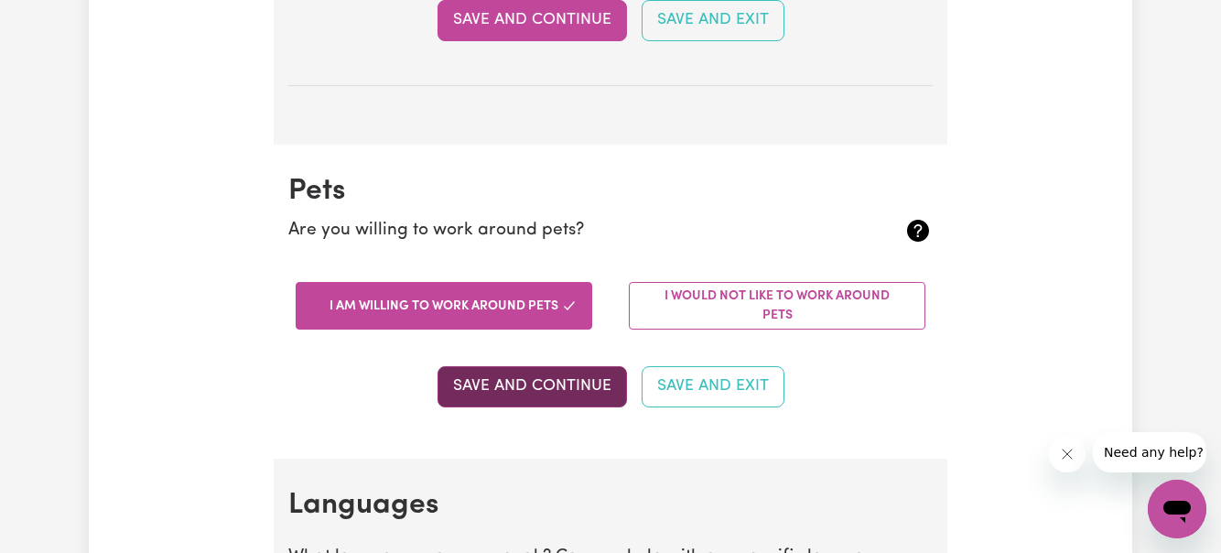
click at [530, 367] on button "Save and Continue" at bounding box center [531, 386] width 189 height 40
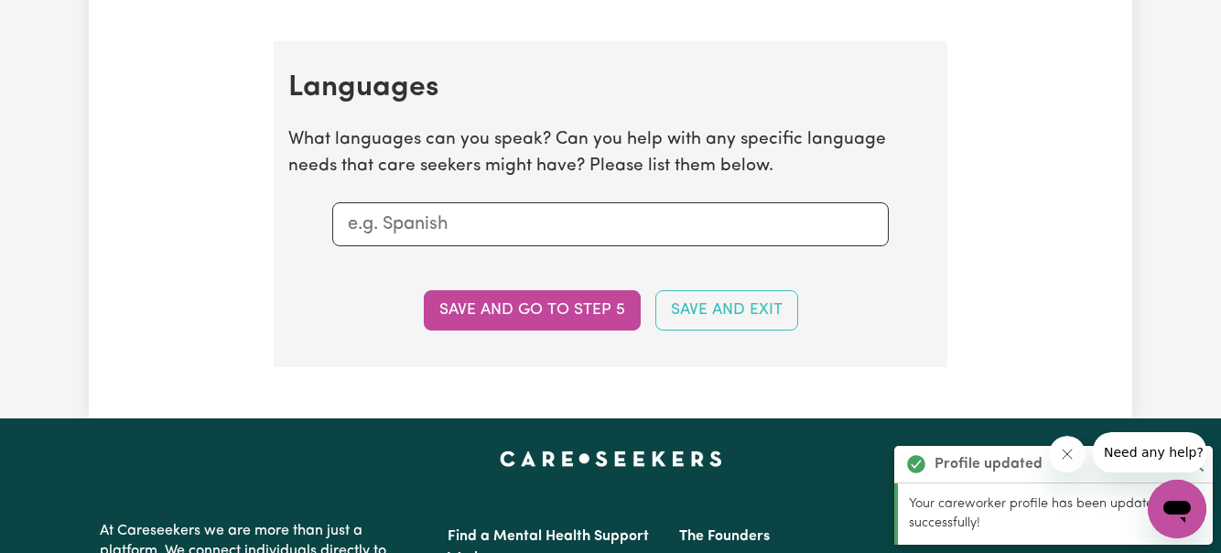
scroll to position [1976, 0]
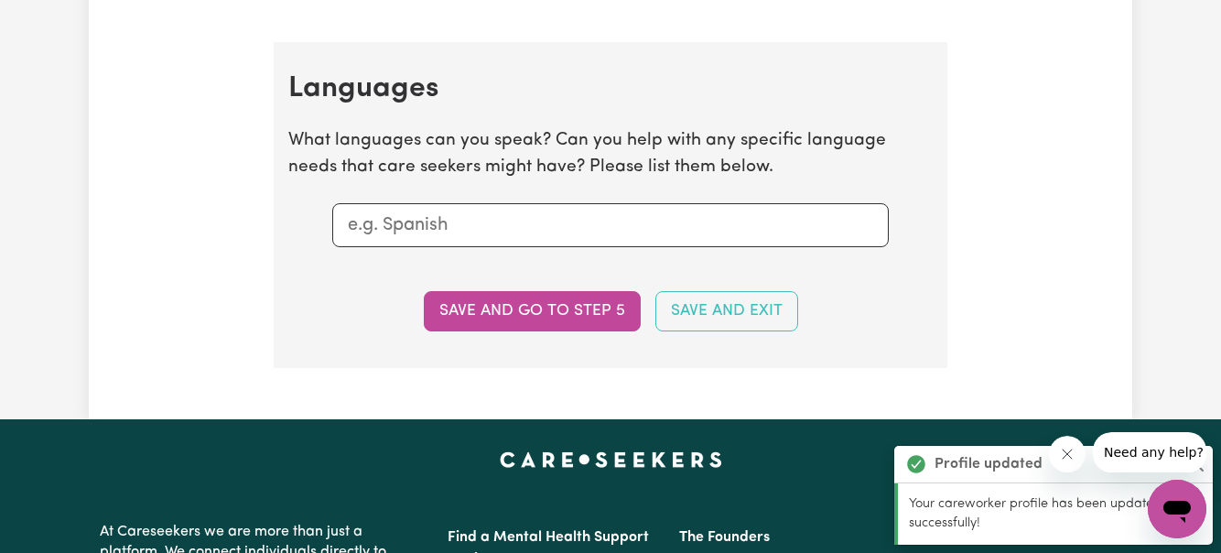
click at [507, 232] on input "text" at bounding box center [610, 224] width 525 height 27
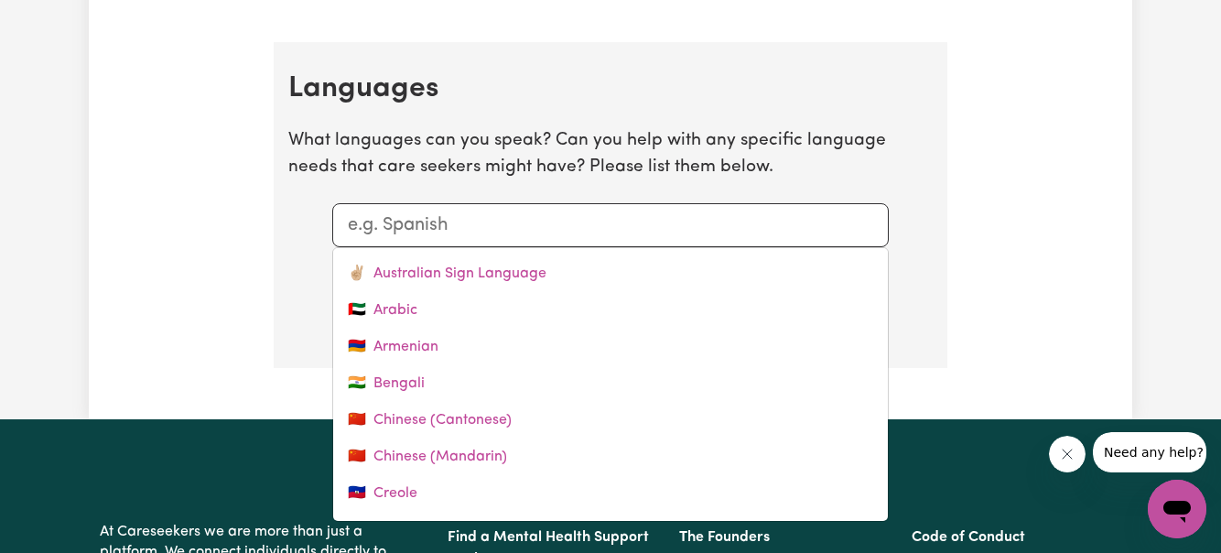
type input "F"
type input "Farsi"
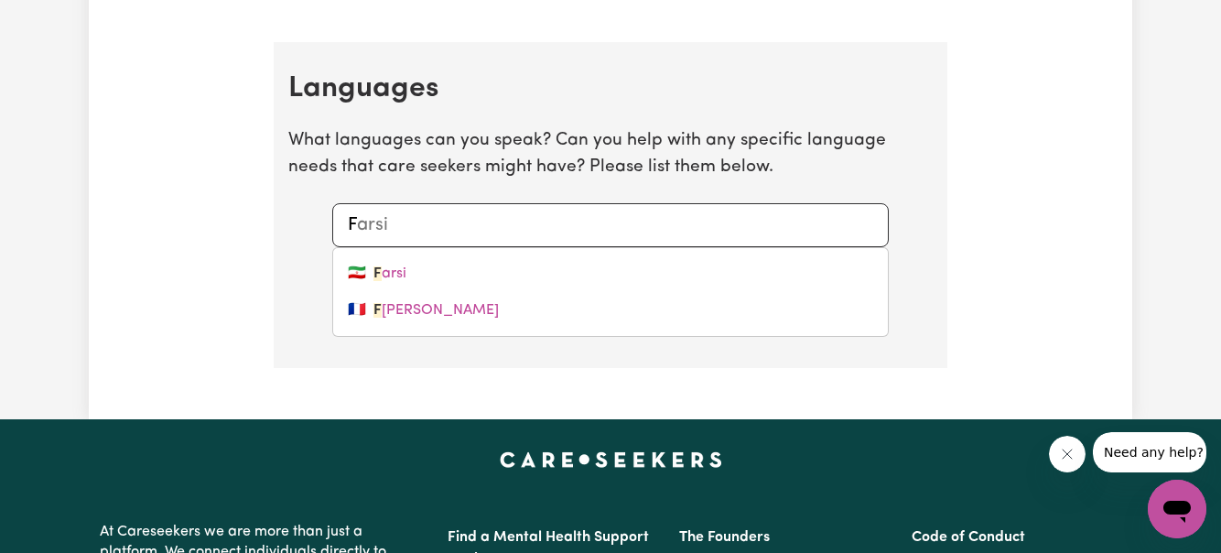
type input "Fi"
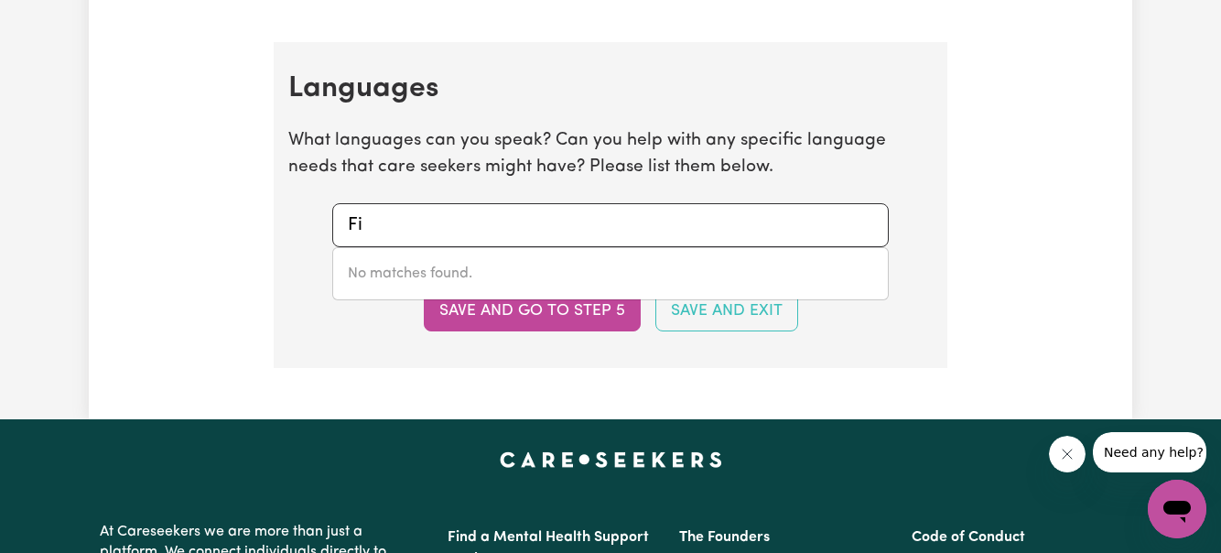
type input "F"
type input "Farsi"
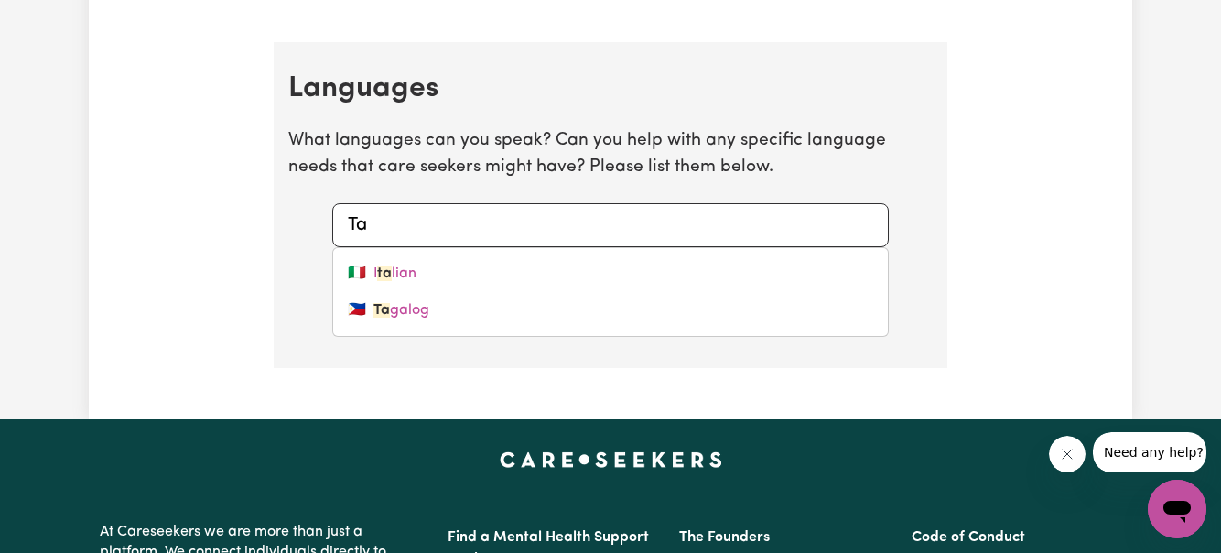
type input "Tag"
type input "Tagalog"
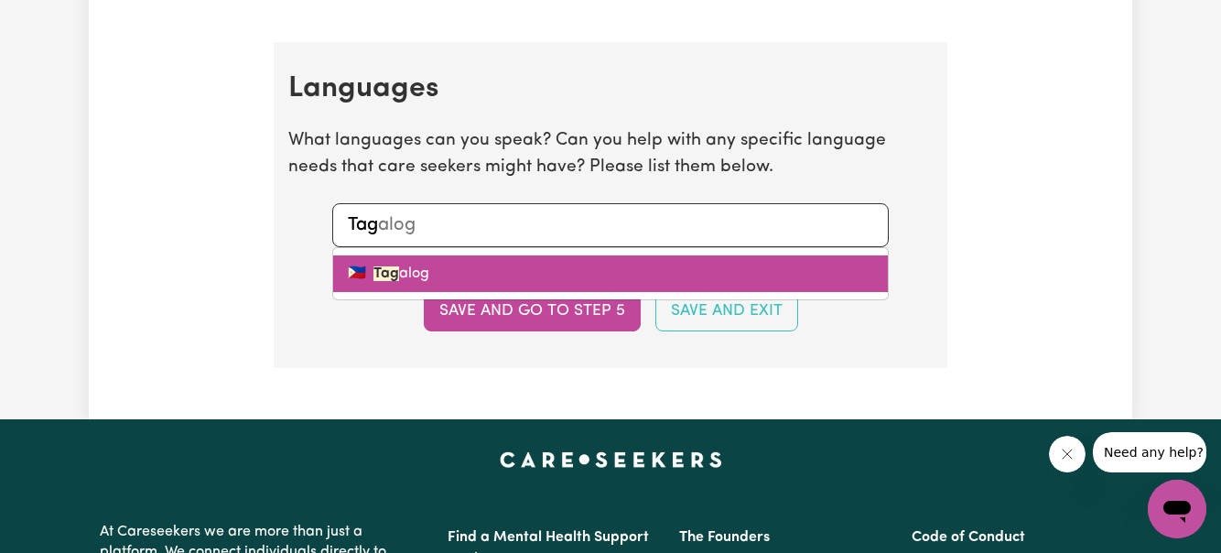
click at [397, 275] on link "🇵🇭 Tag alog" at bounding box center [610, 273] width 555 height 37
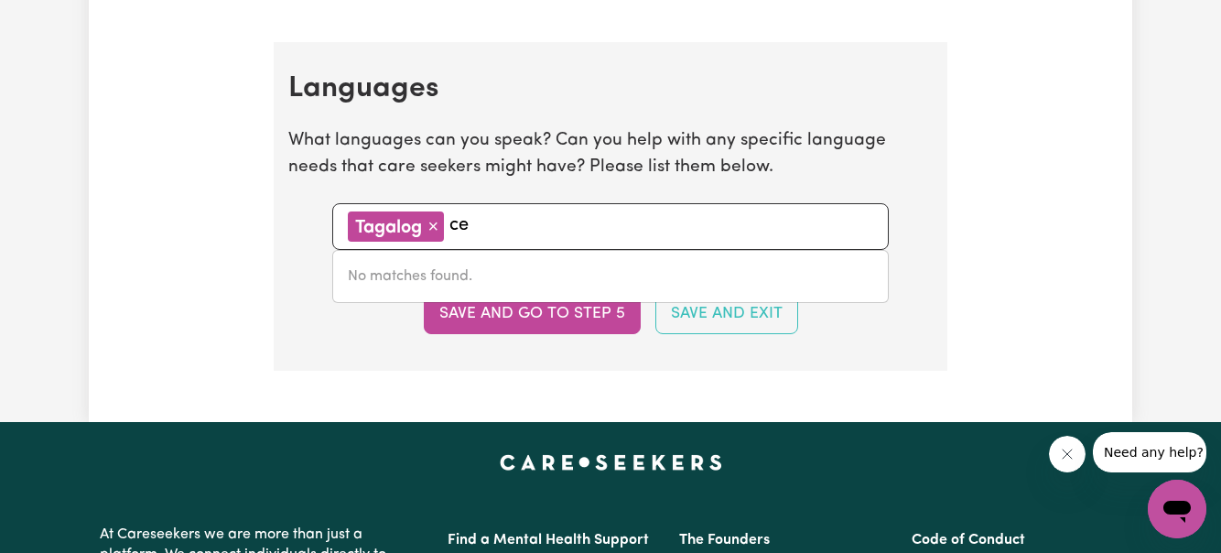
type input "c"
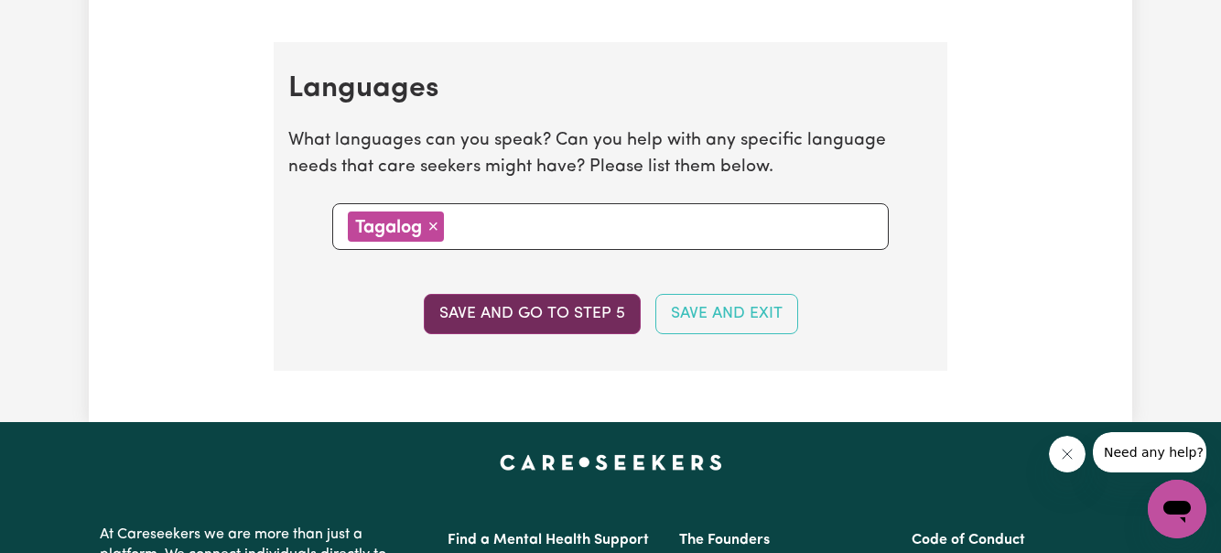
click at [566, 305] on button "Save and go to step 5" at bounding box center [532, 314] width 217 height 40
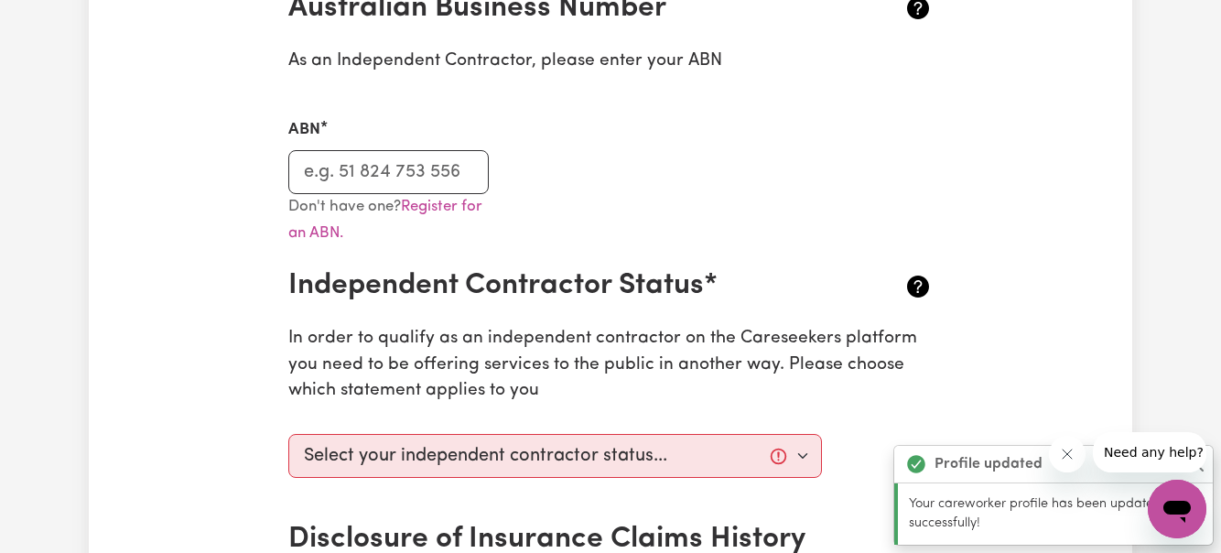
scroll to position [473, 0]
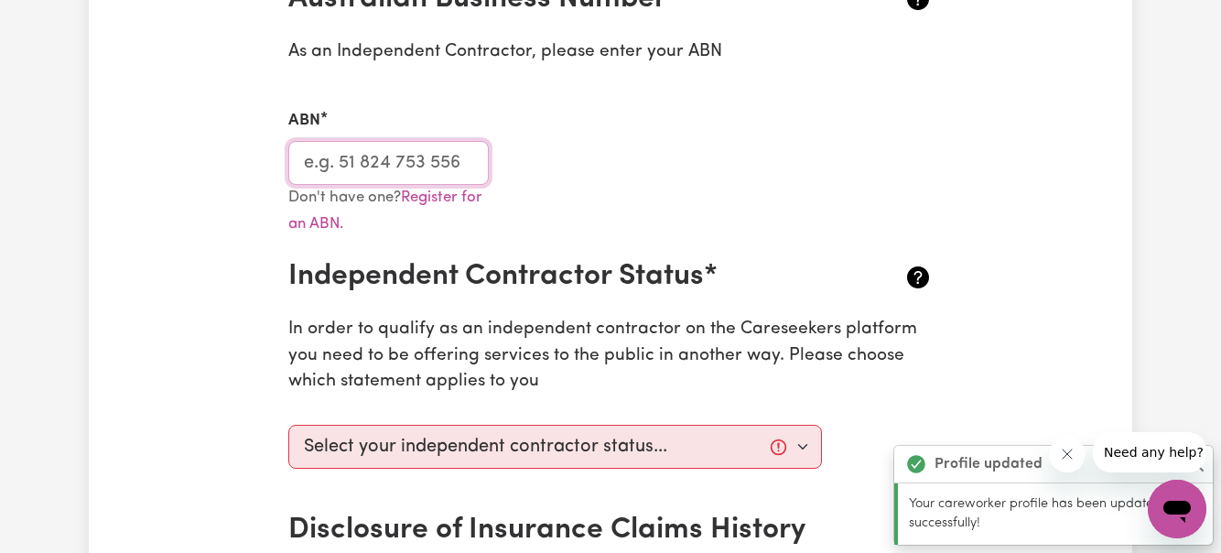
click at [407, 166] on input "ABN" at bounding box center [388, 163] width 200 height 44
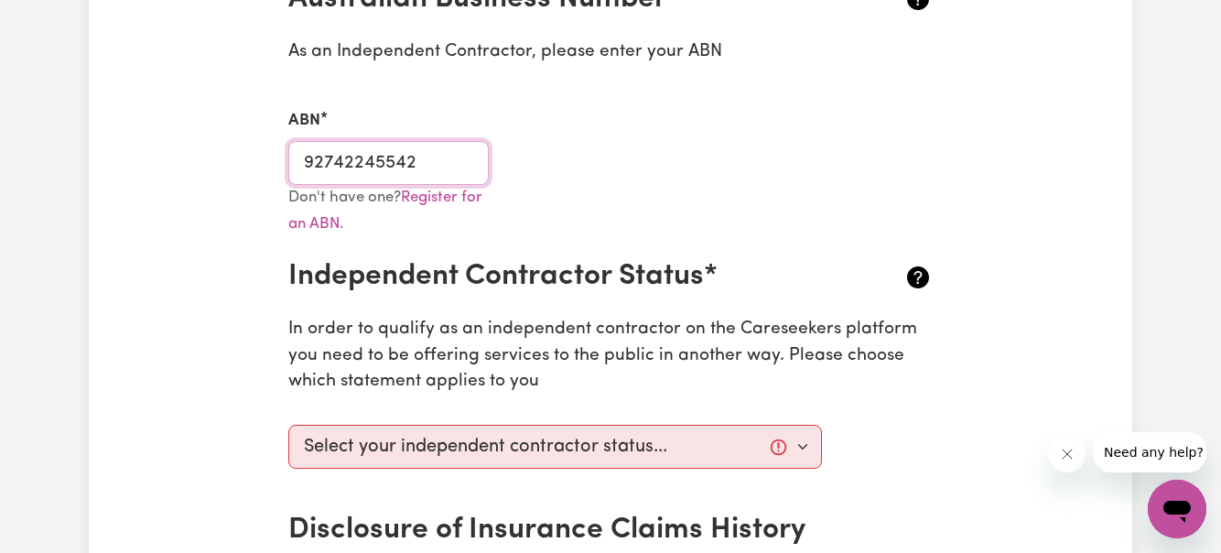
type input "92742245542"
click at [538, 239] on div "Don't have one? Register for an ABN." at bounding box center [610, 222] width 666 height 75
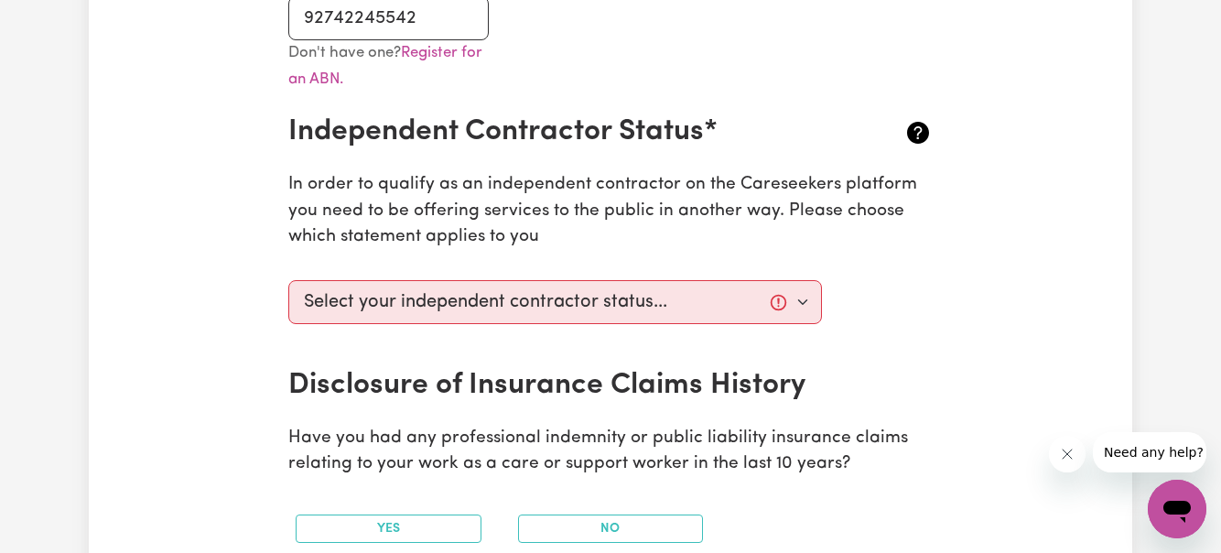
scroll to position [640, 0]
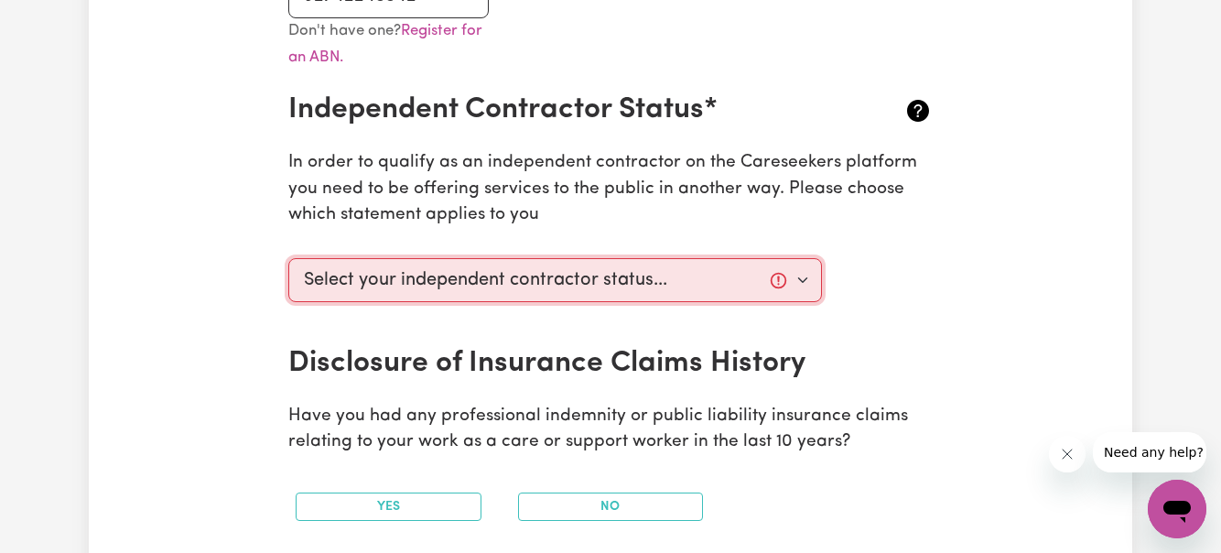
click at [800, 277] on select "Select your independent contractor status... I am providing services through an…" at bounding box center [555, 280] width 534 height 44
select select "I am providing services through another platform"
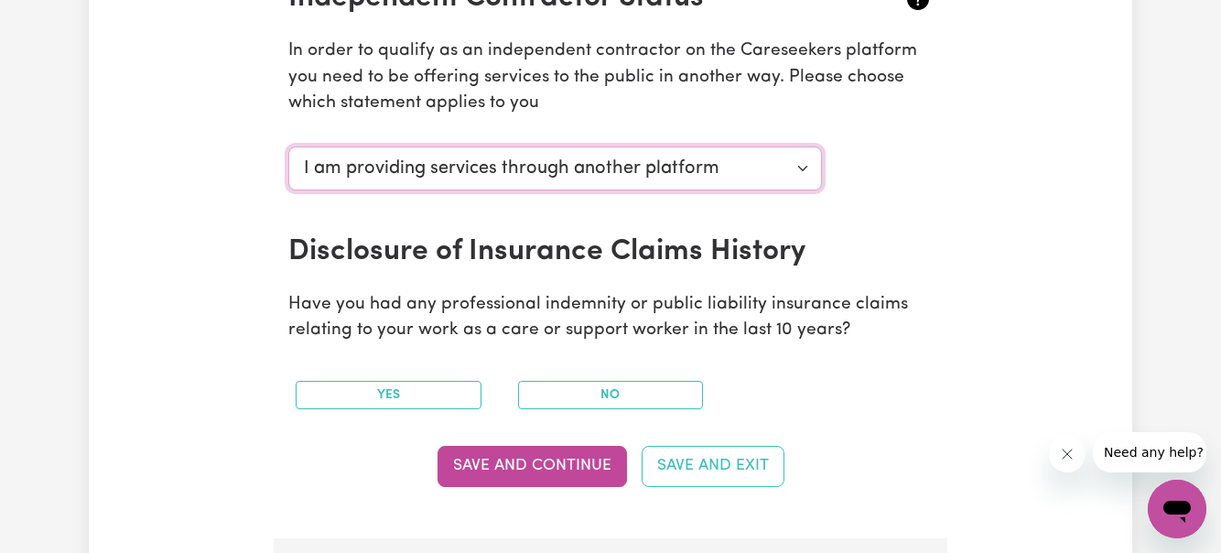
scroll to position [773, 0]
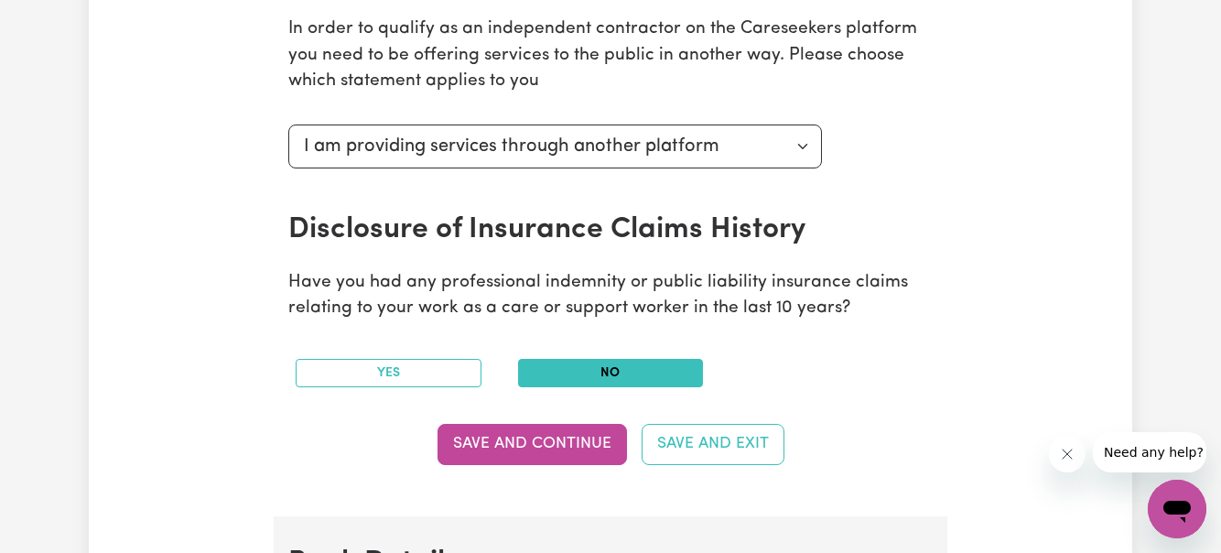
click at [629, 375] on button "No" at bounding box center [611, 373] width 186 height 28
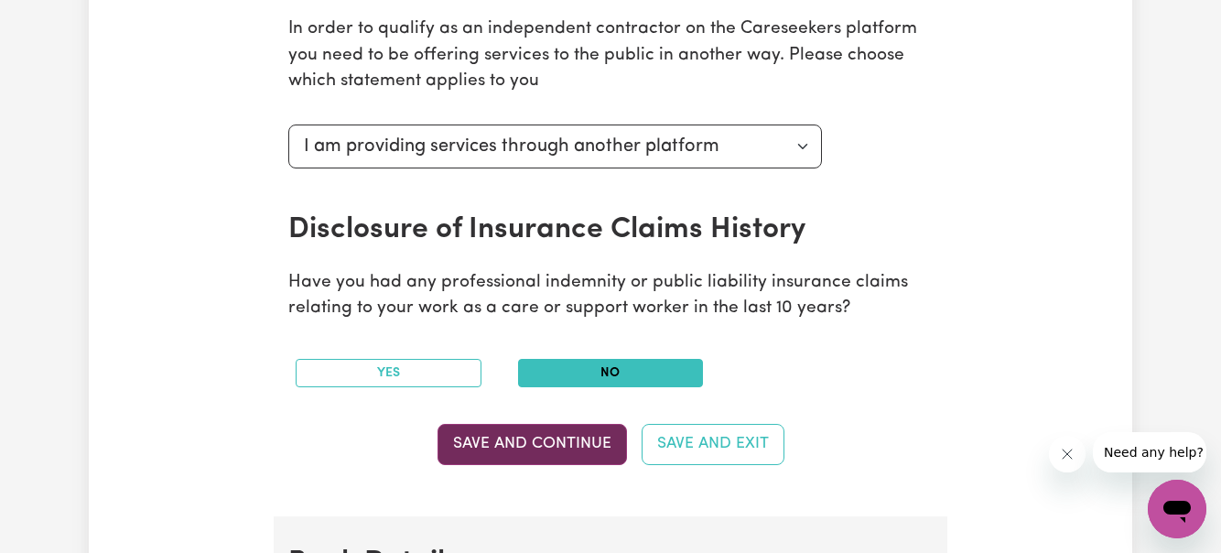
click at [533, 456] on button "Save and Continue" at bounding box center [531, 444] width 189 height 40
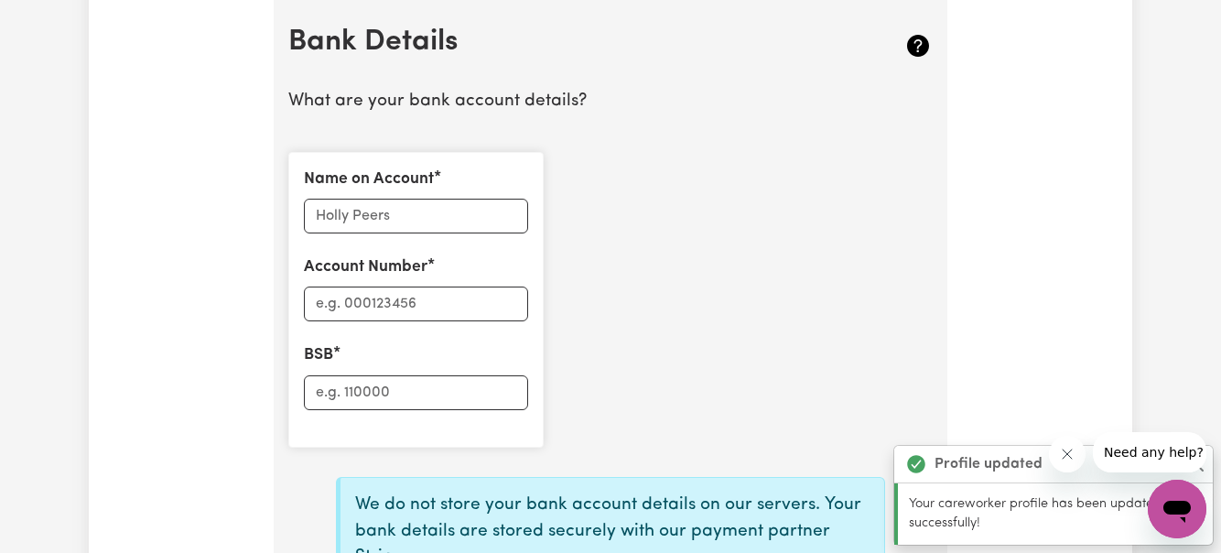
scroll to position [1265, 0]
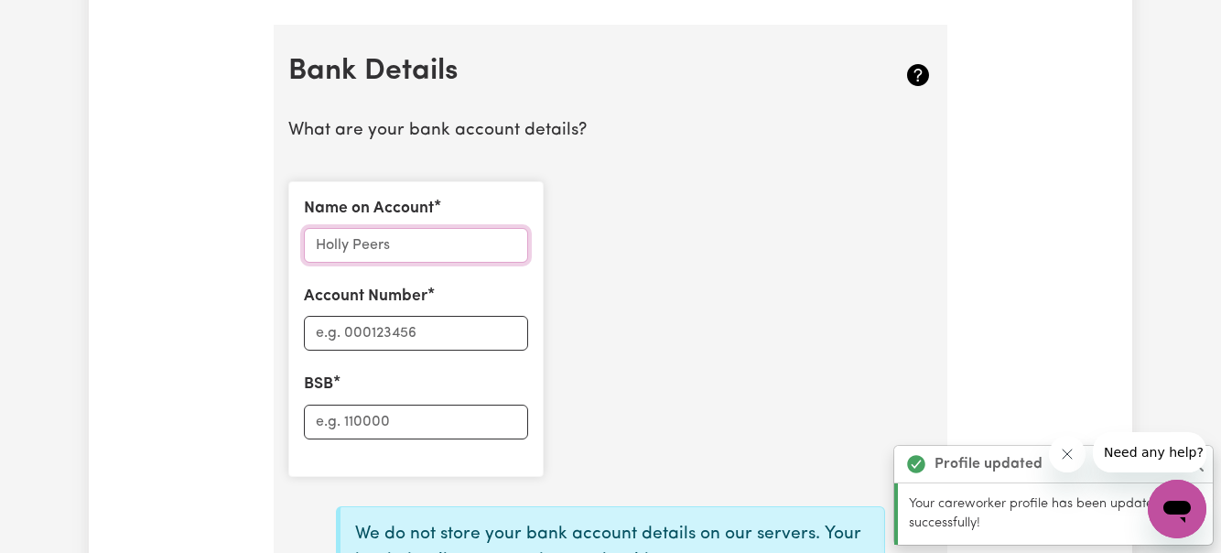
click at [391, 247] on input "Name on Account" at bounding box center [416, 245] width 224 height 35
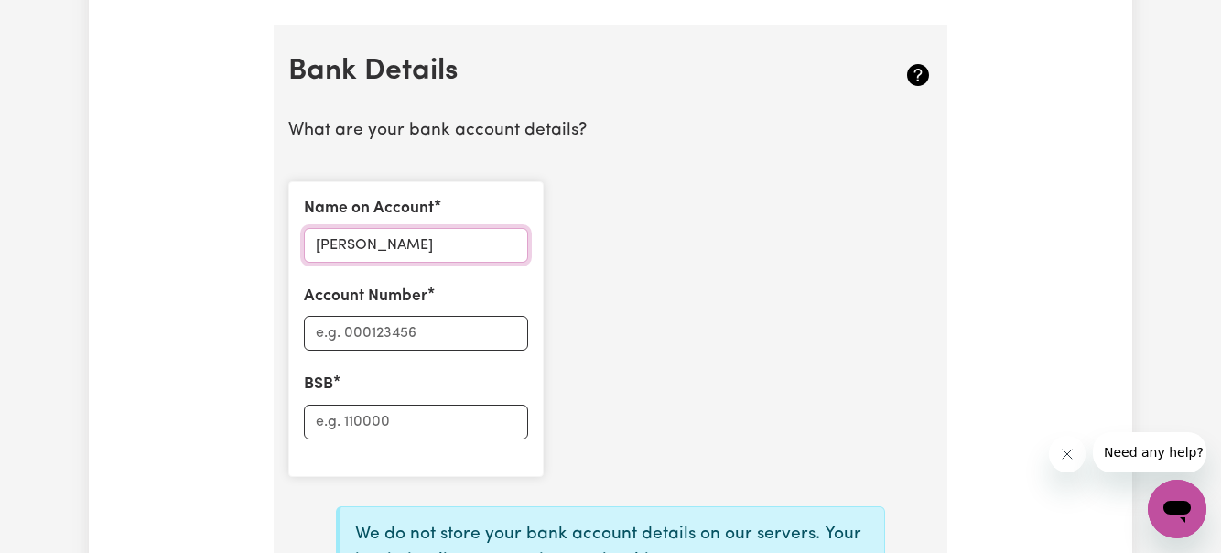
type input "[PERSON_NAME]"
click at [388, 335] on input "Account Number" at bounding box center [416, 333] width 224 height 35
type input "489761120"
click at [359, 422] on input "BSB" at bounding box center [416, 422] width 224 height 35
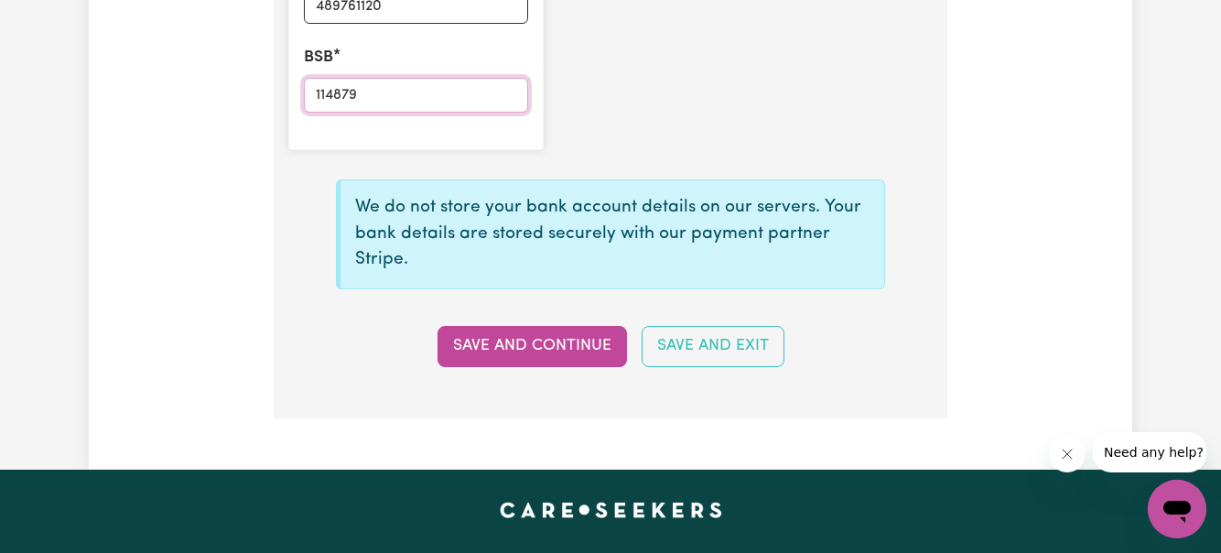
scroll to position [1607, 0]
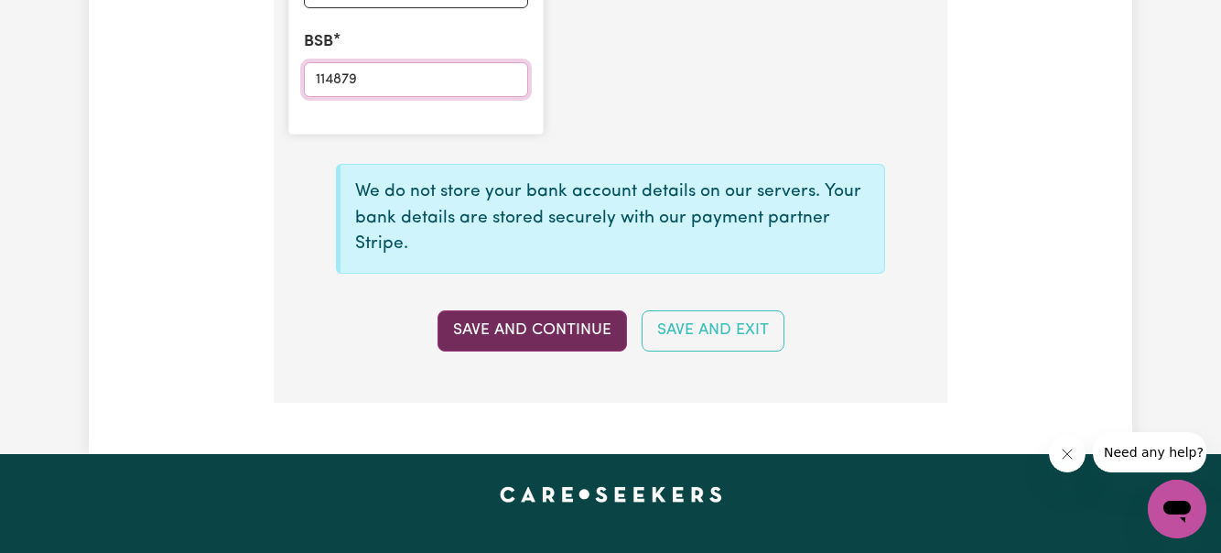
type input "114879"
click at [489, 331] on button "Save and Continue" at bounding box center [531, 330] width 189 height 40
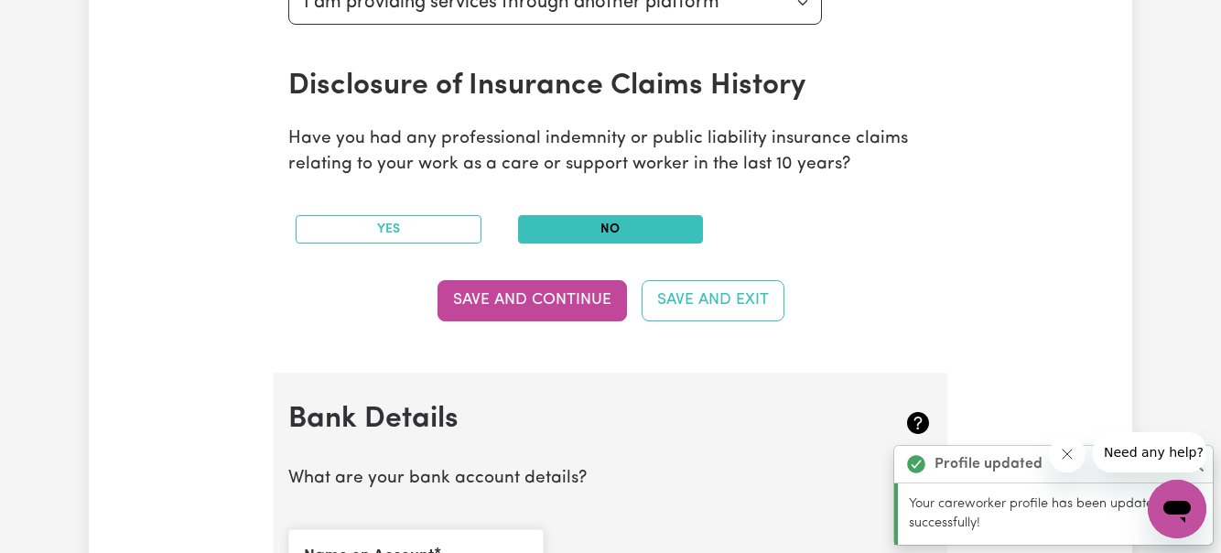
type input "****1120"
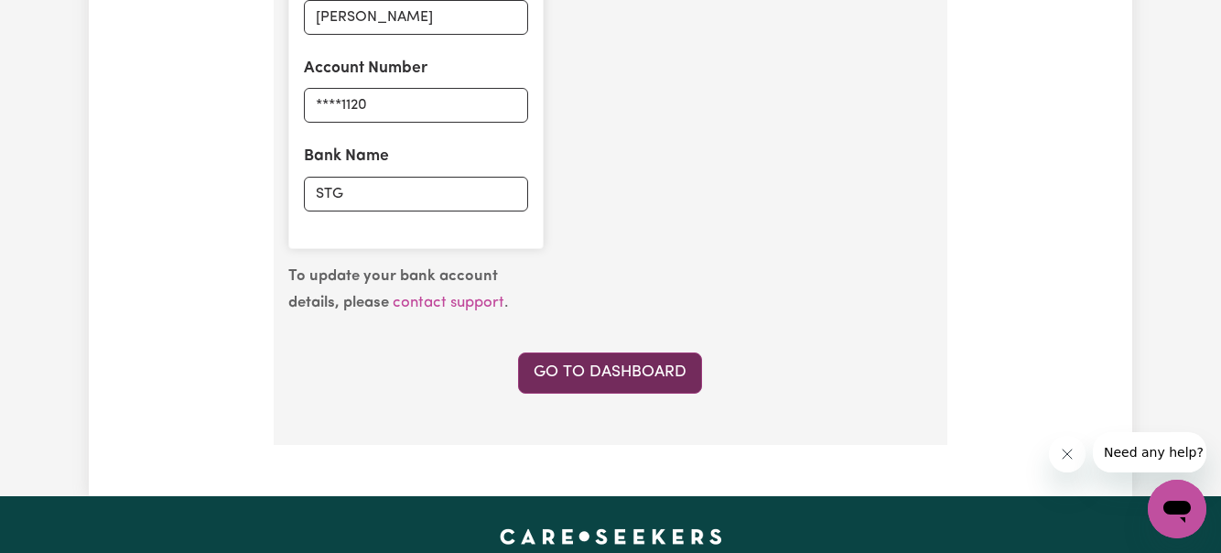
scroll to position [1509, 0]
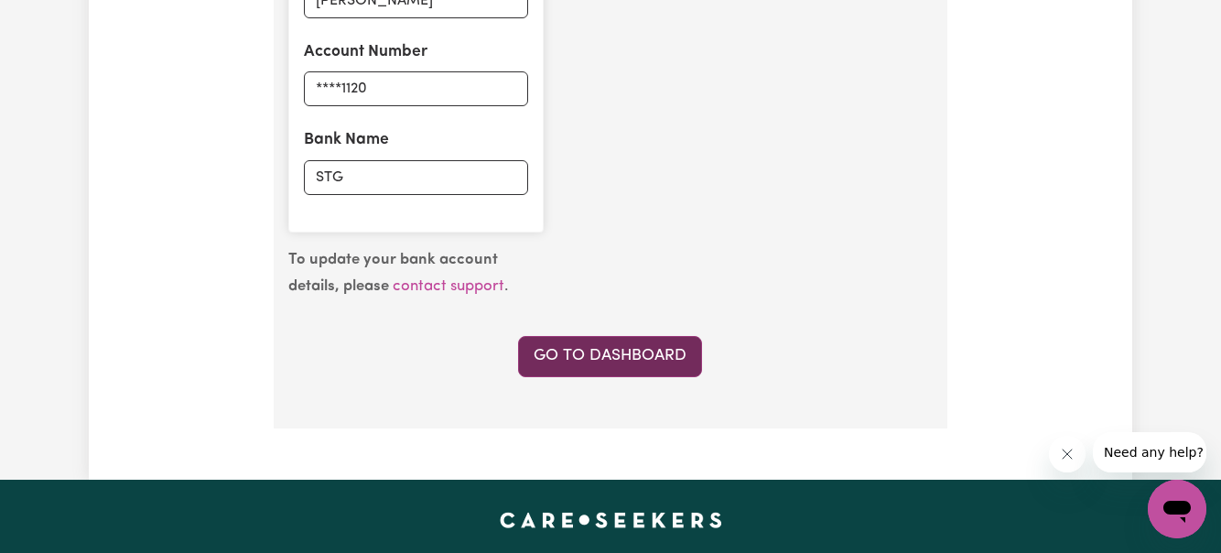
click at [620, 357] on link "Go to Dashboard" at bounding box center [610, 356] width 184 height 40
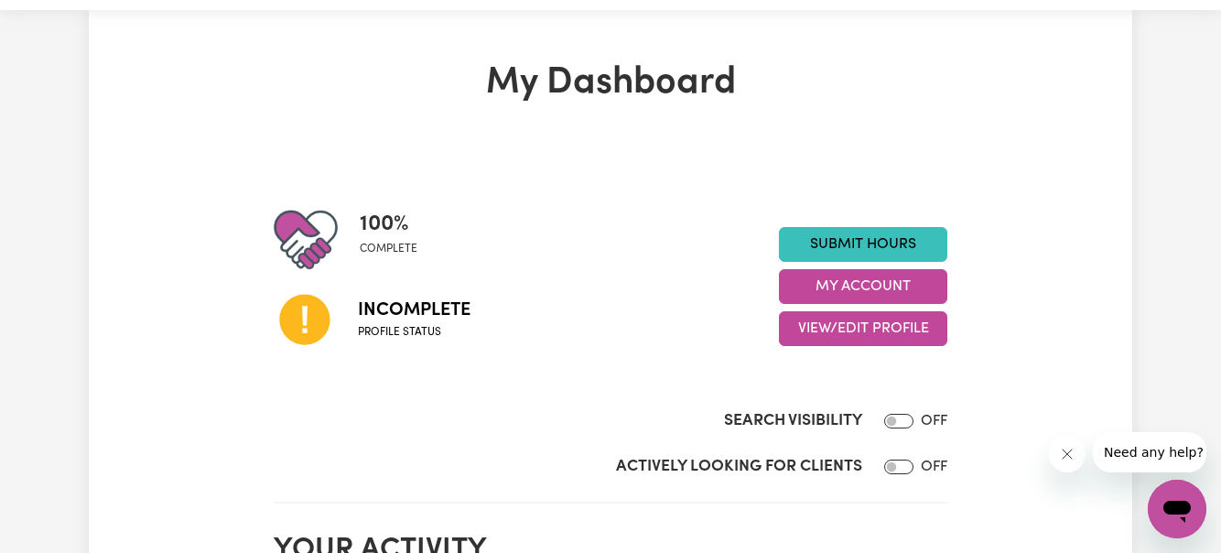
scroll to position [66, 0]
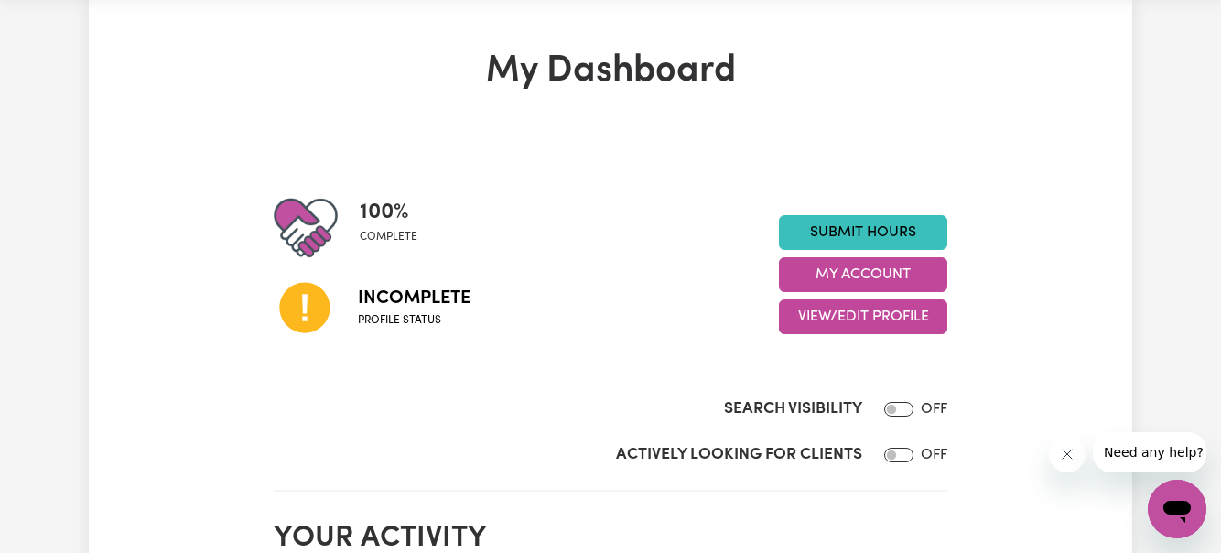
click at [368, 312] on span "Profile status" at bounding box center [414, 320] width 113 height 16
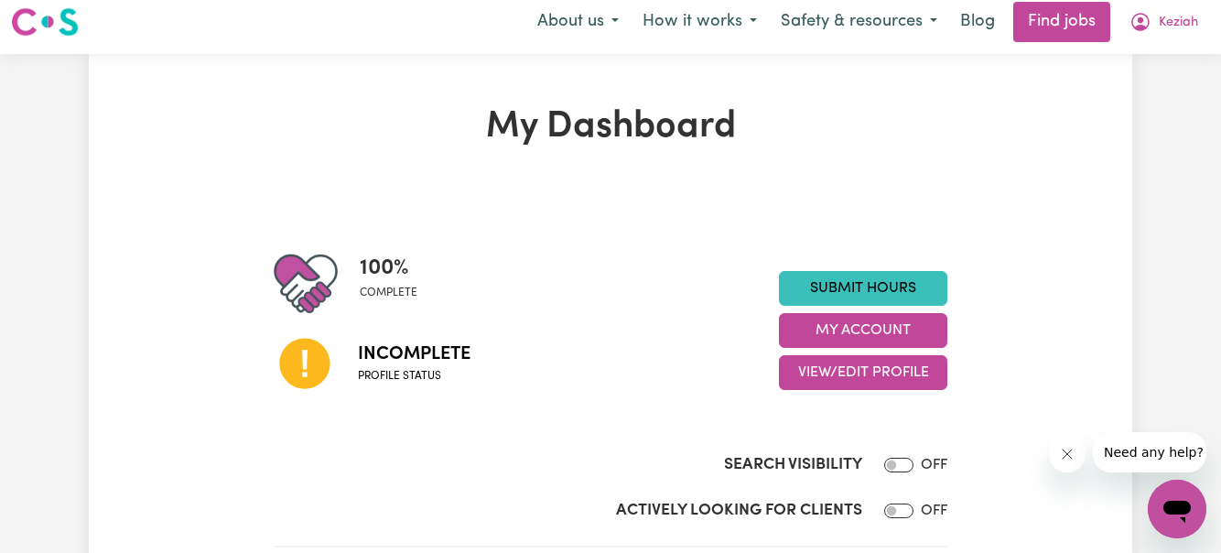
scroll to position [0, 0]
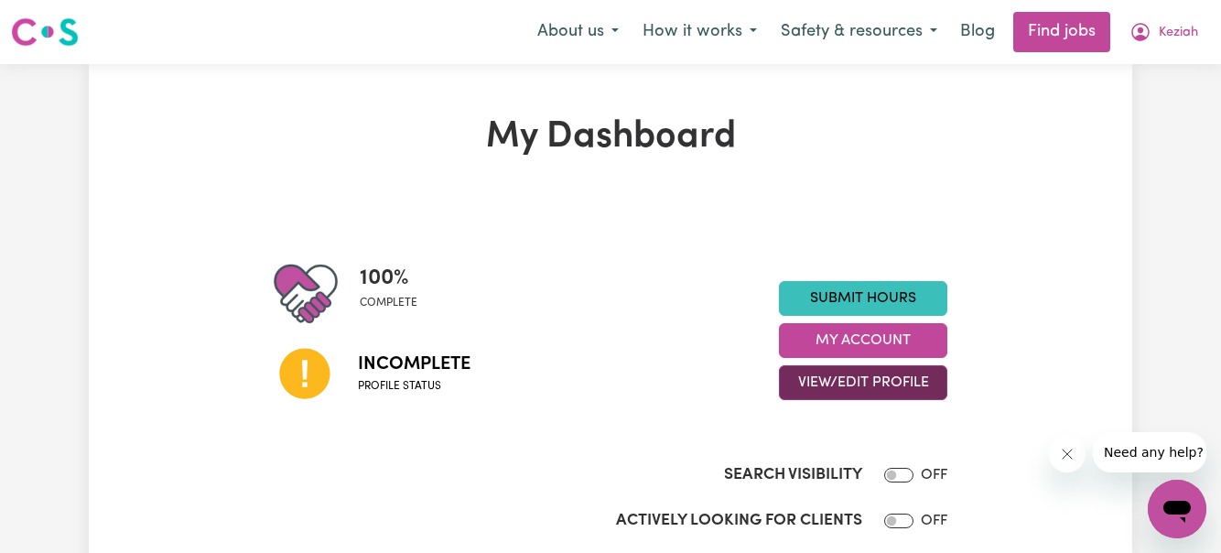
click at [892, 388] on button "View/Edit Profile" at bounding box center [863, 382] width 168 height 35
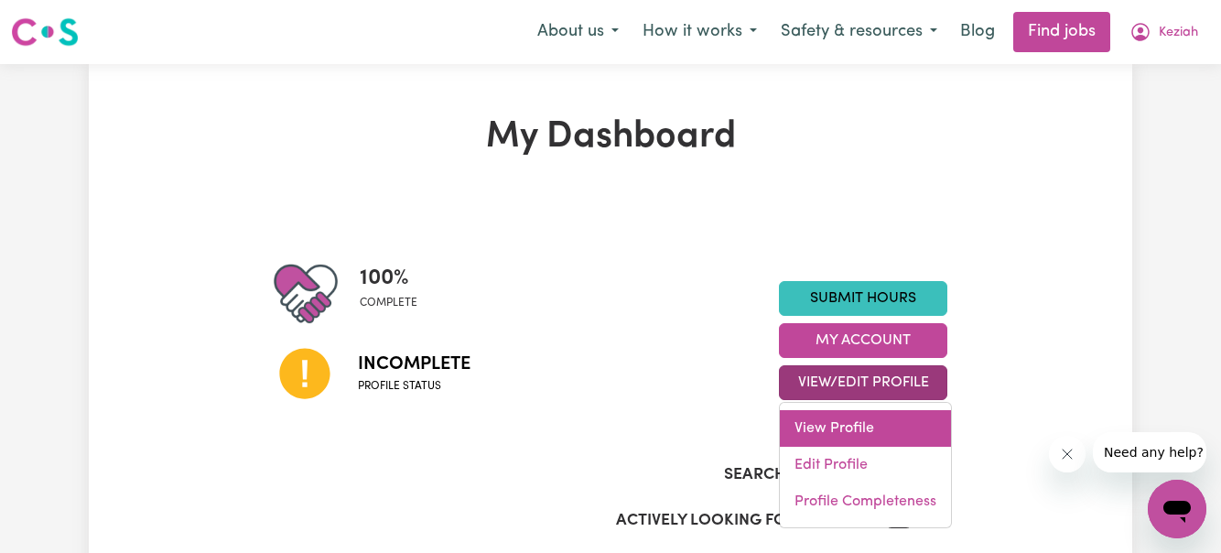
click at [847, 429] on link "View Profile" at bounding box center [865, 428] width 171 height 37
